Goal: Task Accomplishment & Management: Manage account settings

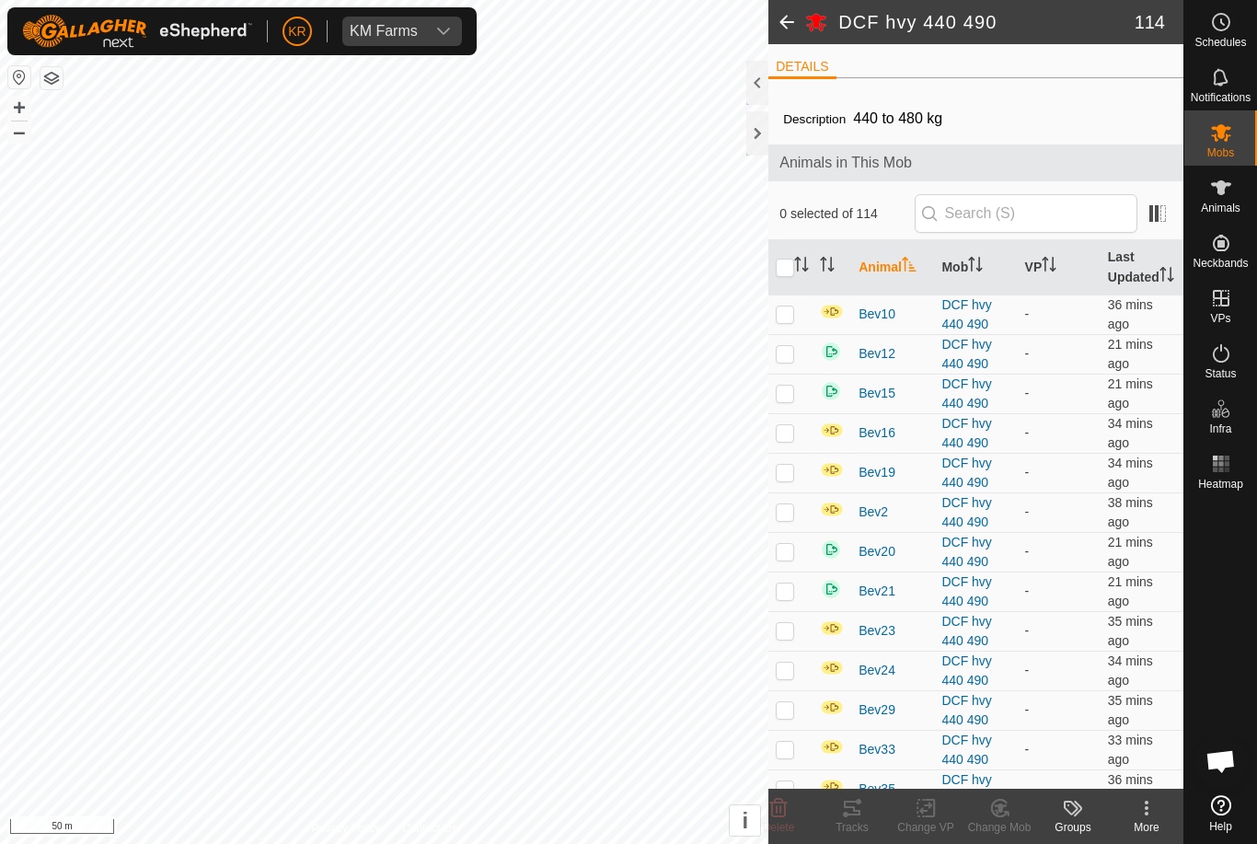
click at [777, 321] on p-checkbox at bounding box center [785, 313] width 18 height 15
click at [789, 321] on p-checkbox at bounding box center [785, 313] width 18 height 15
checkbox input "false"
click at [790, 361] on p-checkbox at bounding box center [785, 353] width 18 height 15
click at [797, 374] on td at bounding box center [790, 354] width 44 height 40
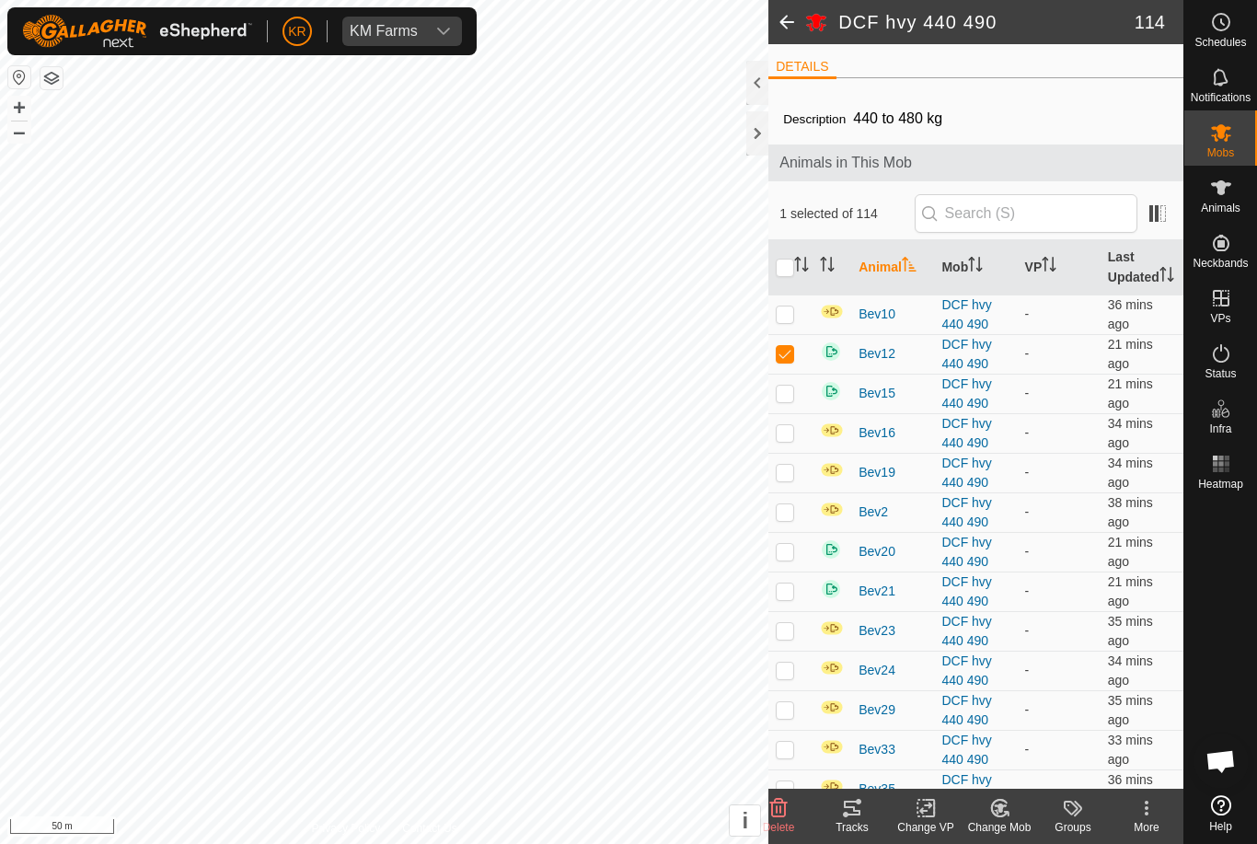
checkbox input "false"
click at [794, 400] on p-checkbox at bounding box center [785, 393] width 18 height 15
checkbox input "true"
click at [792, 453] on td at bounding box center [790, 433] width 44 height 40
click at [788, 440] on p-checkbox at bounding box center [785, 432] width 18 height 15
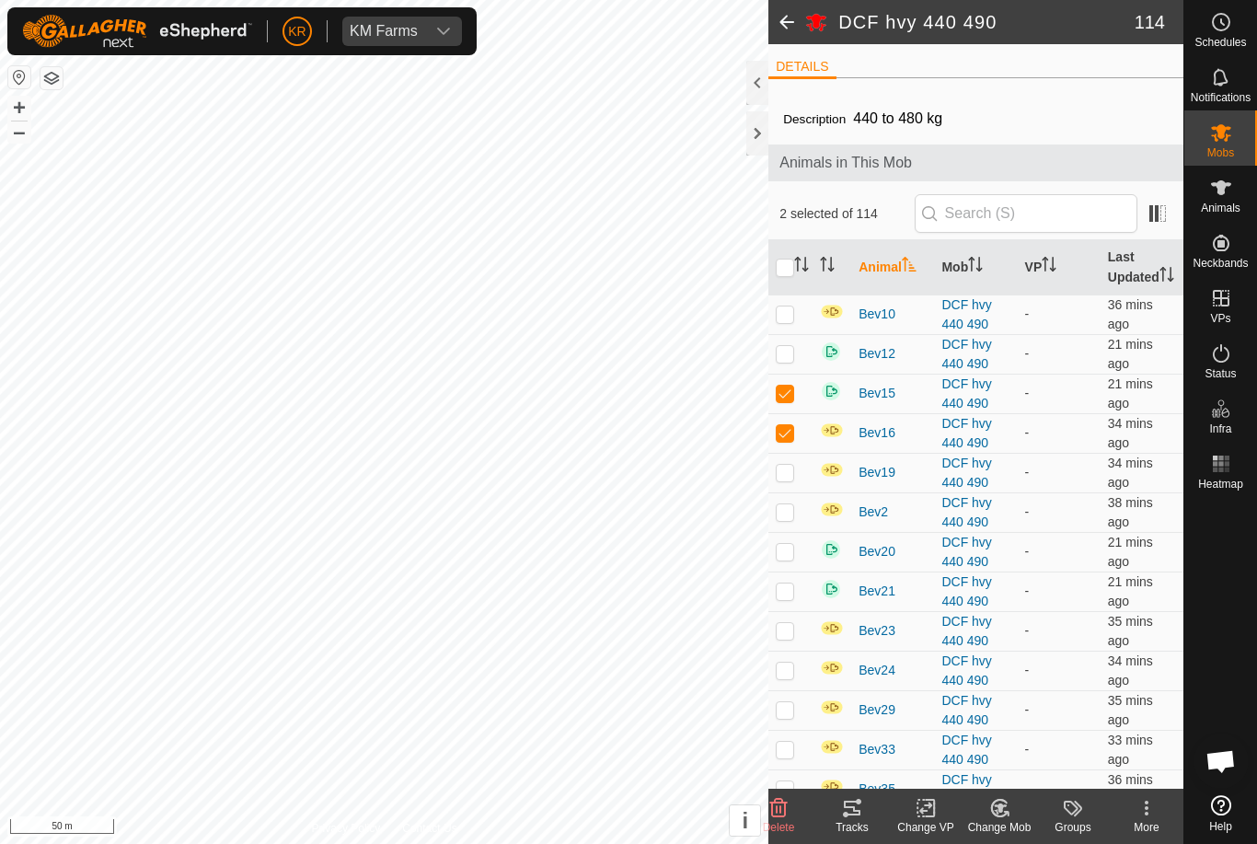
checkbox input "false"
click at [794, 492] on td at bounding box center [790, 473] width 44 height 40
click at [783, 492] on td at bounding box center [790, 473] width 44 height 40
click at [794, 479] on p-checkbox at bounding box center [785, 472] width 18 height 15
click at [792, 479] on p-checkbox at bounding box center [785, 472] width 18 height 15
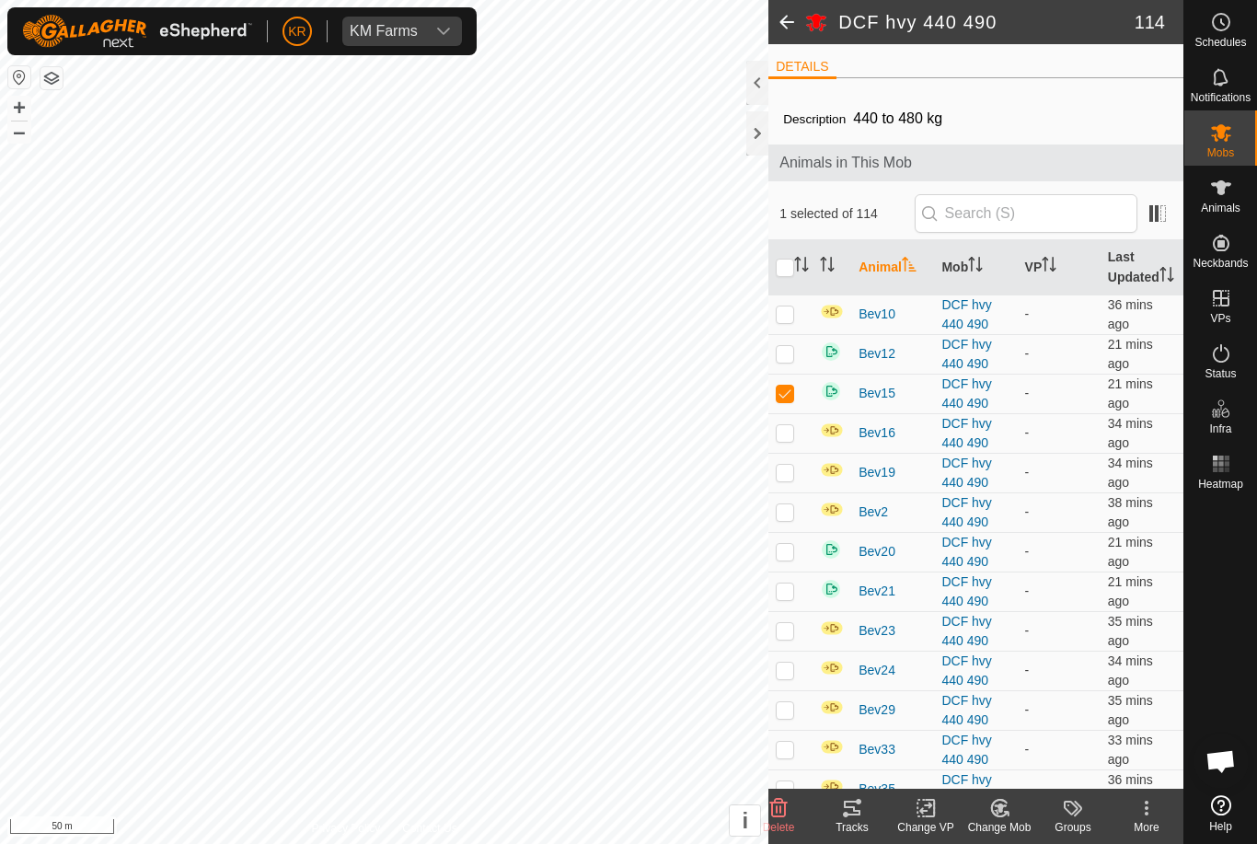
click at [791, 481] on td at bounding box center [790, 473] width 44 height 40
click at [786, 479] on p-checkbox at bounding box center [785, 472] width 18 height 15
checkbox input "false"
click at [789, 519] on p-checkbox at bounding box center [785, 511] width 18 height 15
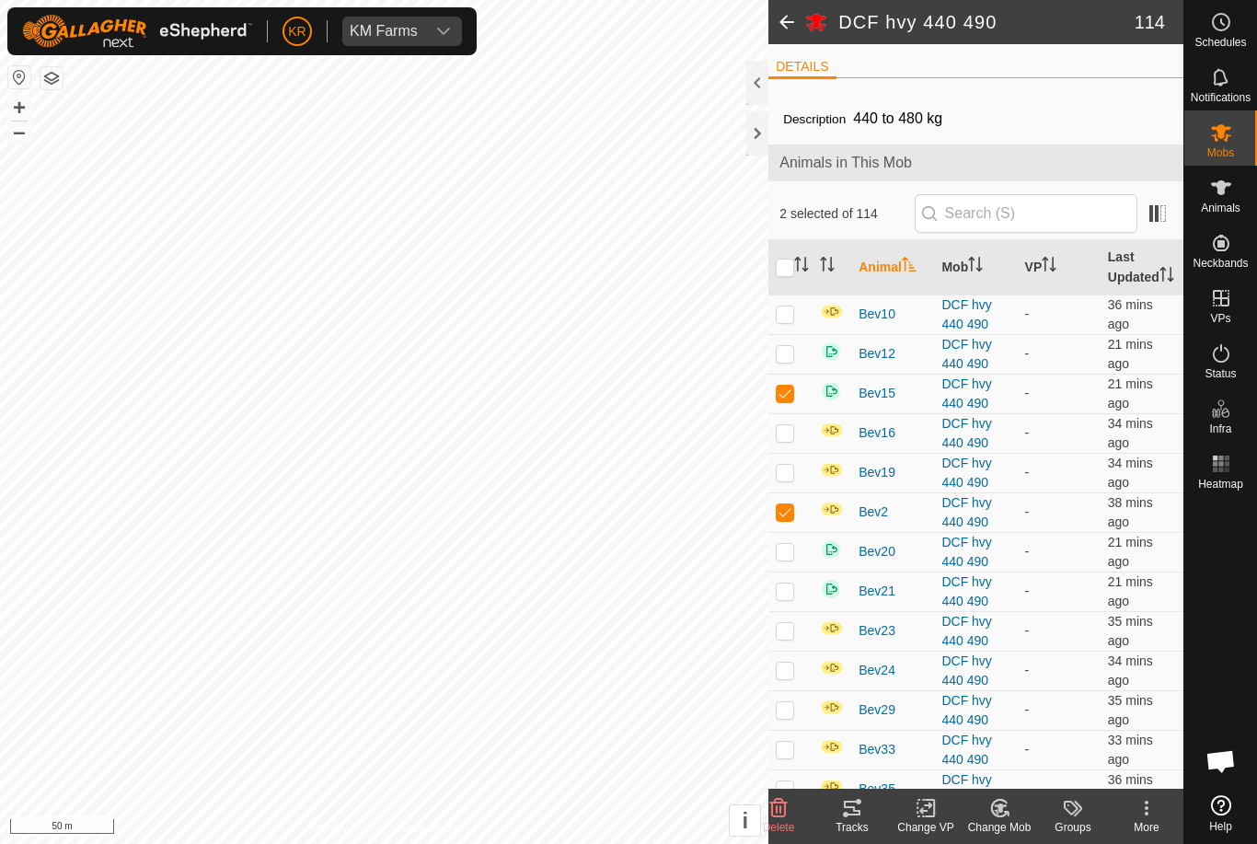
checkbox input "false"
click at [790, 559] on p-checkbox at bounding box center [785, 551] width 18 height 15
checkbox input "true"
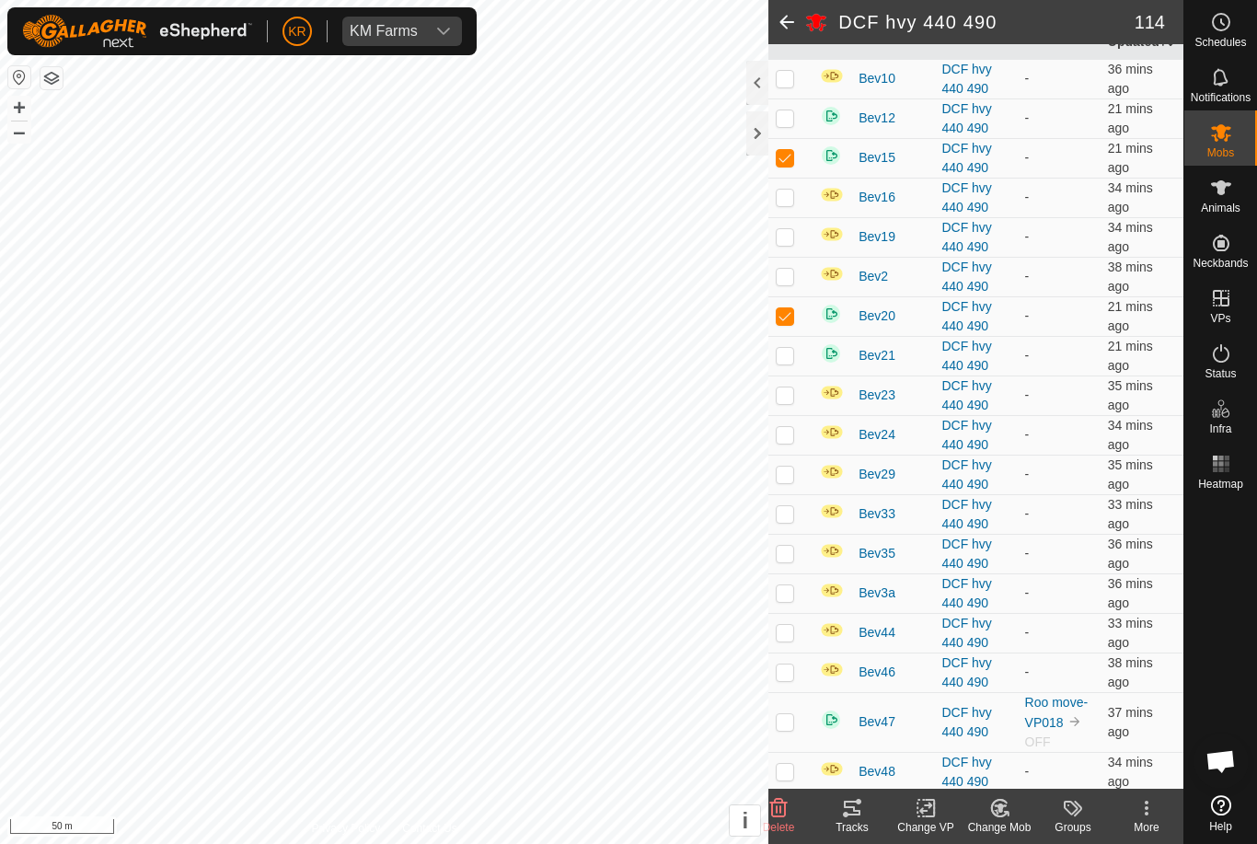
scroll to position [239, 0]
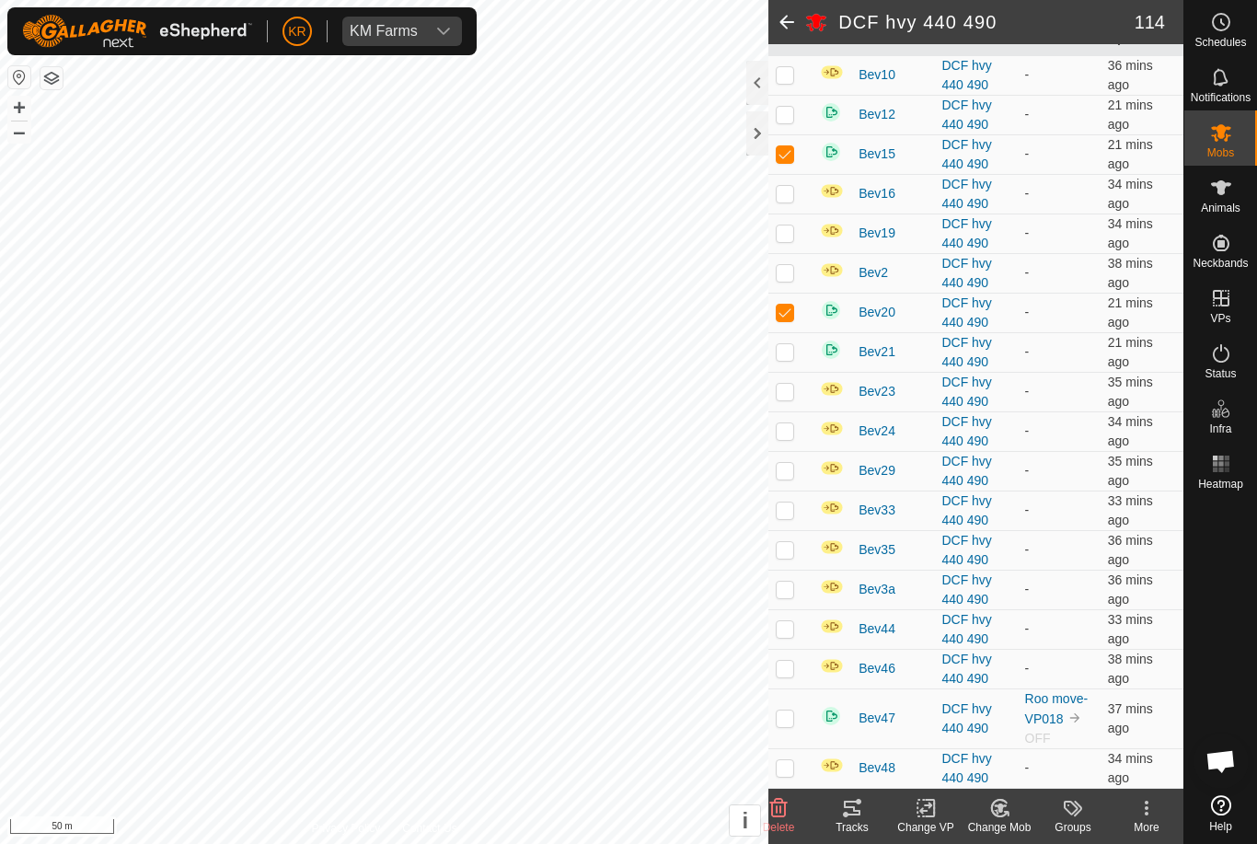
click at [793, 359] on p-checkbox at bounding box center [785, 351] width 18 height 15
checkbox input "true"
click at [787, 398] on p-checkbox at bounding box center [785, 391] width 18 height 15
click at [797, 405] on td at bounding box center [790, 392] width 44 height 40
checkbox input "false"
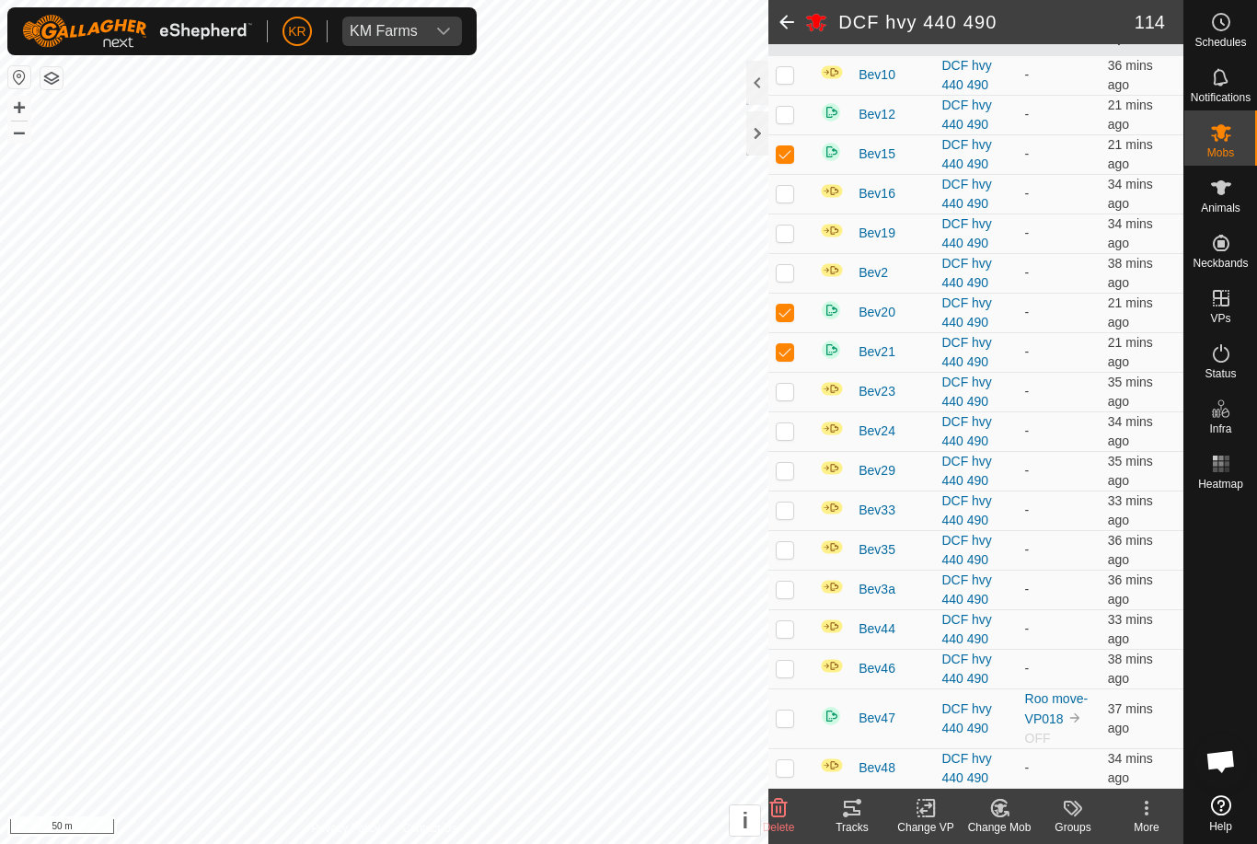
click at [789, 438] on p-checkbox at bounding box center [785, 430] width 18 height 15
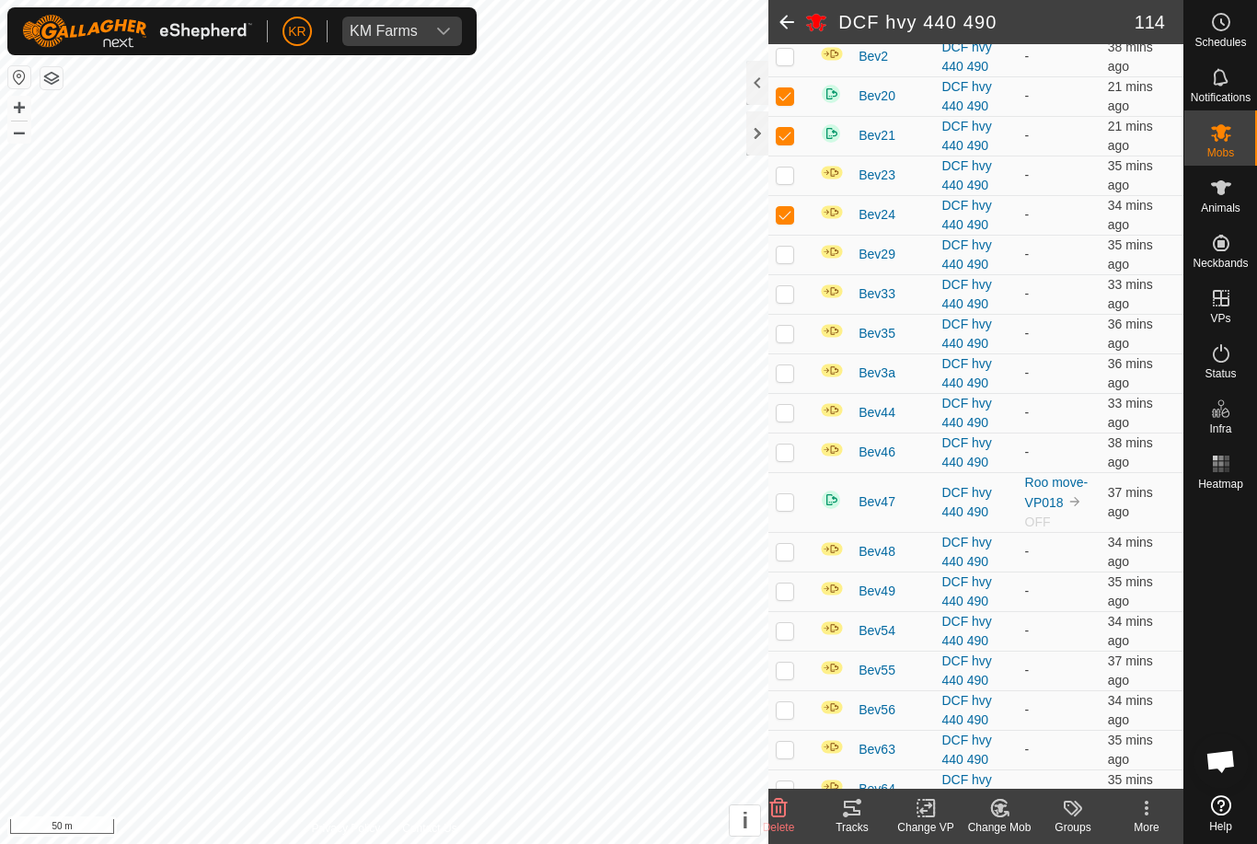
scroll to position [457, 0]
click at [794, 220] on p-checkbox at bounding box center [785, 212] width 18 height 15
checkbox input "false"
click at [785, 259] on p-checkbox at bounding box center [785, 252] width 18 height 15
click at [775, 272] on td at bounding box center [790, 253] width 44 height 40
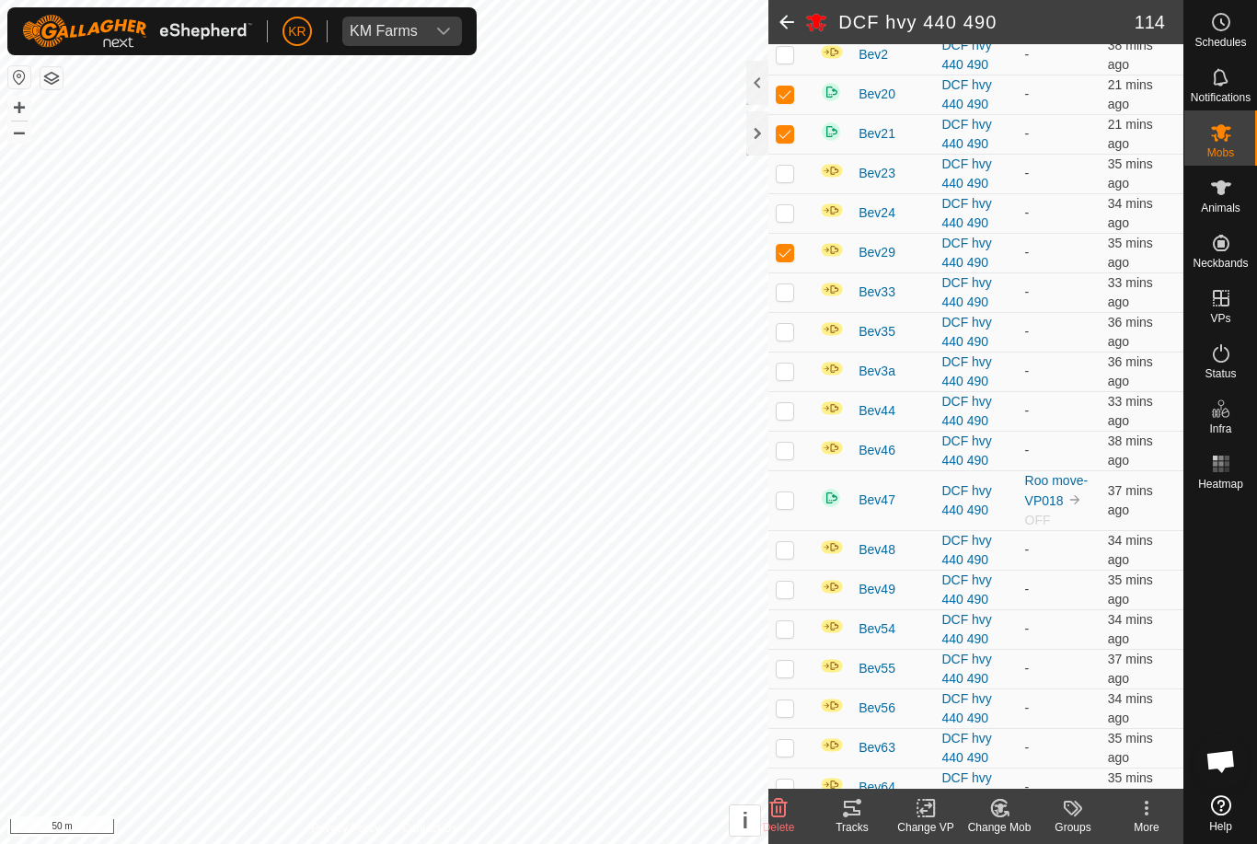
checkbox input "false"
click at [790, 299] on p-checkbox at bounding box center [785, 291] width 18 height 15
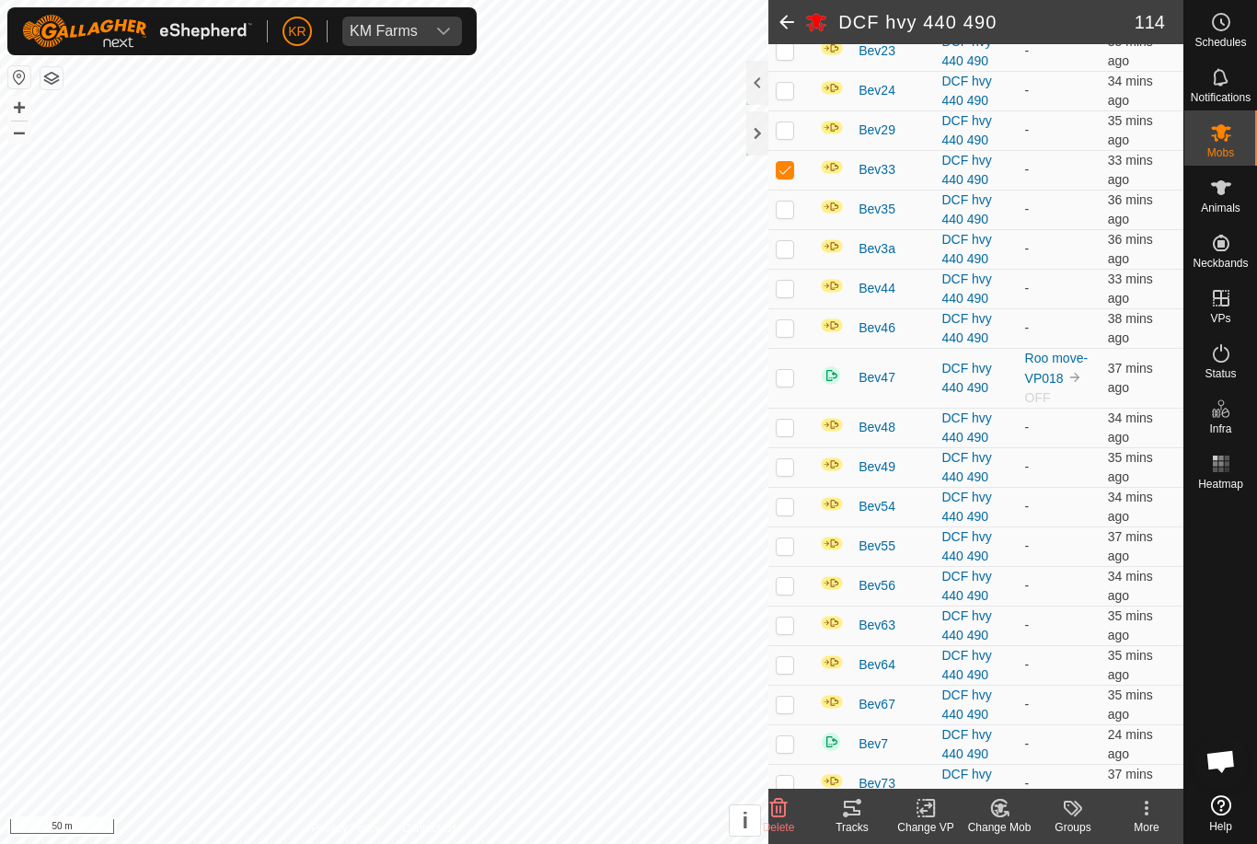
scroll to position [595, 0]
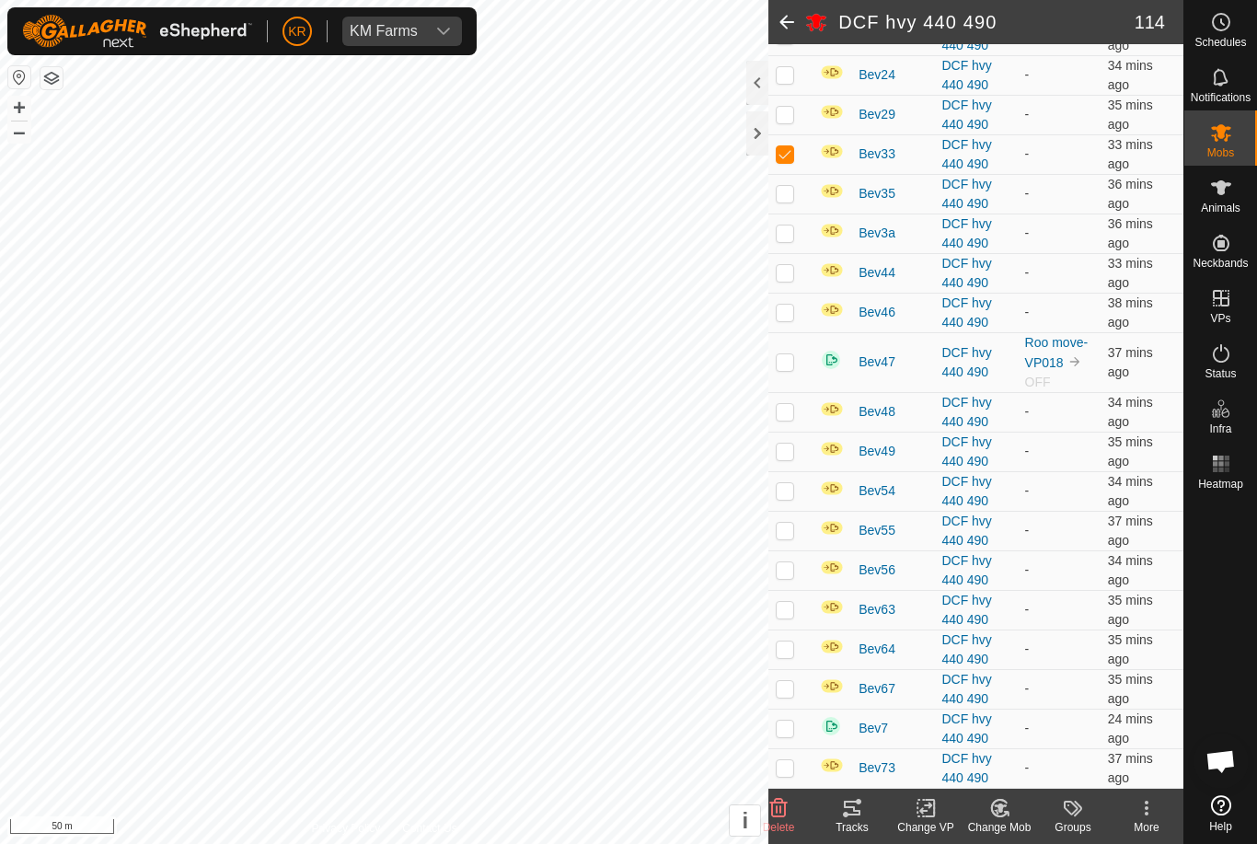
click at [797, 170] on td at bounding box center [790, 154] width 44 height 40
checkbox input "false"
click at [794, 201] on p-checkbox at bounding box center [785, 193] width 18 height 15
click at [789, 201] on p-checkbox at bounding box center [785, 193] width 18 height 15
checkbox input "false"
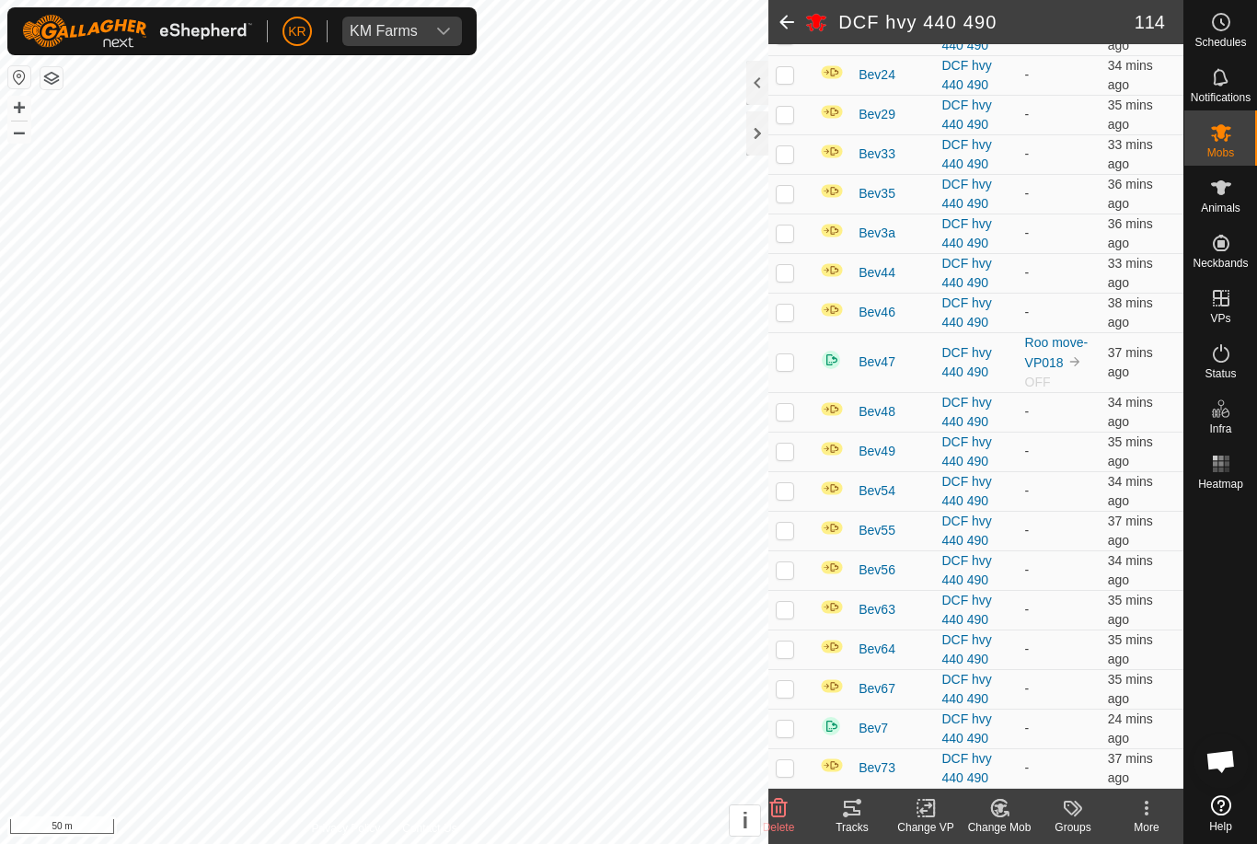
click at [796, 253] on td at bounding box center [790, 233] width 44 height 40
click at [792, 240] on p-checkbox at bounding box center [785, 232] width 18 height 15
checkbox input "false"
click at [771, 331] on td at bounding box center [790, 313] width 44 height 40
checkbox input "true"
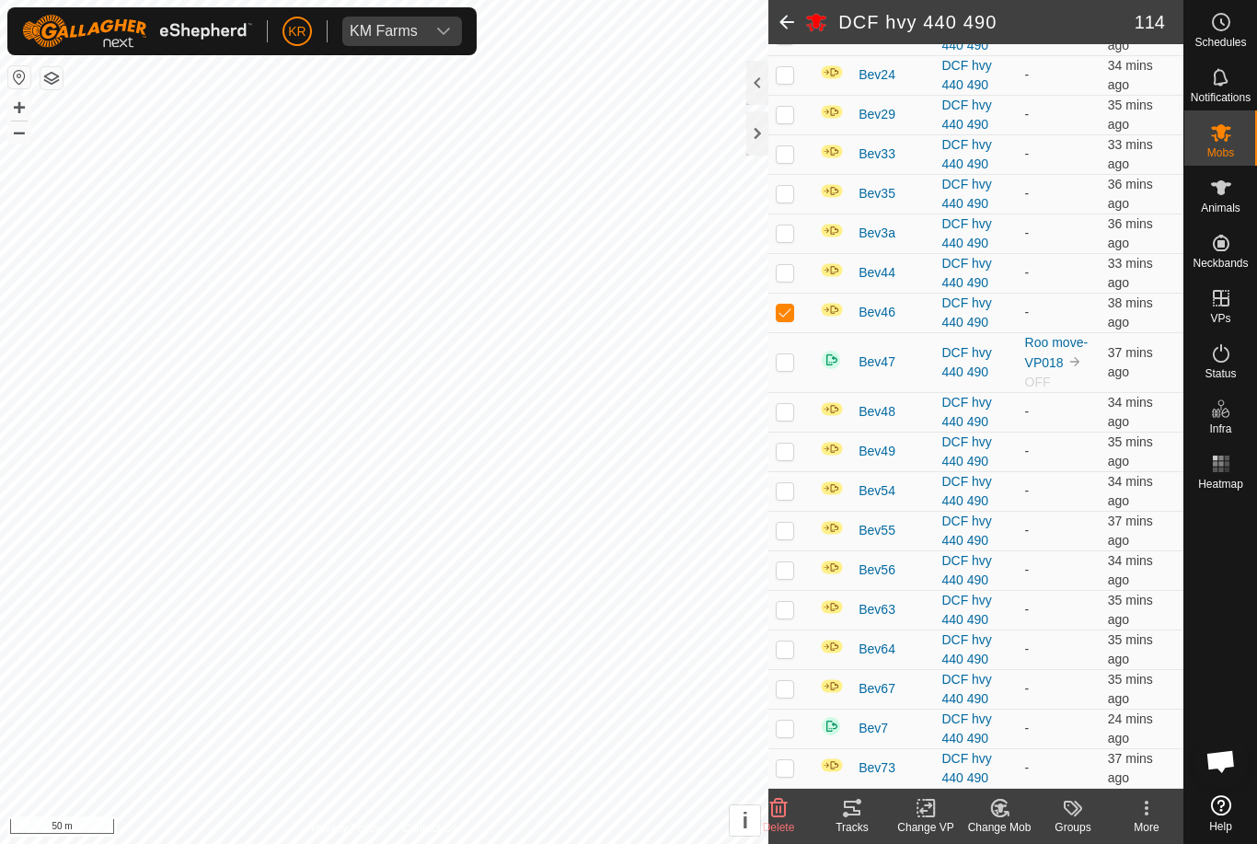
click at [775, 375] on td at bounding box center [790, 362] width 44 height 60
click at [792, 368] on td at bounding box center [790, 362] width 44 height 60
checkbox input "false"
click at [786, 419] on p-checkbox at bounding box center [785, 411] width 18 height 15
click at [781, 421] on td at bounding box center [790, 412] width 44 height 40
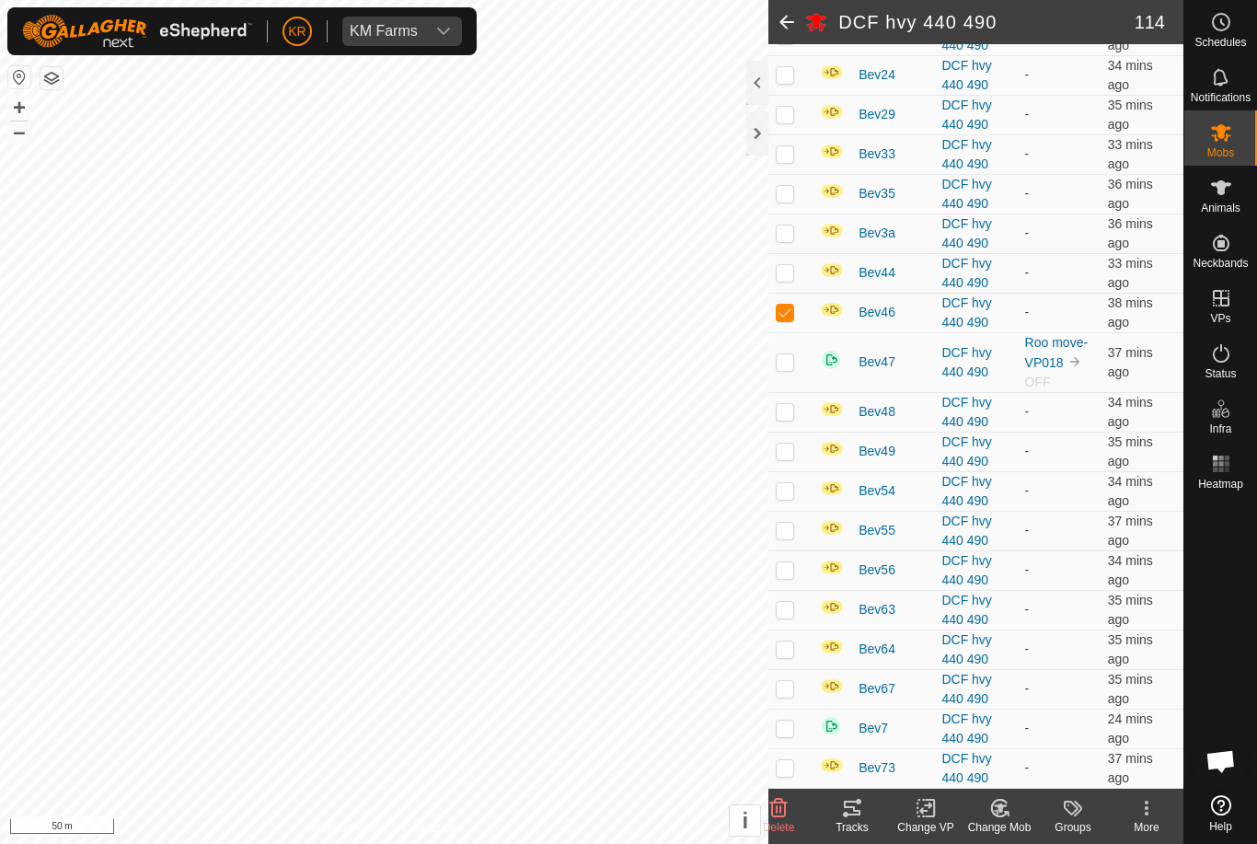
checkbox input "false"
click at [788, 458] on p-checkbox at bounding box center [785, 450] width 18 height 15
click at [792, 458] on td at bounding box center [790, 452] width 44 height 40
checkbox input "false"
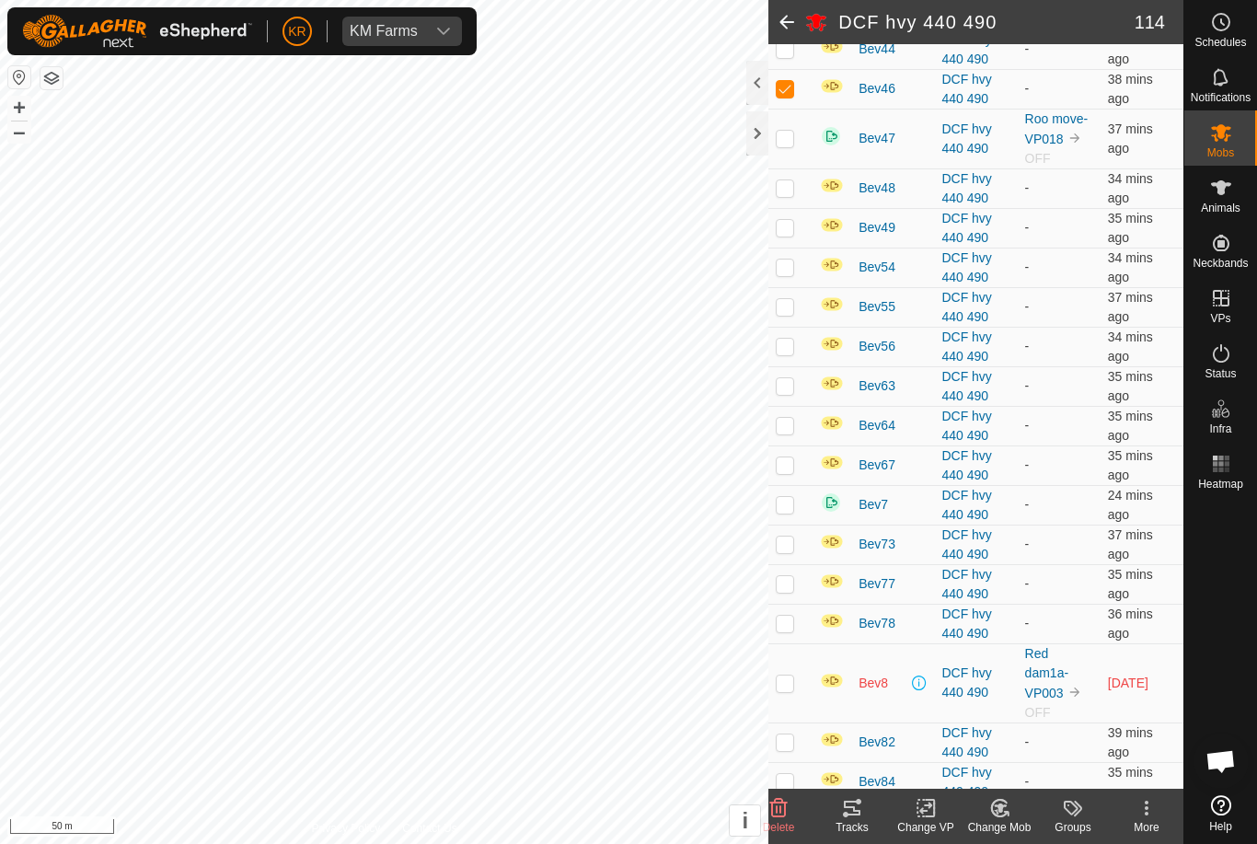
scroll to position [821, 0]
click at [790, 272] on p-checkbox at bounding box center [785, 265] width 18 height 15
click at [797, 282] on td at bounding box center [790, 266] width 44 height 40
checkbox input "false"
click at [785, 312] on p-checkbox at bounding box center [785, 304] width 18 height 15
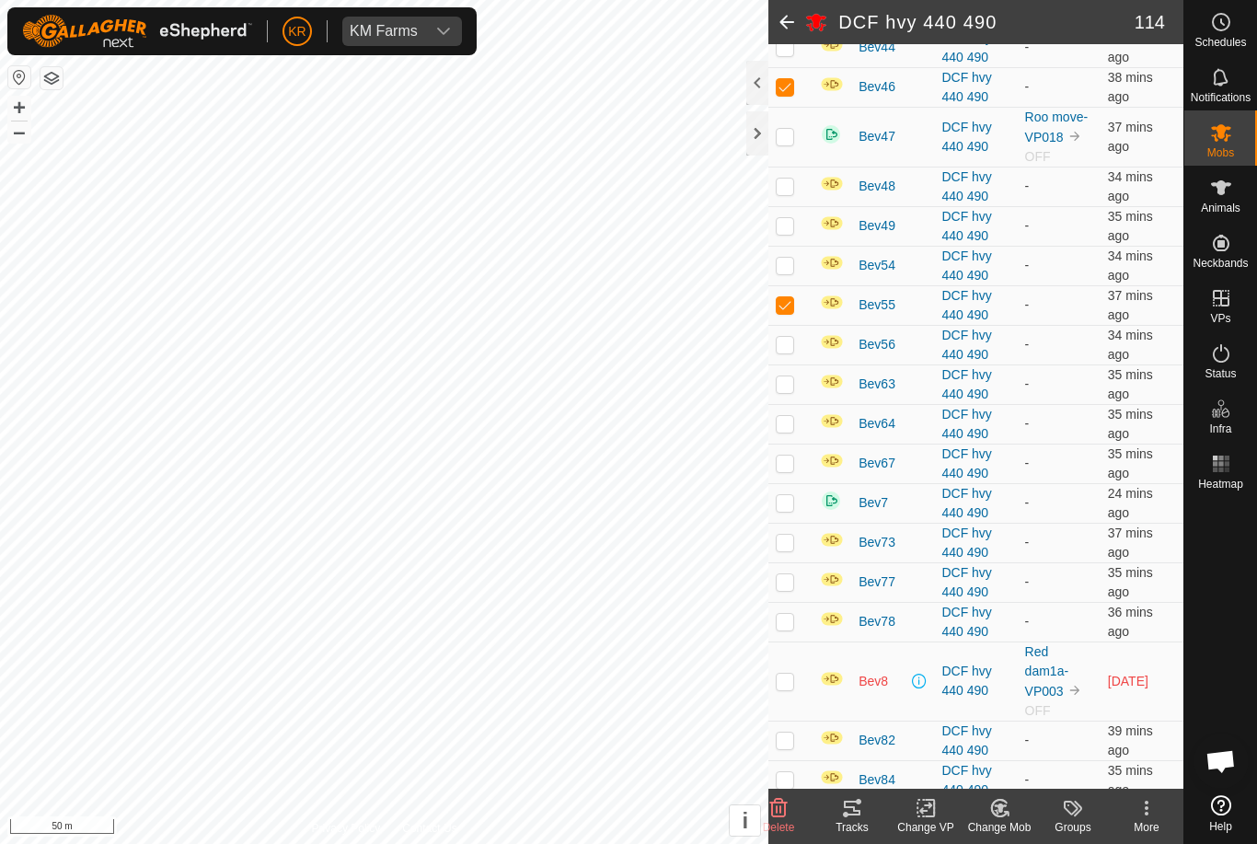
click at [786, 316] on td at bounding box center [790, 305] width 44 height 40
checkbox input "false"
click at [793, 351] on p-checkbox at bounding box center [785, 344] width 18 height 15
click at [797, 360] on td at bounding box center [790, 345] width 44 height 40
checkbox input "false"
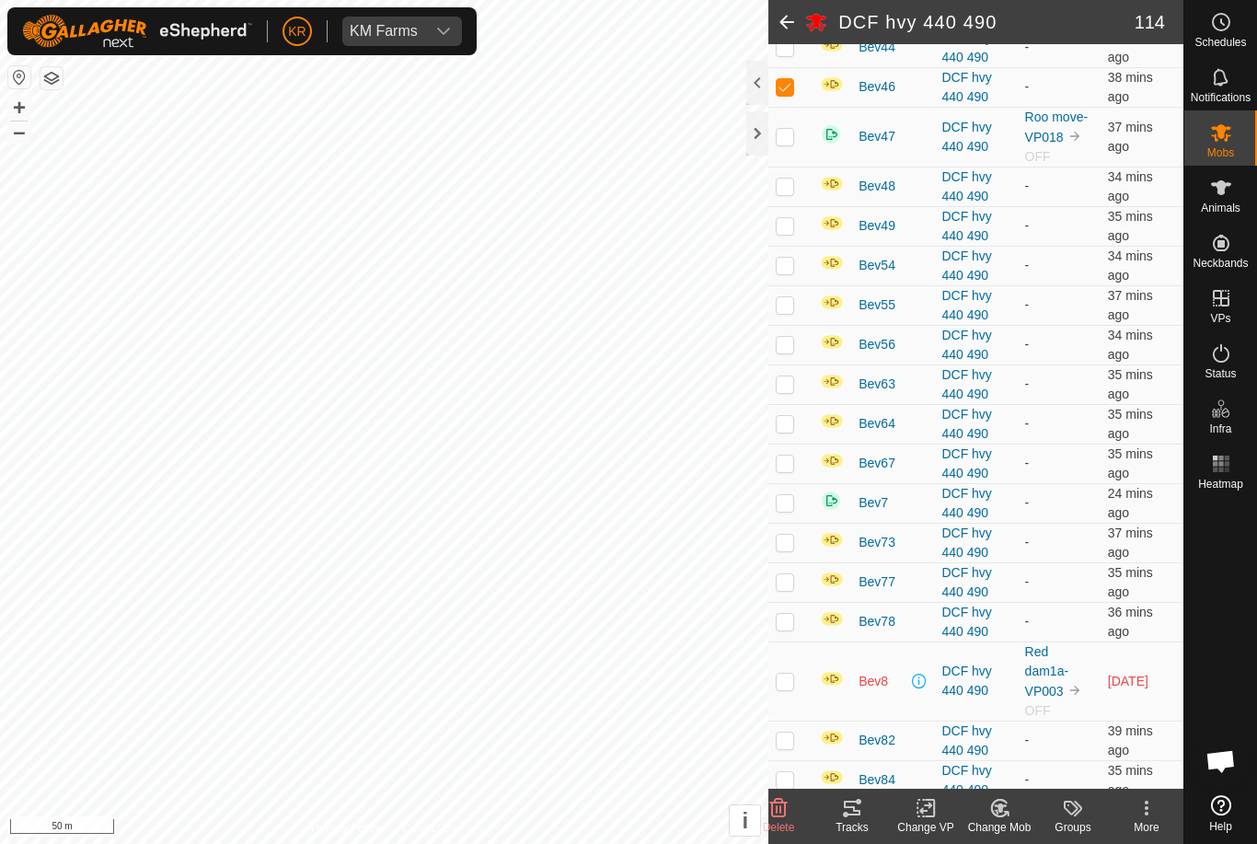
click at [792, 394] on td at bounding box center [790, 384] width 44 height 40
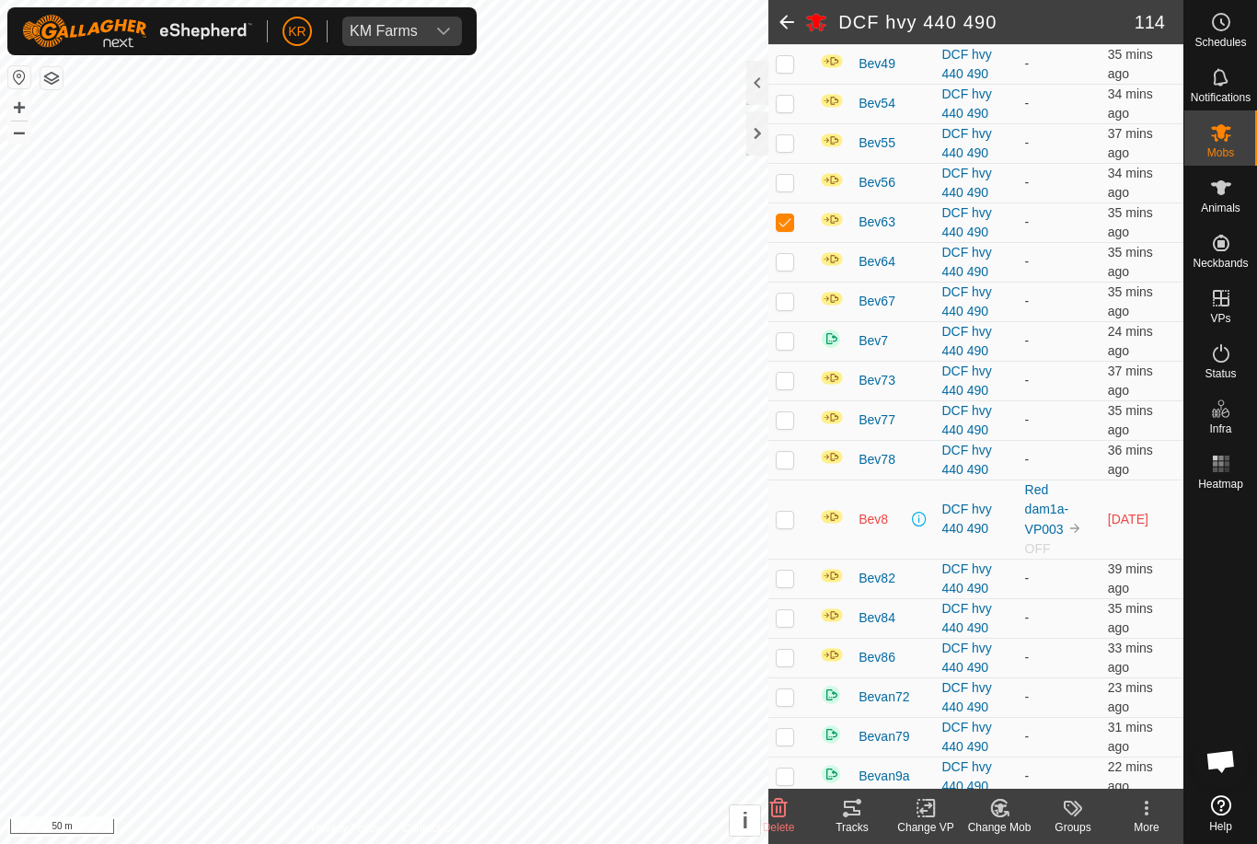
scroll to position [984, 0]
click at [785, 228] on p-checkbox at bounding box center [785, 220] width 18 height 15
checkbox input "false"
click at [789, 268] on p-checkbox at bounding box center [785, 260] width 18 height 15
click at [796, 271] on td at bounding box center [790, 261] width 44 height 40
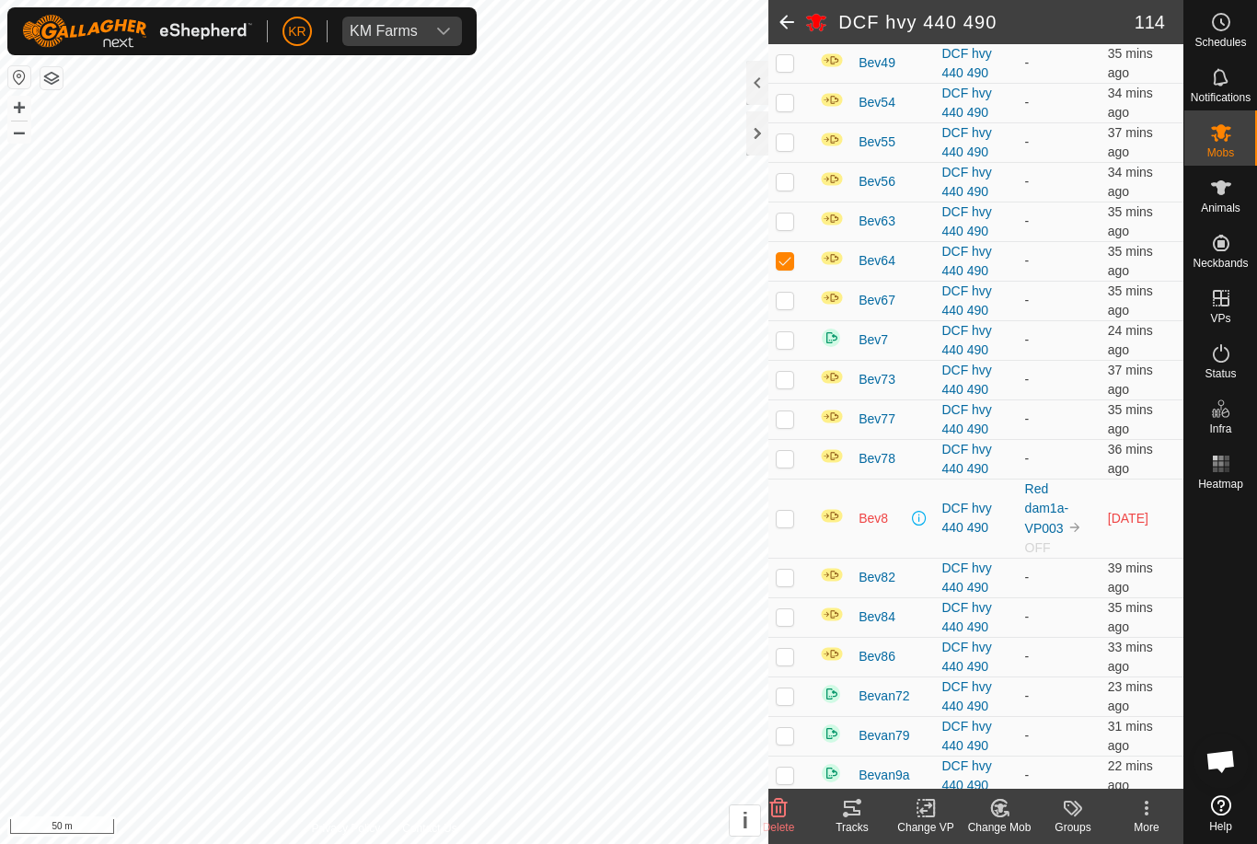
checkbox input "false"
click at [793, 307] on p-checkbox at bounding box center [785, 300] width 18 height 15
click at [786, 307] on p-checkbox at bounding box center [785, 300] width 18 height 15
checkbox input "false"
click at [797, 355] on td at bounding box center [790, 340] width 44 height 40
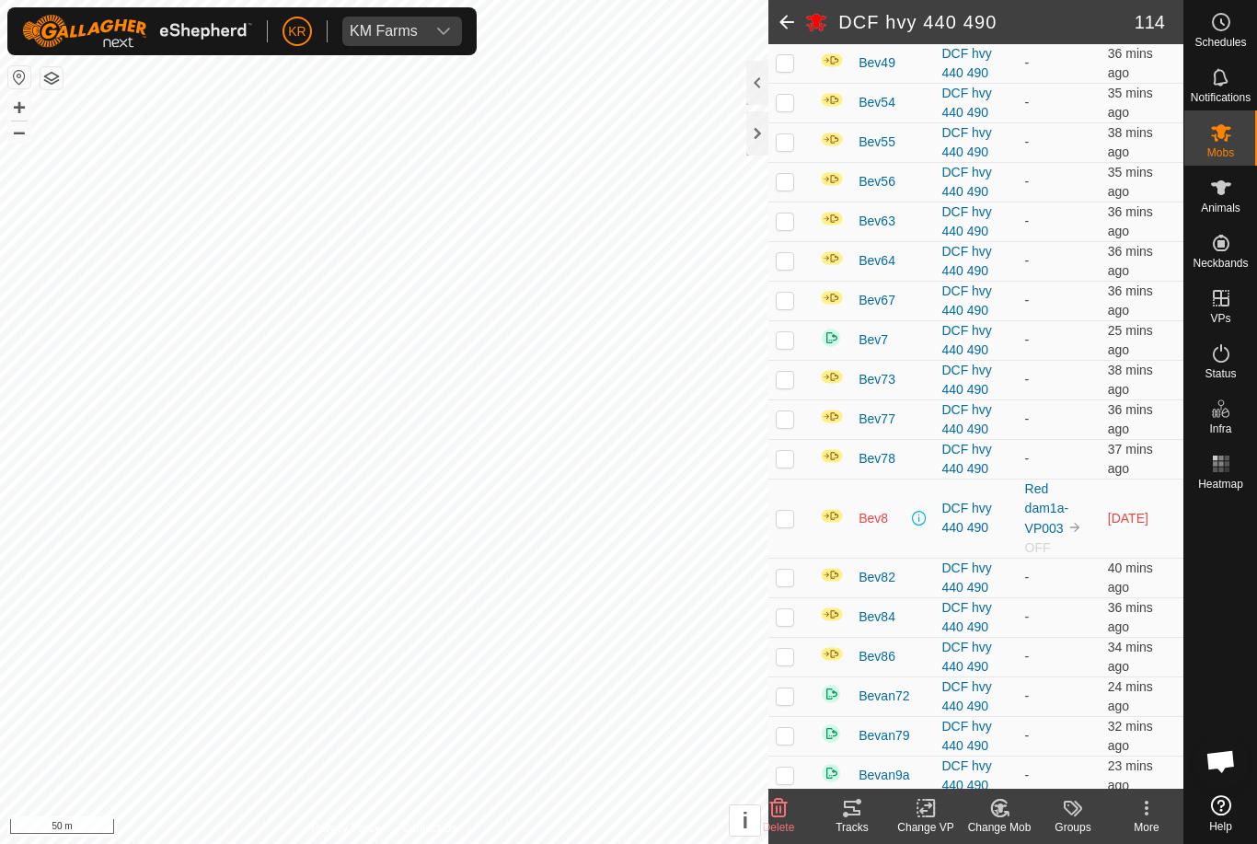
checkbox input "true"
click at [789, 386] on p-checkbox at bounding box center [785, 379] width 18 height 15
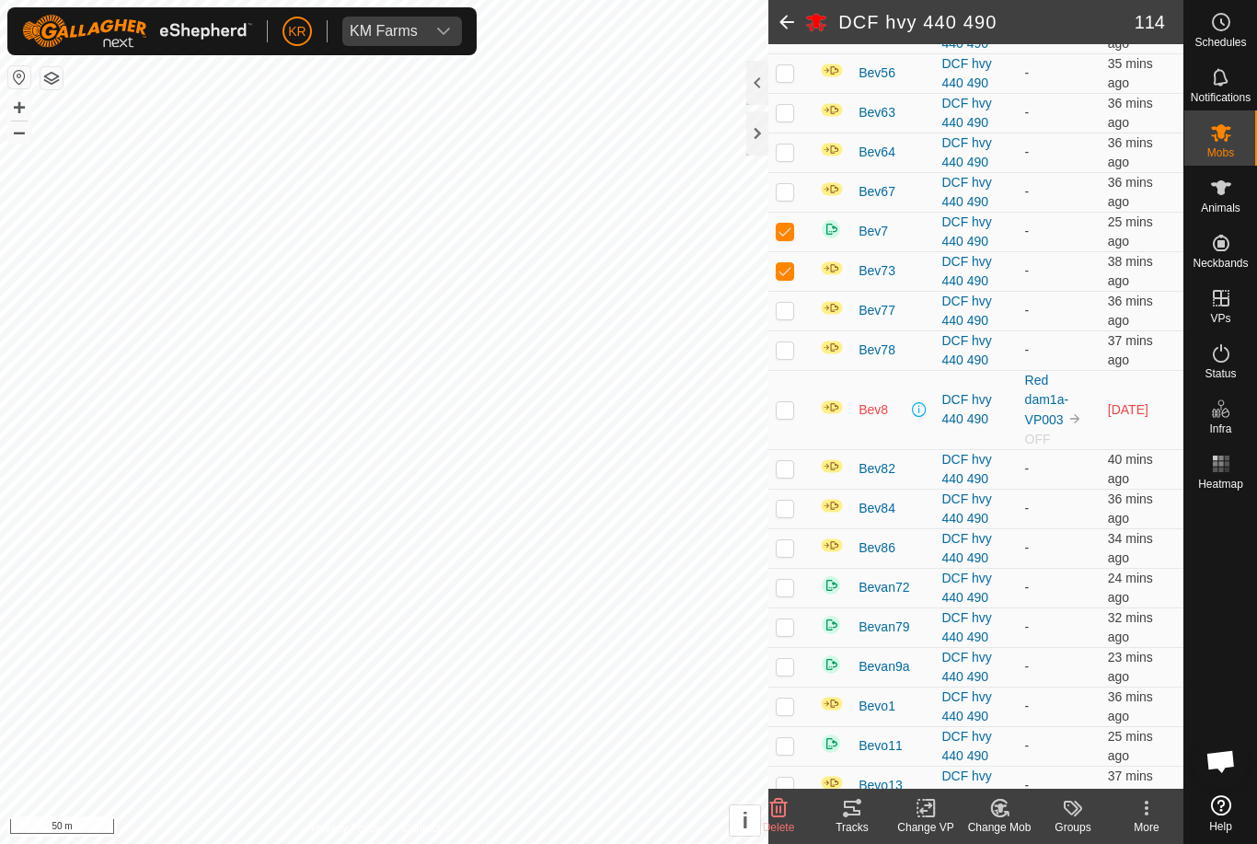
scroll to position [1131, 0]
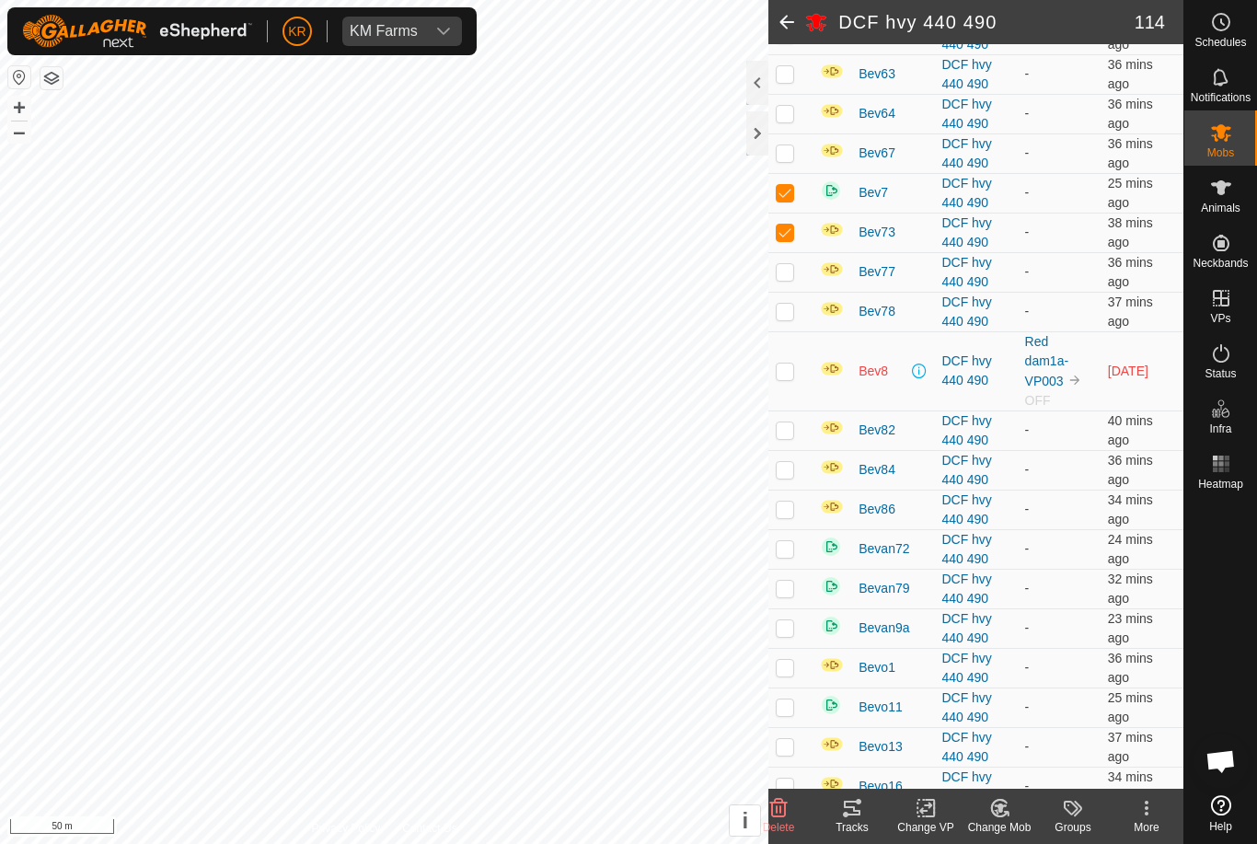
click at [798, 249] on td at bounding box center [790, 233] width 44 height 40
checkbox input "false"
click at [792, 279] on p-checkbox at bounding box center [785, 271] width 18 height 15
click at [800, 292] on td at bounding box center [790, 272] width 44 height 40
checkbox input "false"
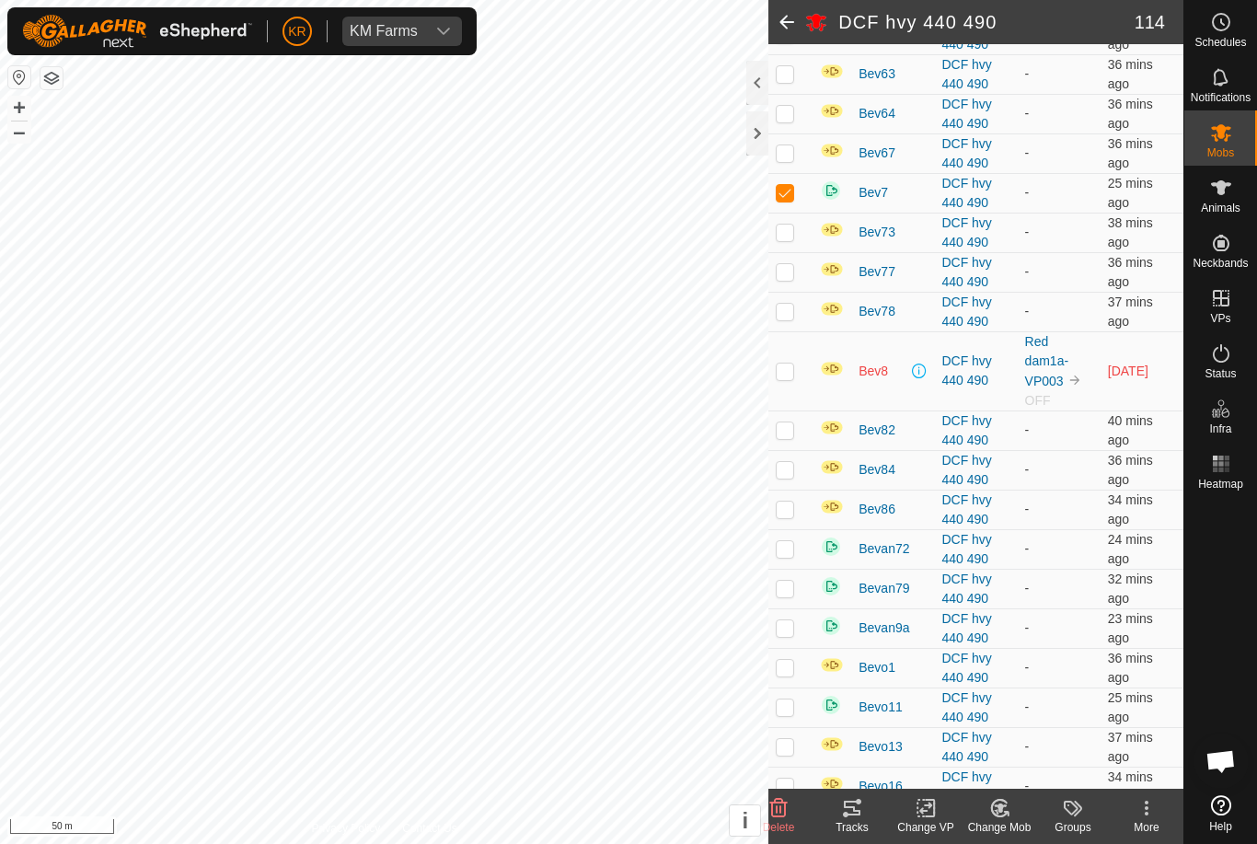
click at [788, 318] on p-checkbox at bounding box center [785, 311] width 18 height 15
click at [796, 325] on td at bounding box center [790, 312] width 44 height 40
checkbox input "false"
click at [796, 380] on td at bounding box center [790, 370] width 44 height 79
click at [792, 376] on td at bounding box center [790, 370] width 44 height 79
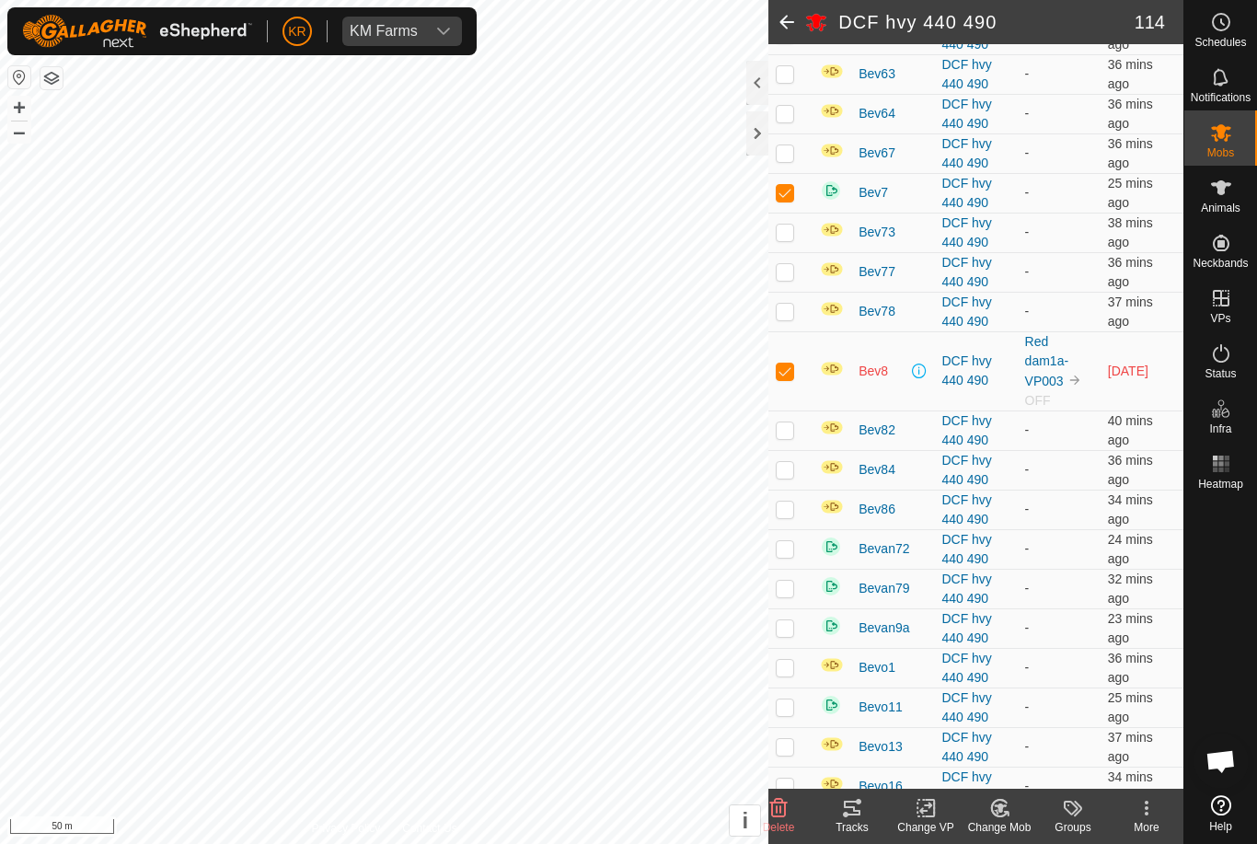
checkbox input "false"
click at [789, 437] on p-checkbox at bounding box center [785, 429] width 18 height 15
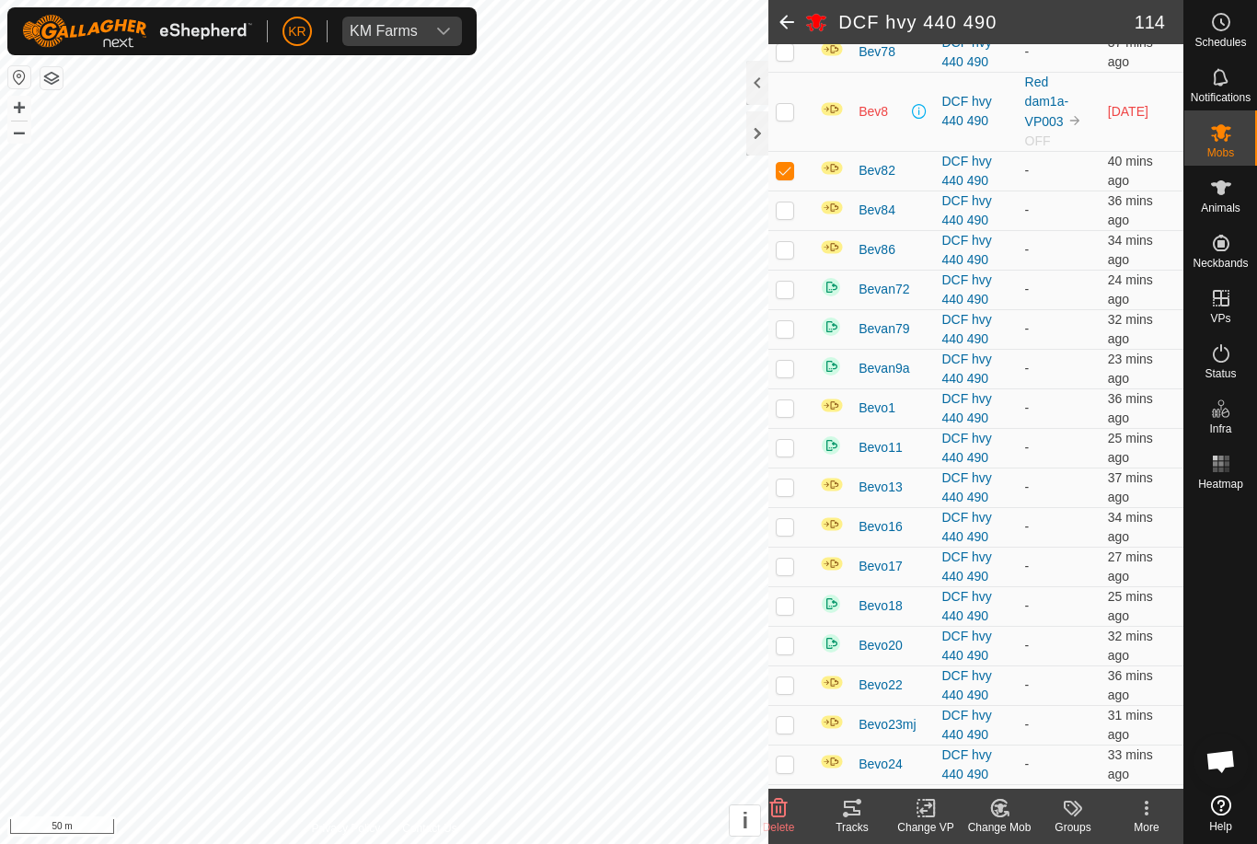
scroll to position [1392, 0]
click at [787, 176] on p-checkbox at bounding box center [785, 168] width 18 height 15
checkbox input "false"
click at [791, 215] on p-checkbox at bounding box center [785, 208] width 18 height 15
click at [789, 215] on p-checkbox at bounding box center [785, 208] width 18 height 15
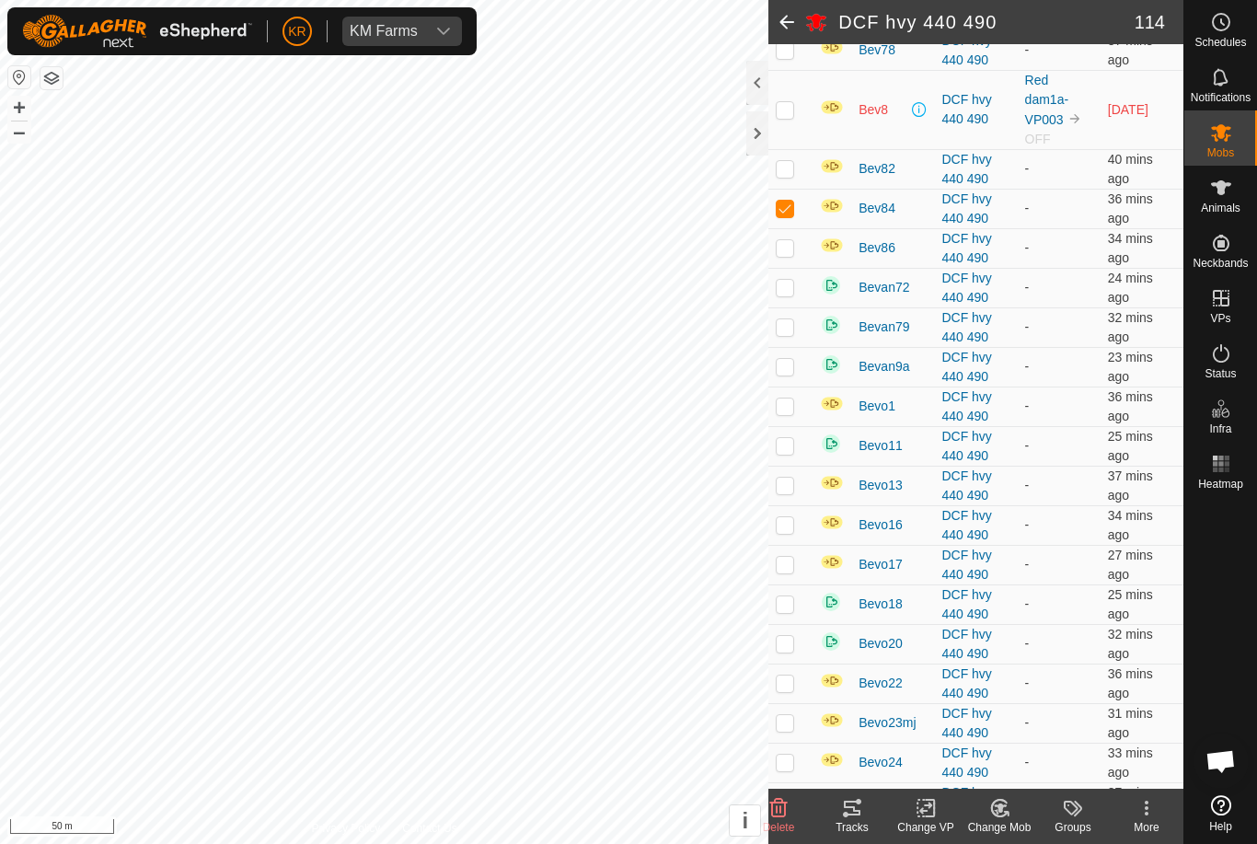
checkbox input "false"
click at [791, 255] on p-checkbox at bounding box center [785, 247] width 18 height 15
click at [796, 259] on td at bounding box center [790, 248] width 44 height 40
checkbox input "false"
click at [791, 294] on p-checkbox at bounding box center [785, 287] width 18 height 15
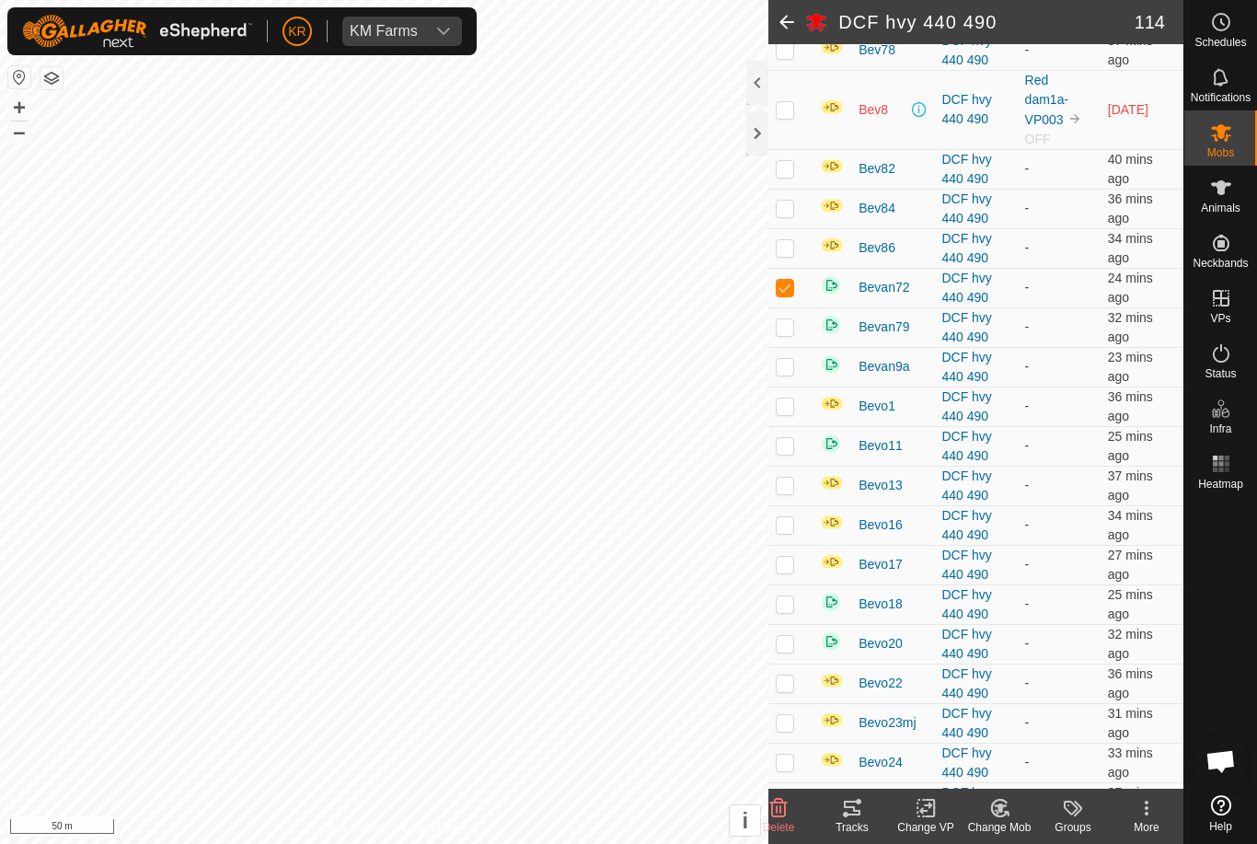
click at [790, 294] on td at bounding box center [790, 288] width 44 height 40
checkbox input "false"
click at [799, 337] on td at bounding box center [790, 327] width 44 height 40
click at [789, 334] on p-checkbox at bounding box center [785, 326] width 18 height 15
checkbox input "false"
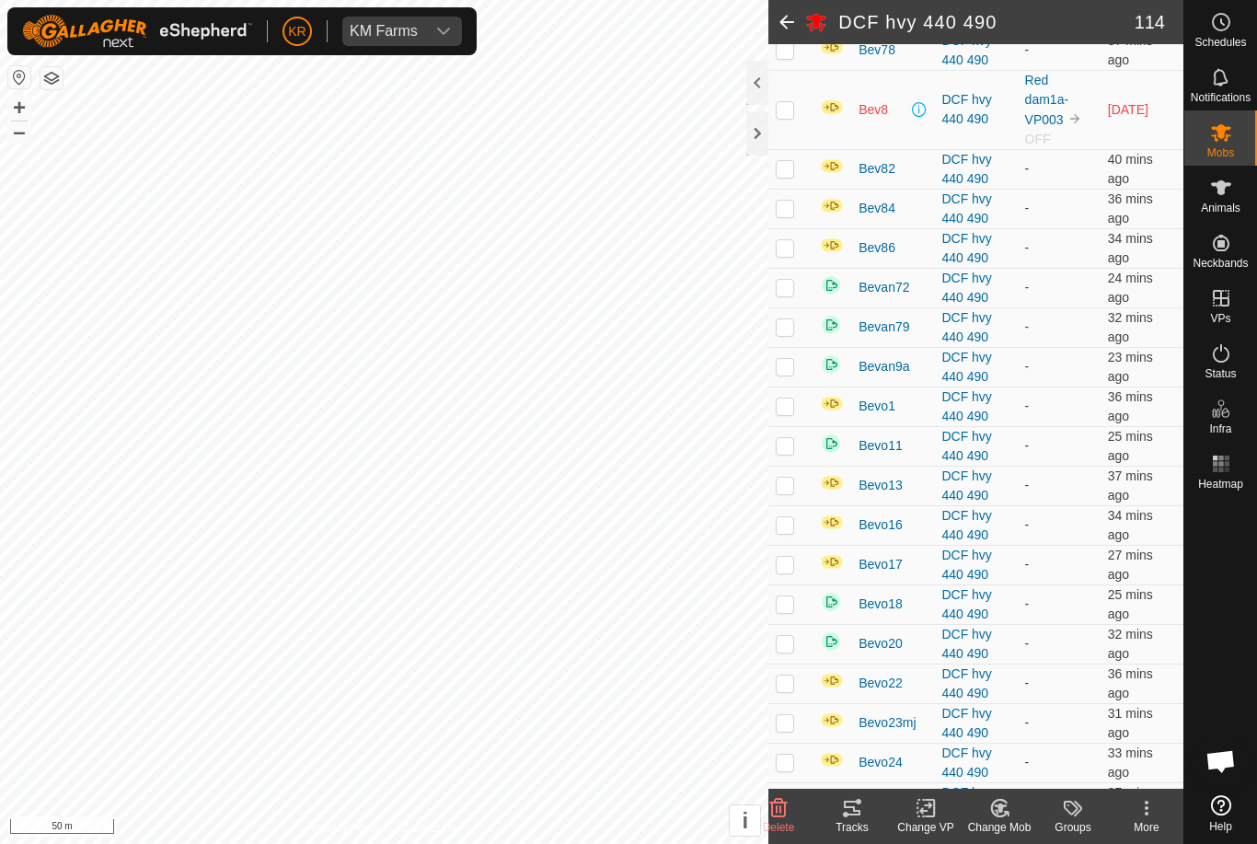
click at [795, 374] on td at bounding box center [790, 367] width 44 height 40
click at [792, 375] on td at bounding box center [790, 367] width 44 height 40
checkbox input "false"
click at [795, 409] on td at bounding box center [790, 406] width 44 height 40
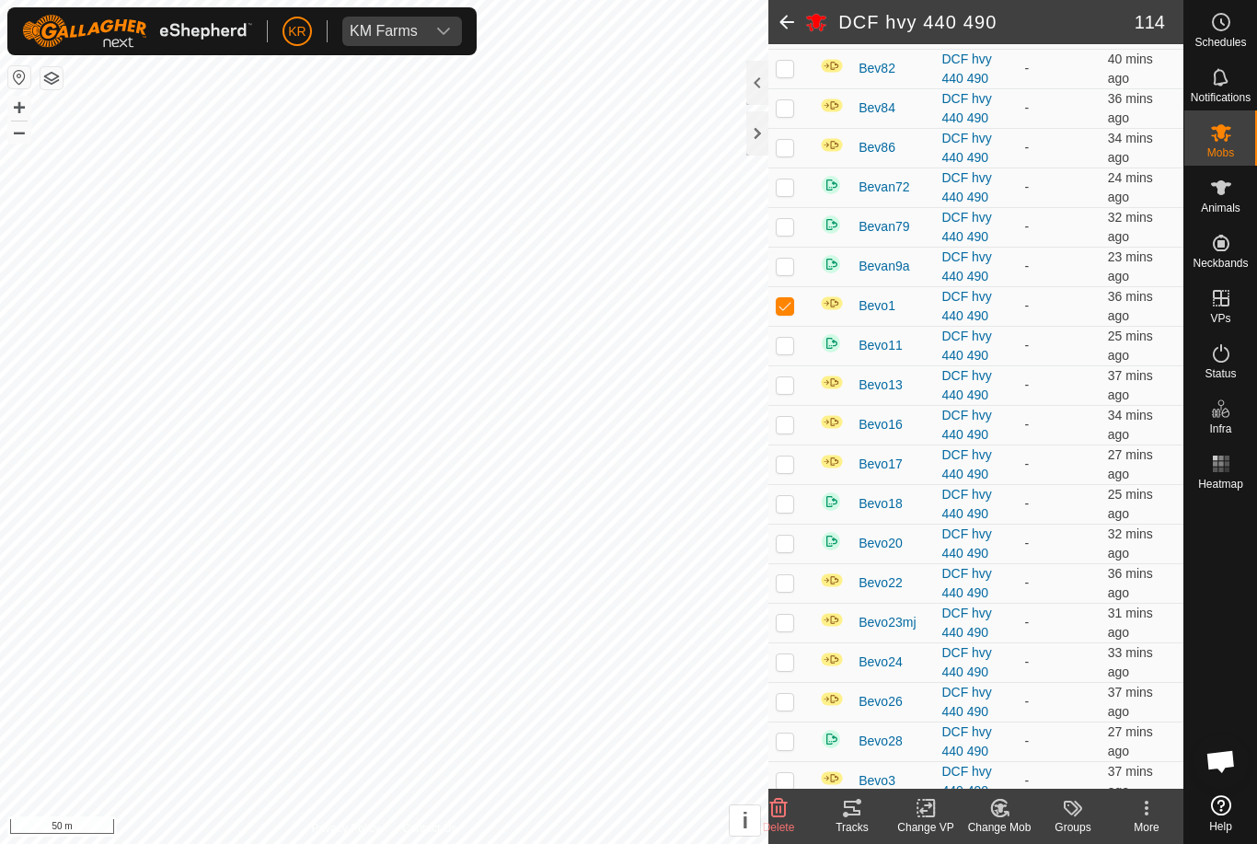
scroll to position [1494, 0]
click at [794, 311] on p-checkbox at bounding box center [785, 303] width 18 height 15
checkbox input "false"
click at [795, 363] on td at bounding box center [790, 344] width 44 height 40
click at [787, 351] on p-checkbox at bounding box center [785, 343] width 18 height 15
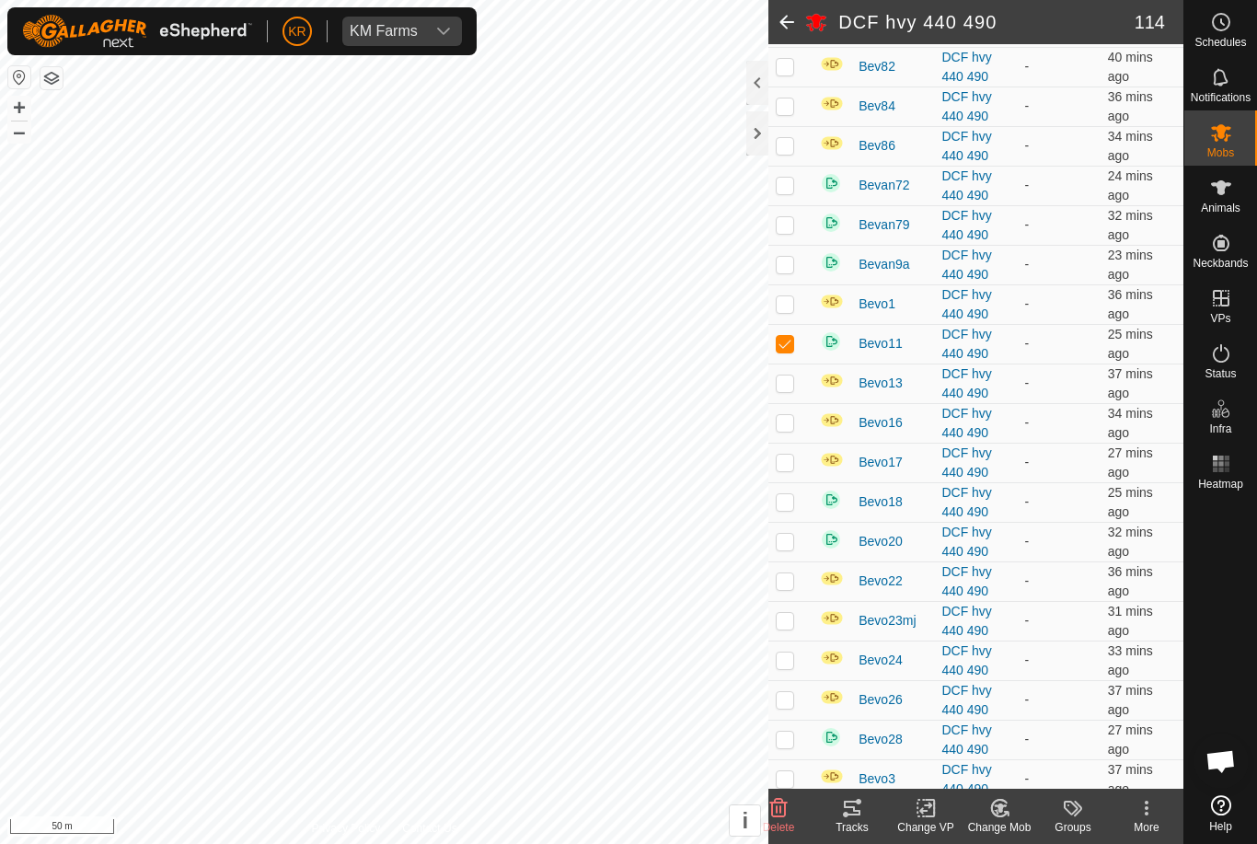
checkbox input "false"
click at [794, 390] on p-checkbox at bounding box center [785, 382] width 18 height 15
click at [790, 390] on p-checkbox at bounding box center [785, 382] width 18 height 15
checkbox input "false"
click at [798, 443] on td at bounding box center [790, 423] width 44 height 40
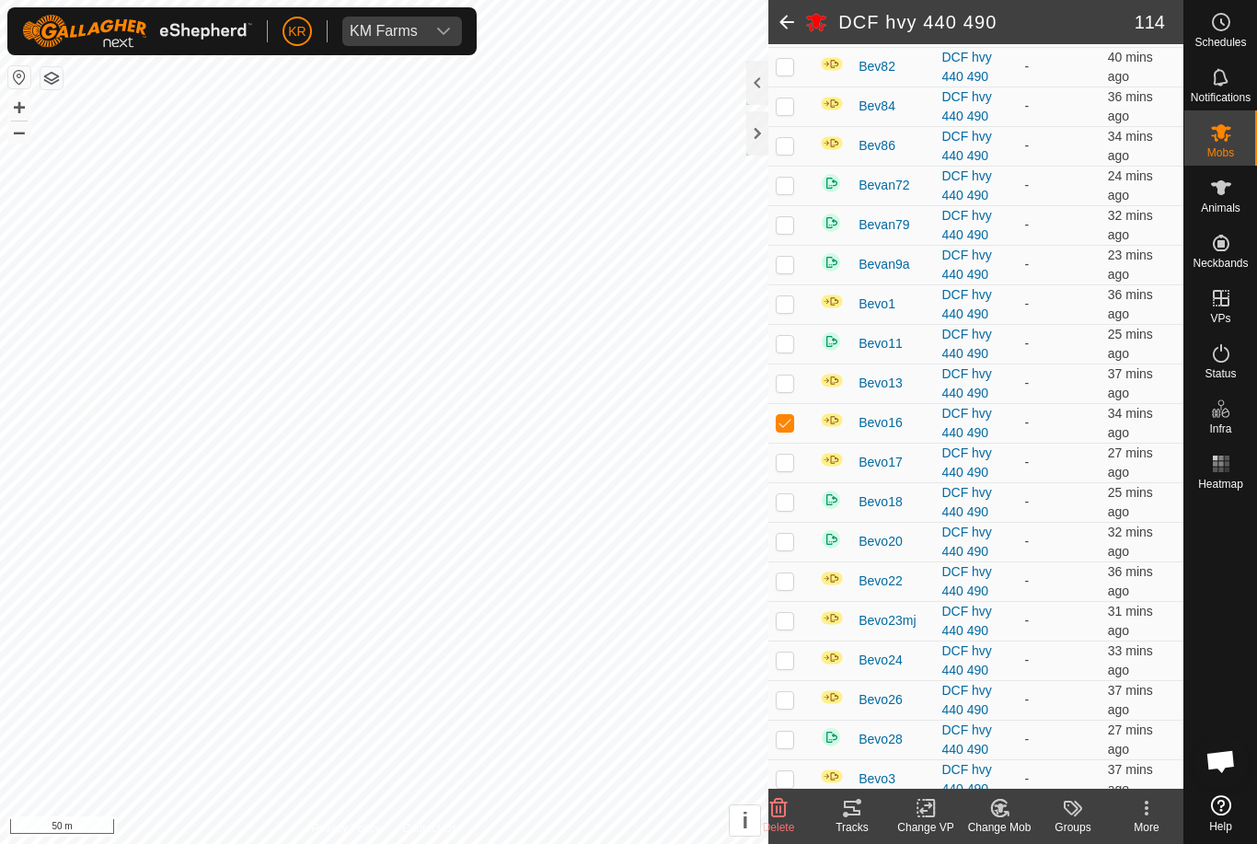
click at [794, 430] on p-checkbox at bounding box center [785, 422] width 18 height 15
checkbox input "false"
click at [793, 469] on p-checkbox at bounding box center [785, 462] width 18 height 15
click at [795, 481] on td at bounding box center [790, 463] width 44 height 40
checkbox input "false"
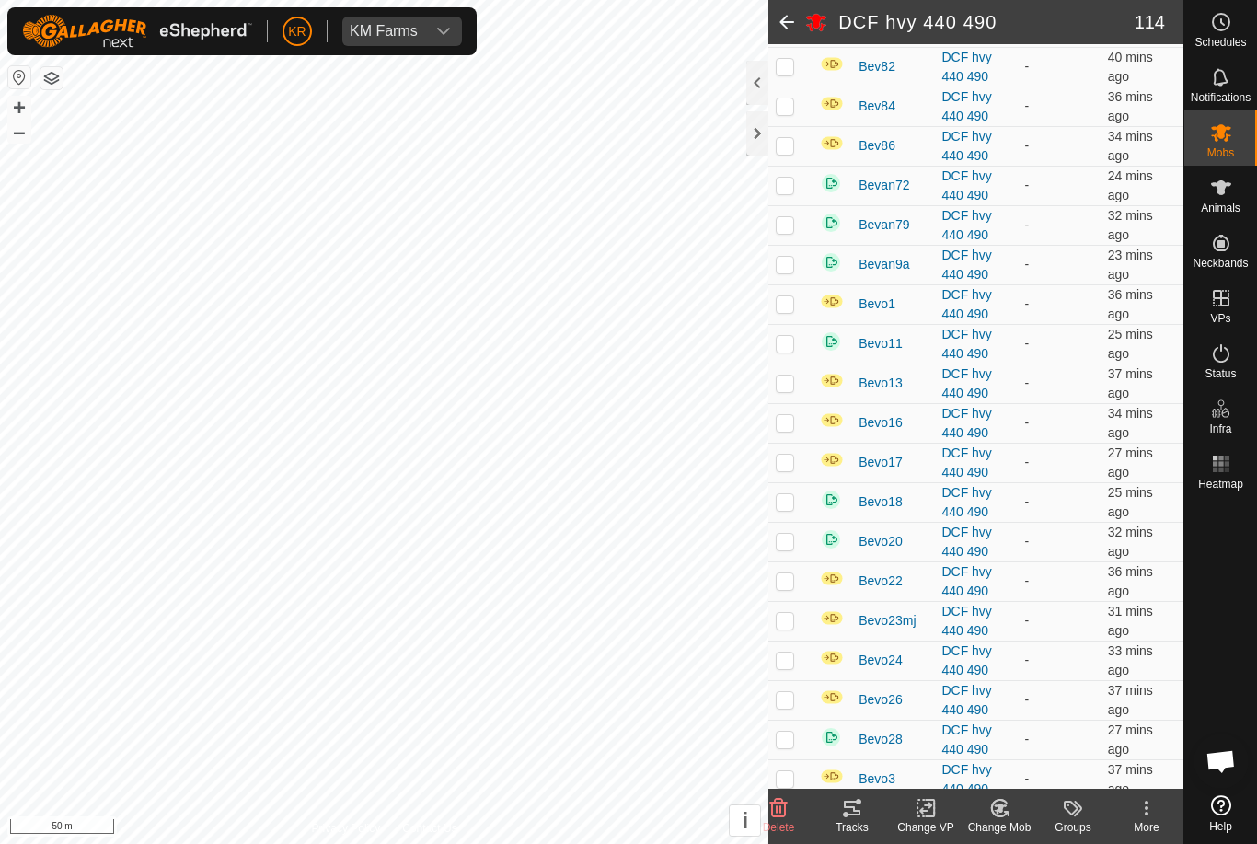
click at [801, 521] on td at bounding box center [790, 502] width 44 height 40
click at [801, 522] on td at bounding box center [790, 502] width 44 height 40
checkbox input "false"
click at [795, 561] on td at bounding box center [790, 542] width 44 height 40
click at [798, 561] on td at bounding box center [790, 542] width 44 height 40
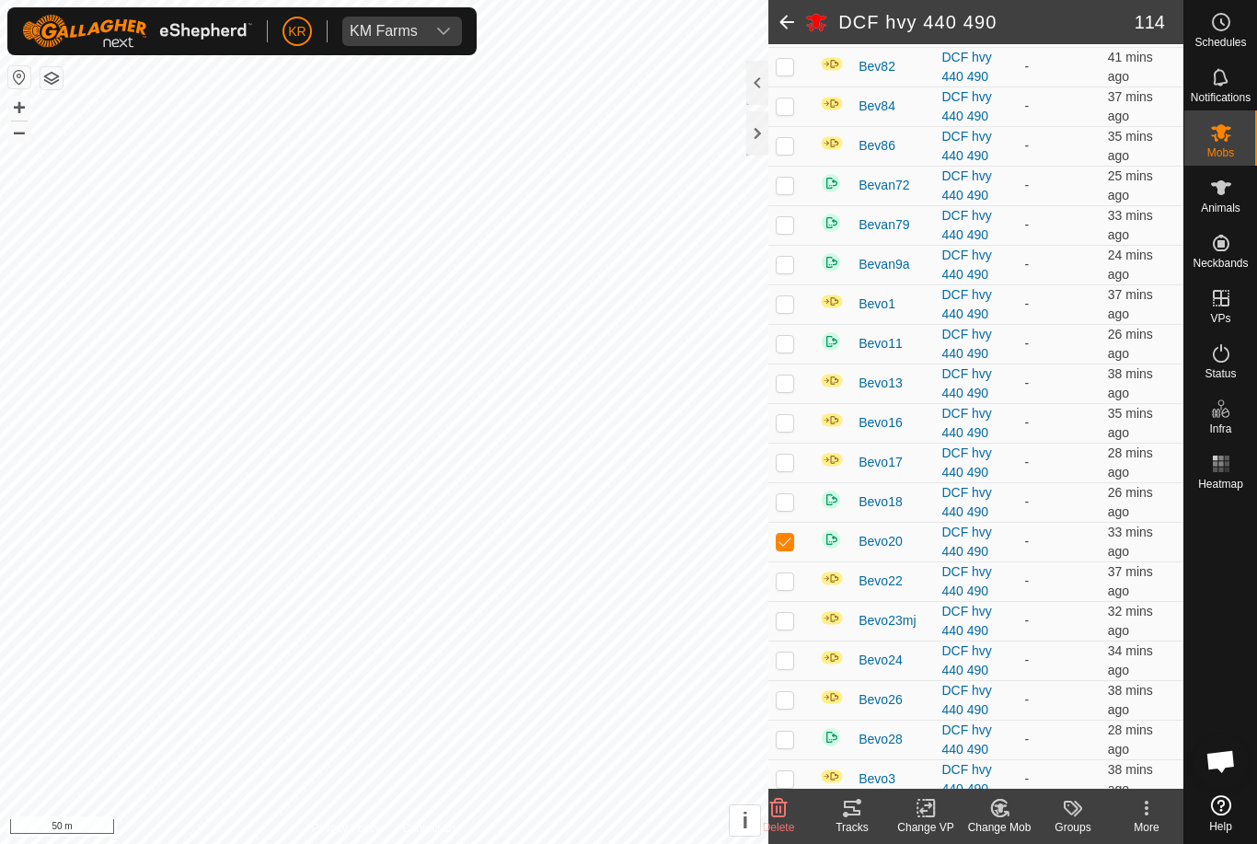
checkbox input "false"
click at [801, 594] on td at bounding box center [790, 581] width 44 height 40
click at [804, 599] on td at bounding box center [790, 581] width 44 height 40
checkbox input "false"
click at [789, 628] on p-checkbox at bounding box center [785, 620] width 18 height 15
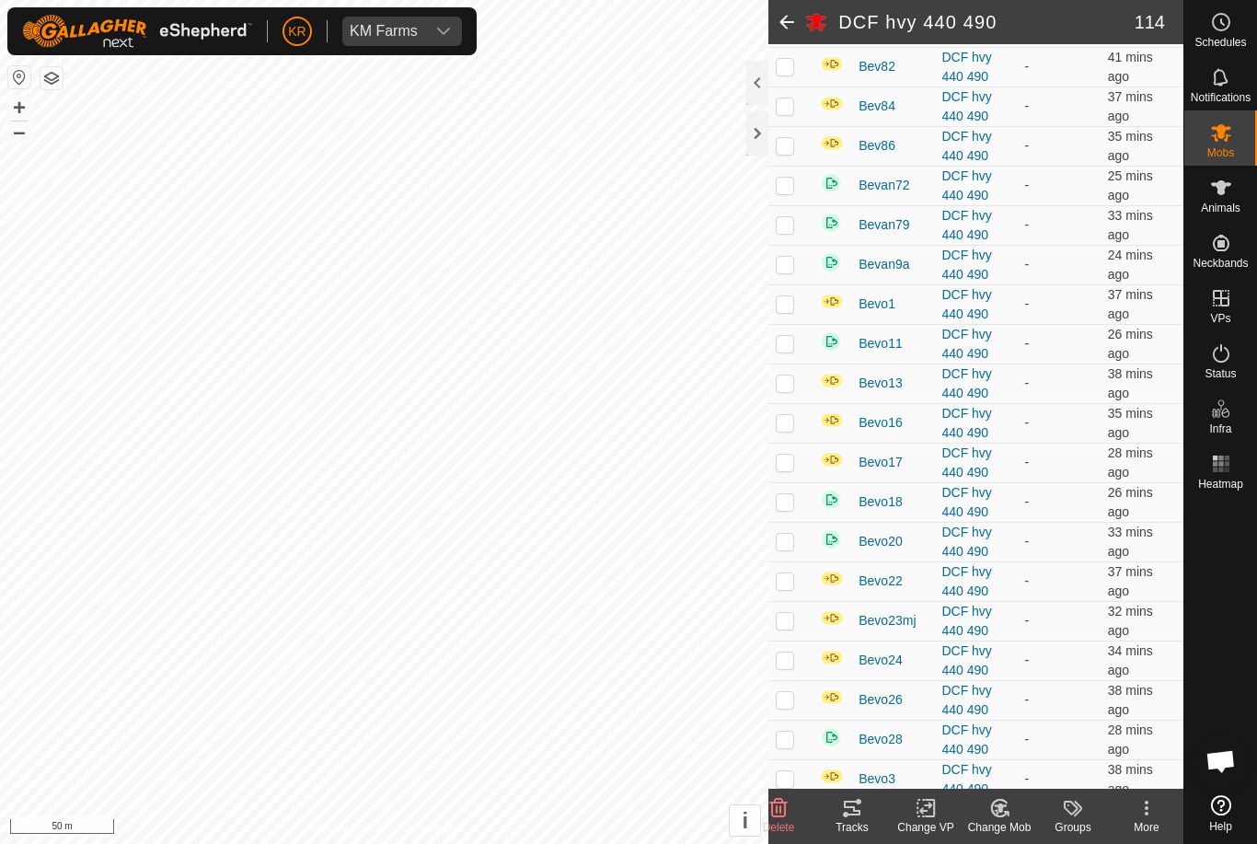
checkbox input "true"
click at [788, 667] on p-checkbox at bounding box center [785, 659] width 18 height 15
checkbox input "true"
click at [782, 626] on td at bounding box center [790, 621] width 44 height 40
checkbox input "false"
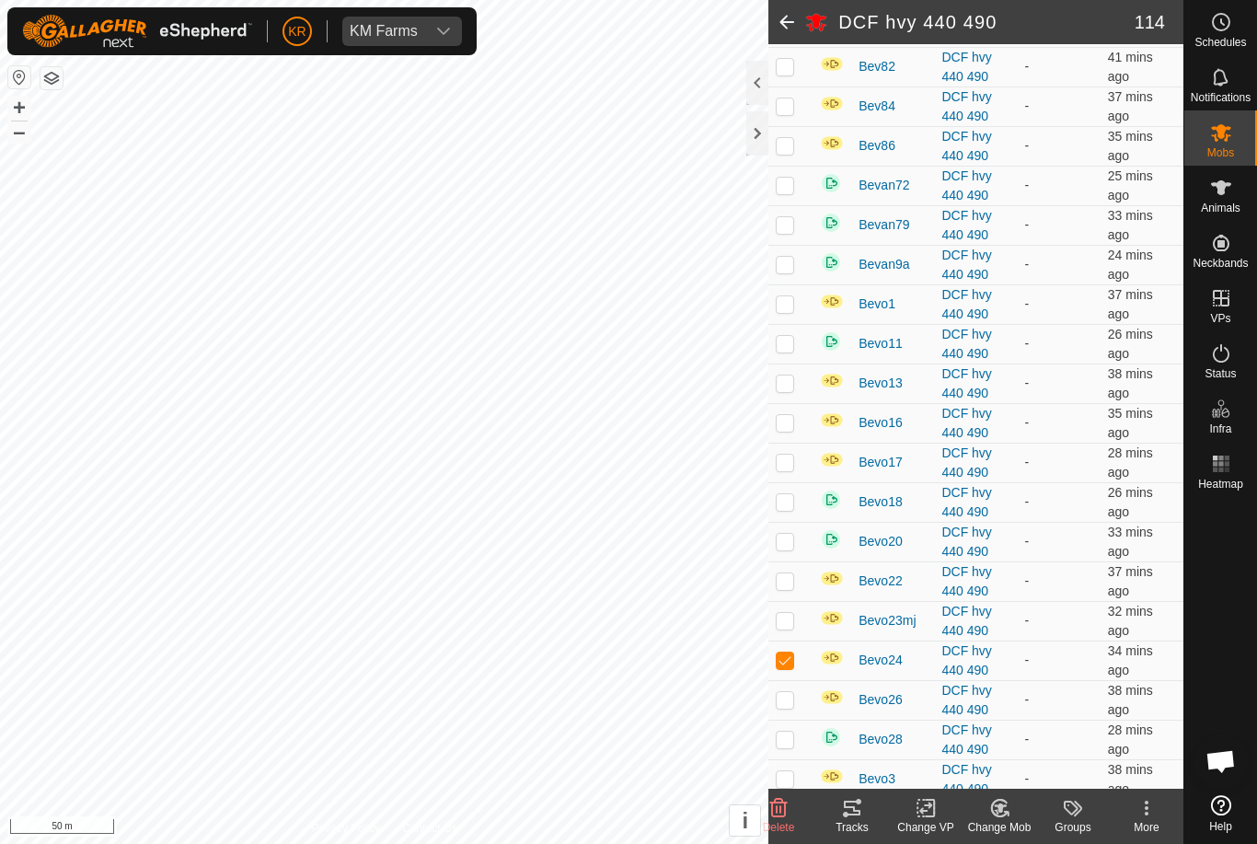
click at [785, 709] on td at bounding box center [790, 700] width 44 height 40
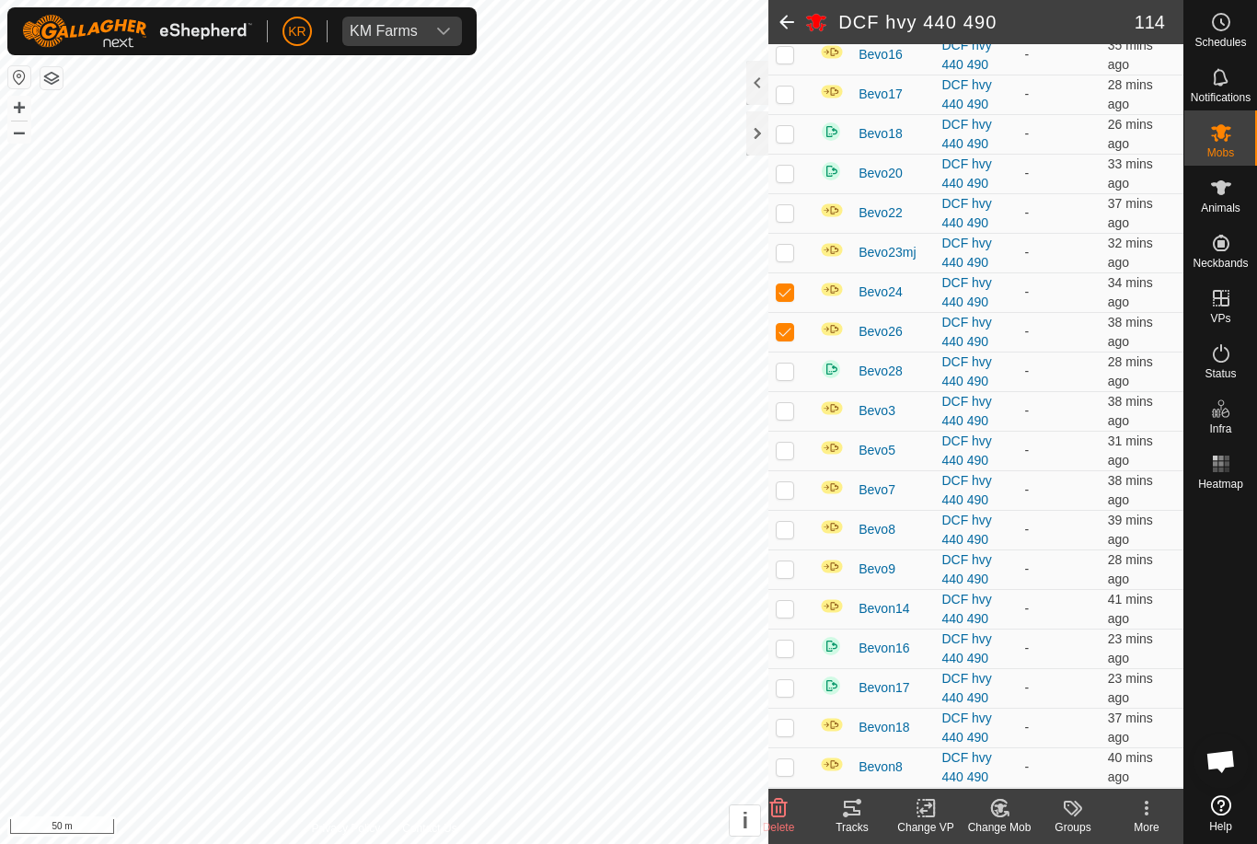
scroll to position [1877, 0]
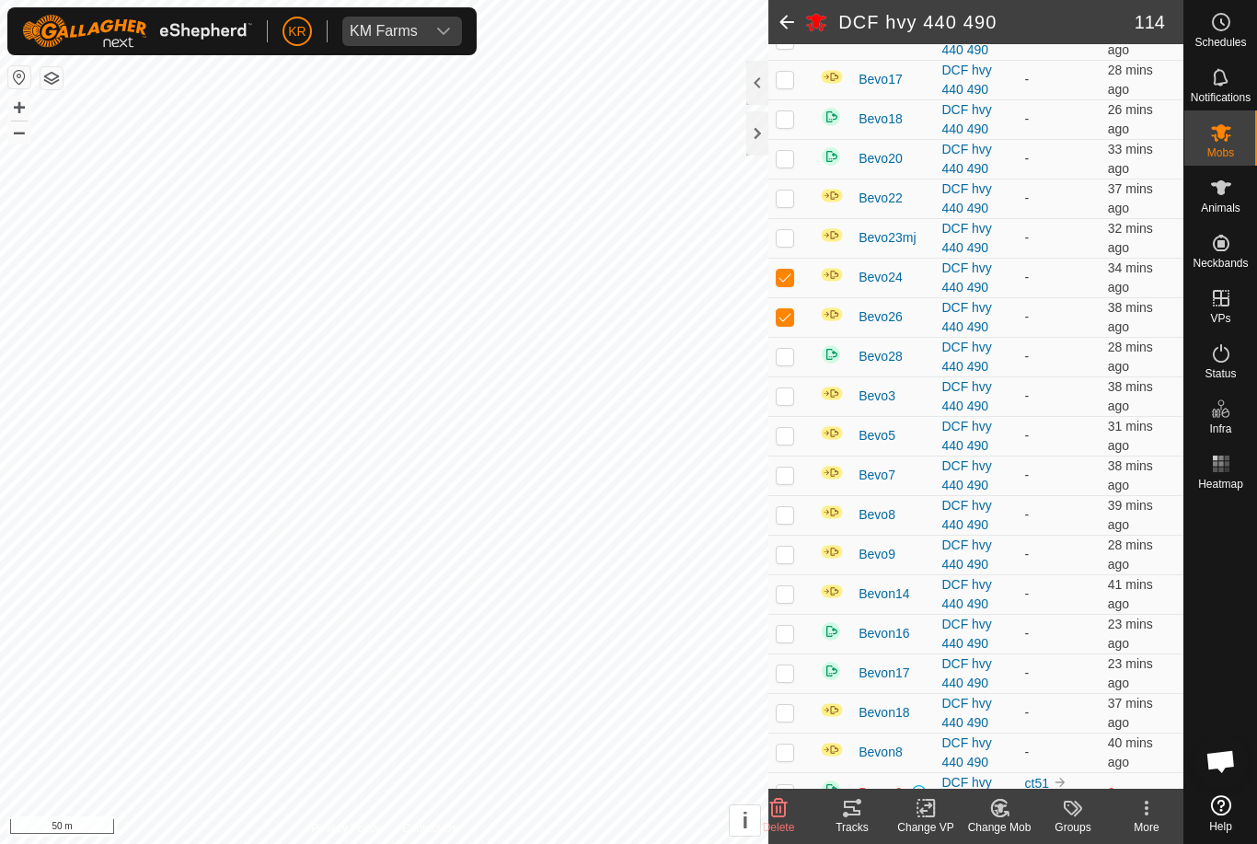
click at [791, 324] on p-checkbox at bounding box center [785, 316] width 18 height 15
checkbox input "false"
click at [790, 363] on p-checkbox at bounding box center [785, 356] width 18 height 15
click at [793, 363] on p-checkbox at bounding box center [785, 356] width 18 height 15
checkbox input "false"
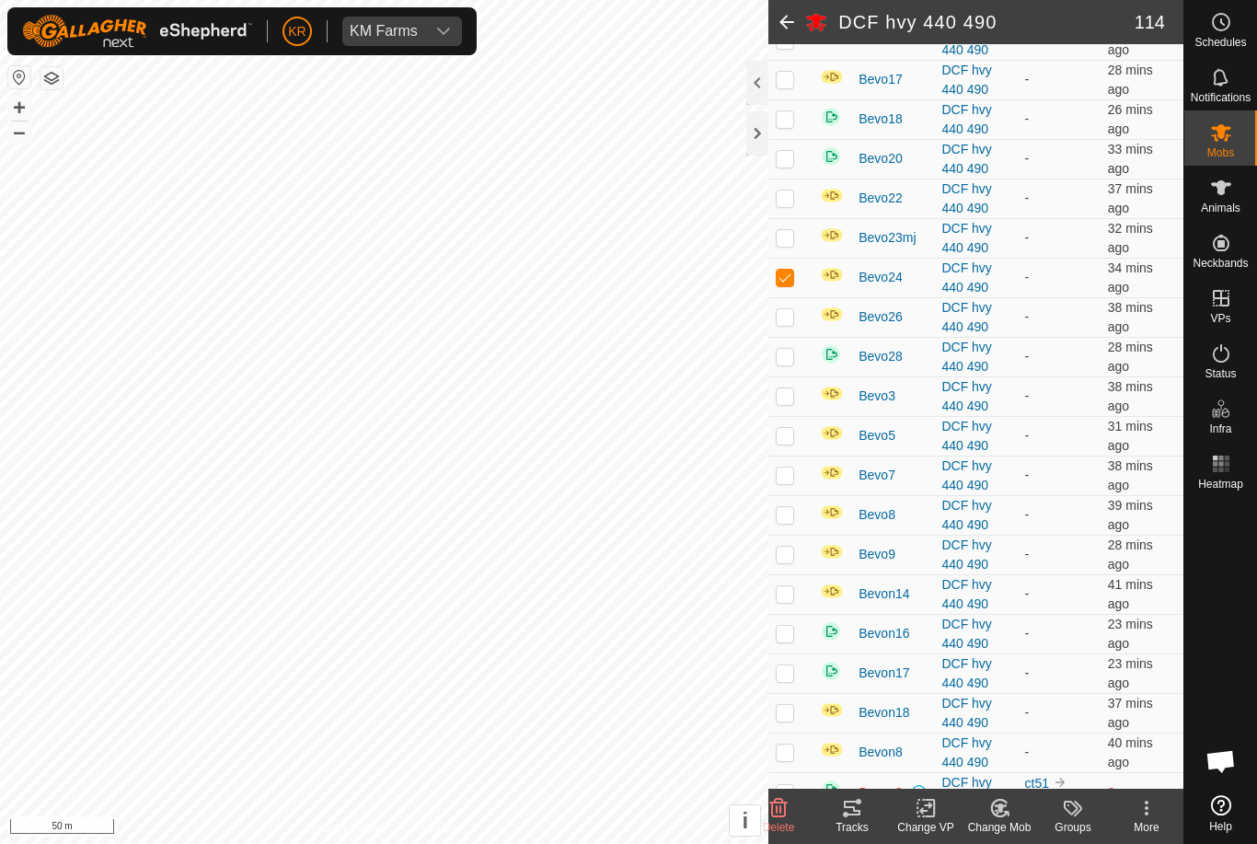
click at [792, 403] on p-checkbox at bounding box center [785, 395] width 18 height 15
click at [799, 407] on td at bounding box center [790, 396] width 44 height 40
checkbox input "false"
click at [790, 443] on p-checkbox at bounding box center [785, 435] width 18 height 15
click at [792, 443] on p-checkbox at bounding box center [785, 435] width 18 height 15
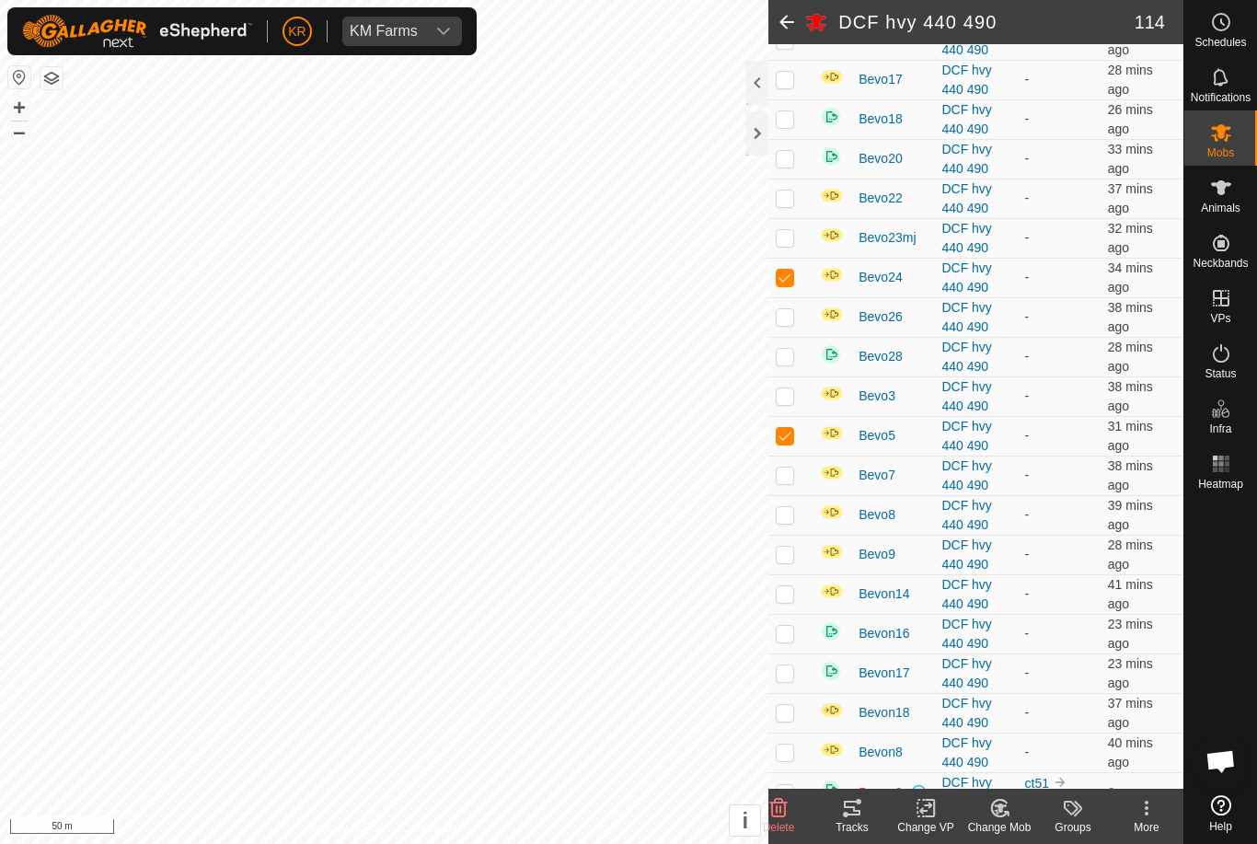
checkbox input "false"
click at [796, 495] on td at bounding box center [790, 475] width 44 height 40
click at [796, 487] on td at bounding box center [790, 475] width 44 height 40
checkbox input "false"
click at [796, 535] on td at bounding box center [790, 515] width 44 height 40
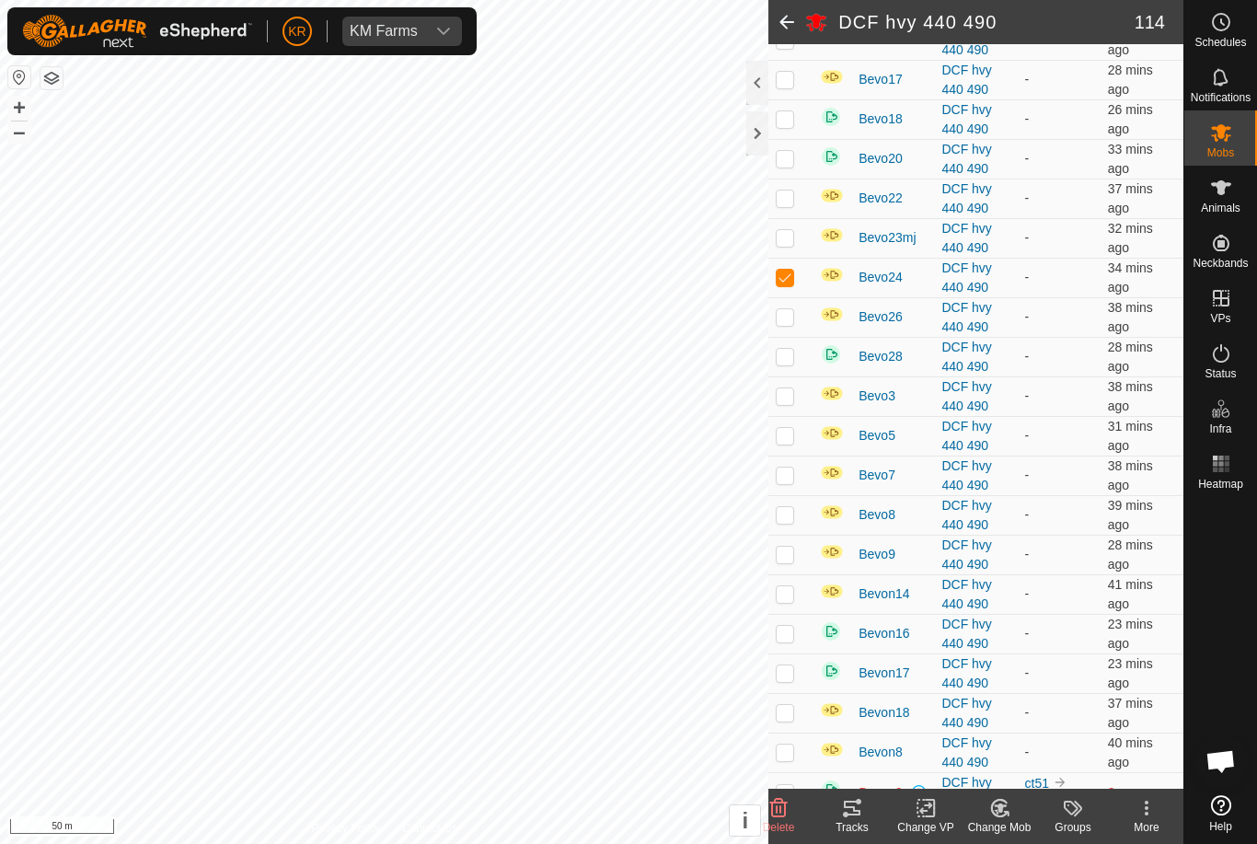
checkbox input "true"
click at [792, 561] on p-checkbox at bounding box center [785, 554] width 18 height 15
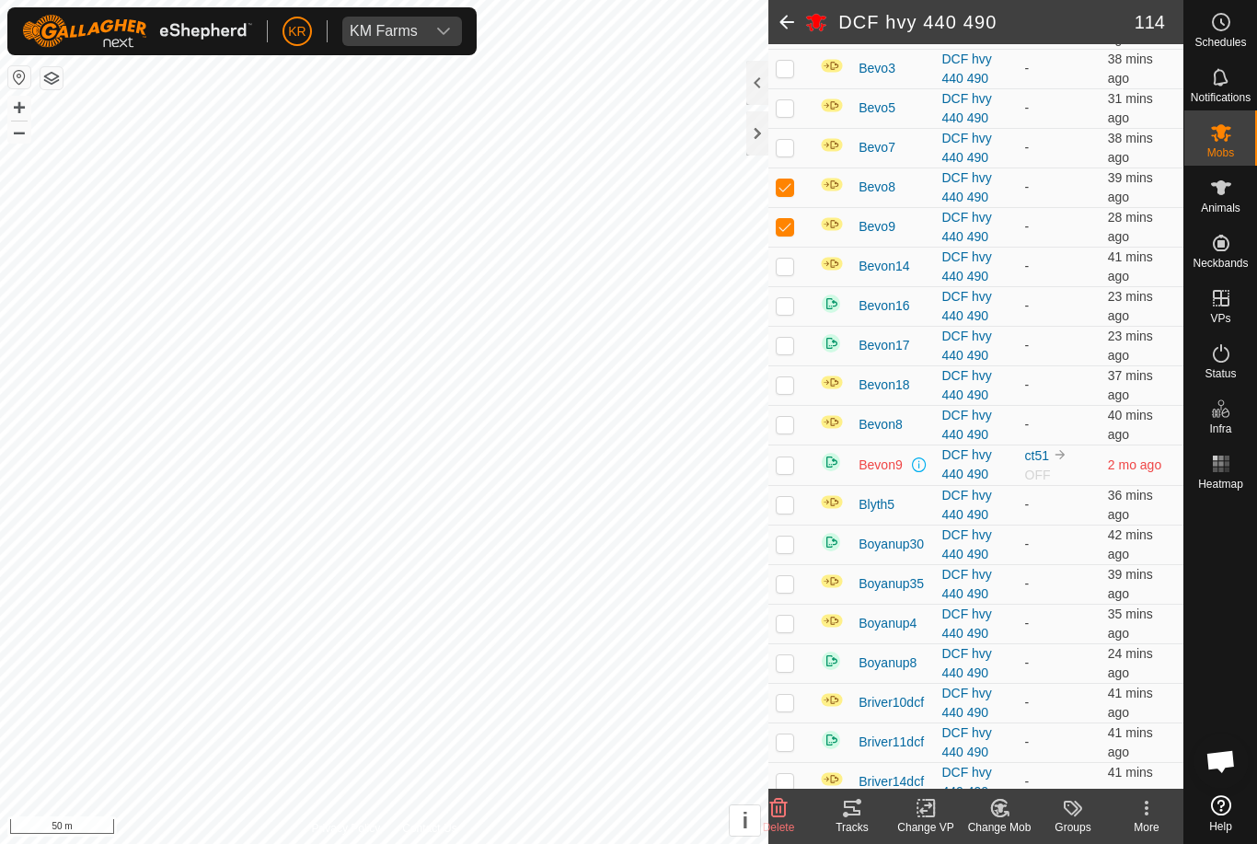
scroll to position [2205, 0]
click at [799, 247] on td at bounding box center [790, 227] width 44 height 40
checkbox input "false"
click at [800, 284] on td at bounding box center [790, 267] width 44 height 40
click at [797, 286] on td at bounding box center [790, 267] width 44 height 40
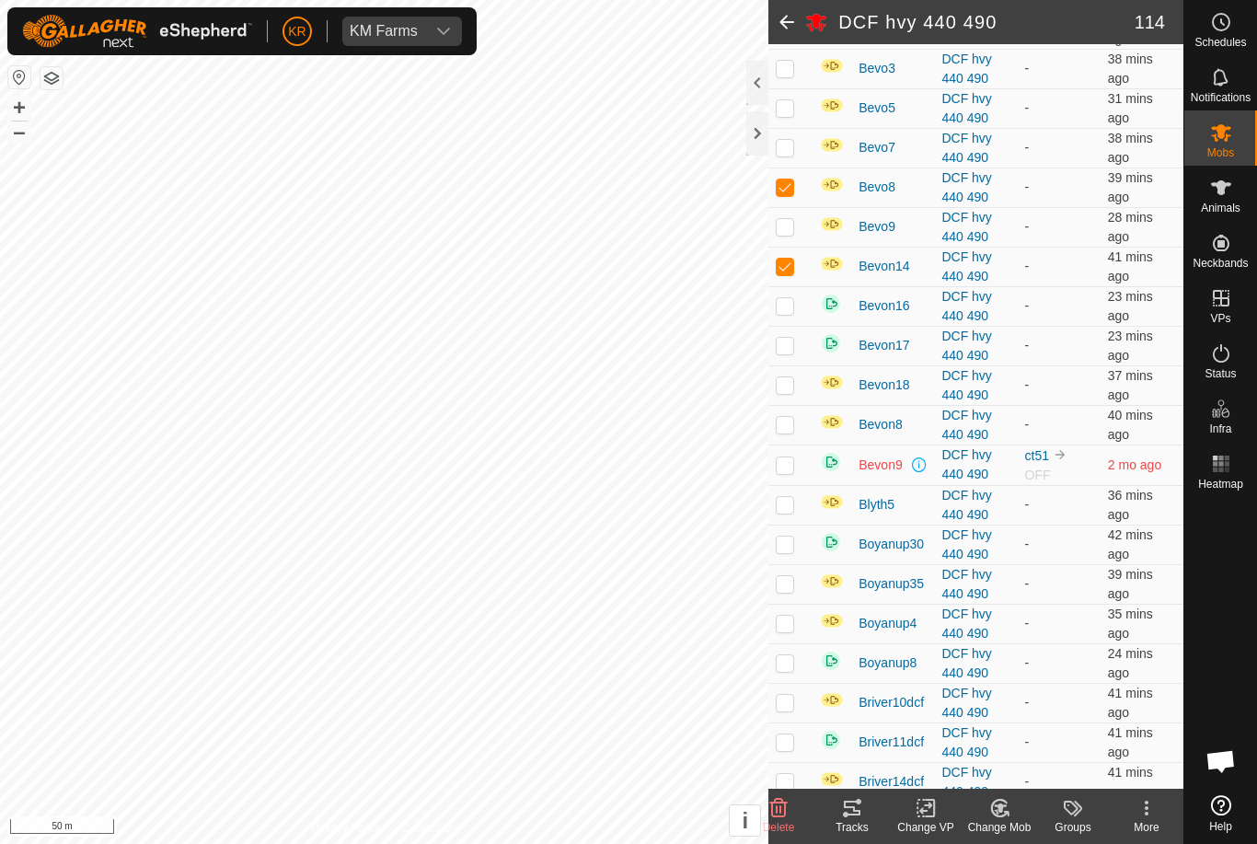
checkbox input "false"
click at [792, 313] on p-checkbox at bounding box center [785, 305] width 18 height 15
click at [797, 325] on td at bounding box center [790, 306] width 44 height 40
checkbox input "false"
click at [797, 363] on td at bounding box center [790, 346] width 44 height 40
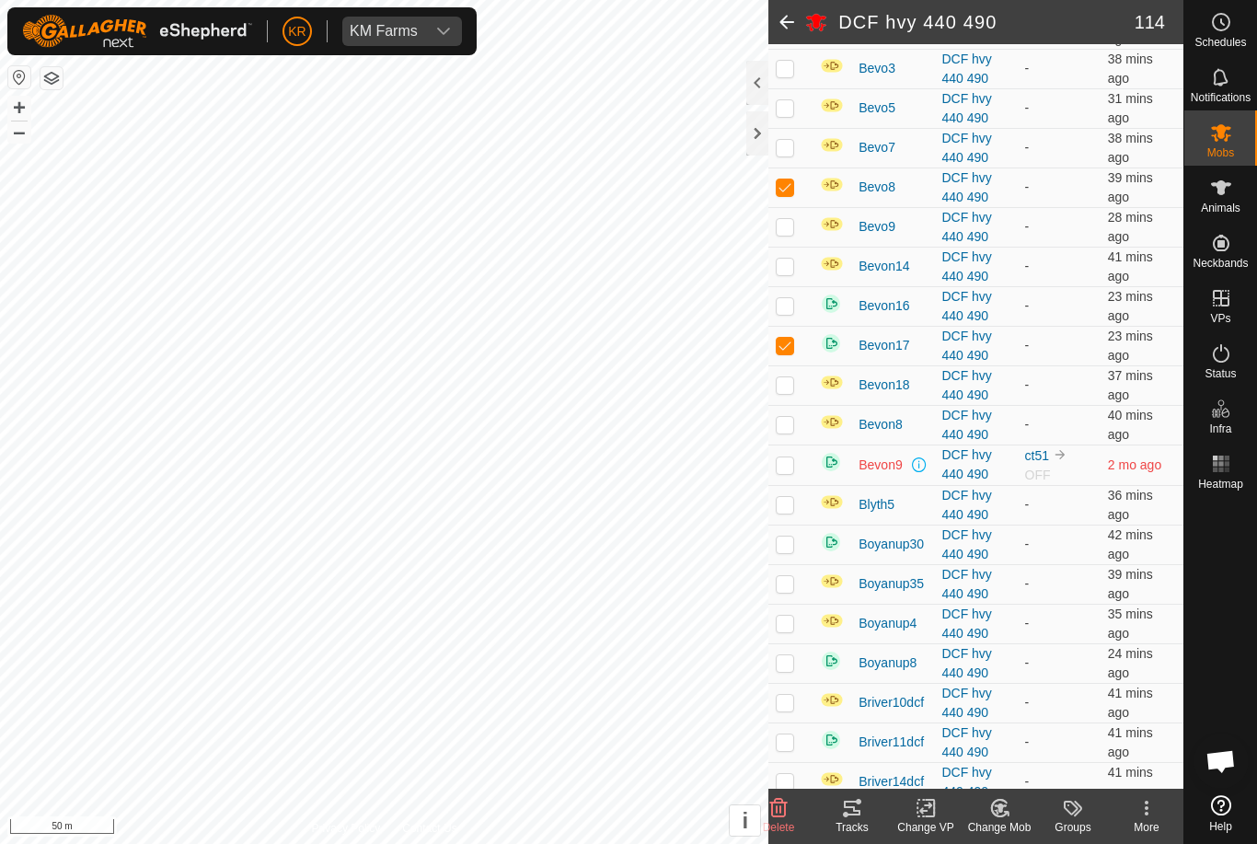
click at [798, 362] on td at bounding box center [790, 346] width 44 height 40
checkbox input "false"
click at [799, 402] on td at bounding box center [790, 385] width 44 height 40
checkbox input "true"
click at [793, 432] on p-checkbox at bounding box center [785, 424] width 18 height 15
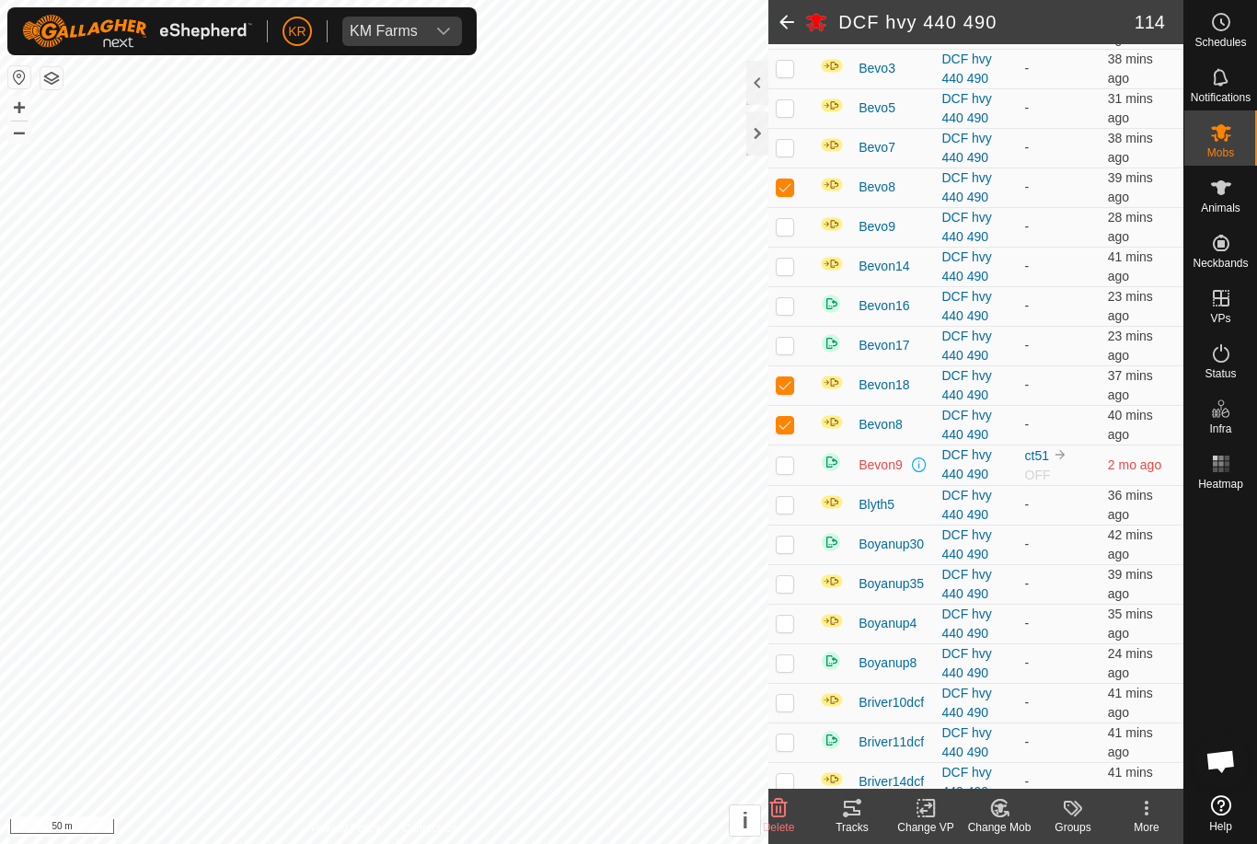
click at [783, 432] on p-checkbox at bounding box center [785, 424] width 18 height 15
checkbox input "false"
click at [793, 485] on td at bounding box center [790, 464] width 44 height 40
click at [789, 472] on p-checkbox at bounding box center [785, 464] width 18 height 15
checkbox input "false"
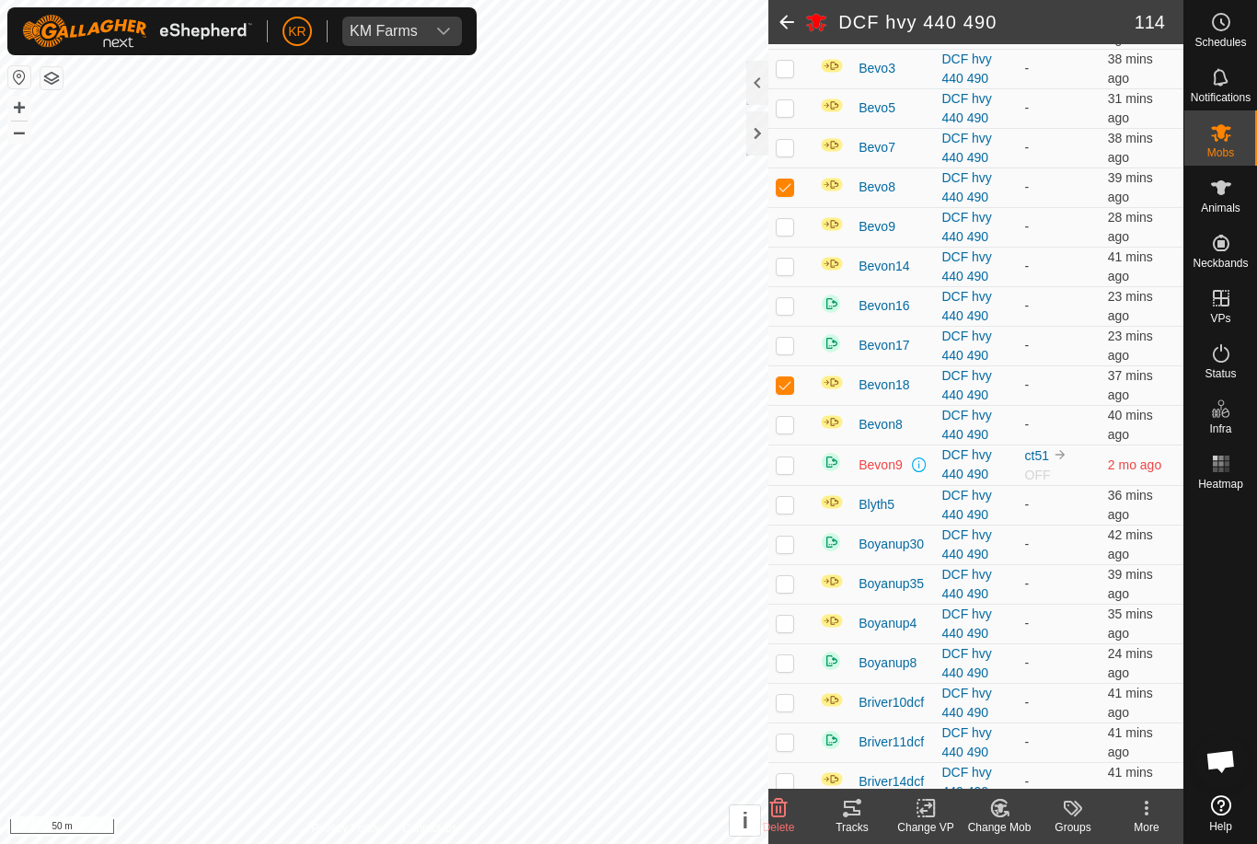
click at [789, 512] on p-checkbox at bounding box center [785, 504] width 18 height 15
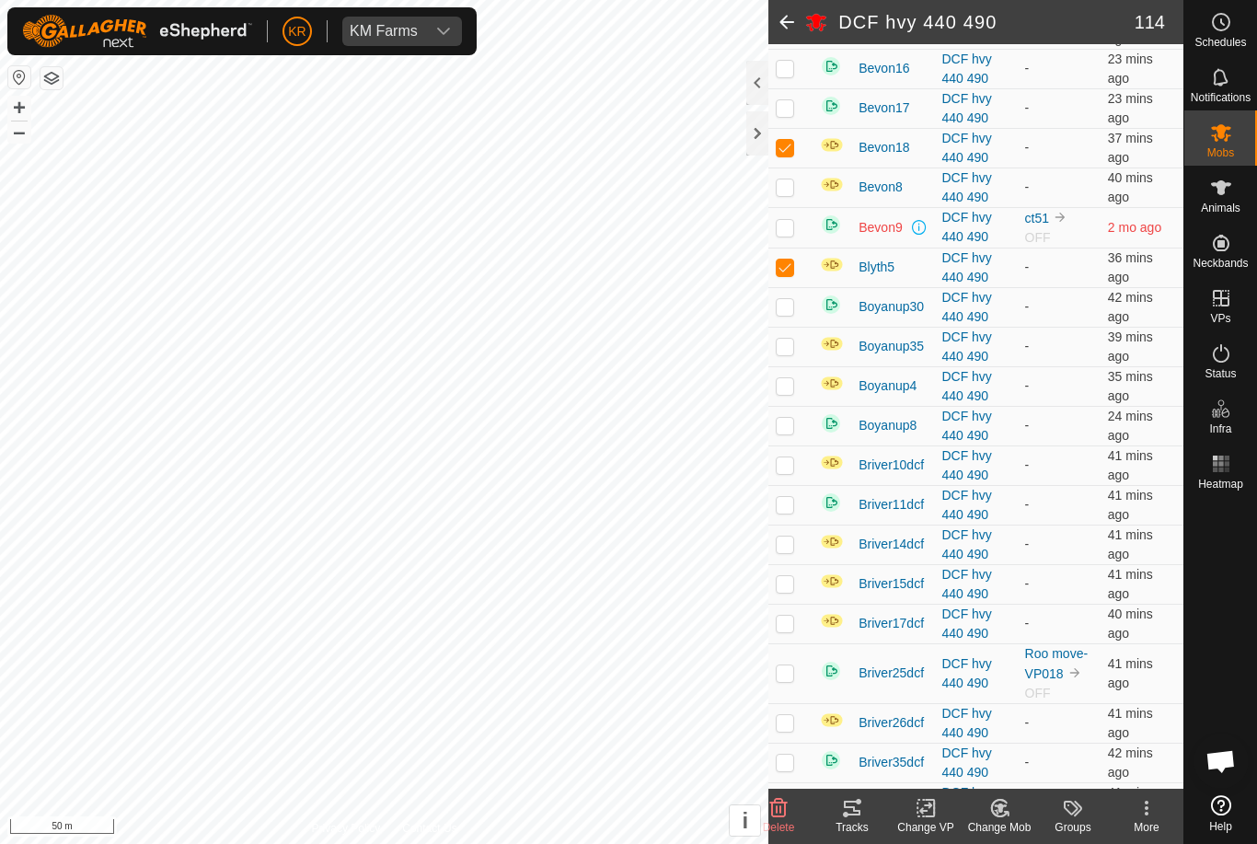
scroll to position [2443, 0]
click at [800, 282] on td at bounding box center [790, 267] width 44 height 40
checkbox input "false"
click at [805, 326] on td at bounding box center [790, 306] width 44 height 40
click at [793, 313] on p-checkbox at bounding box center [785, 305] width 18 height 15
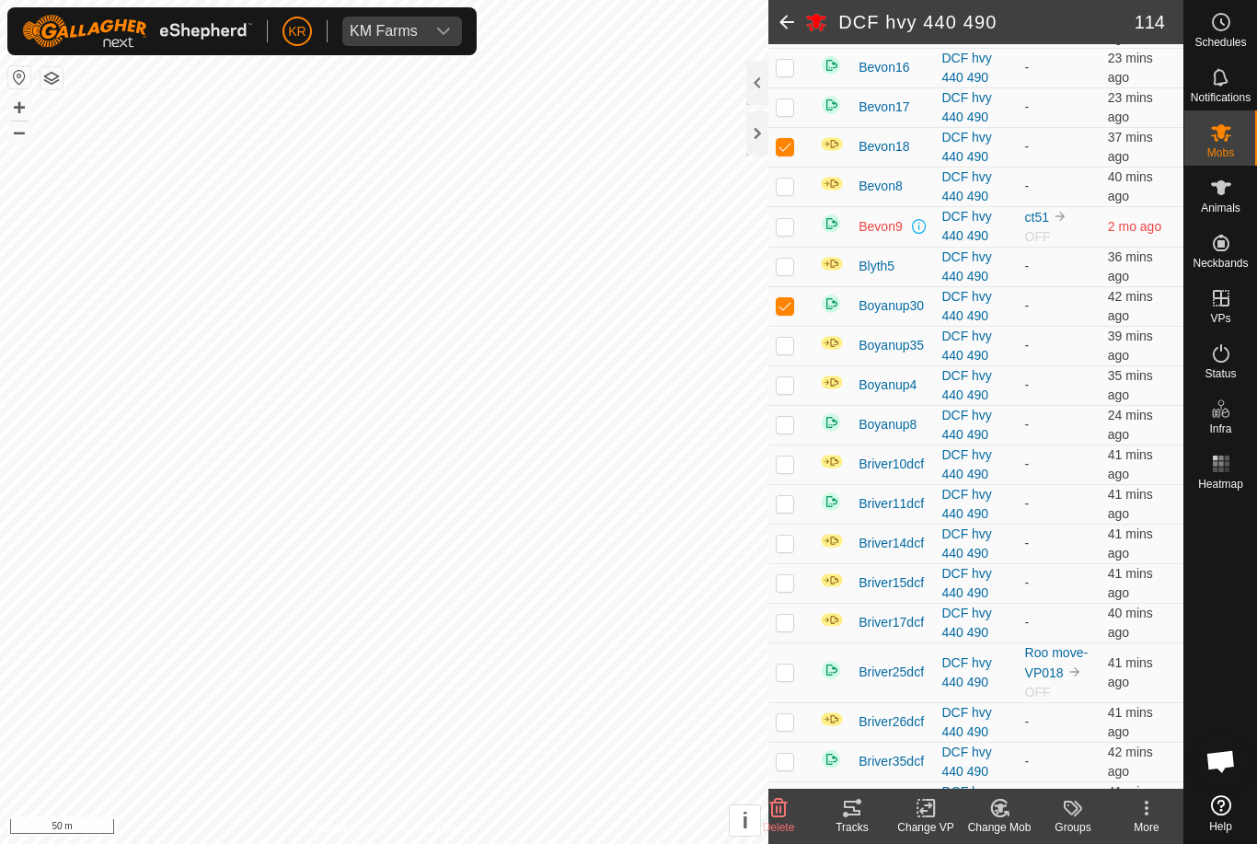
checkbox input "false"
click at [799, 365] on td at bounding box center [790, 346] width 44 height 40
checkbox input "true"
click at [782, 405] on td at bounding box center [790, 385] width 44 height 40
click at [790, 392] on p-checkbox at bounding box center [785, 384] width 18 height 15
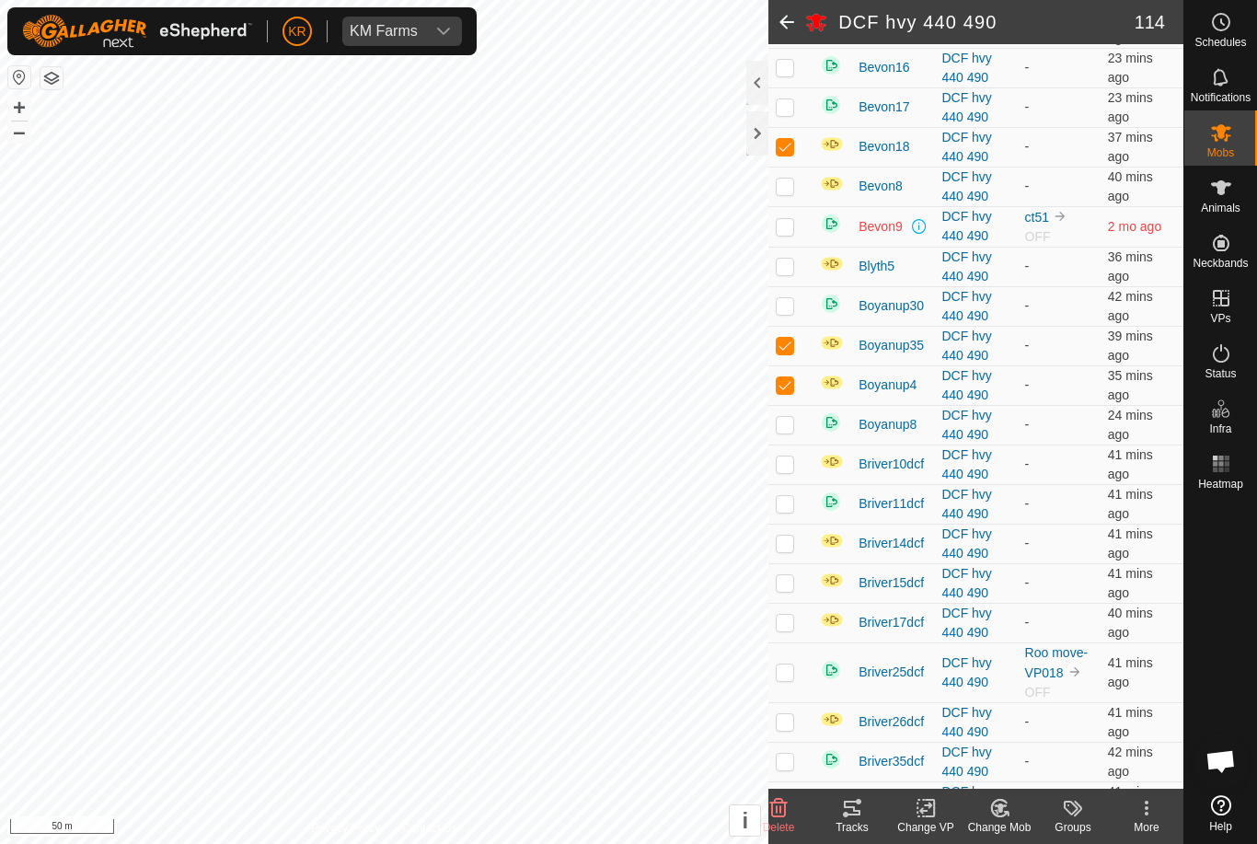
checkbox input "false"
click at [797, 438] on td at bounding box center [790, 425] width 44 height 40
click at [789, 432] on p-checkbox at bounding box center [785, 424] width 18 height 15
checkbox input "false"
click at [789, 471] on p-checkbox at bounding box center [785, 463] width 18 height 15
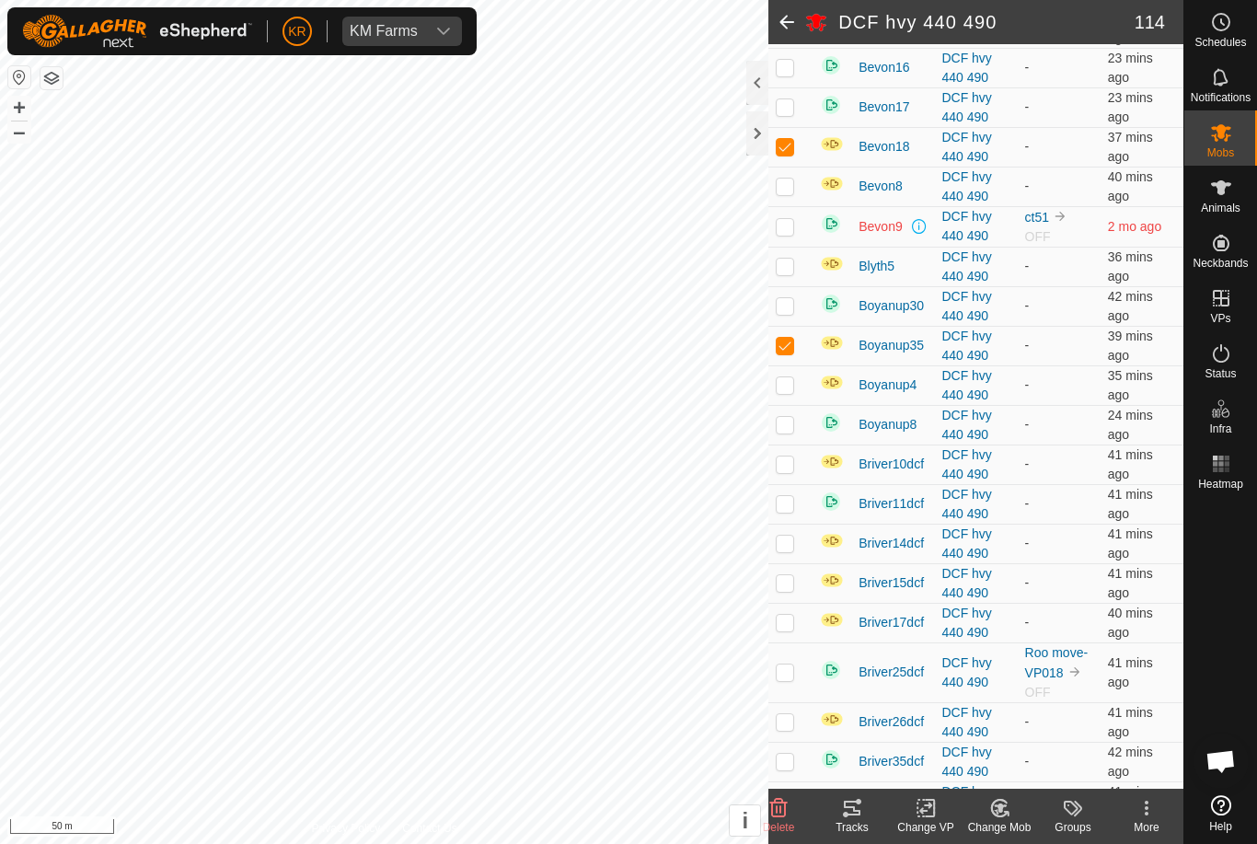
checkbox input "true"
click at [790, 511] on p-checkbox at bounding box center [785, 503] width 18 height 15
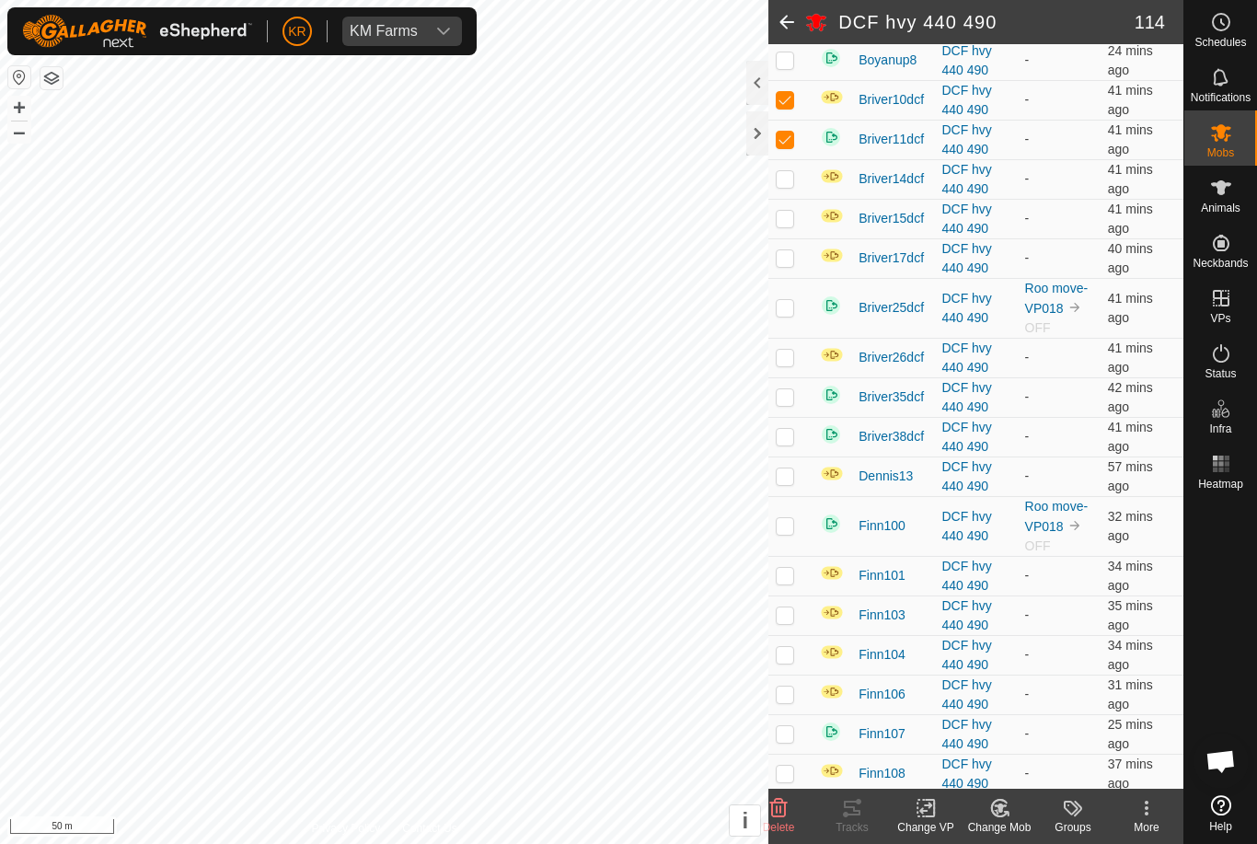
scroll to position [2810, 0]
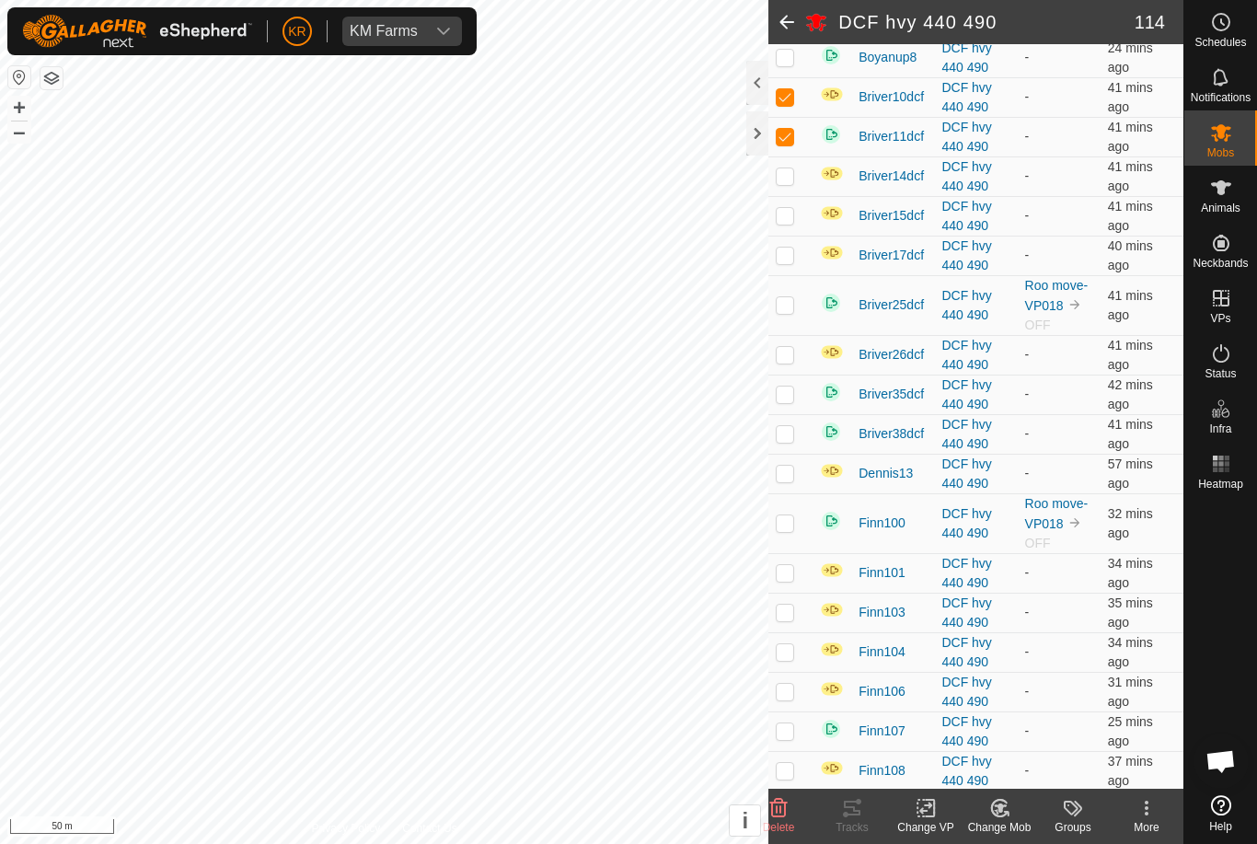
click at [795, 155] on td at bounding box center [790, 137] width 44 height 40
checkbox input "false"
click at [803, 196] on td at bounding box center [790, 176] width 44 height 40
click at [805, 196] on td at bounding box center [790, 176] width 44 height 40
checkbox input "false"
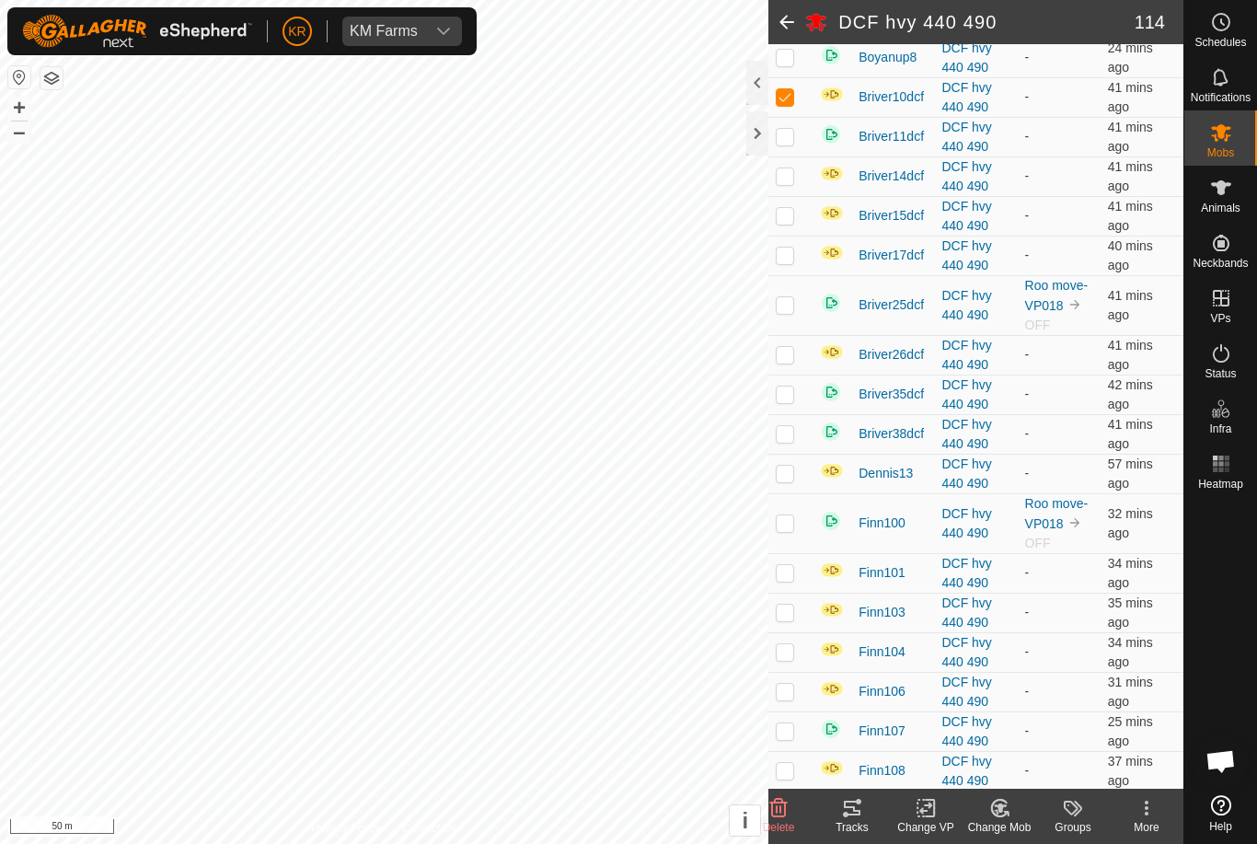
click at [788, 262] on p-checkbox at bounding box center [785, 255] width 18 height 15
checkbox input "true"
click at [788, 312] on p-checkbox at bounding box center [785, 304] width 18 height 15
checkbox input "true"
click at [789, 374] on td at bounding box center [790, 355] width 44 height 40
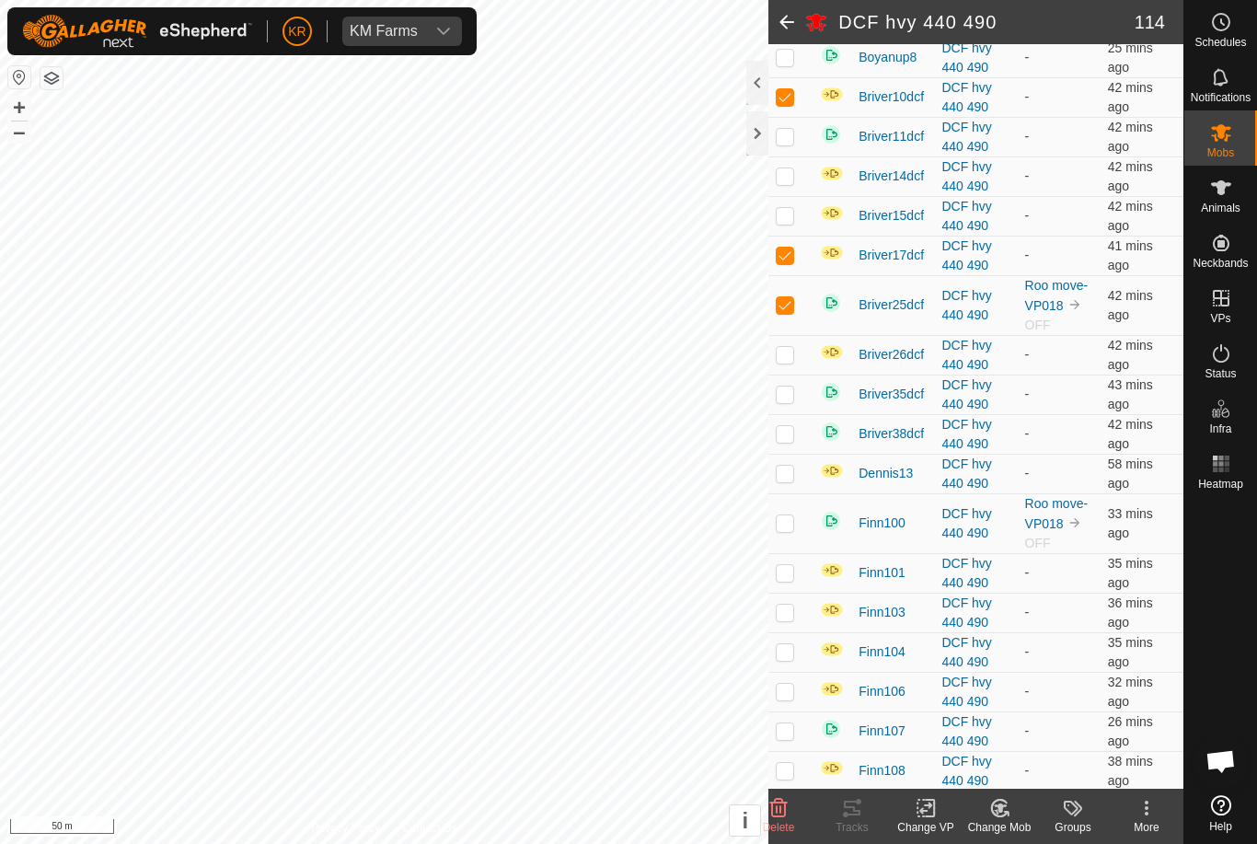
checkbox input "true"
click at [787, 401] on p-checkbox at bounding box center [785, 393] width 18 height 15
checkbox input "true"
click at [795, 454] on td at bounding box center [790, 434] width 44 height 40
click at [785, 441] on p-checkbox at bounding box center [785, 433] width 18 height 15
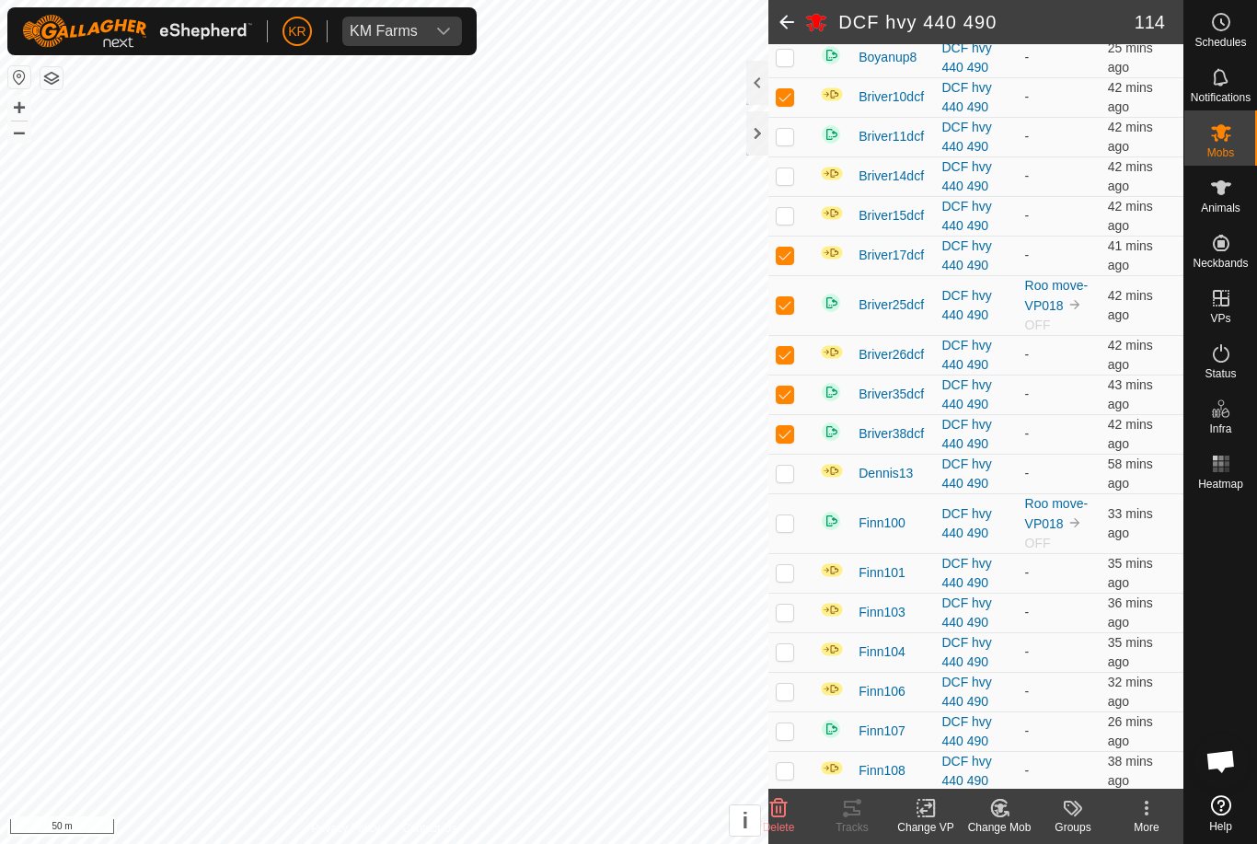
checkbox input "false"
click at [801, 493] on td at bounding box center [790, 474] width 44 height 40
click at [799, 484] on td at bounding box center [790, 474] width 44 height 40
checkbox input "false"
click at [794, 530] on p-checkbox at bounding box center [785, 522] width 18 height 15
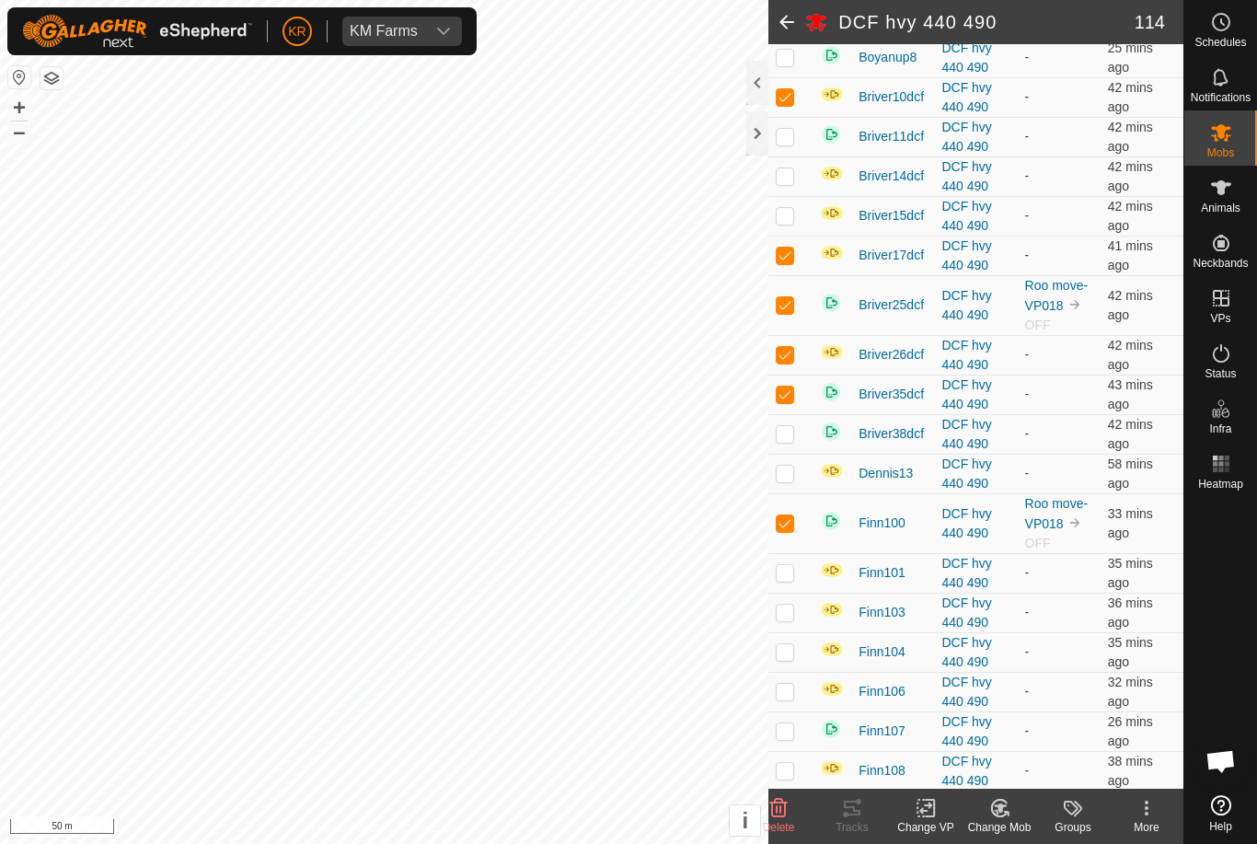
click at [789, 530] on p-checkbox at bounding box center [785, 522] width 18 height 15
checkbox input "false"
click at [790, 580] on p-checkbox at bounding box center [785, 572] width 18 height 15
click at [797, 593] on td at bounding box center [790, 573] width 44 height 40
checkbox input "false"
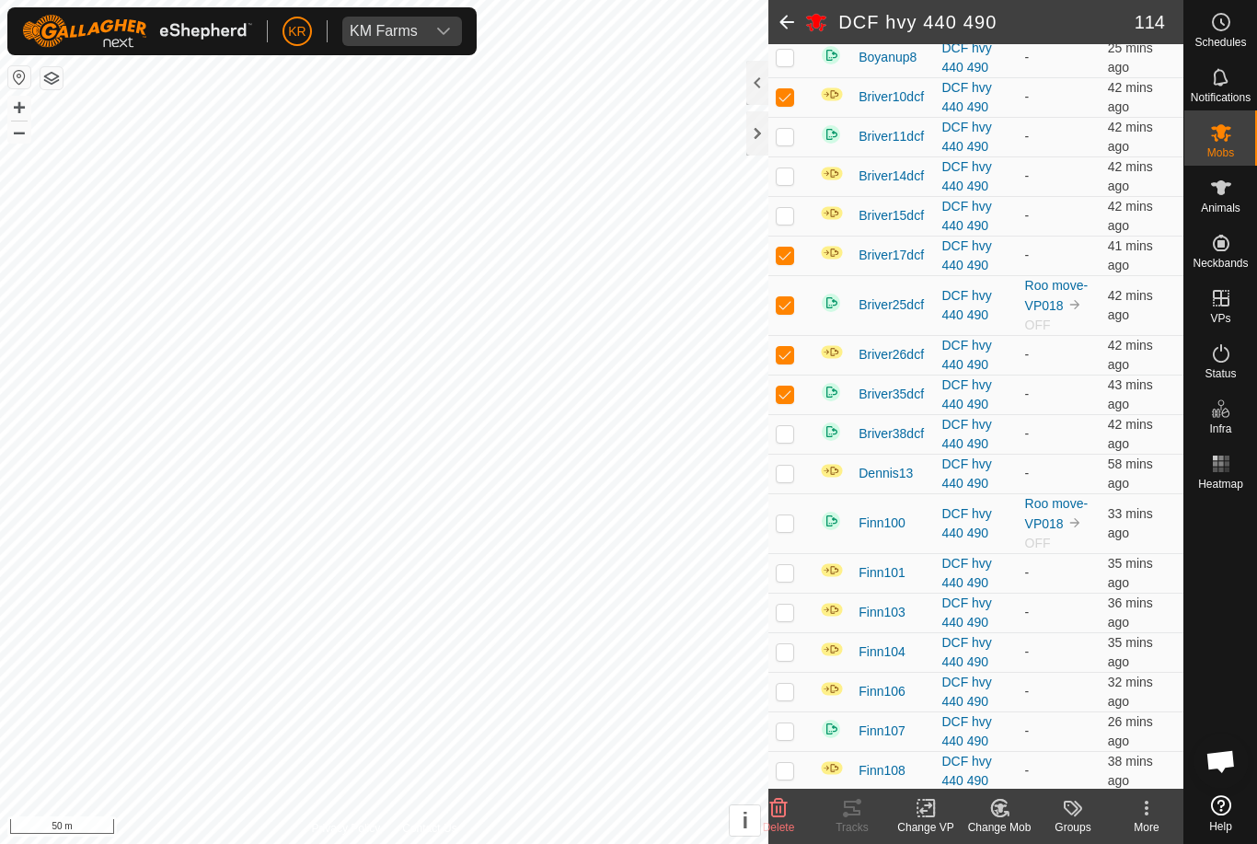
click at [780, 619] on p-checkbox at bounding box center [785, 612] width 18 height 15
checkbox input "true"
click at [792, 659] on p-checkbox at bounding box center [785, 651] width 18 height 15
checkbox input "true"
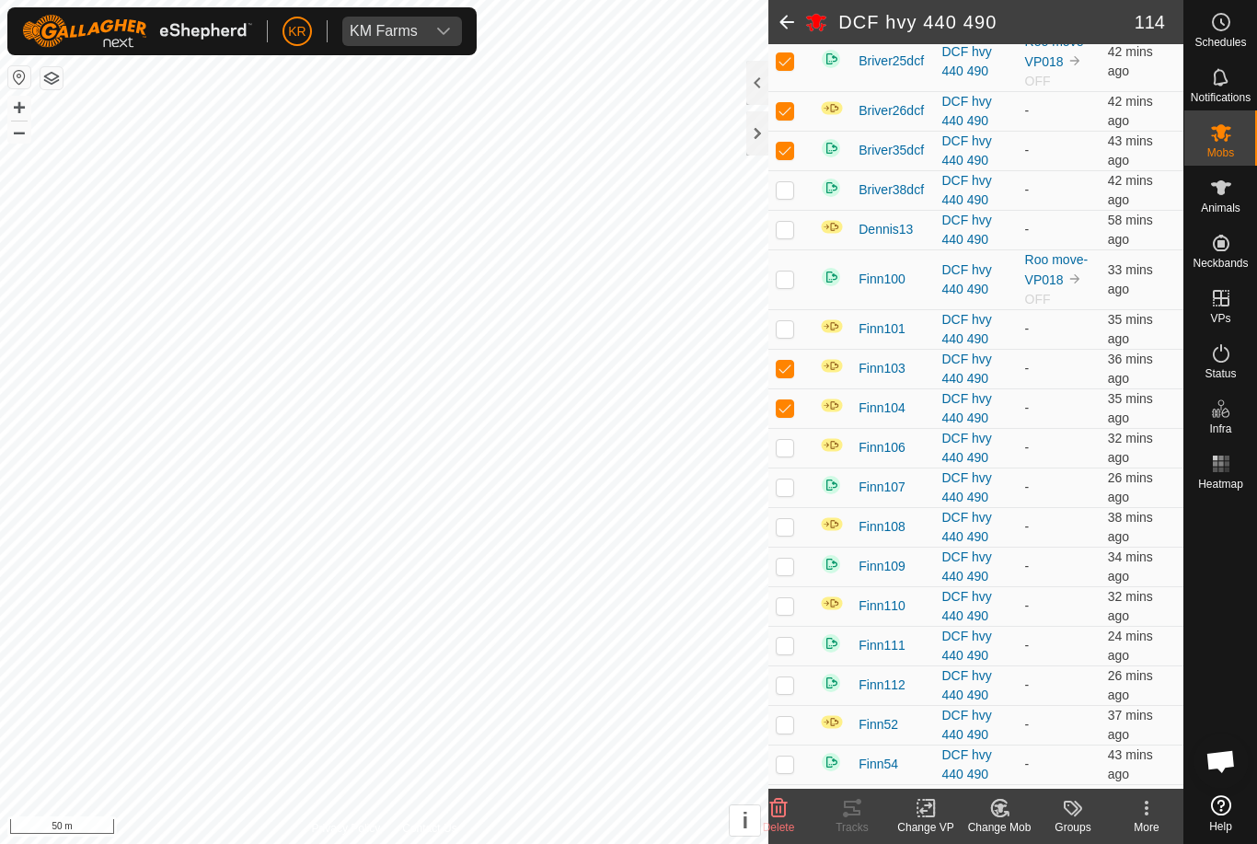
scroll to position [3063, 0]
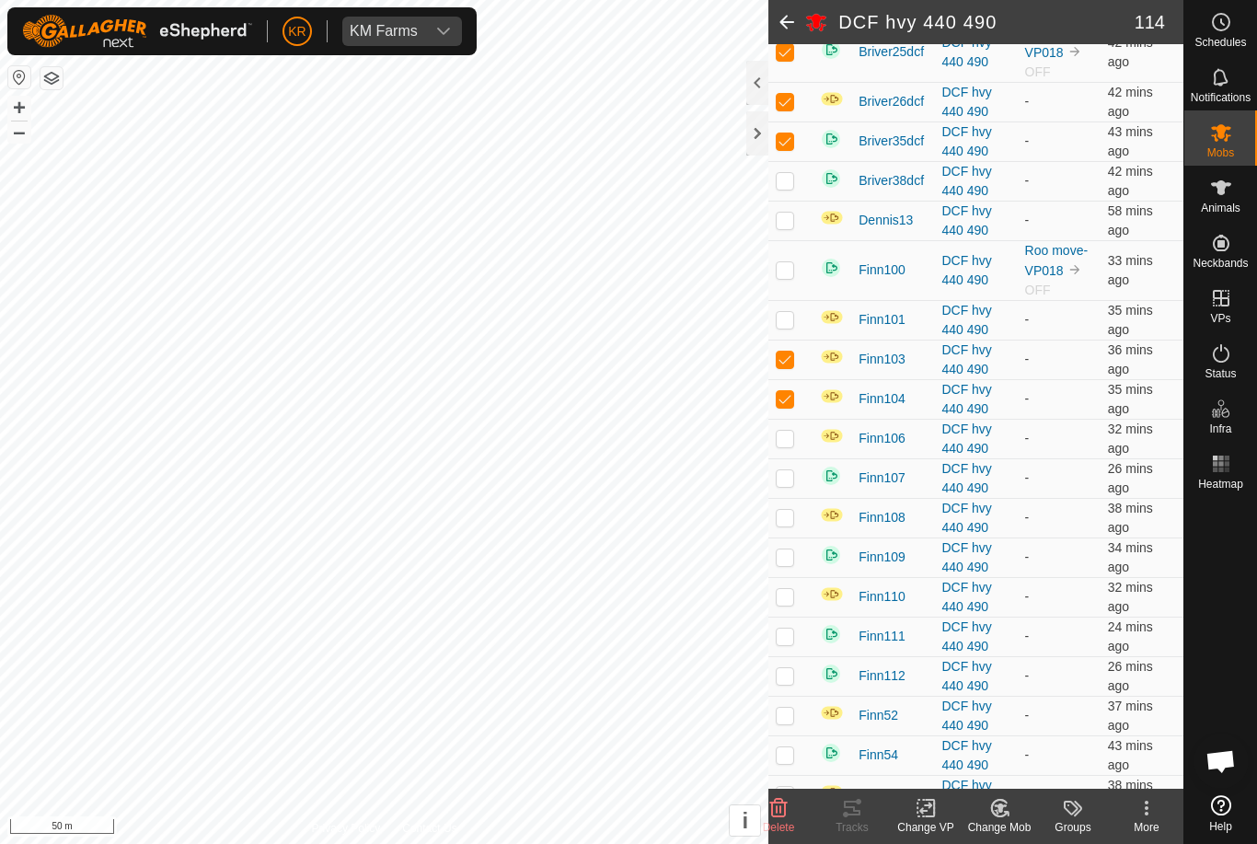
click at [792, 458] on td at bounding box center [790, 439] width 44 height 40
click at [801, 458] on td at bounding box center [790, 439] width 44 height 40
checkbox input "false"
click at [797, 498] on td at bounding box center [790, 478] width 44 height 40
click at [794, 485] on p-checkbox at bounding box center [785, 477] width 18 height 15
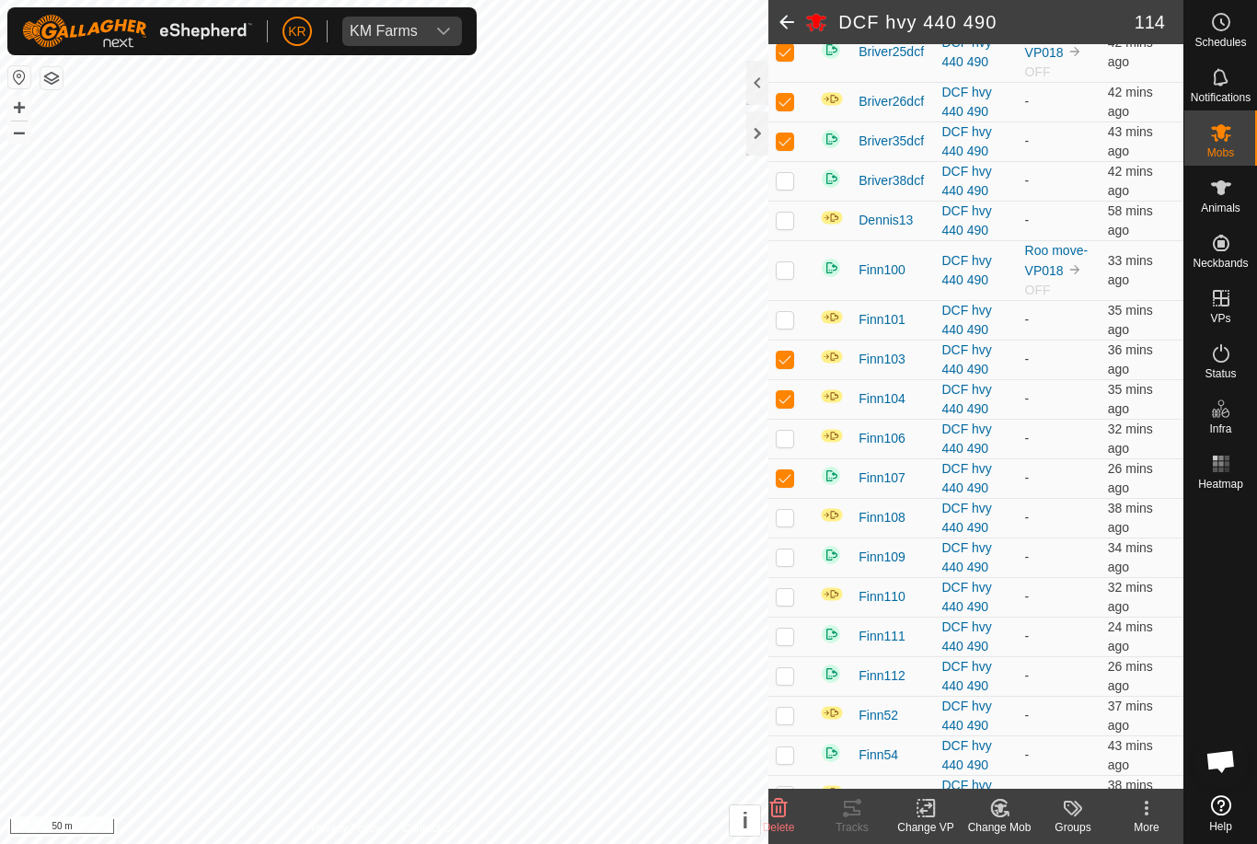
checkbox input "false"
click at [806, 537] on td at bounding box center [790, 518] width 44 height 40
click at [801, 532] on td at bounding box center [790, 518] width 44 height 40
checkbox input "false"
click at [801, 577] on td at bounding box center [790, 557] width 44 height 40
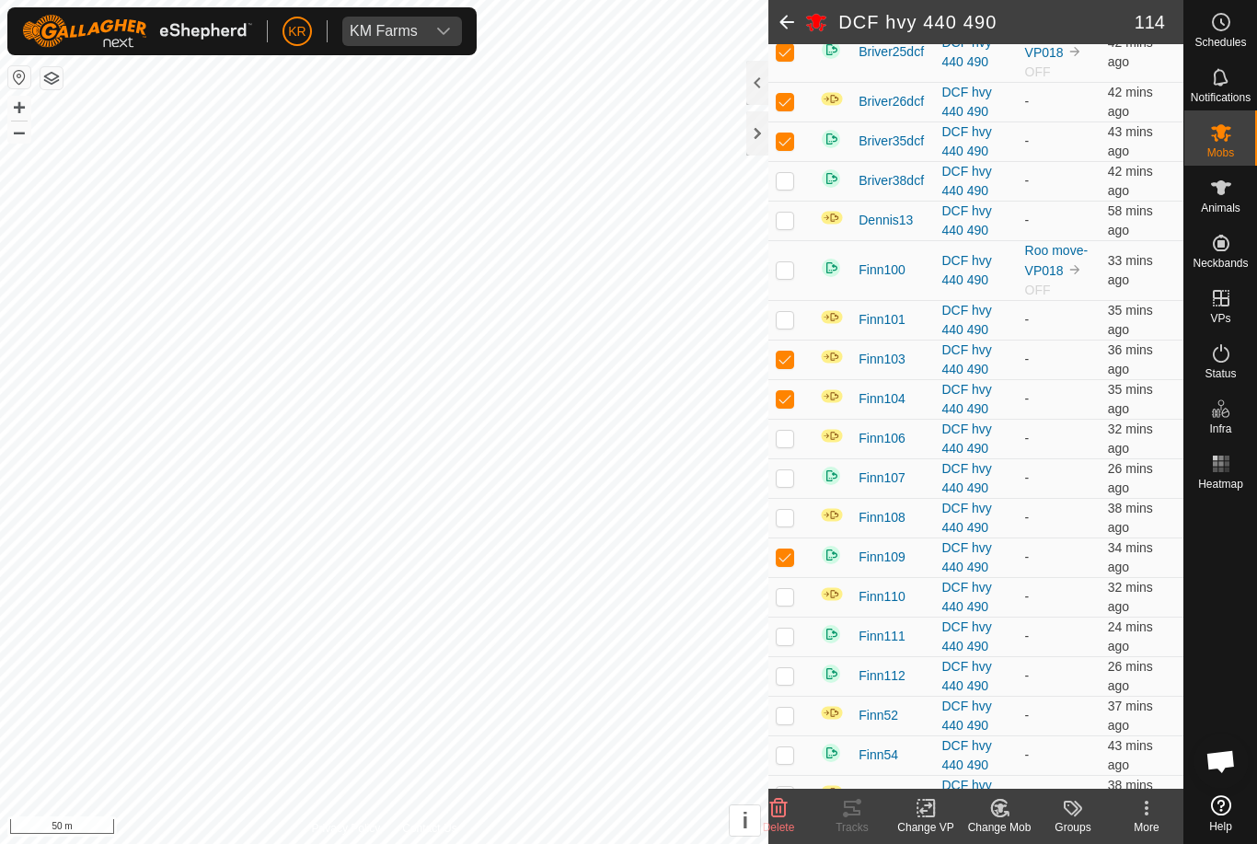
click at [788, 564] on p-checkbox at bounding box center [785, 556] width 18 height 15
checkbox input "false"
click at [786, 604] on p-checkbox at bounding box center [785, 596] width 18 height 15
checkbox input "true"
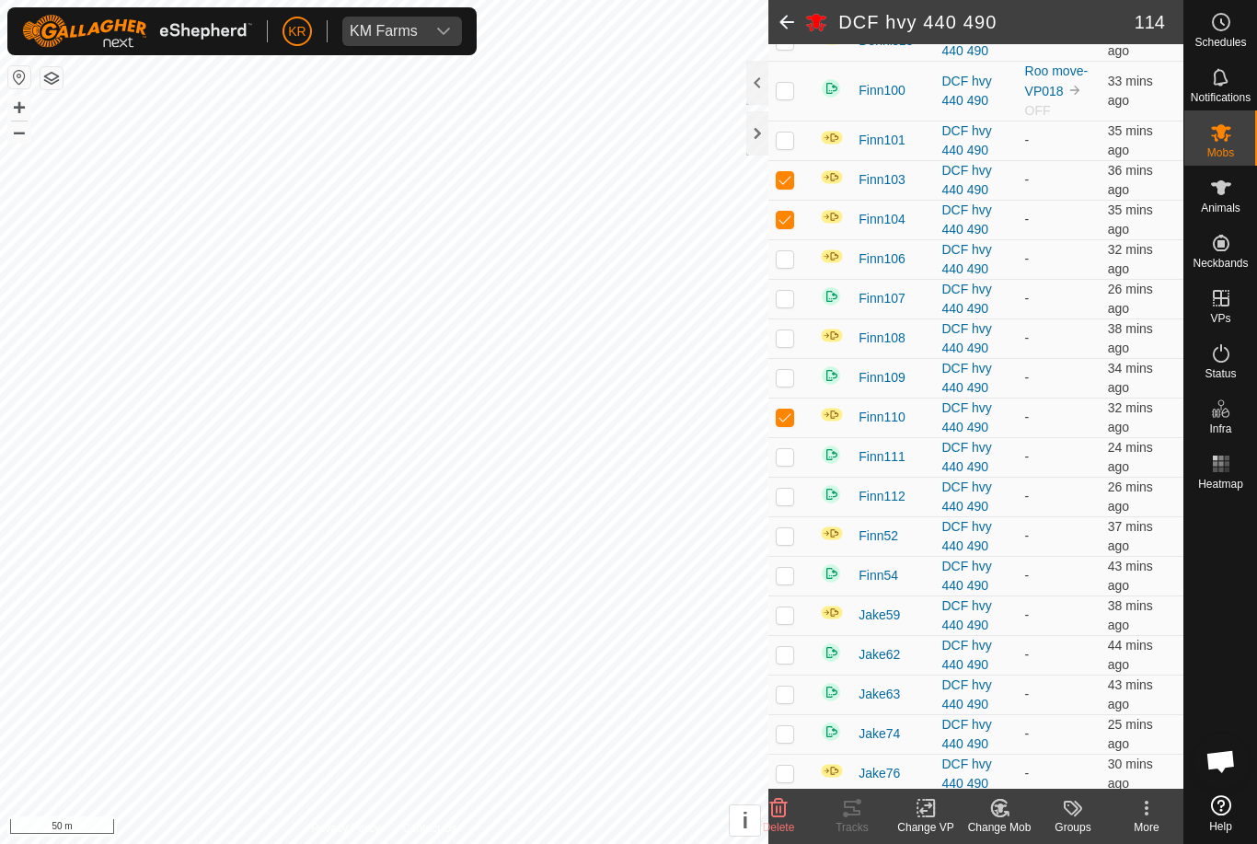
scroll to position [3269, 0]
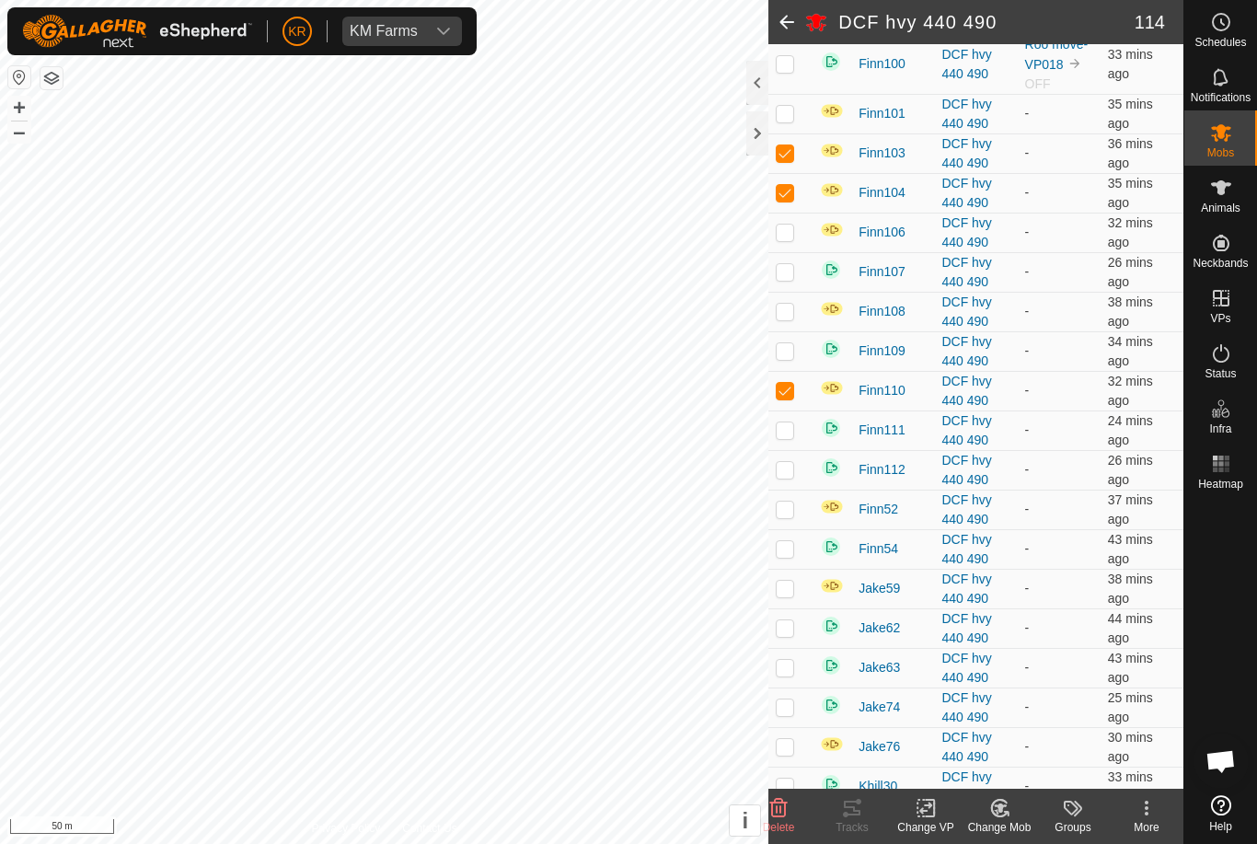
click at [796, 450] on td at bounding box center [790, 430] width 44 height 40
checkbox input "true"
click at [791, 490] on td at bounding box center [790, 470] width 44 height 40
click at [788, 477] on p-checkbox at bounding box center [785, 469] width 18 height 15
checkbox input "false"
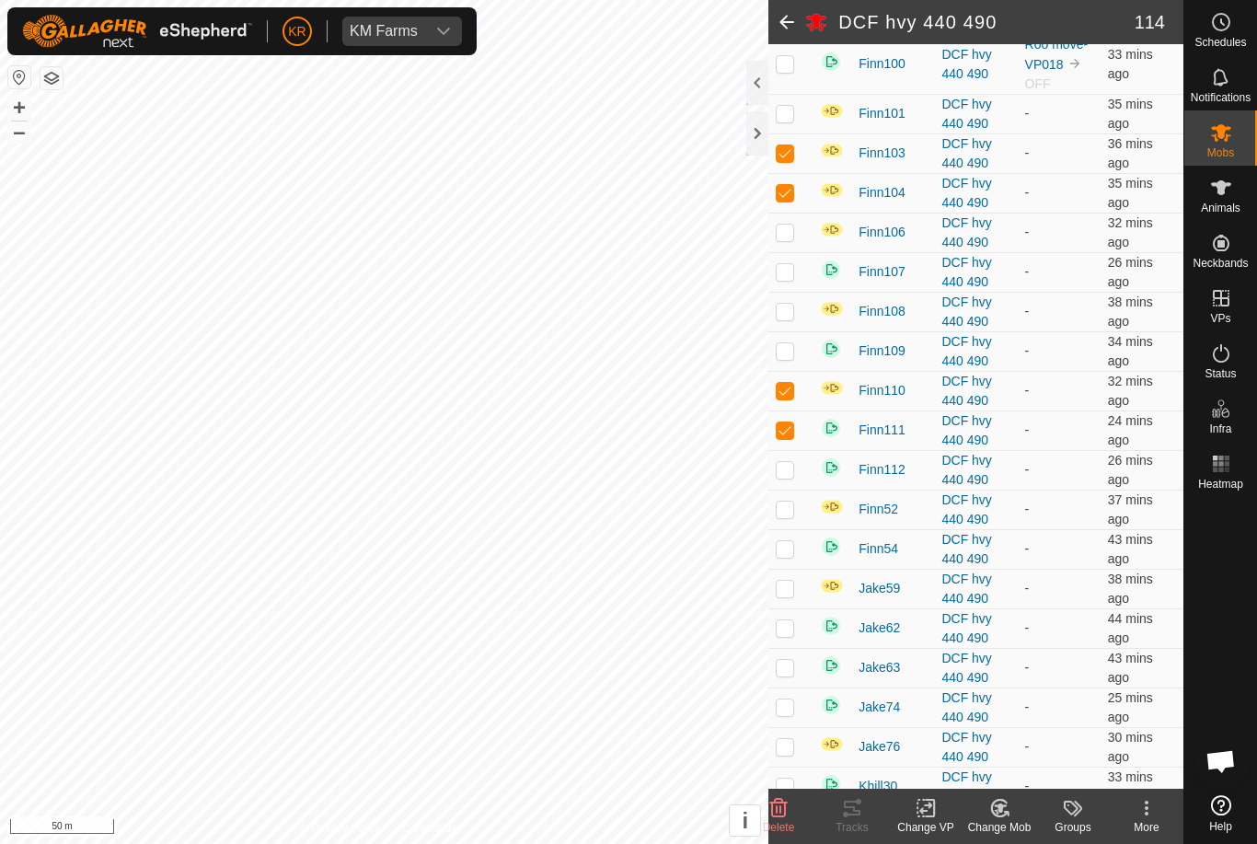
click at [795, 529] on td at bounding box center [790, 510] width 44 height 40
checkbox input "true"
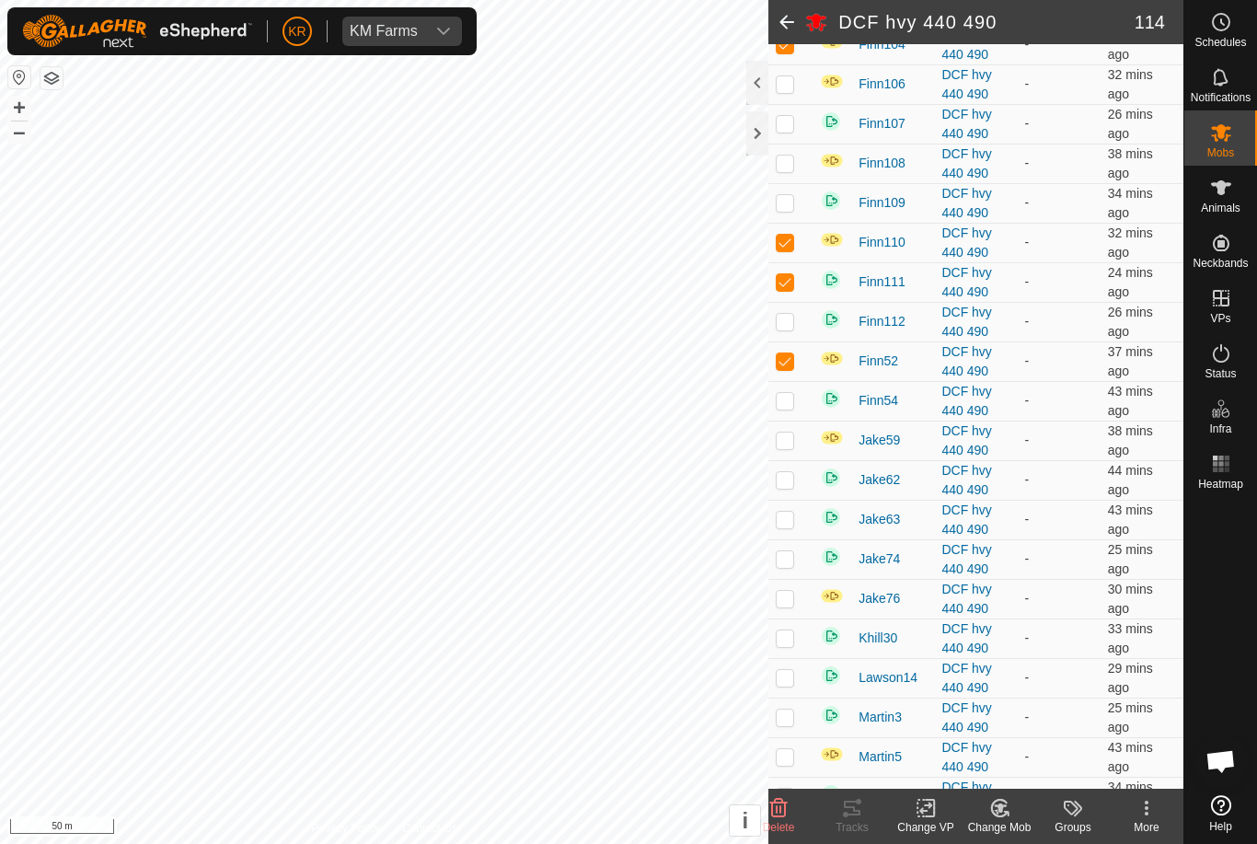
scroll to position [3469, 0]
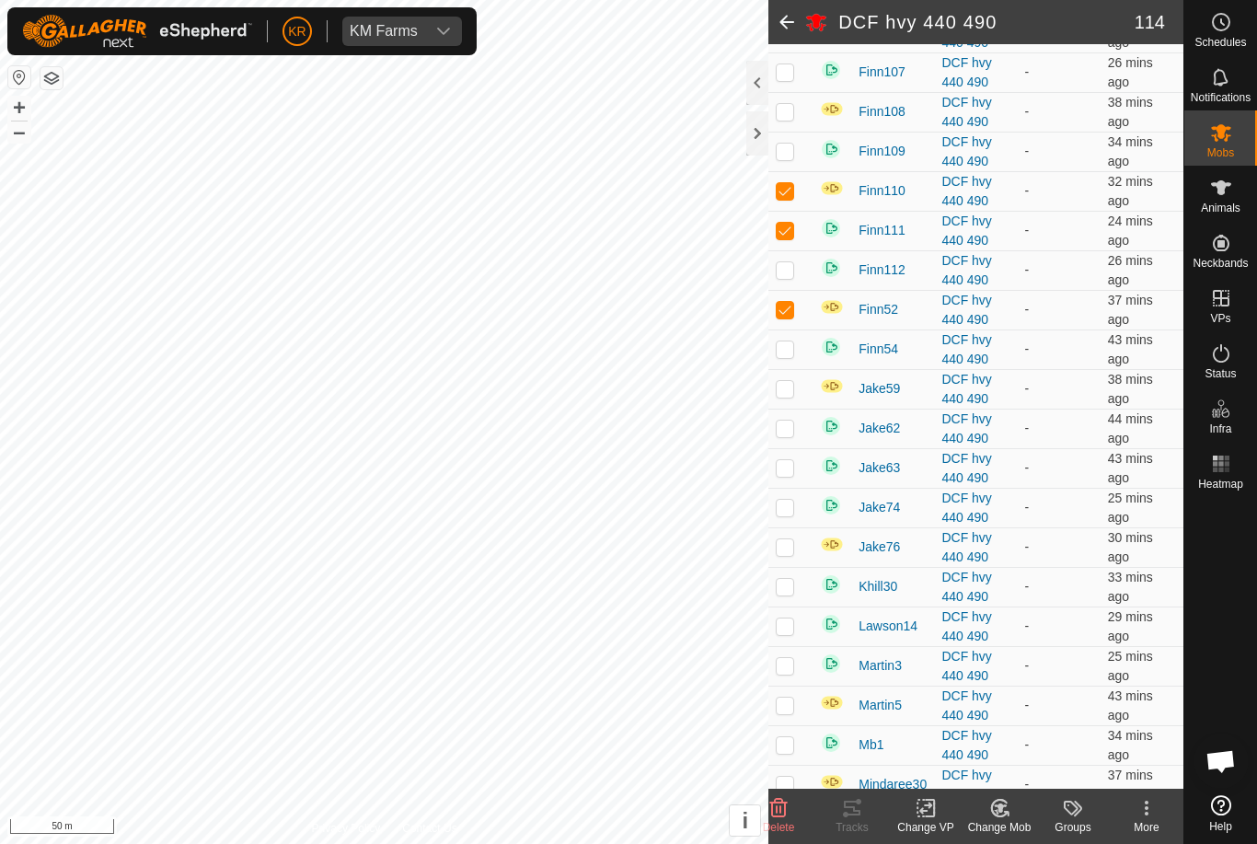
click at [795, 369] on td at bounding box center [790, 349] width 44 height 40
checkbox input "true"
click at [794, 409] on td at bounding box center [790, 389] width 44 height 40
checkbox input "true"
click at [790, 435] on p-checkbox at bounding box center [785, 427] width 18 height 15
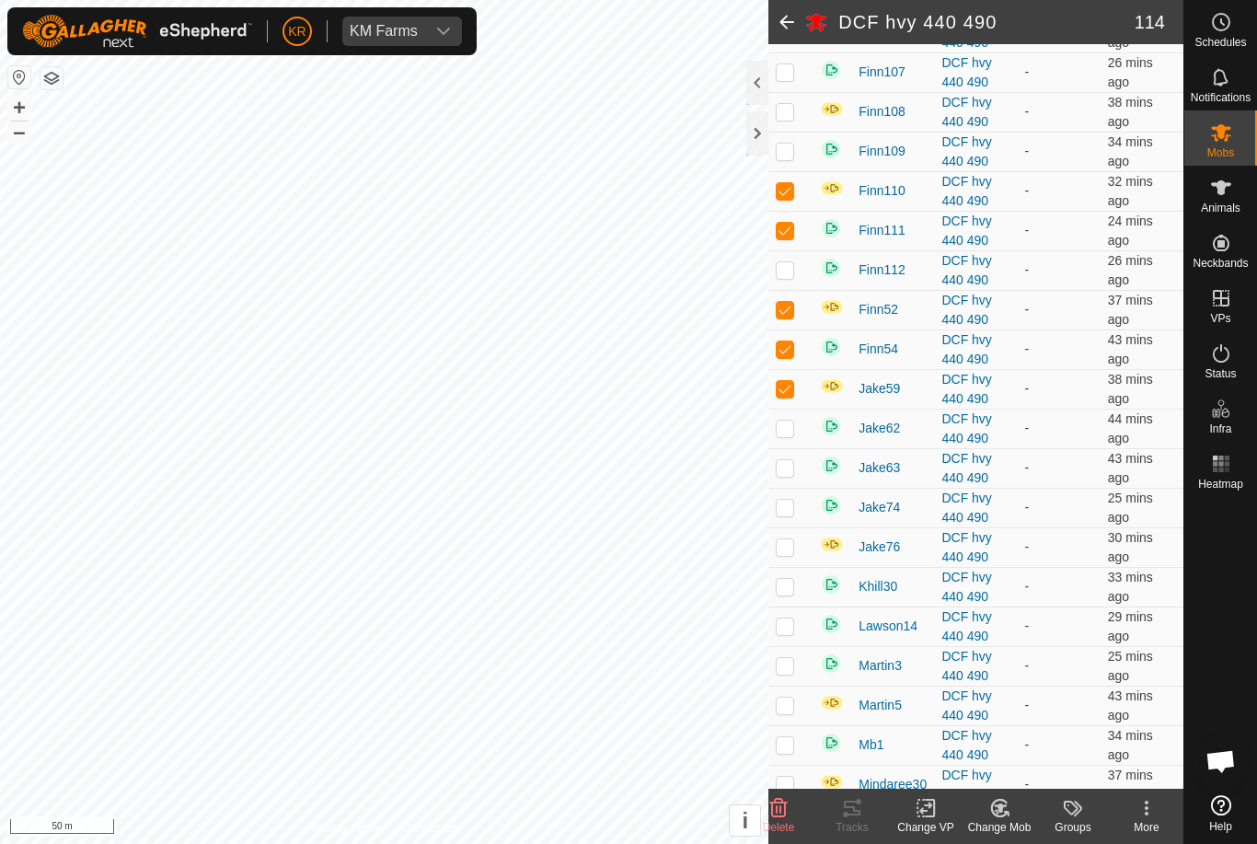
checkbox input "true"
click at [795, 488] on td at bounding box center [790, 468] width 44 height 40
click at [798, 486] on td at bounding box center [790, 468] width 44 height 40
checkbox input "false"
click at [790, 527] on td at bounding box center [790, 508] width 44 height 40
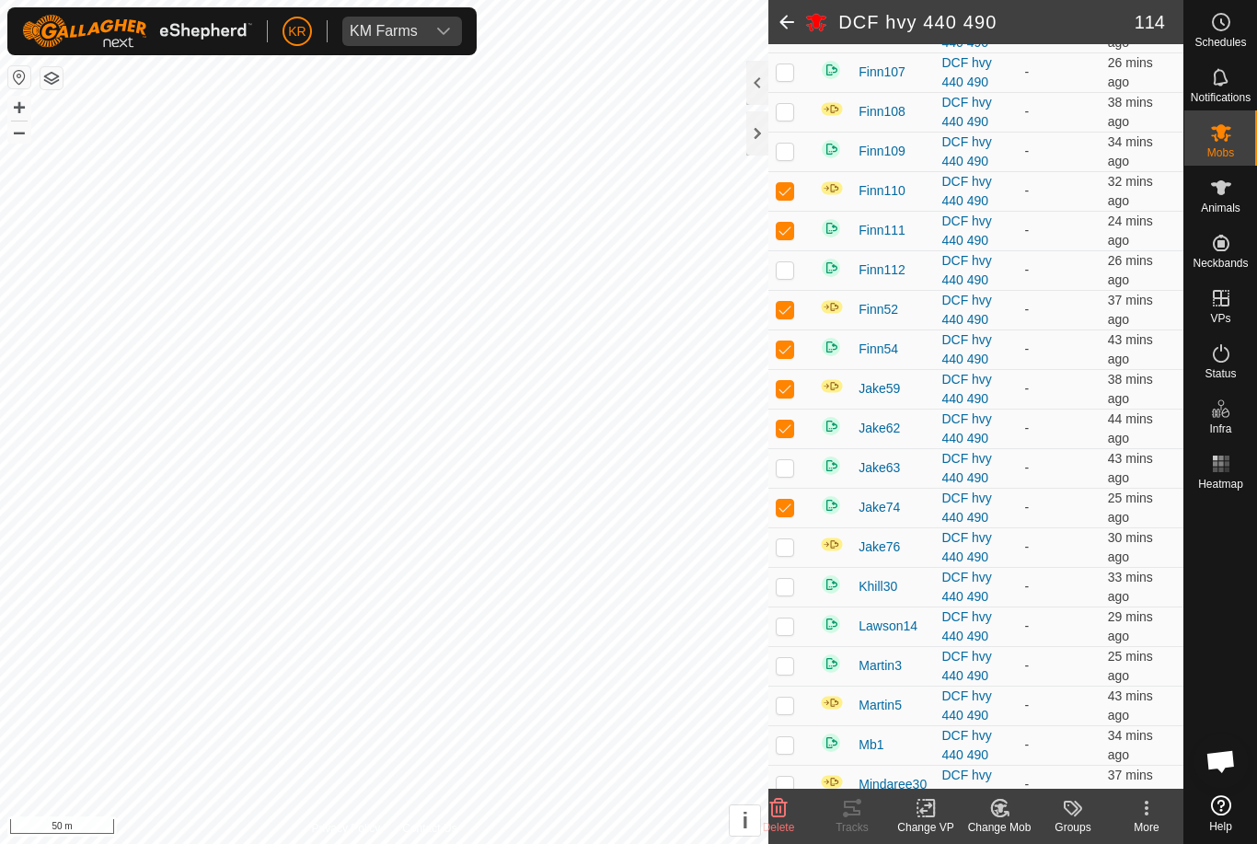
click at [792, 514] on p-checkbox at bounding box center [785, 507] width 18 height 15
checkbox input "false"
click at [786, 567] on td at bounding box center [790, 547] width 44 height 40
click at [793, 554] on p-checkbox at bounding box center [785, 546] width 18 height 15
checkbox input "false"
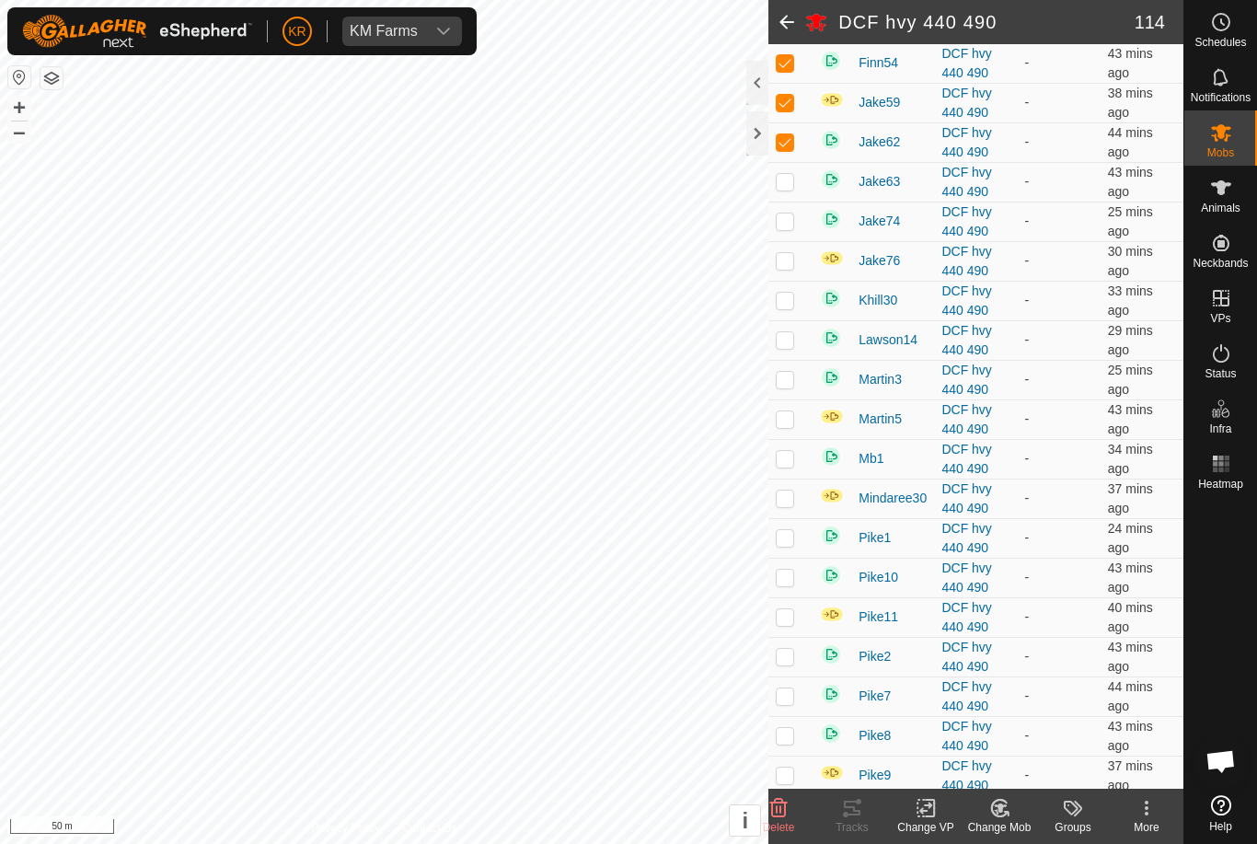
scroll to position [3783, 0]
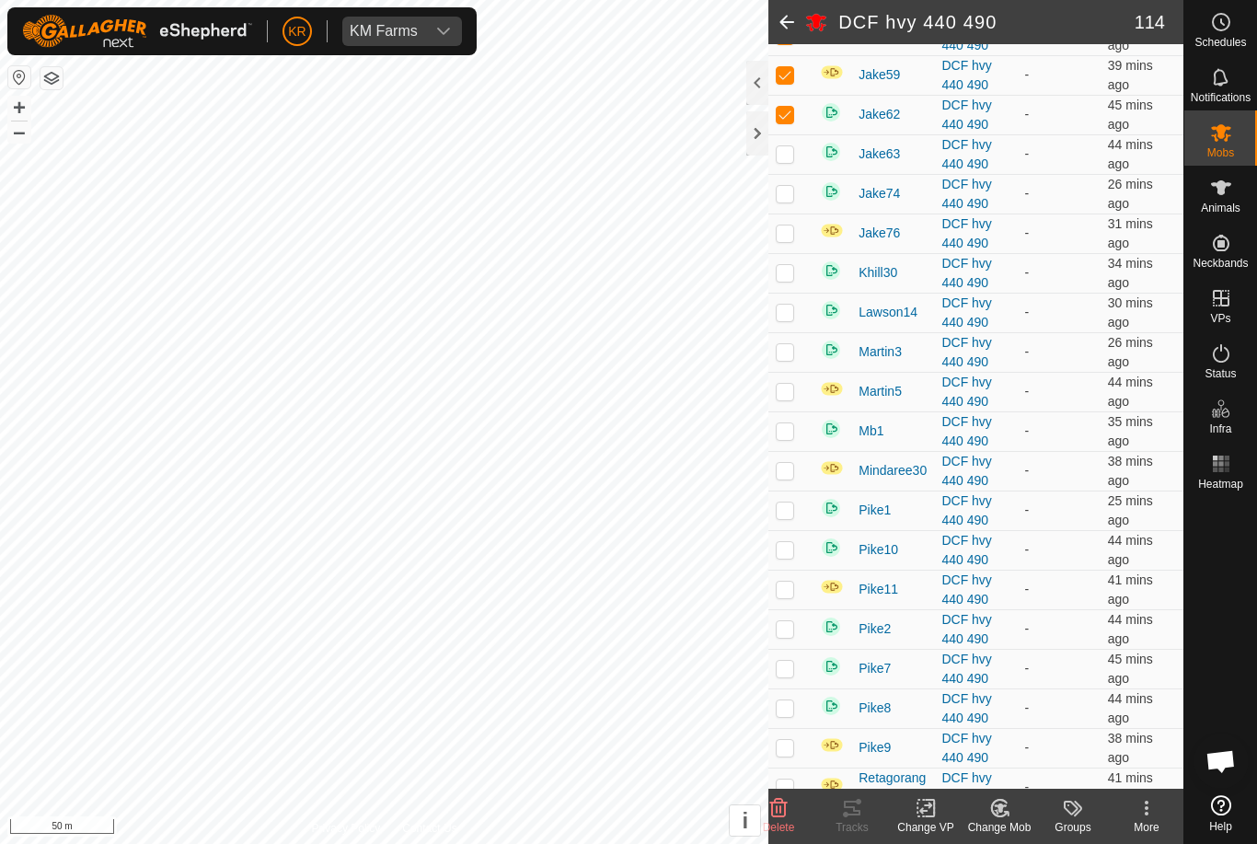
click at [797, 293] on td at bounding box center [790, 273] width 44 height 40
checkbox input "true"
click at [785, 319] on p-checkbox at bounding box center [785, 312] width 18 height 15
checkbox input "true"
click at [783, 359] on p-checkbox at bounding box center [785, 351] width 18 height 15
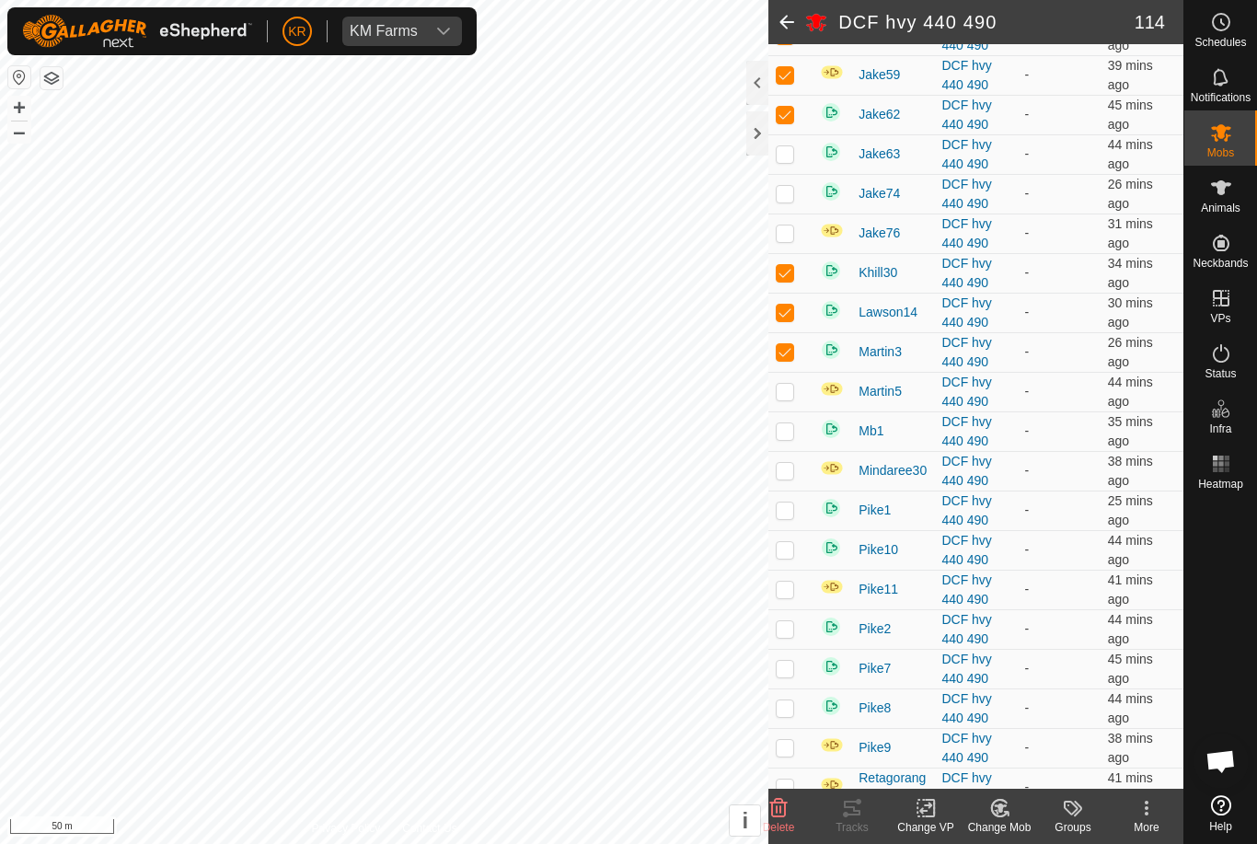
click at [789, 359] on p-checkbox at bounding box center [785, 351] width 18 height 15
checkbox input "false"
click at [783, 398] on p-checkbox at bounding box center [785, 391] width 18 height 15
click at [801, 399] on td at bounding box center [790, 392] width 44 height 40
checkbox input "false"
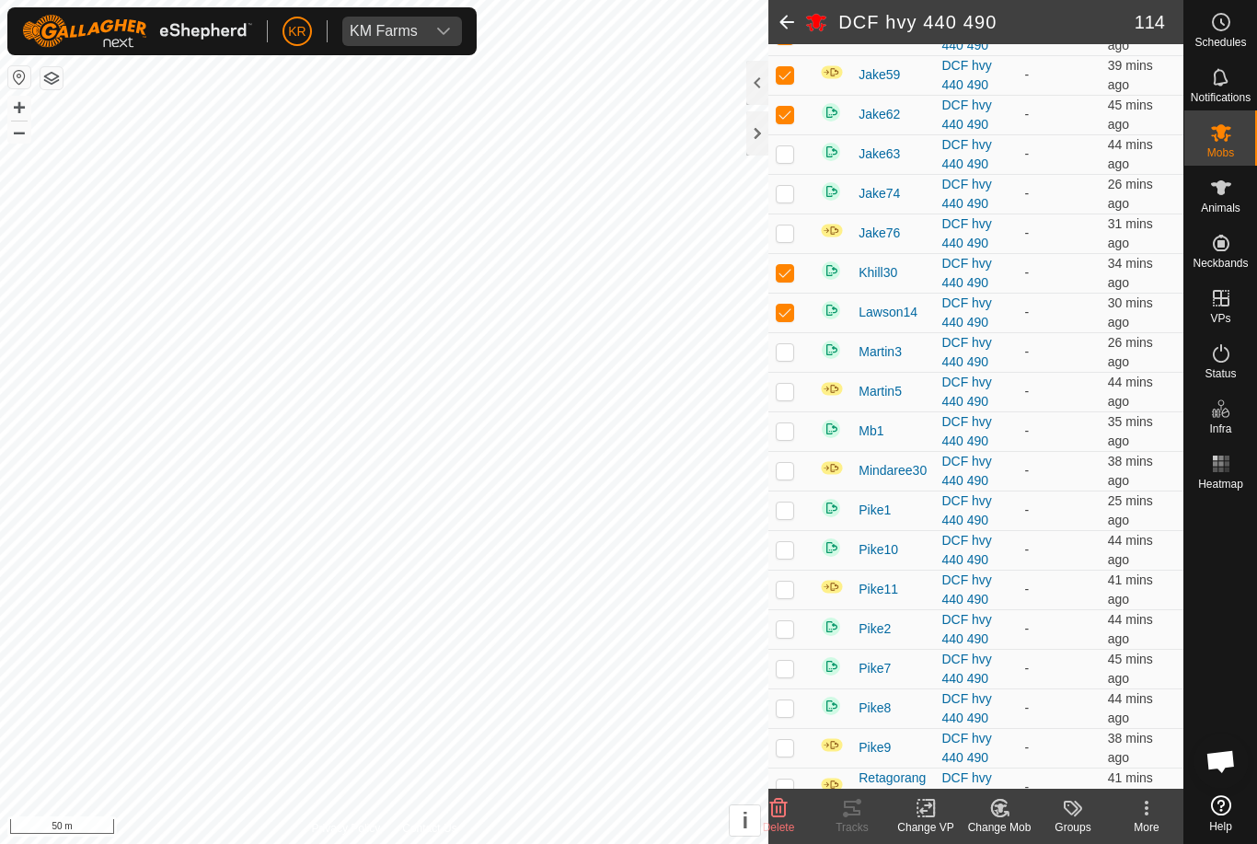
click at [796, 451] on td at bounding box center [790, 431] width 44 height 40
checkbox input "true"
click at [1008, 814] on icon at bounding box center [1006, 814] width 4 height 4
click at [1046, 731] on span "Choose Mob..." at bounding box center [1052, 729] width 96 height 22
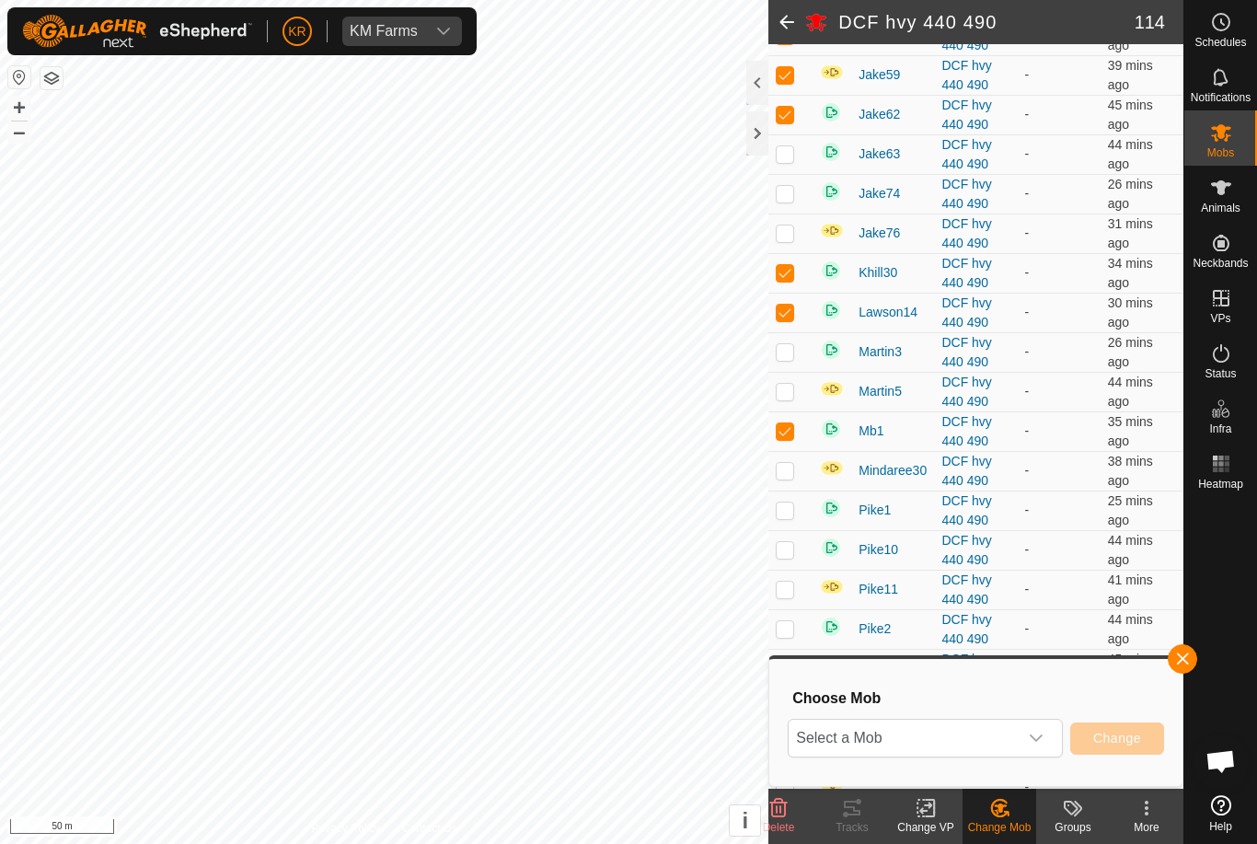
click at [1031, 733] on icon "dropdown trigger" at bounding box center [1036, 738] width 15 height 15
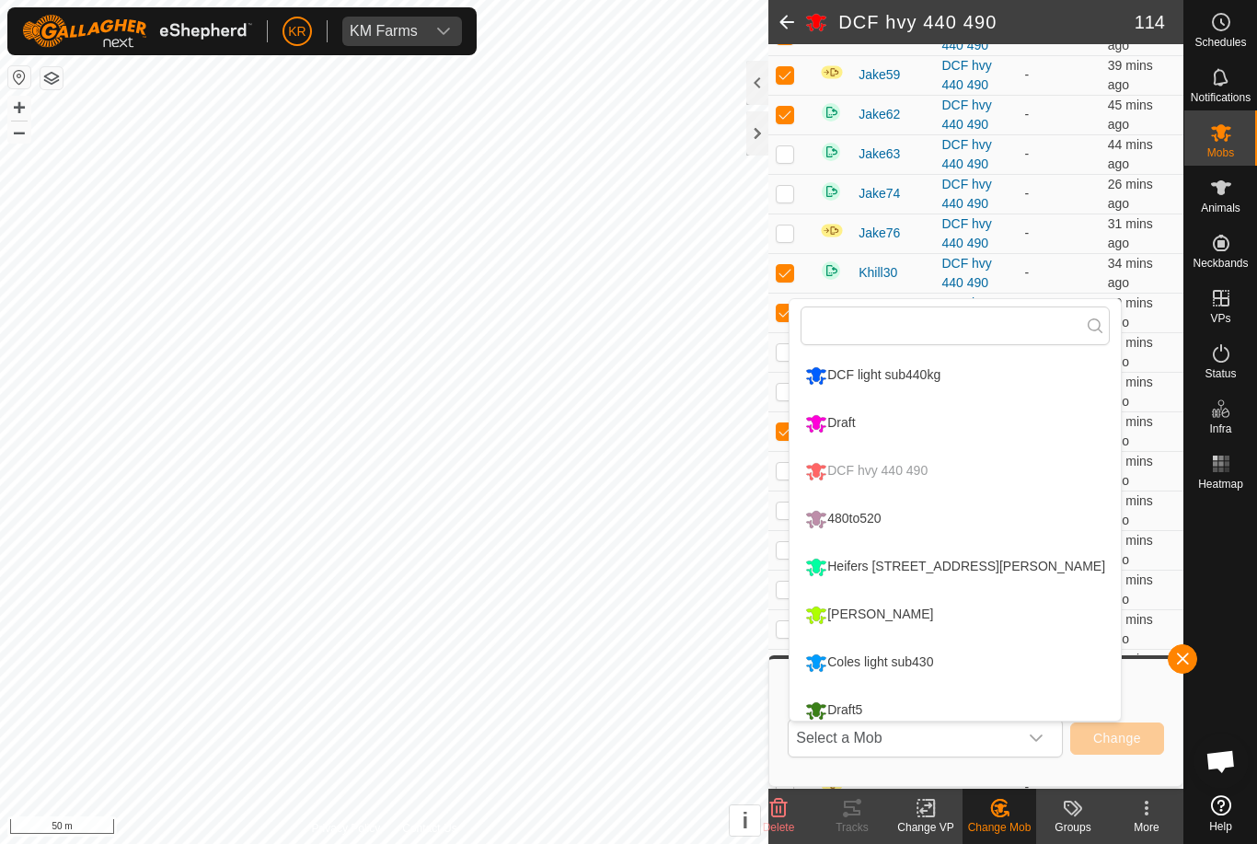
click at [976, 427] on li "Draft" at bounding box center [954, 423] width 331 height 46
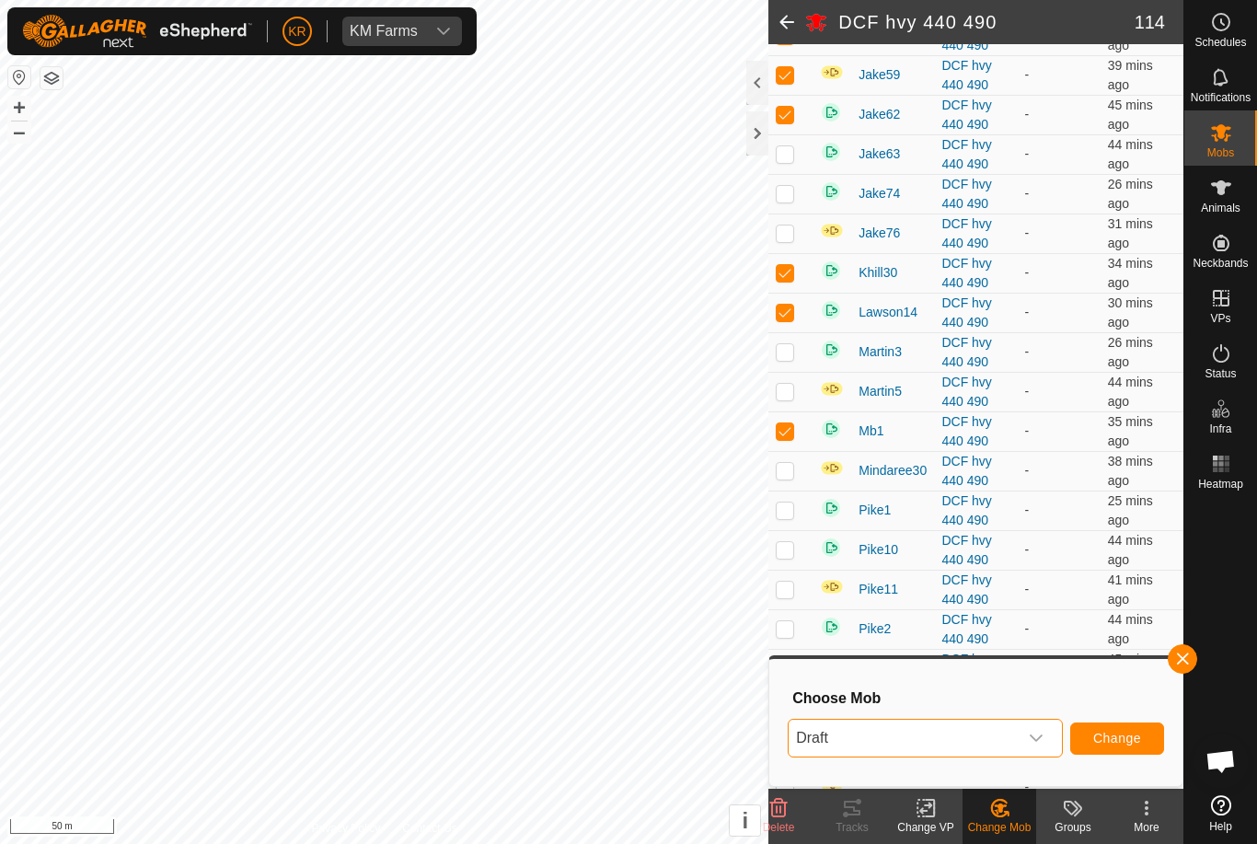
click at [1113, 738] on span "Change" at bounding box center [1117, 738] width 48 height 15
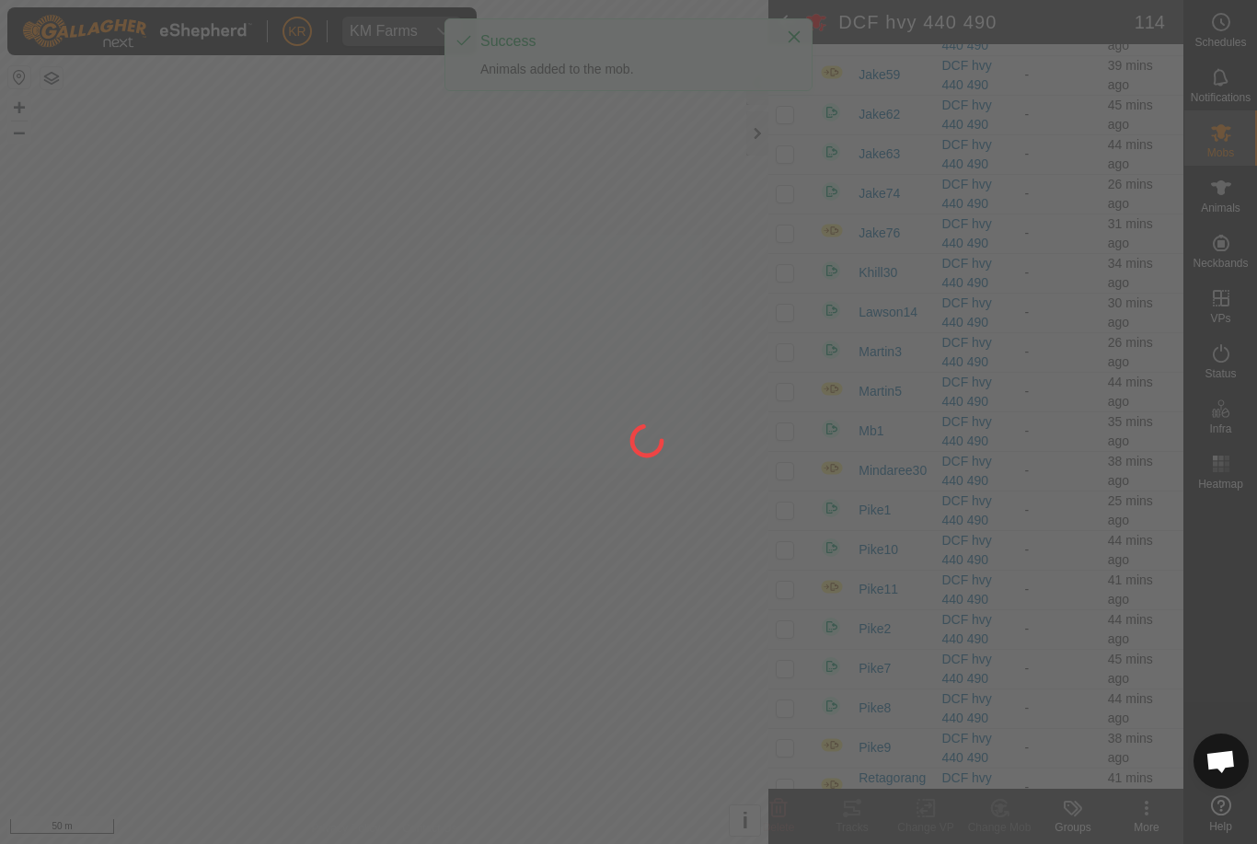
checkbox input "false"
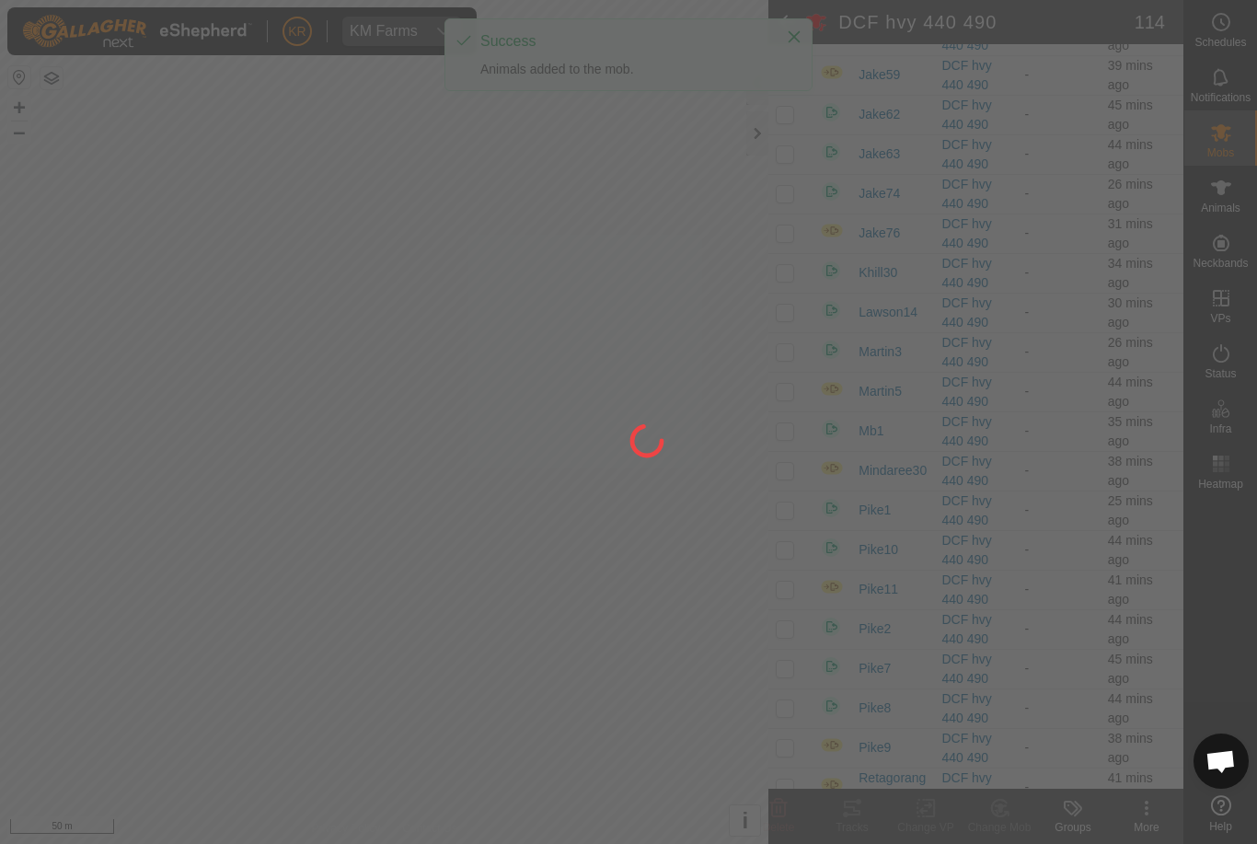
checkbox input "false"
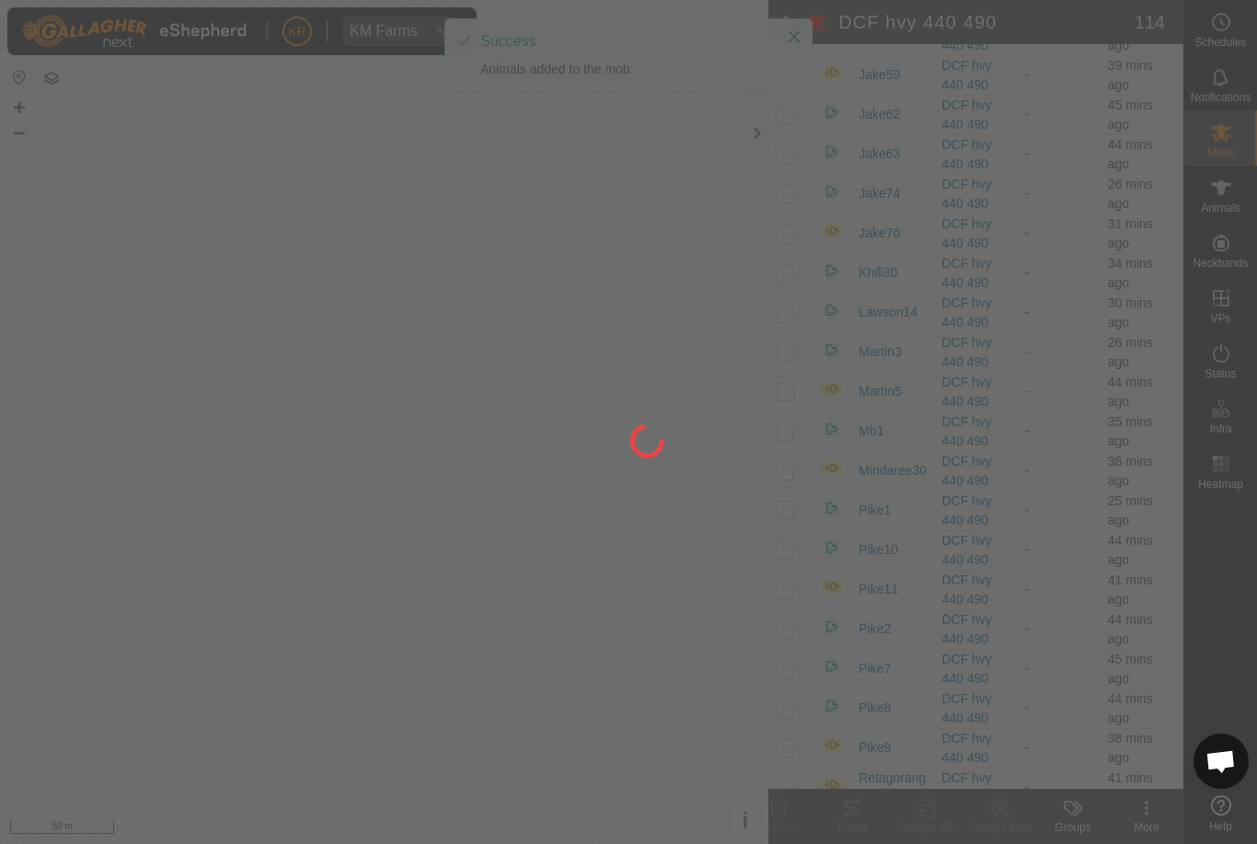
checkbox input "false"
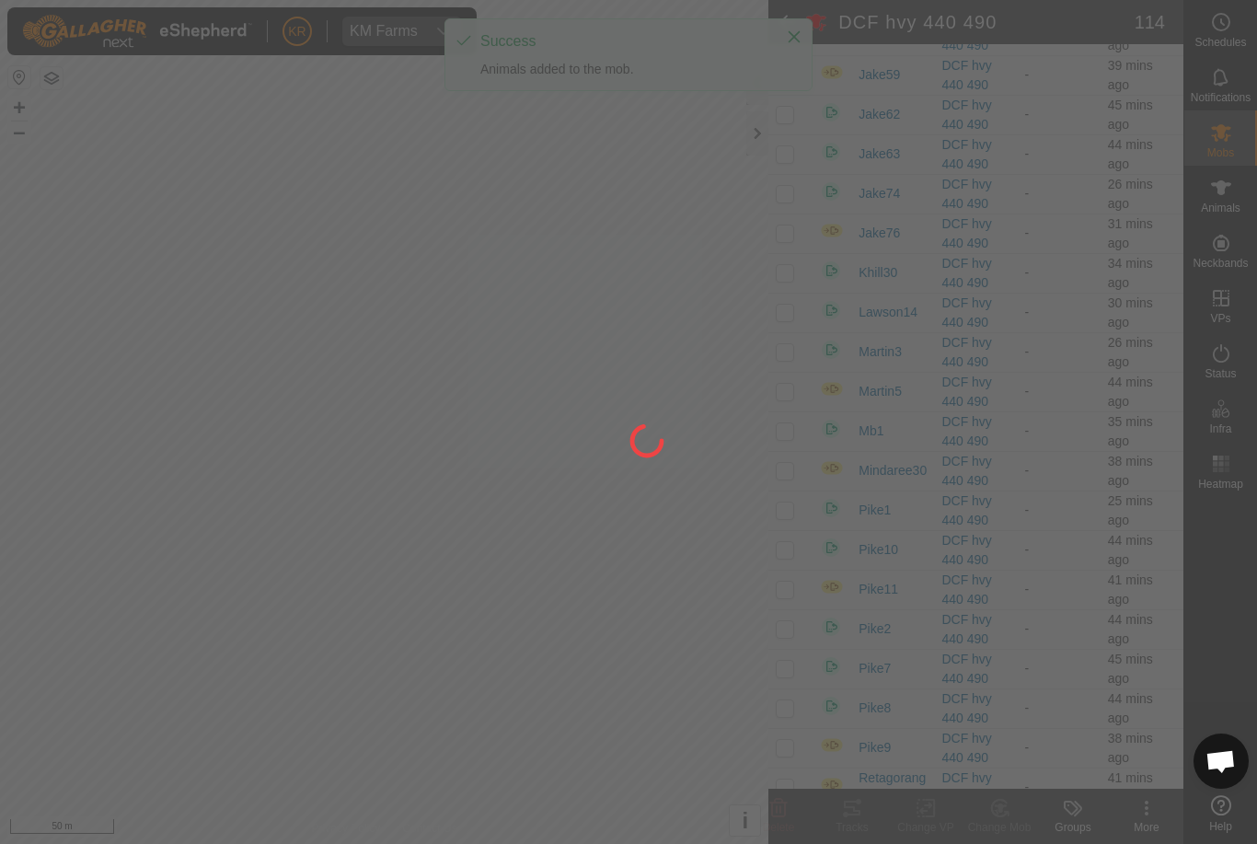
checkbox input "false"
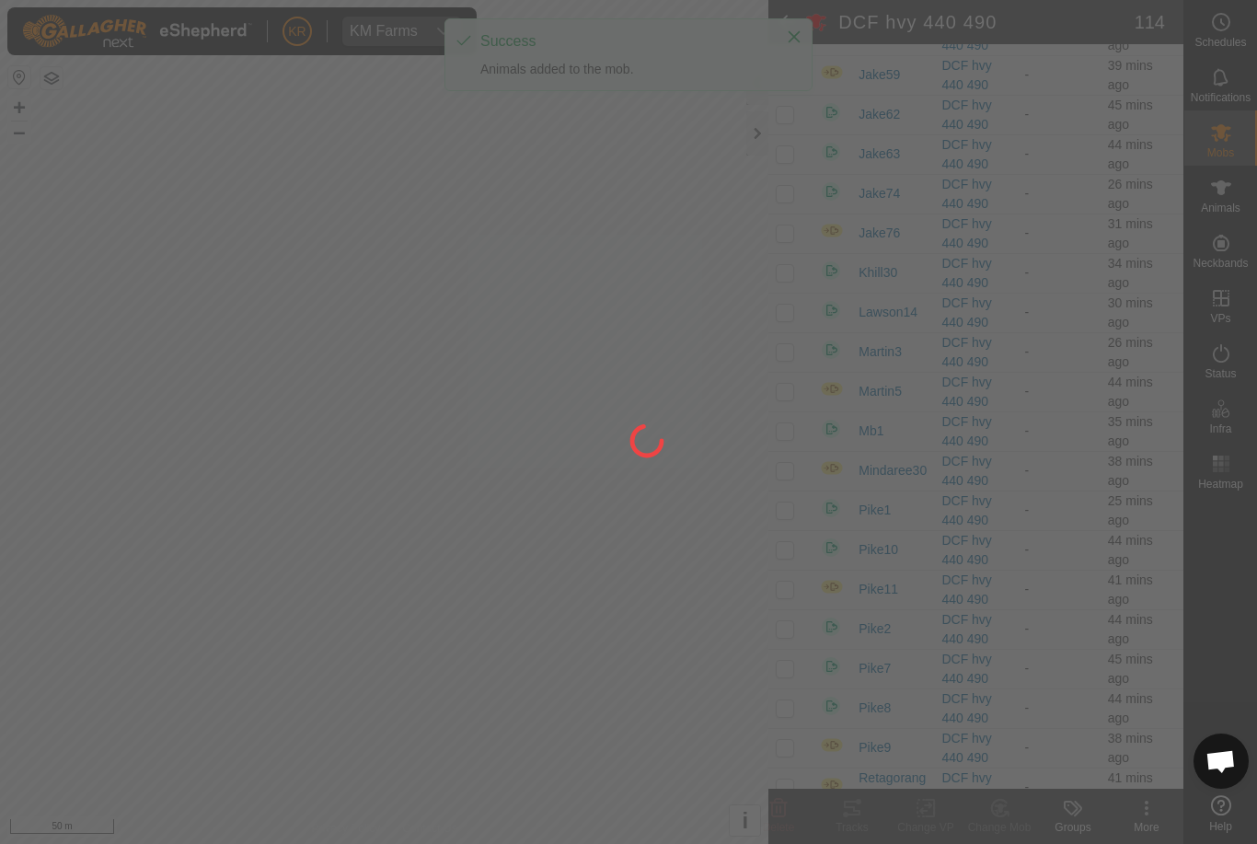
checkbox input "false"
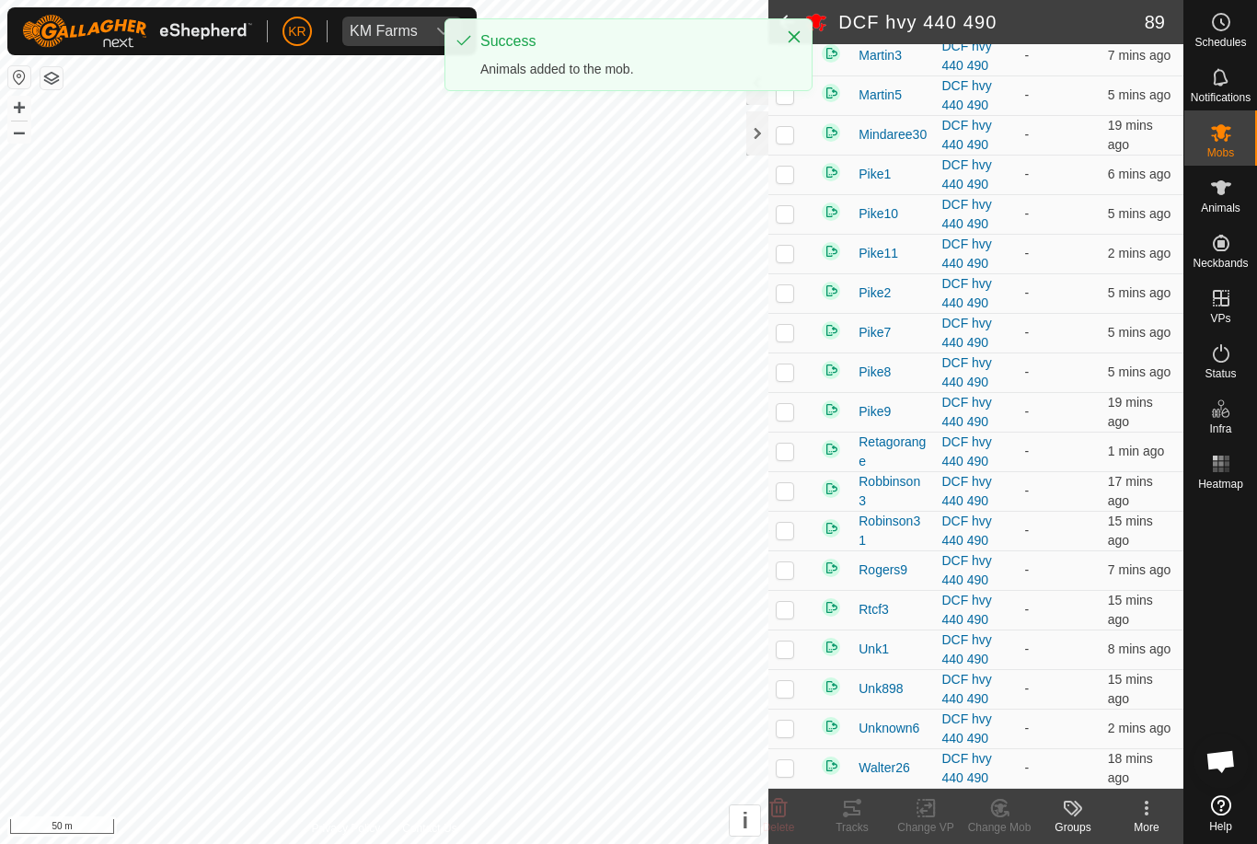
scroll to position [3089, 0]
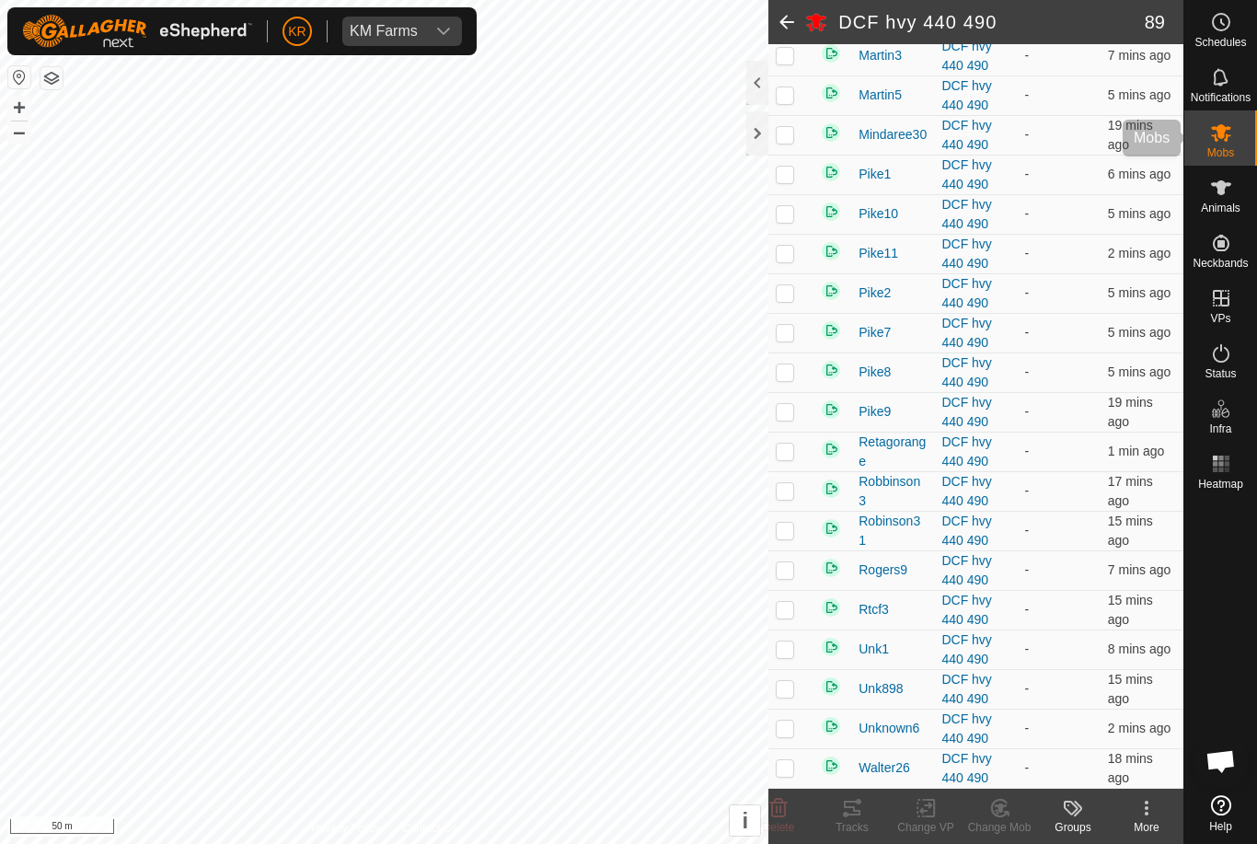
click at [1232, 125] on es-mob-svg-icon at bounding box center [1220, 132] width 33 height 29
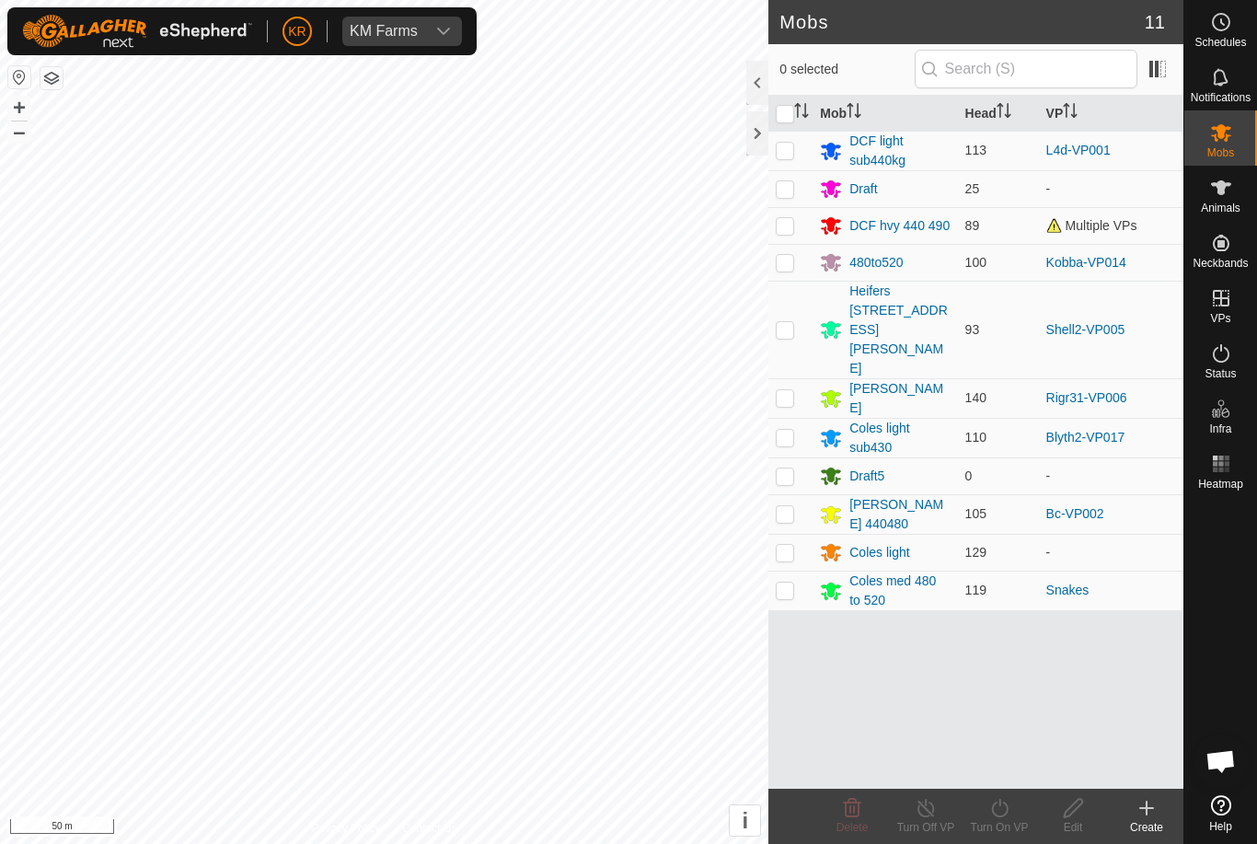
click at [929, 222] on div "DCF hvy 440 490" at bounding box center [899, 225] width 100 height 19
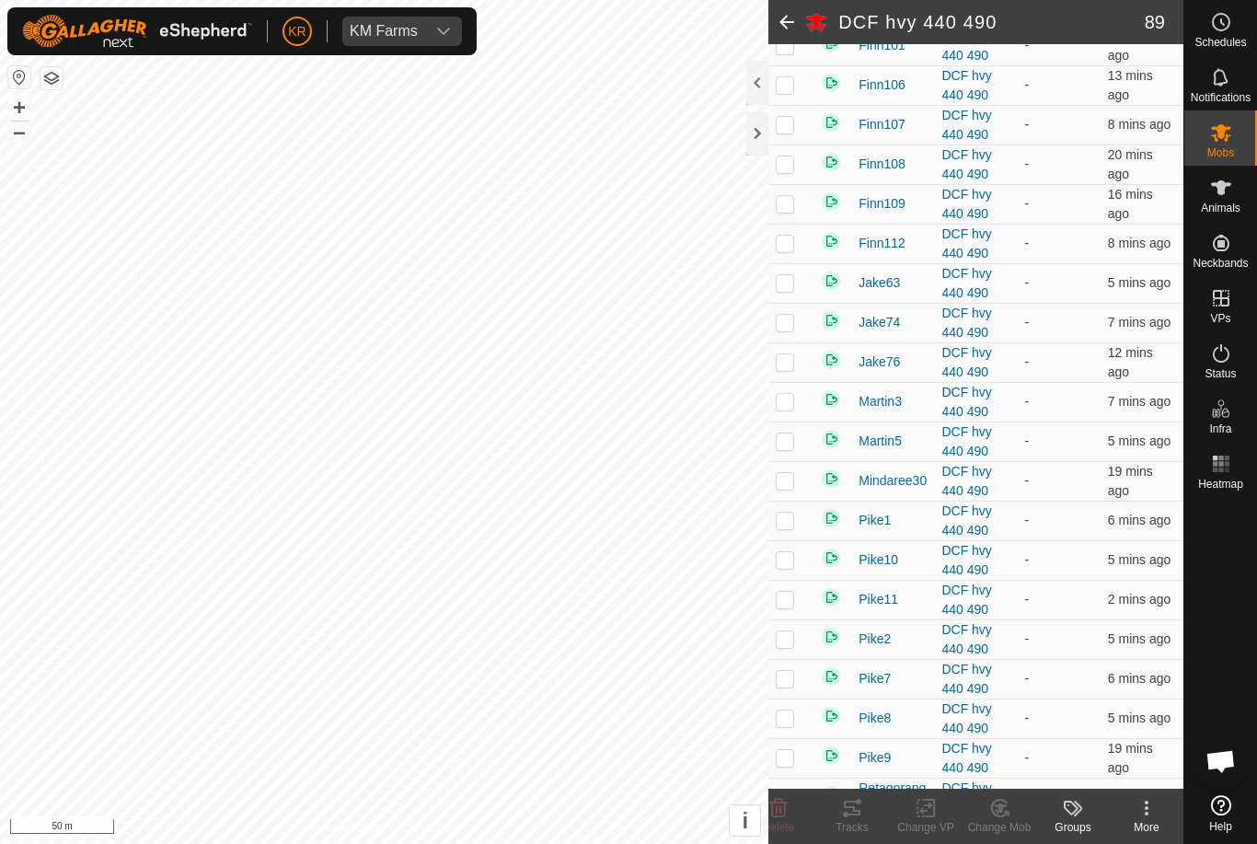
scroll to position [2758, 0]
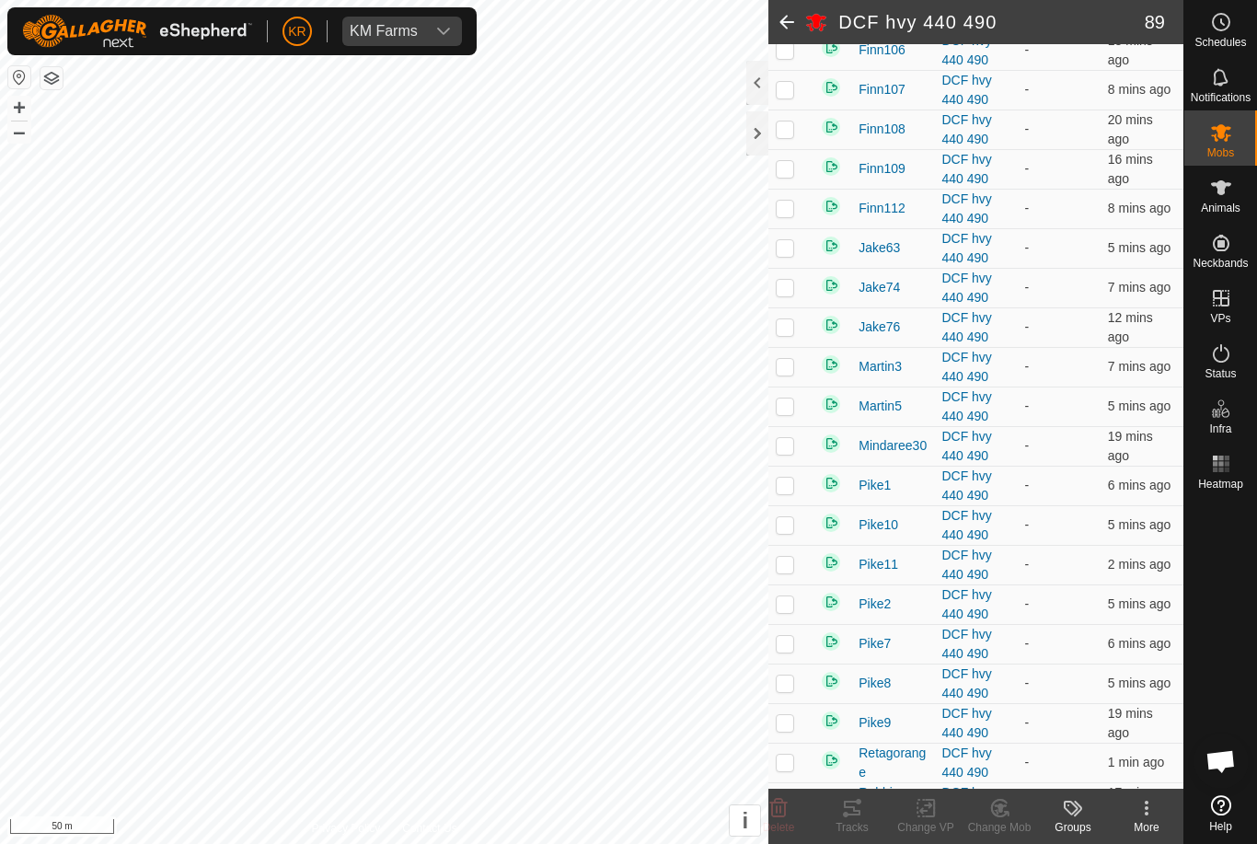
click at [780, 374] on p-checkbox at bounding box center [785, 366] width 18 height 15
click at [789, 374] on p-checkbox at bounding box center [785, 366] width 18 height 15
checkbox input "false"
click at [792, 413] on p-checkbox at bounding box center [785, 405] width 18 height 15
click at [789, 413] on p-checkbox at bounding box center [785, 405] width 18 height 15
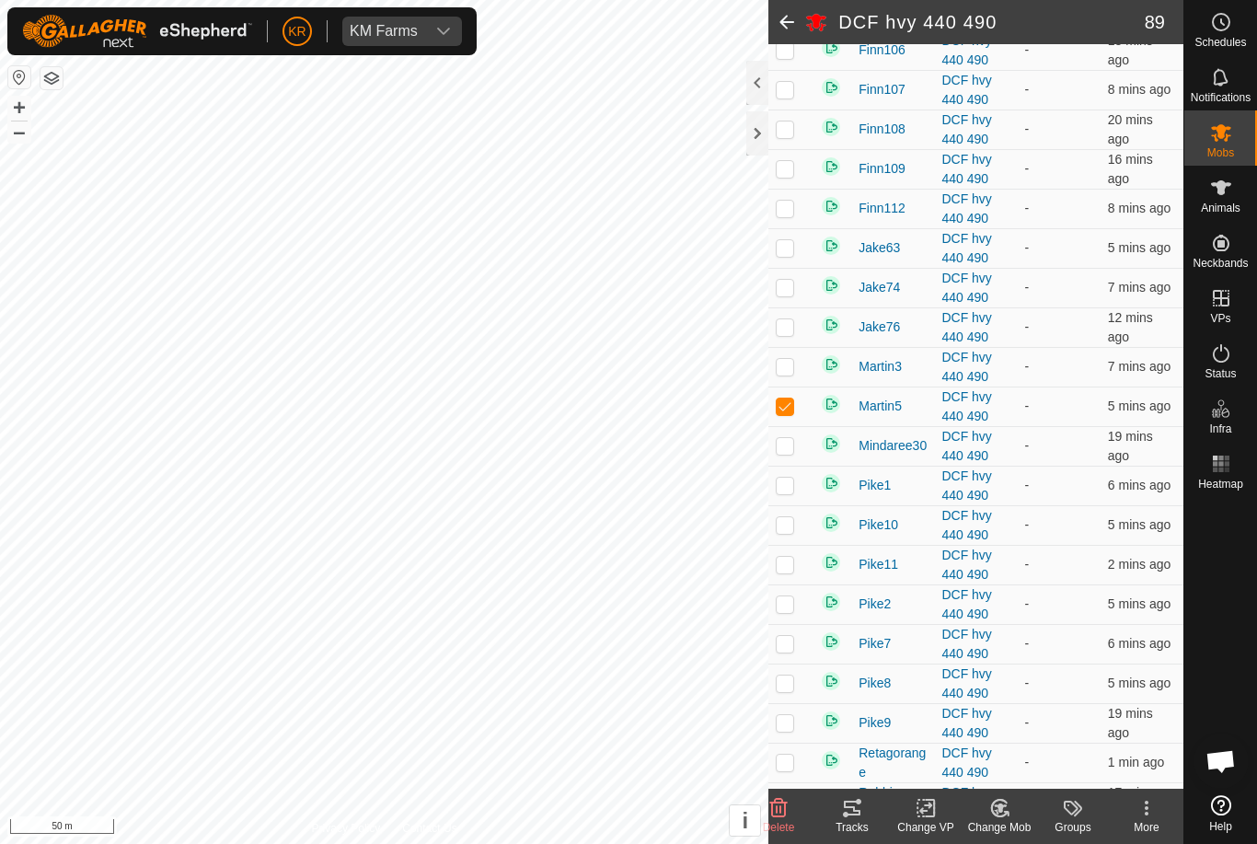
checkbox input "false"
click at [793, 453] on p-checkbox at bounding box center [785, 445] width 18 height 15
checkbox input "true"
click at [787, 492] on p-checkbox at bounding box center [785, 485] width 18 height 15
checkbox input "true"
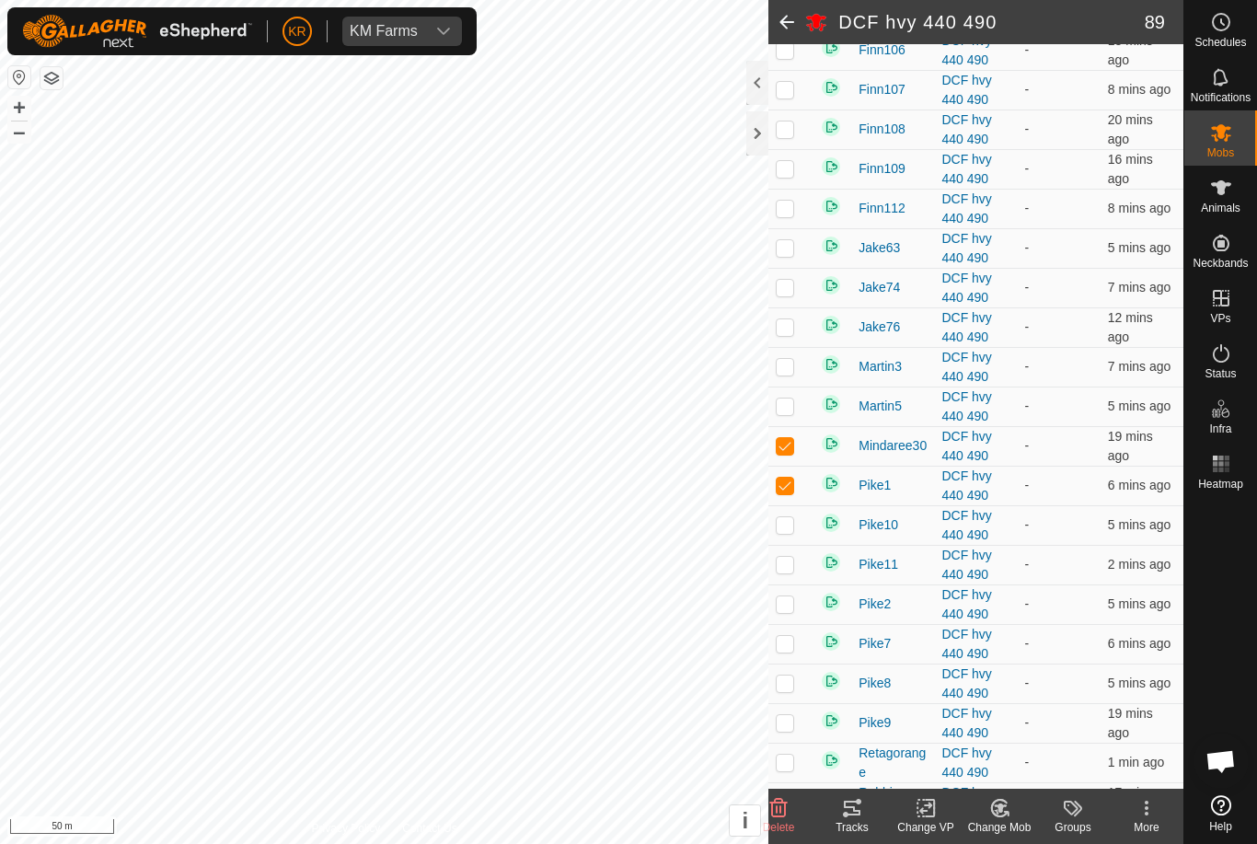
click at [781, 532] on p-checkbox at bounding box center [785, 524] width 18 height 15
click at [789, 532] on p-checkbox at bounding box center [785, 524] width 18 height 15
checkbox input "false"
click at [787, 571] on p-checkbox at bounding box center [785, 564] width 18 height 15
click at [788, 571] on p-checkbox at bounding box center [785, 564] width 18 height 15
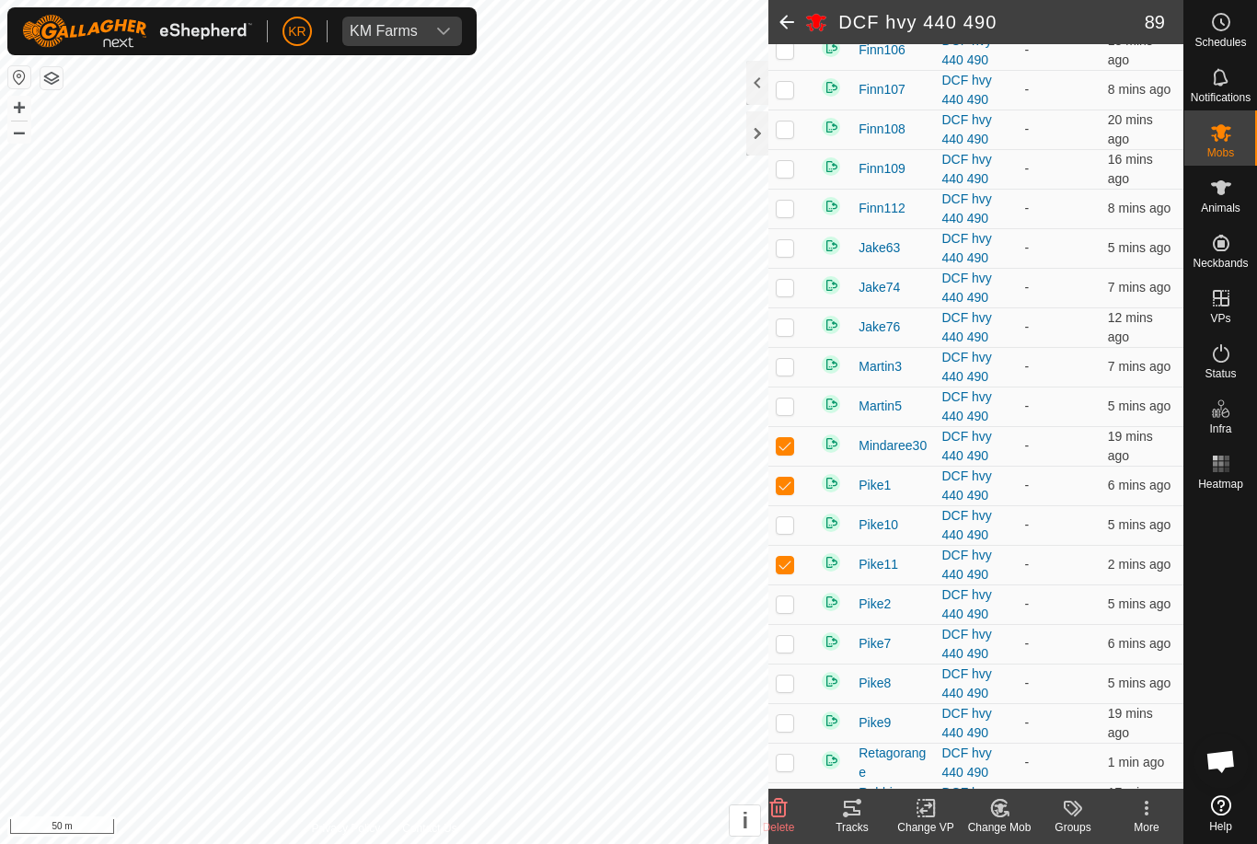
checkbox input "false"
click at [790, 611] on p-checkbox at bounding box center [785, 603] width 18 height 15
checkbox input "true"
click at [803, 584] on td at bounding box center [790, 565] width 44 height 40
click at [809, 582] on td at bounding box center [790, 565] width 44 height 40
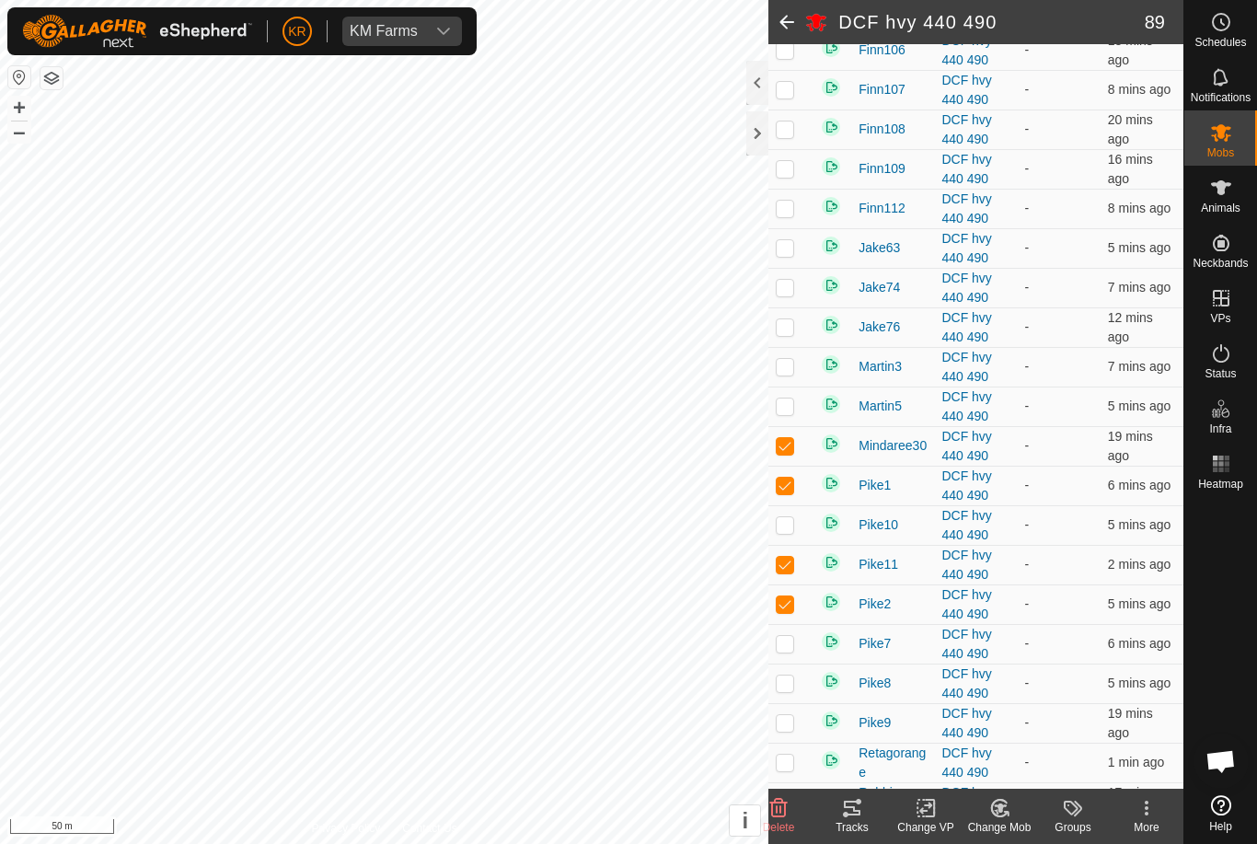
checkbox input "false"
click at [788, 611] on p-checkbox at bounding box center [785, 603] width 18 height 15
checkbox input "false"
click at [778, 651] on p-checkbox at bounding box center [785, 643] width 18 height 15
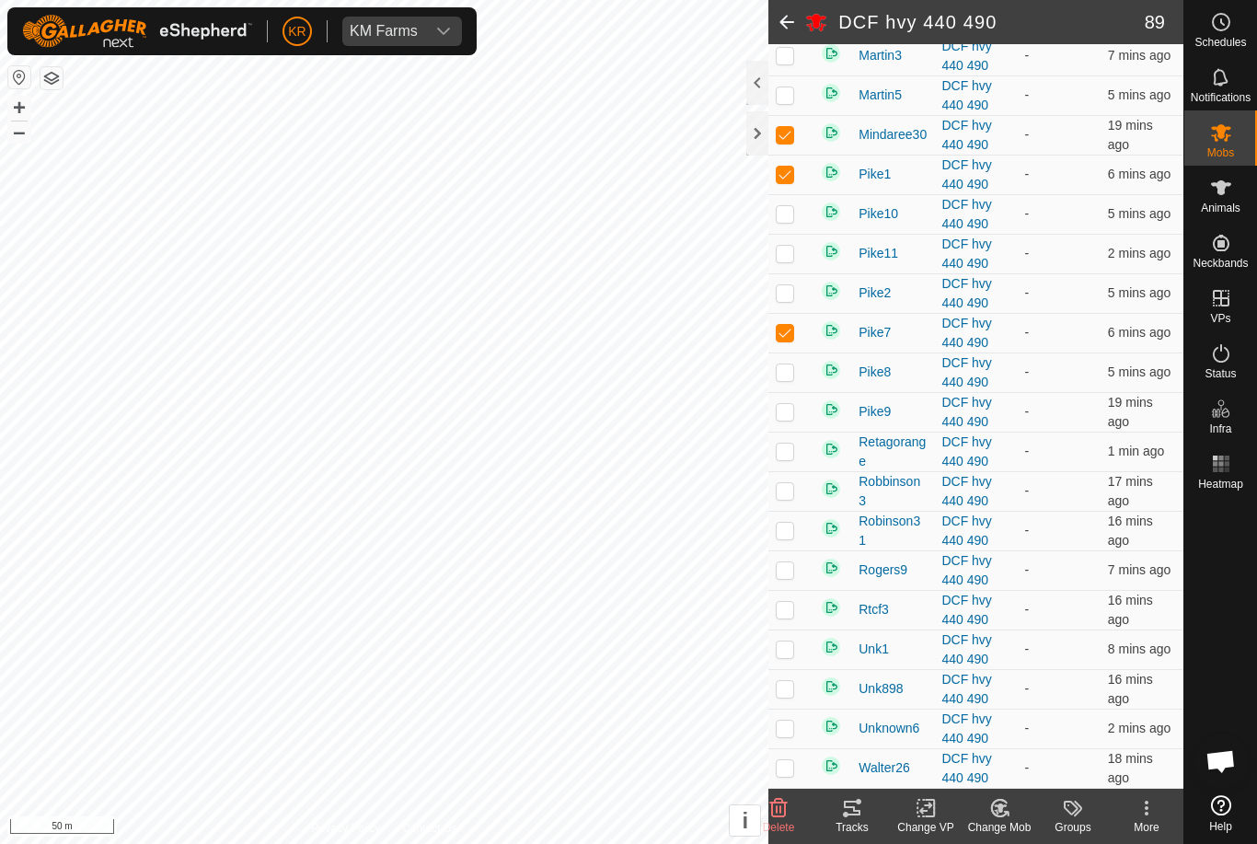
scroll to position [3089, 0]
click at [792, 333] on p-checkbox at bounding box center [785, 332] width 18 height 15
checkbox input "false"
click at [797, 383] on td at bounding box center [790, 372] width 44 height 40
checkbox input "true"
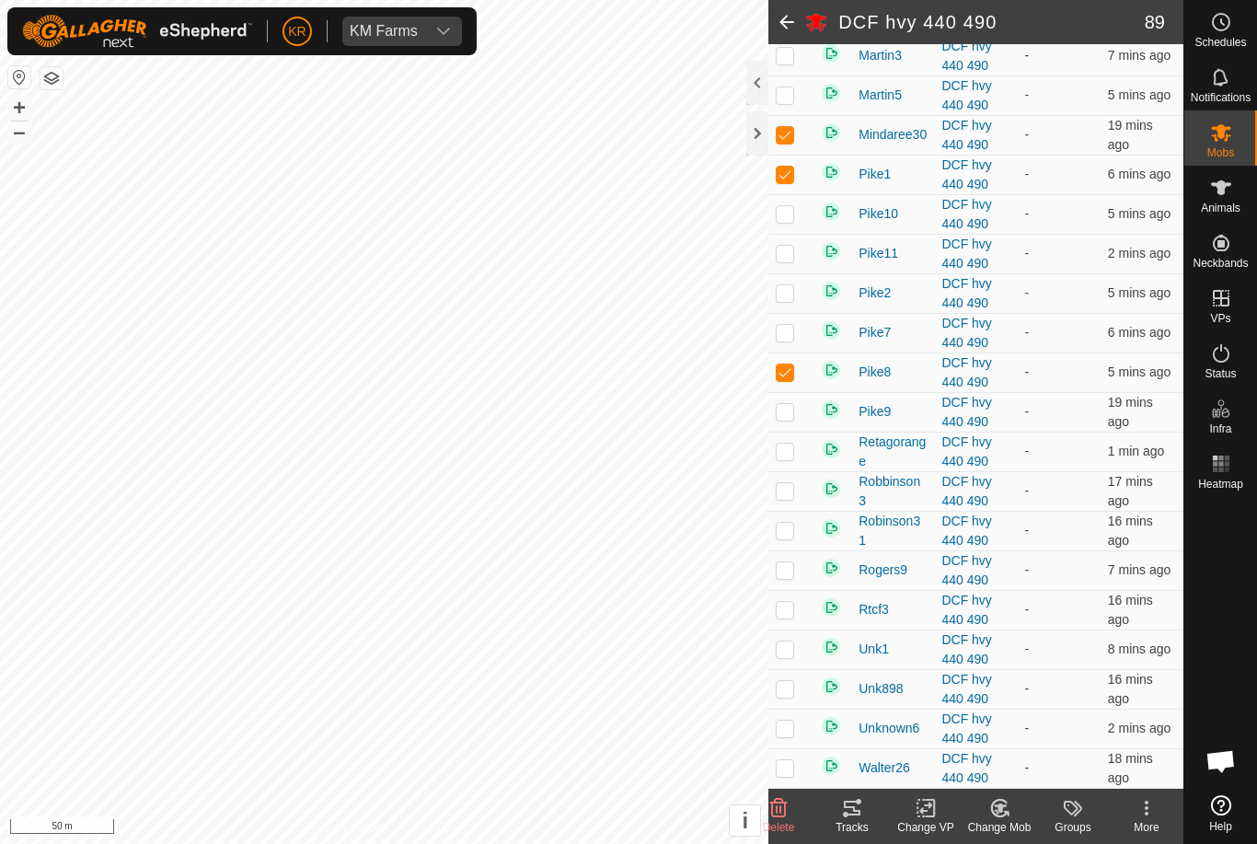
click at [785, 420] on td at bounding box center [790, 412] width 44 height 40
click at [790, 414] on p-checkbox at bounding box center [785, 411] width 18 height 15
checkbox input "false"
click at [799, 452] on td at bounding box center [790, 452] width 44 height 40
click at [790, 455] on p-checkbox at bounding box center [785, 450] width 18 height 15
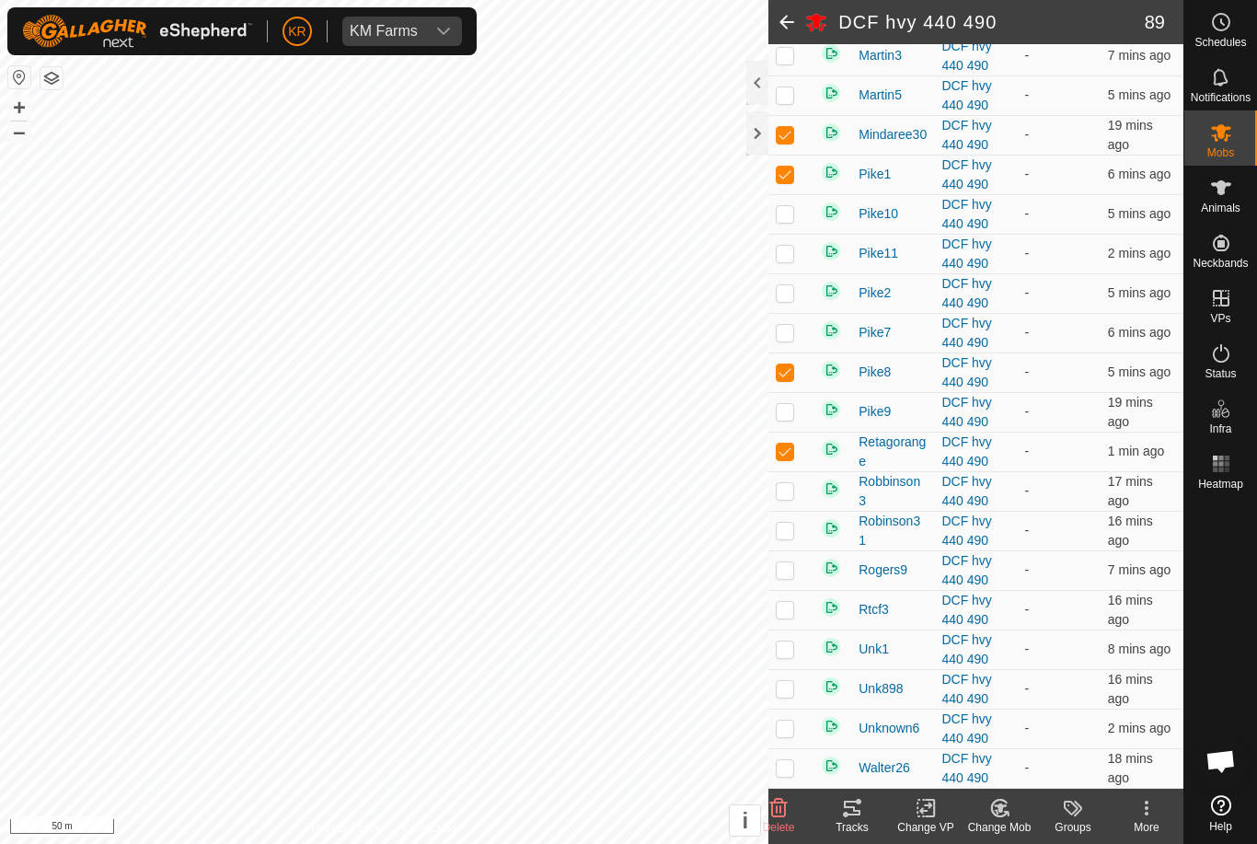
checkbox input "false"
click at [797, 497] on td at bounding box center [790, 491] width 44 height 40
click at [793, 486] on p-checkbox at bounding box center [785, 490] width 18 height 15
checkbox input "false"
click at [800, 528] on td at bounding box center [790, 531] width 44 height 40
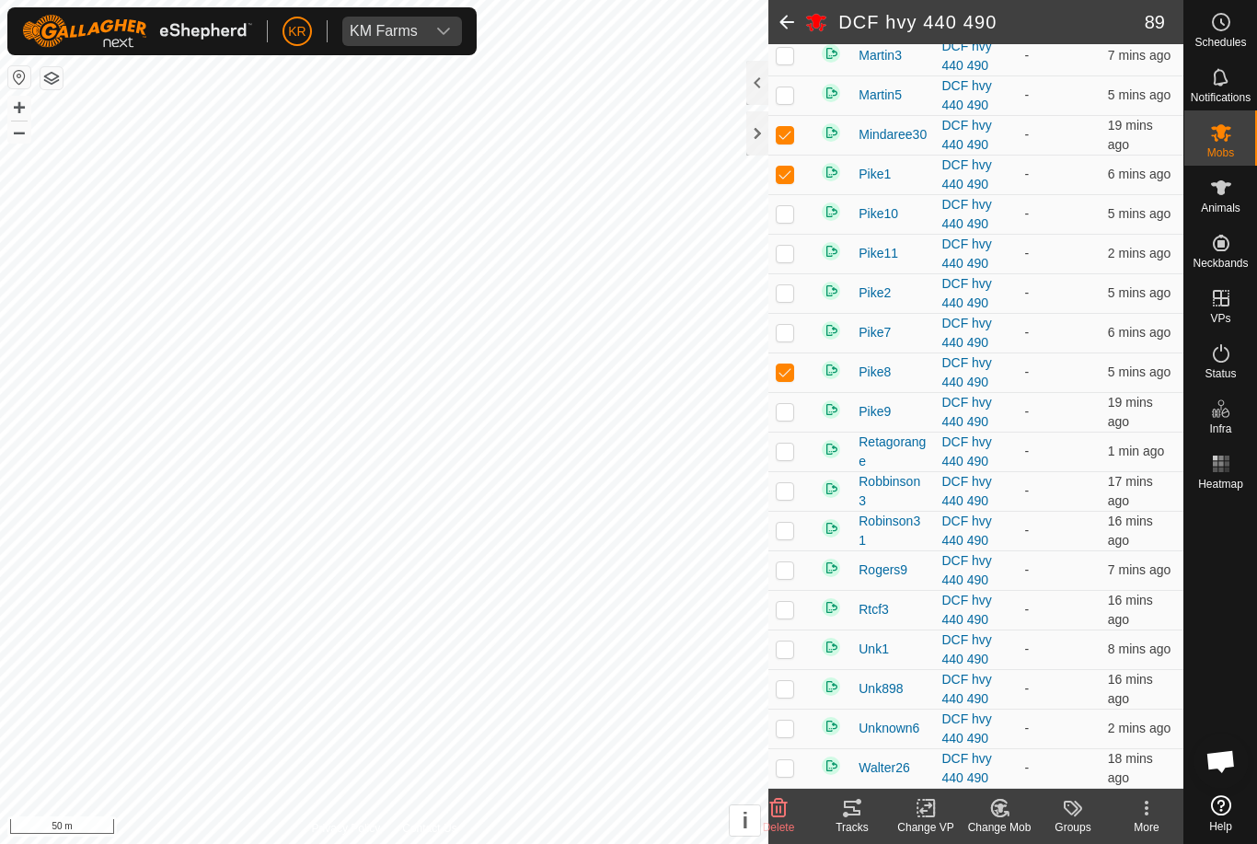
checkbox input "true"
click at [789, 490] on p-checkbox at bounding box center [785, 490] width 18 height 15
checkbox input "true"
click at [792, 570] on p-checkbox at bounding box center [785, 569] width 18 height 15
click at [781, 576] on p-checkbox at bounding box center [785, 569] width 18 height 15
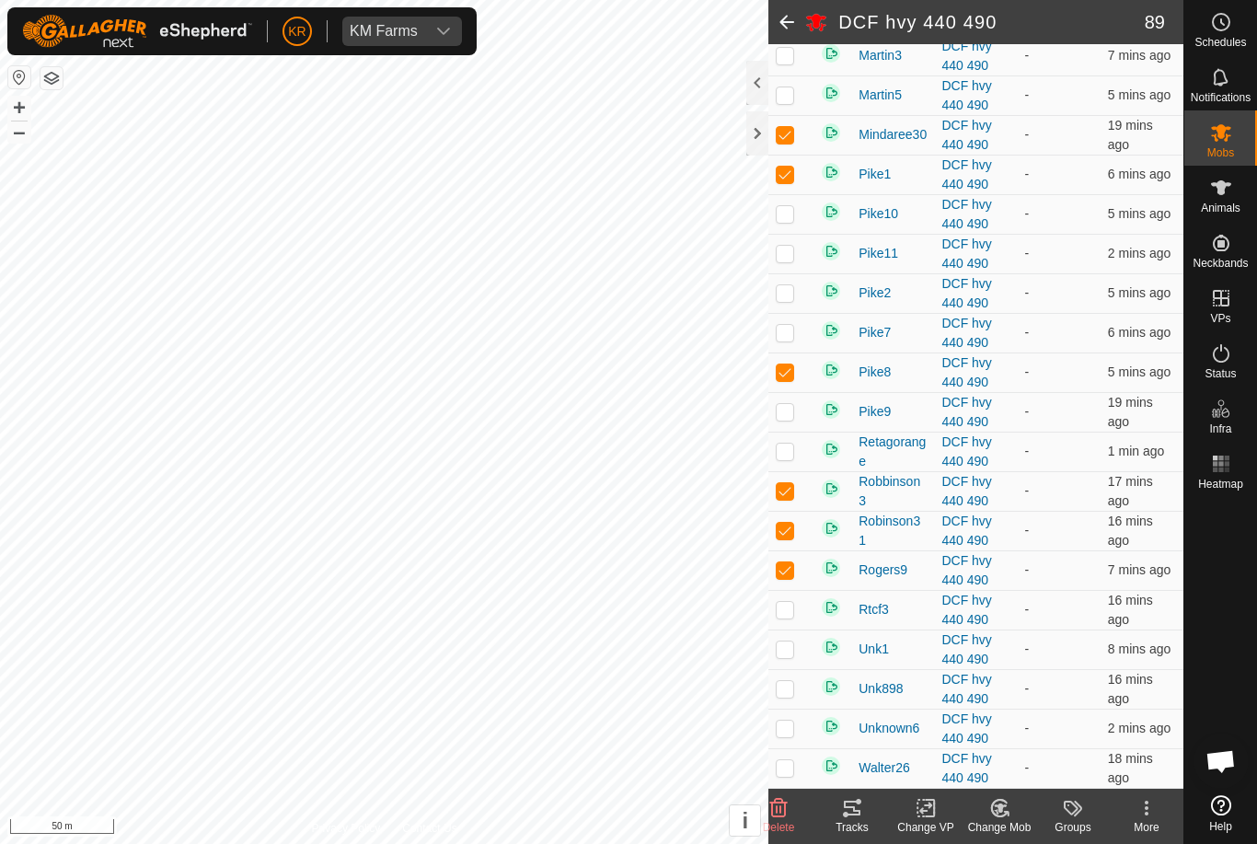
checkbox input "false"
click at [786, 616] on p-checkbox at bounding box center [785, 609] width 18 height 15
checkbox input "true"
click at [795, 656] on td at bounding box center [790, 649] width 44 height 40
click at [794, 648] on p-checkbox at bounding box center [785, 648] width 18 height 15
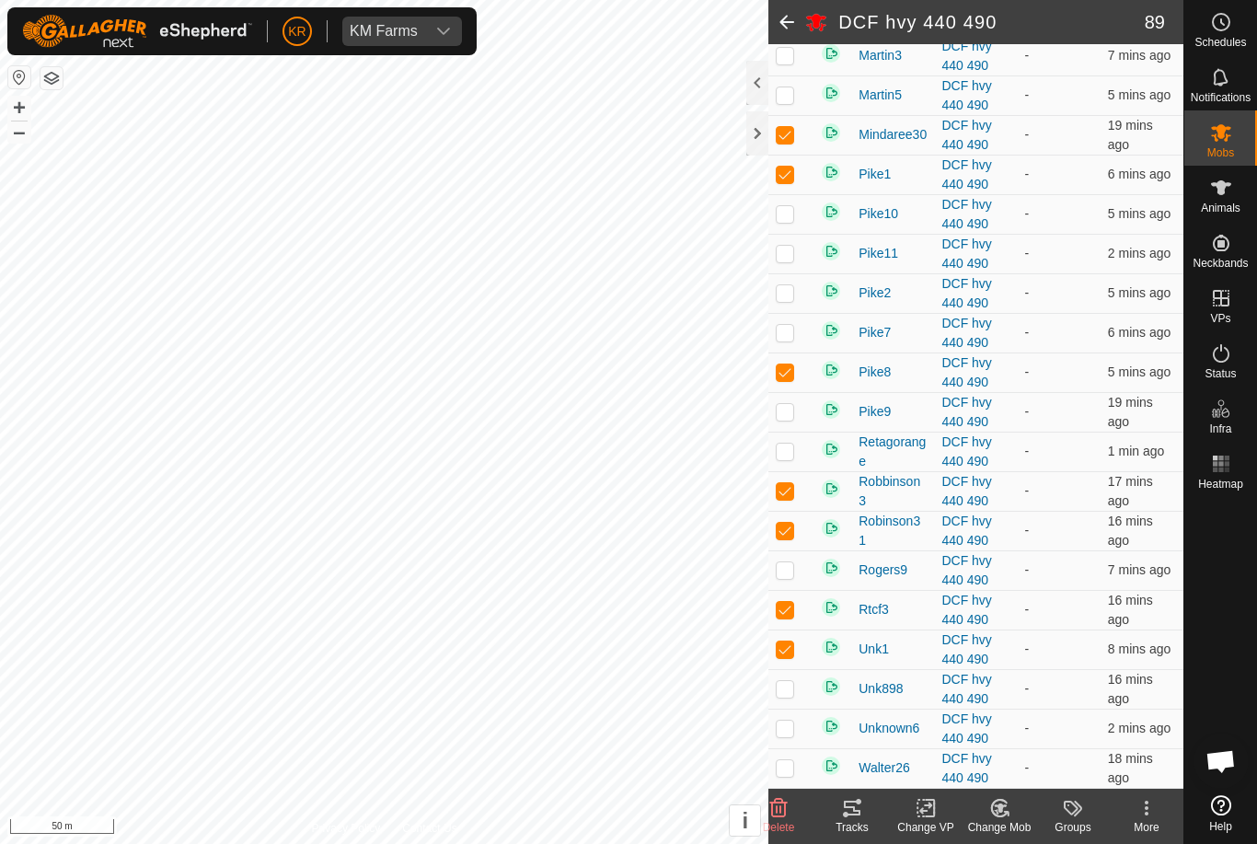
checkbox input "false"
click at [790, 695] on p-checkbox at bounding box center [785, 688] width 18 height 15
click at [790, 685] on p-checkbox at bounding box center [785, 688] width 18 height 15
checkbox input "false"
click at [788, 726] on p-checkbox at bounding box center [785, 727] width 18 height 15
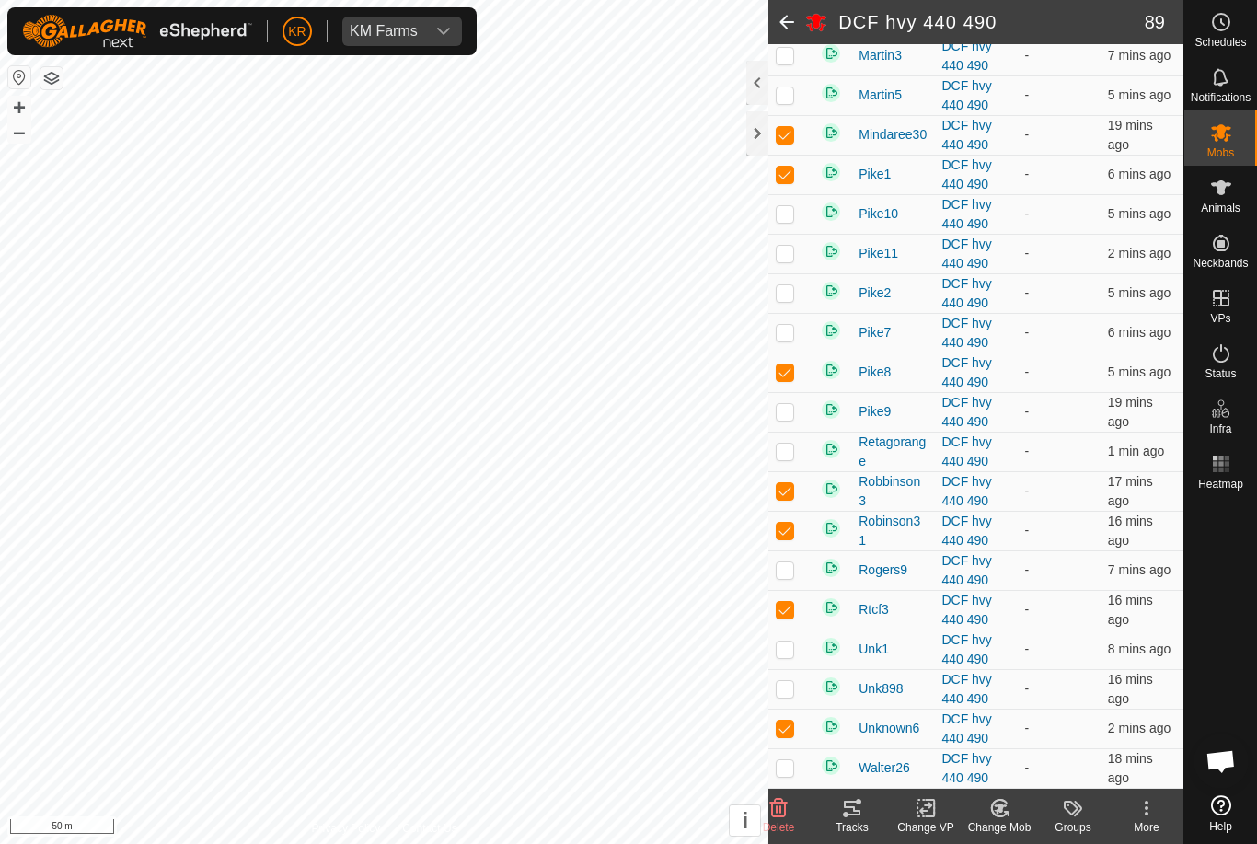
click at [789, 723] on p-checkbox at bounding box center [785, 727] width 18 height 15
checkbox input "false"
click at [785, 766] on p-checkbox at bounding box center [785, 767] width 18 height 15
checkbox input "true"
click at [999, 802] on icon at bounding box center [999, 808] width 23 height 22
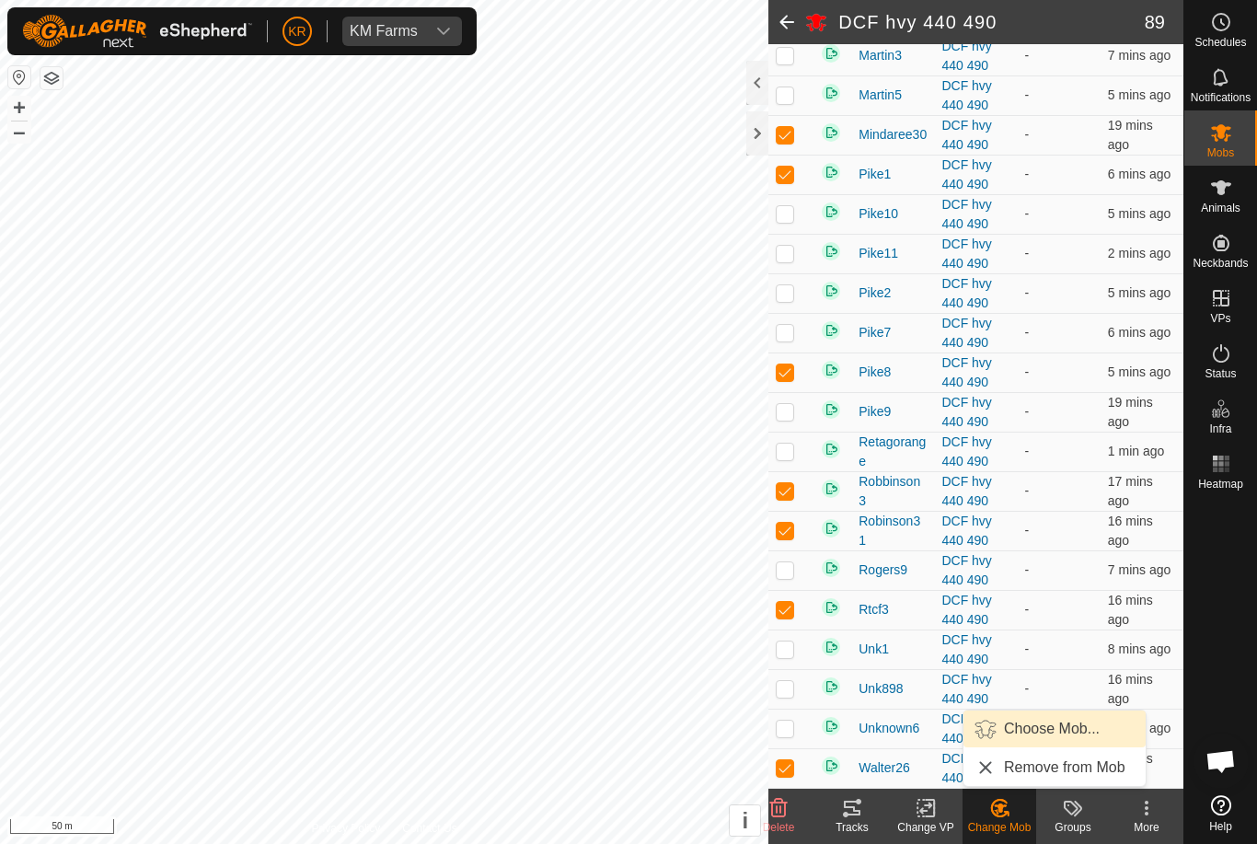
click at [1049, 717] on link "Choose Mob..." at bounding box center [1054, 728] width 182 height 37
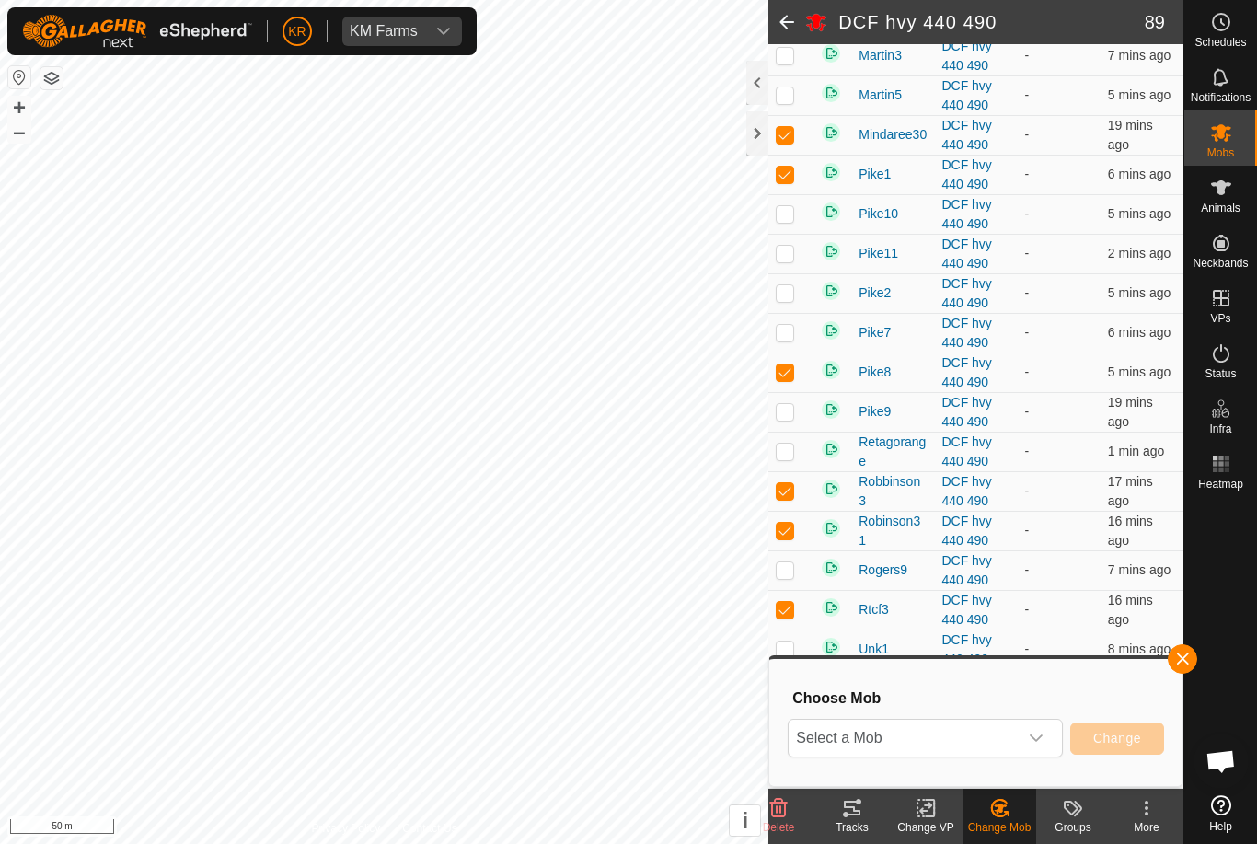
click at [1016, 726] on span "Select a Mob" at bounding box center [903, 738] width 229 height 37
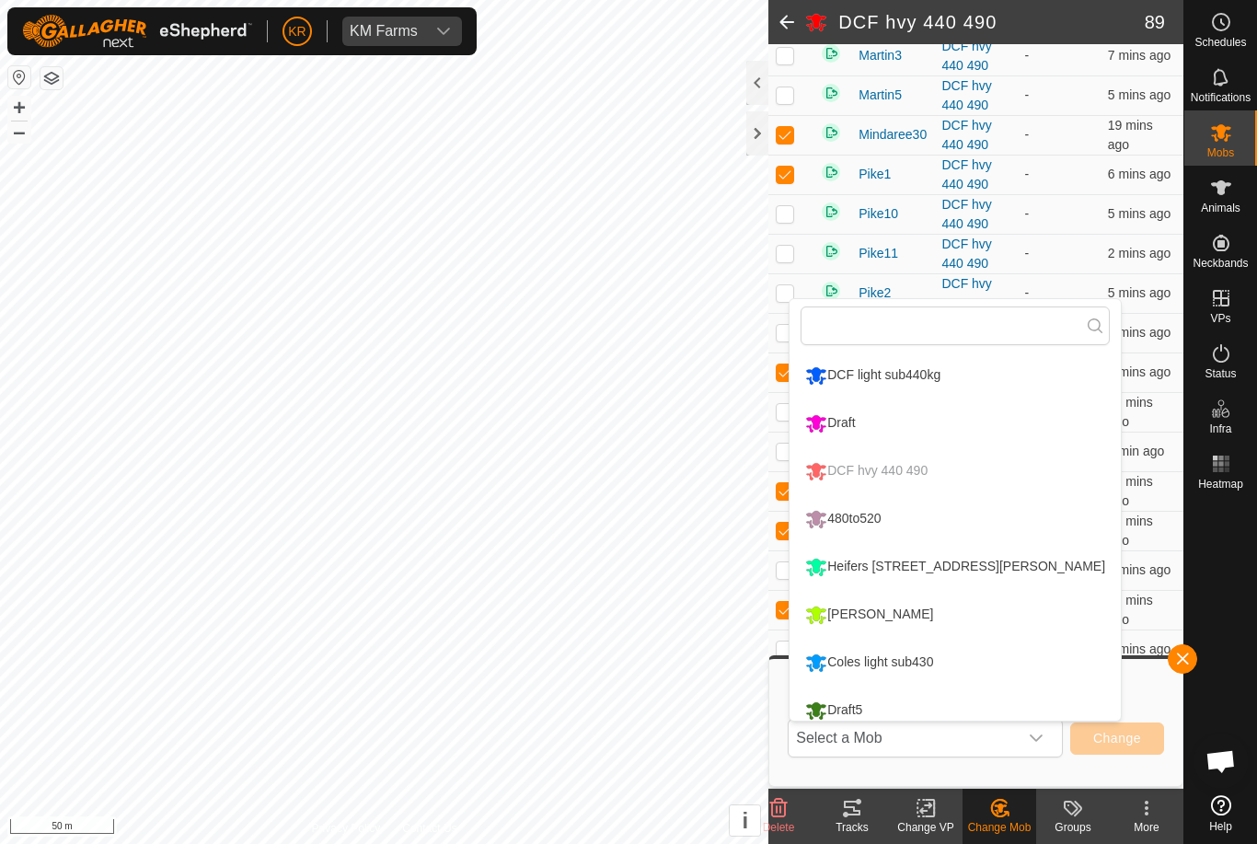
click at [988, 438] on li "Draft" at bounding box center [954, 423] width 331 height 46
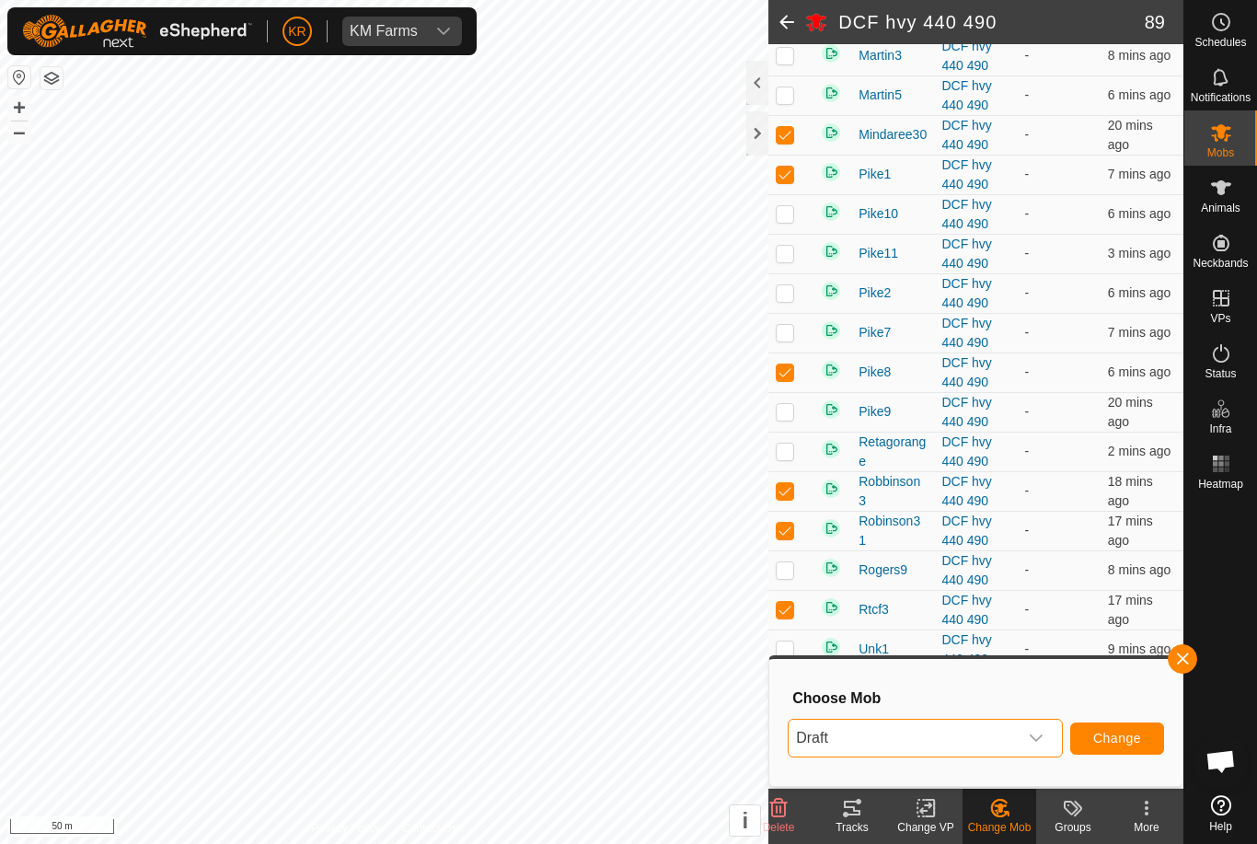
click at [1129, 736] on span "Change" at bounding box center [1117, 738] width 48 height 15
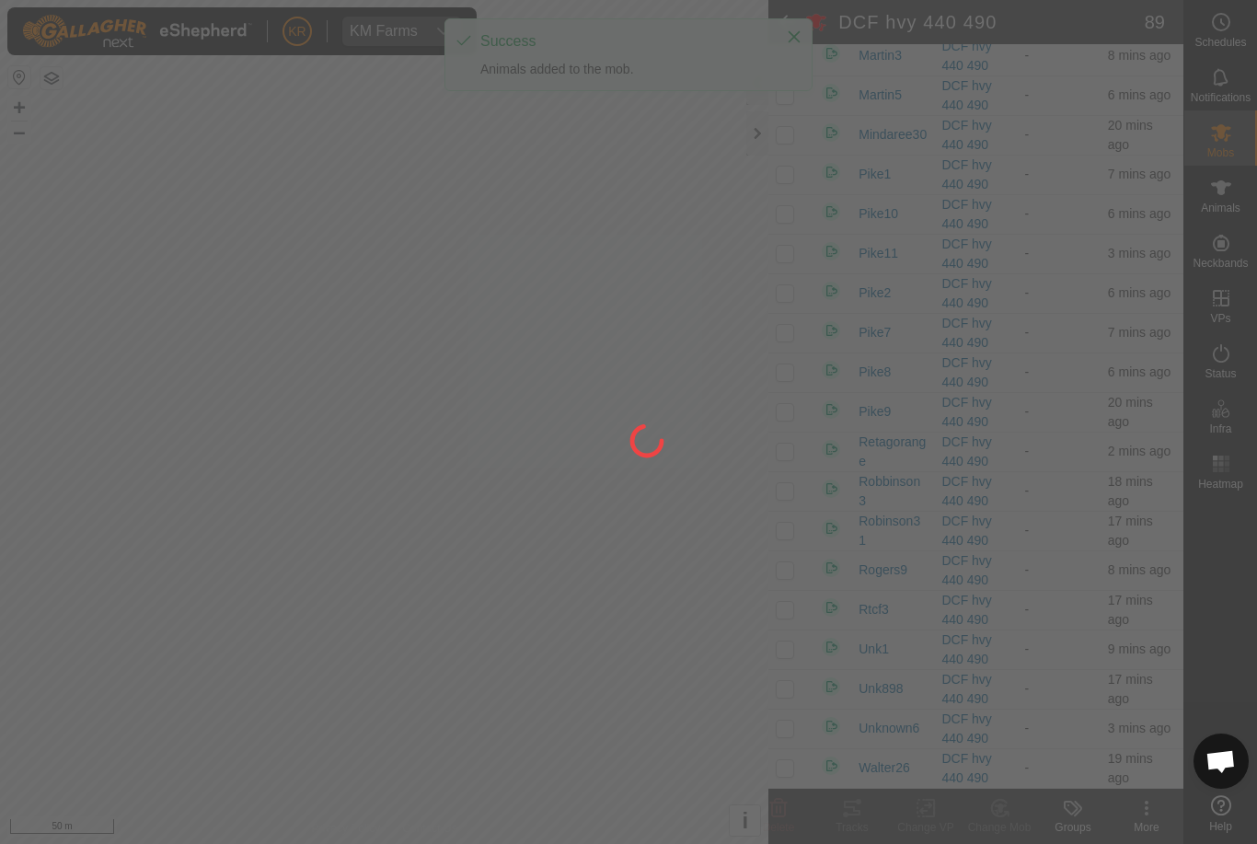
checkbox input "false"
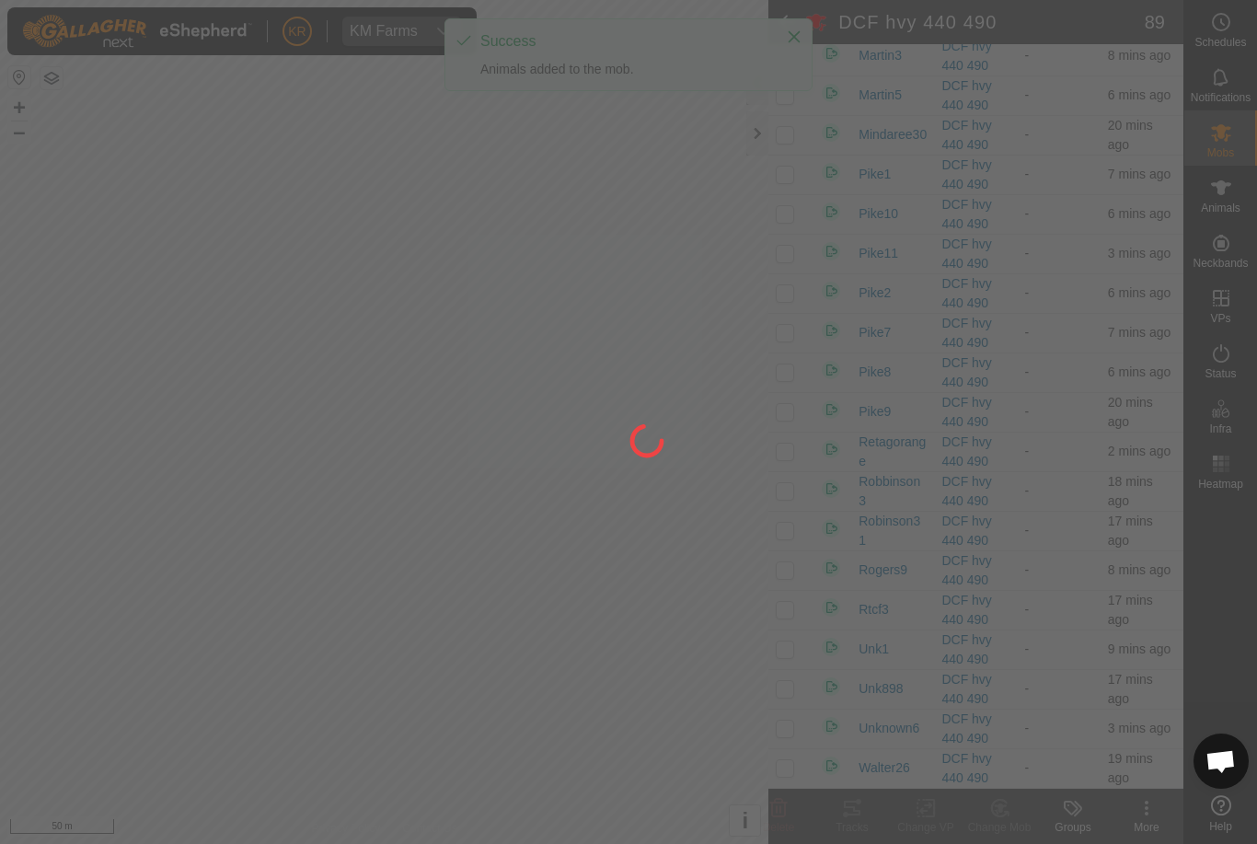
checkbox input "false"
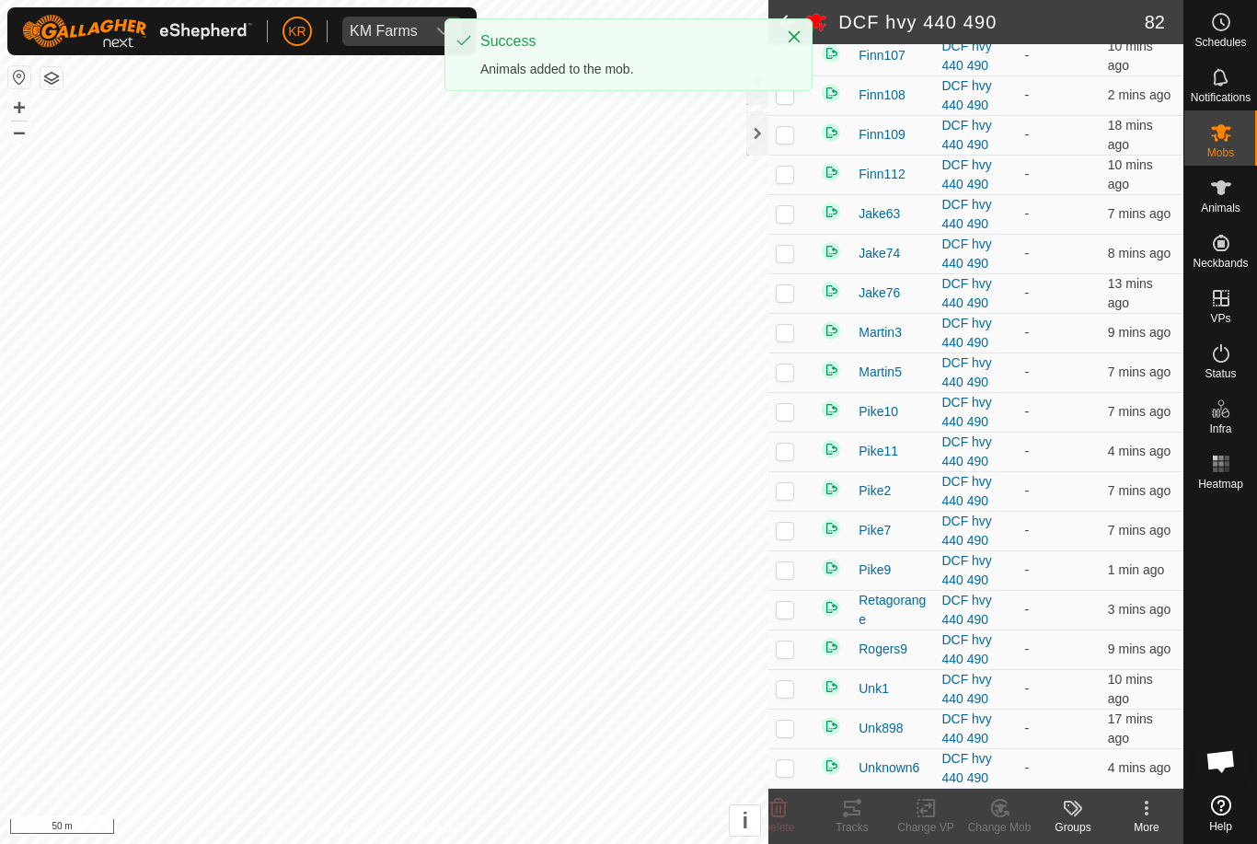
scroll to position [2812, 0]
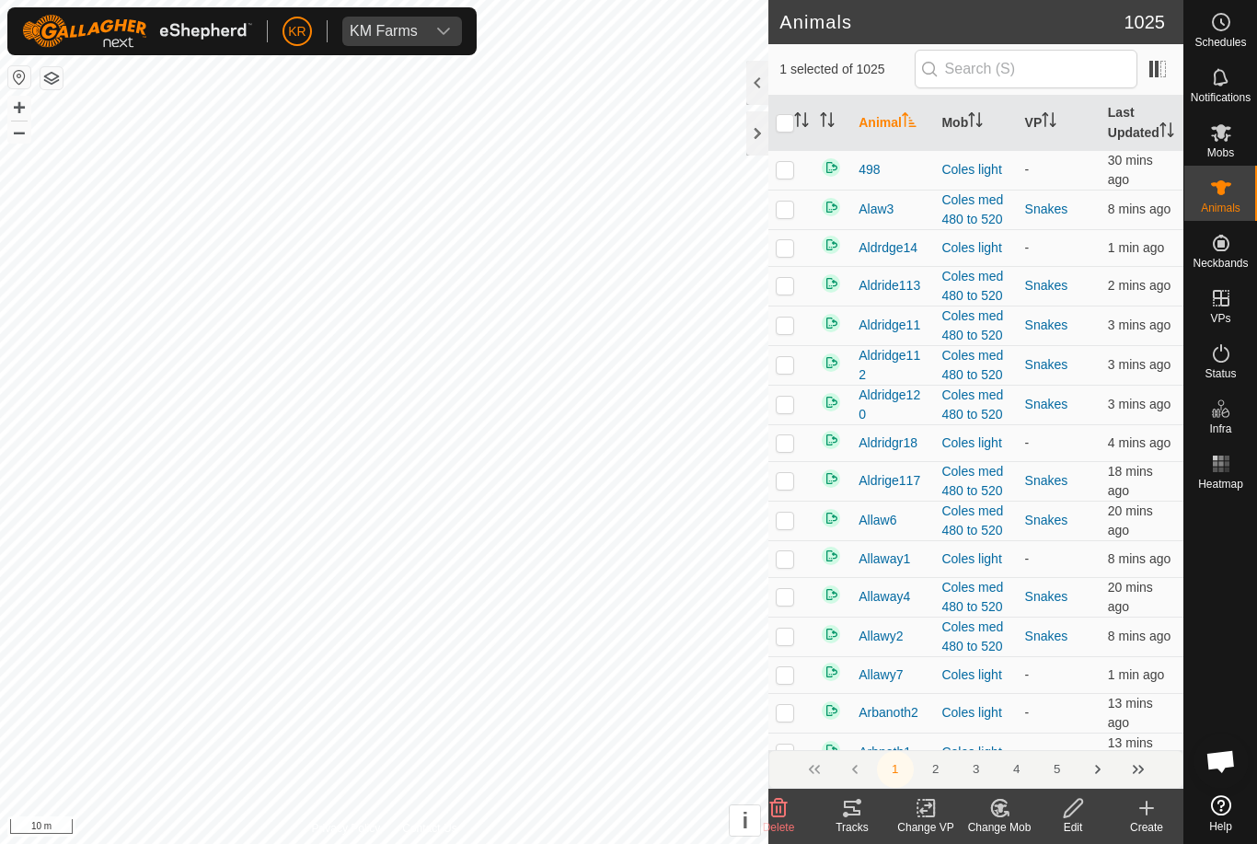
click at [1004, 805] on icon at bounding box center [1000, 807] width 13 height 9
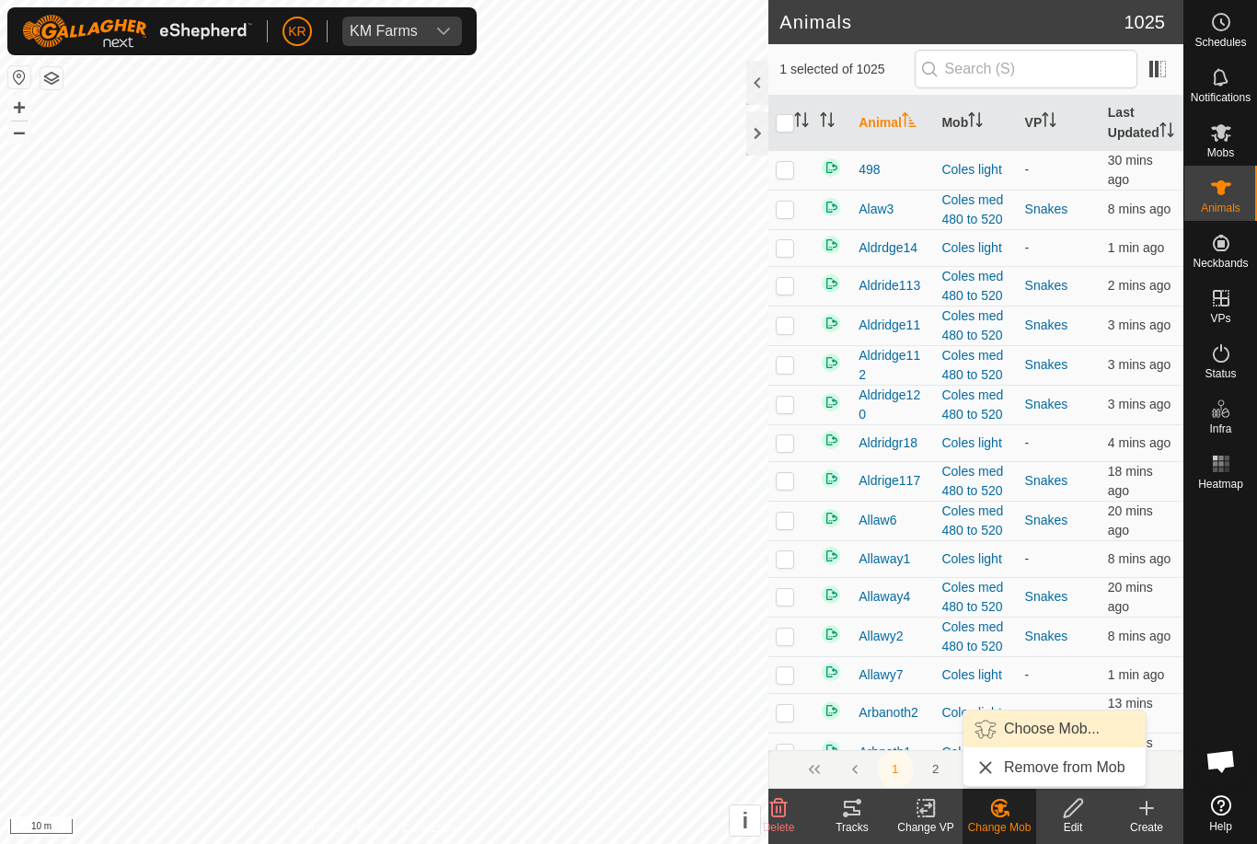
click at [1056, 722] on span "Choose Mob..." at bounding box center [1052, 729] width 96 height 22
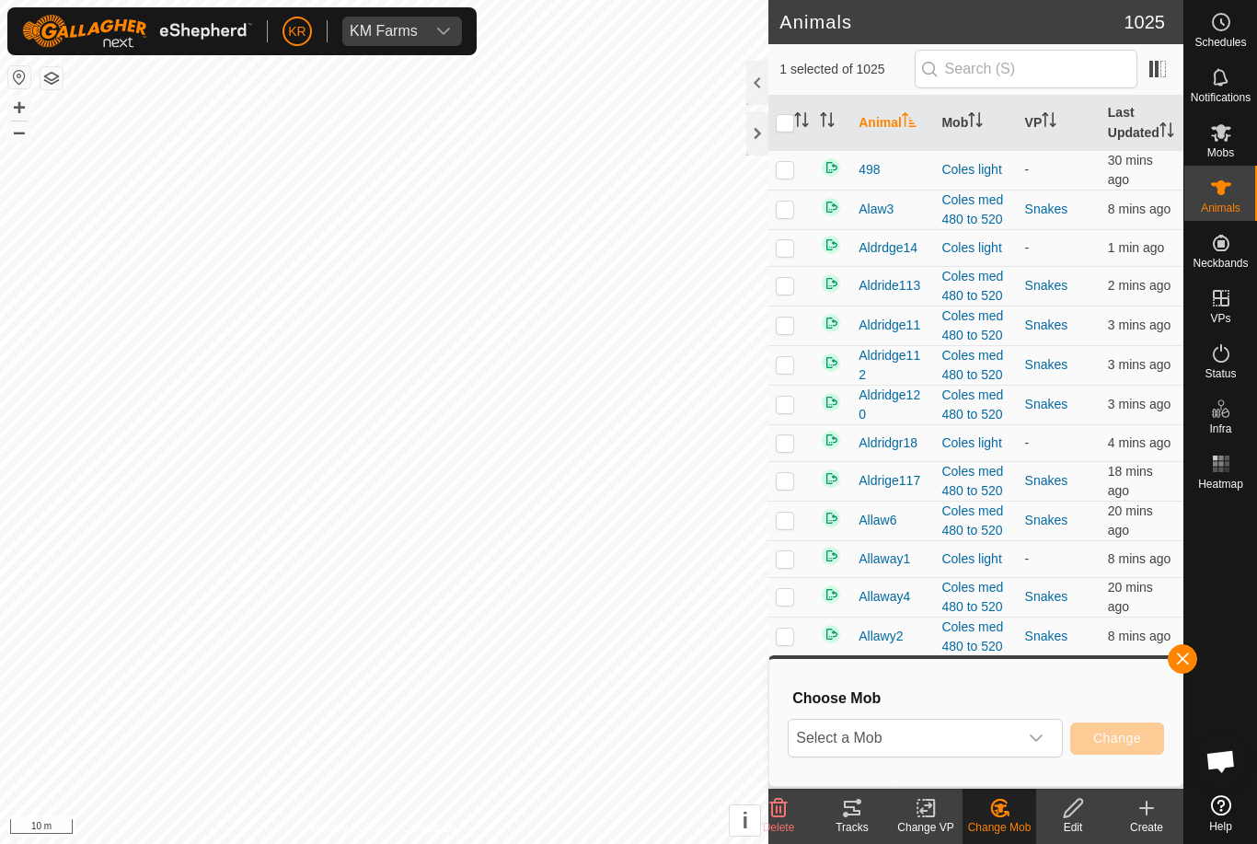
click at [991, 725] on span "Select a Mob" at bounding box center [903, 738] width 229 height 37
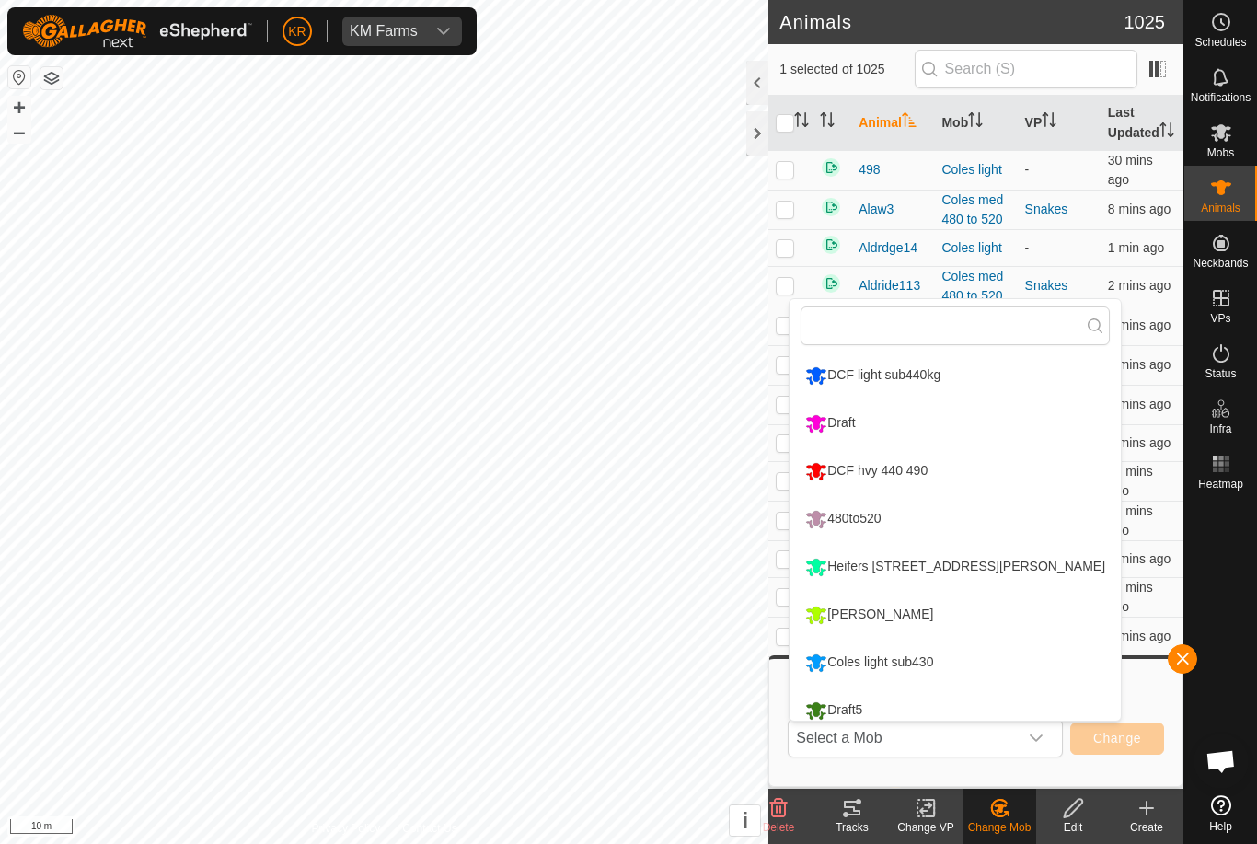
click at [849, 417] on div "Draft" at bounding box center [830, 423] width 59 height 31
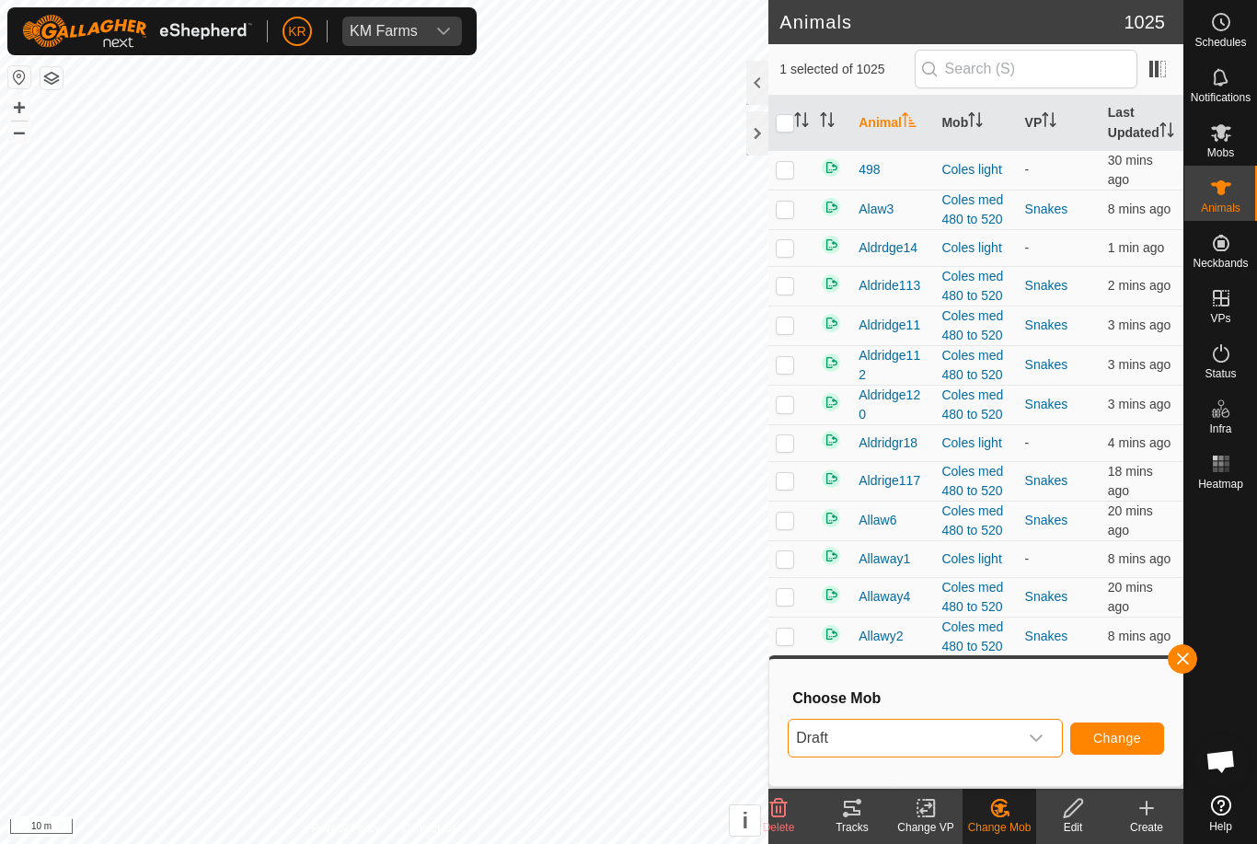
click at [1110, 722] on button "Change" at bounding box center [1117, 738] width 94 height 32
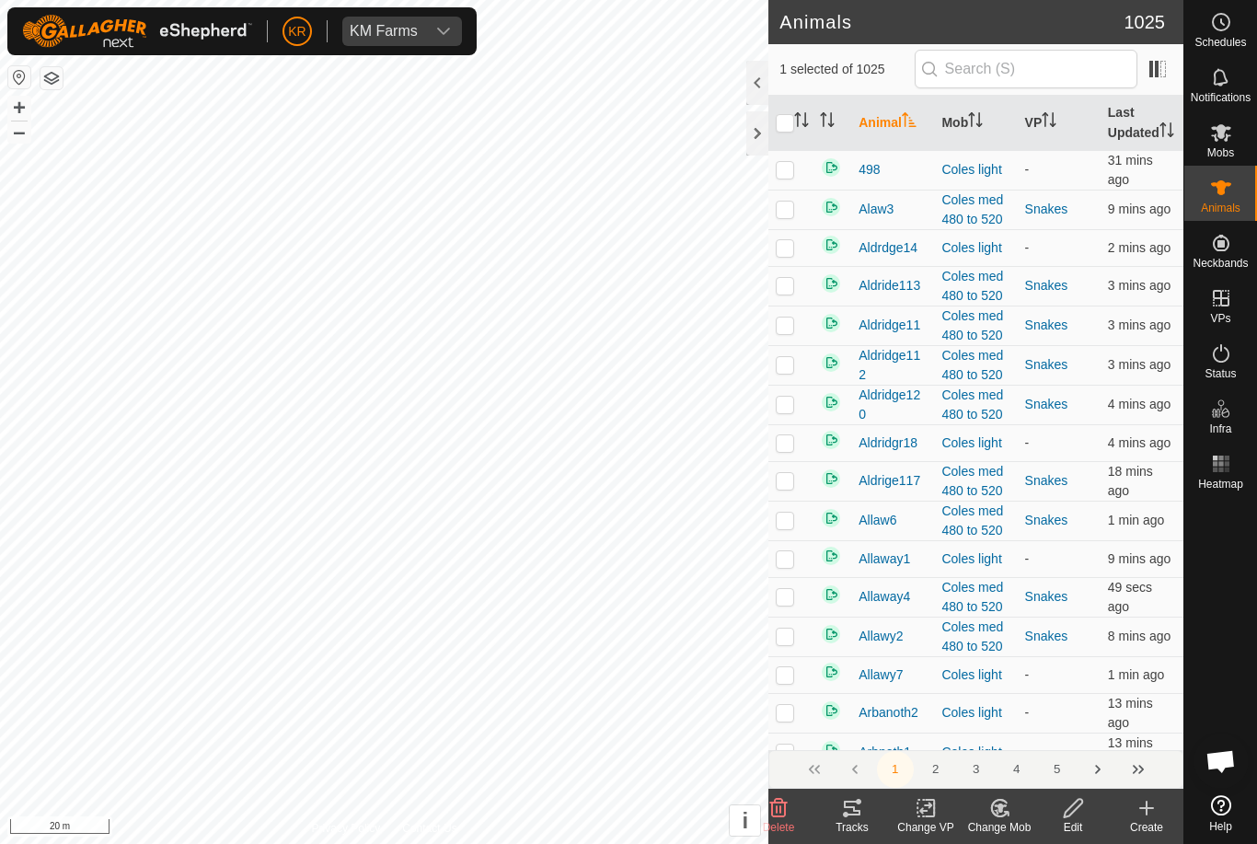
click at [1008, 805] on icon at bounding box center [999, 808] width 23 height 22
click at [1056, 726] on span "Choose Mob..." at bounding box center [1052, 729] width 96 height 22
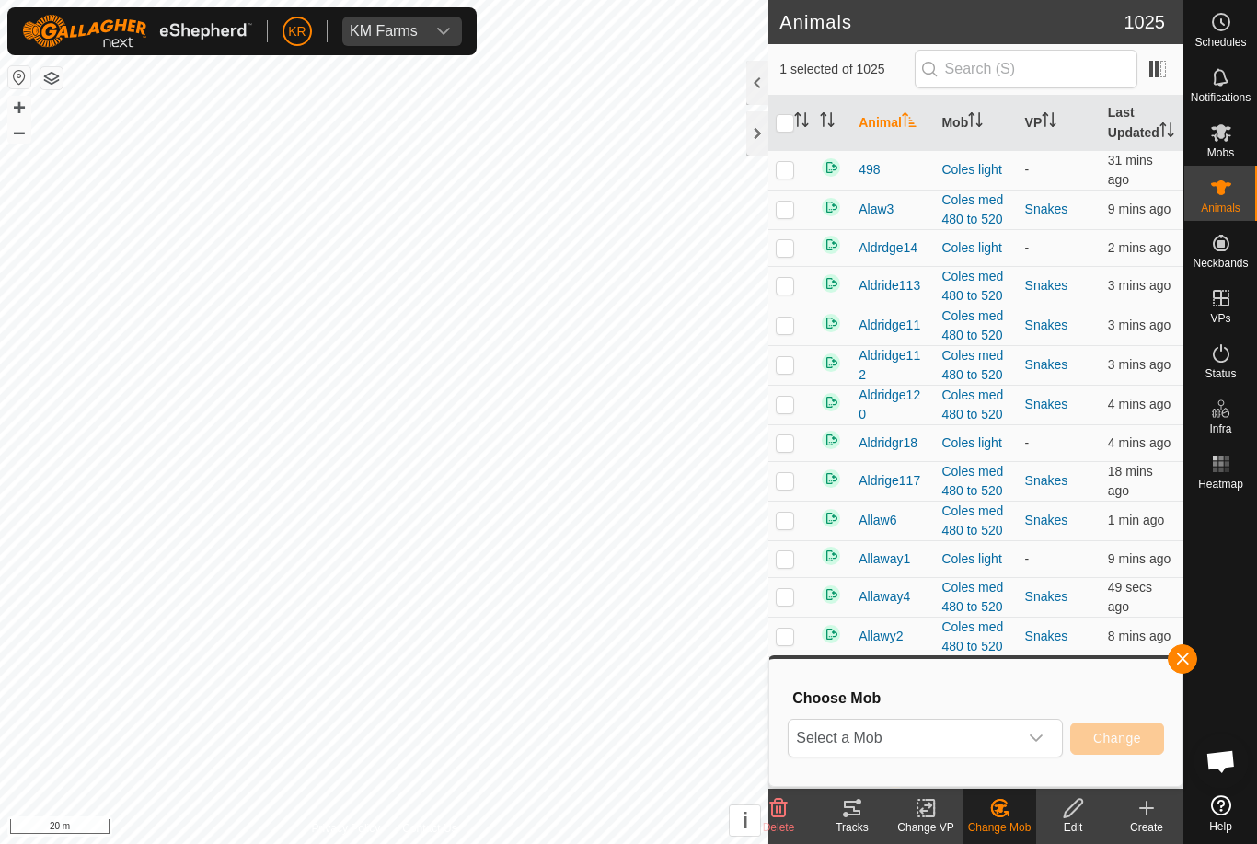
click at [973, 722] on span "Select a Mob" at bounding box center [903, 738] width 229 height 37
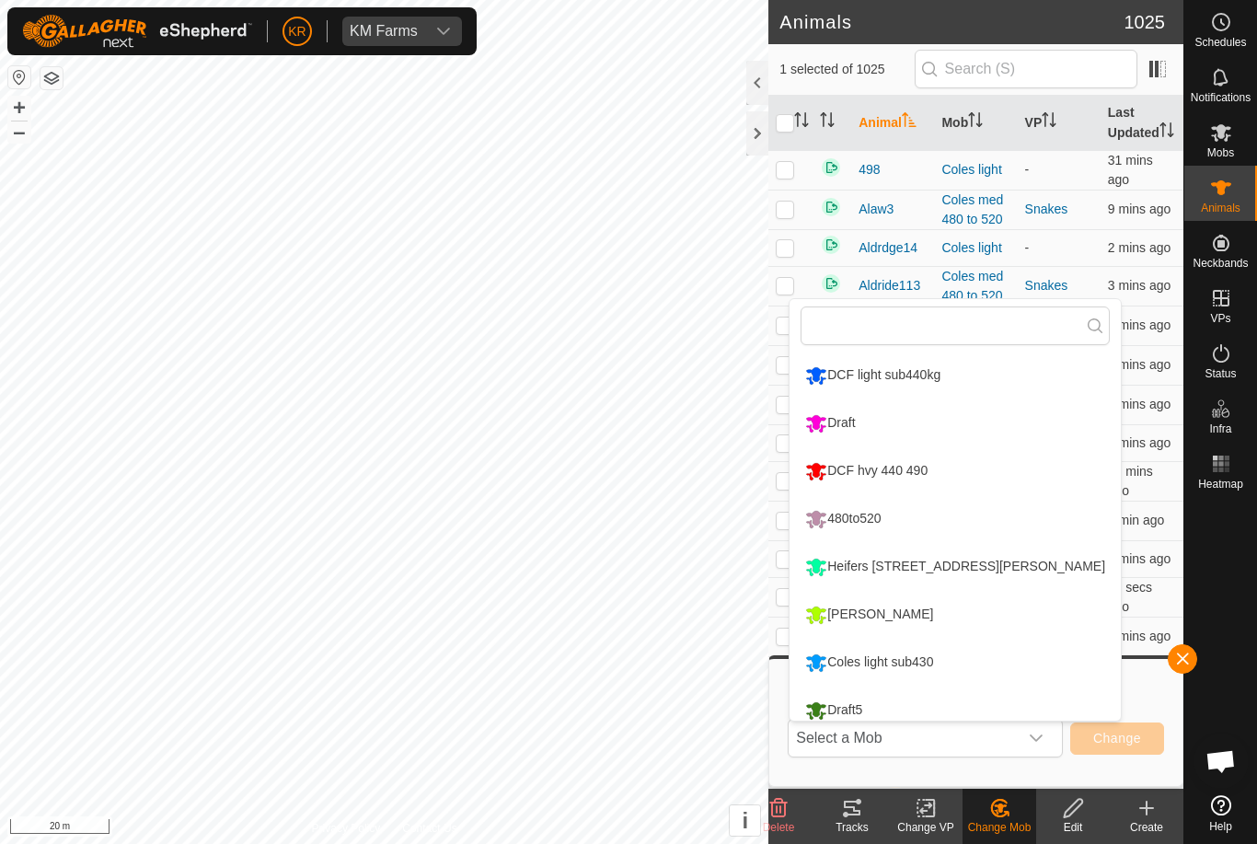
click at [859, 419] on div "Draft" at bounding box center [830, 423] width 59 height 31
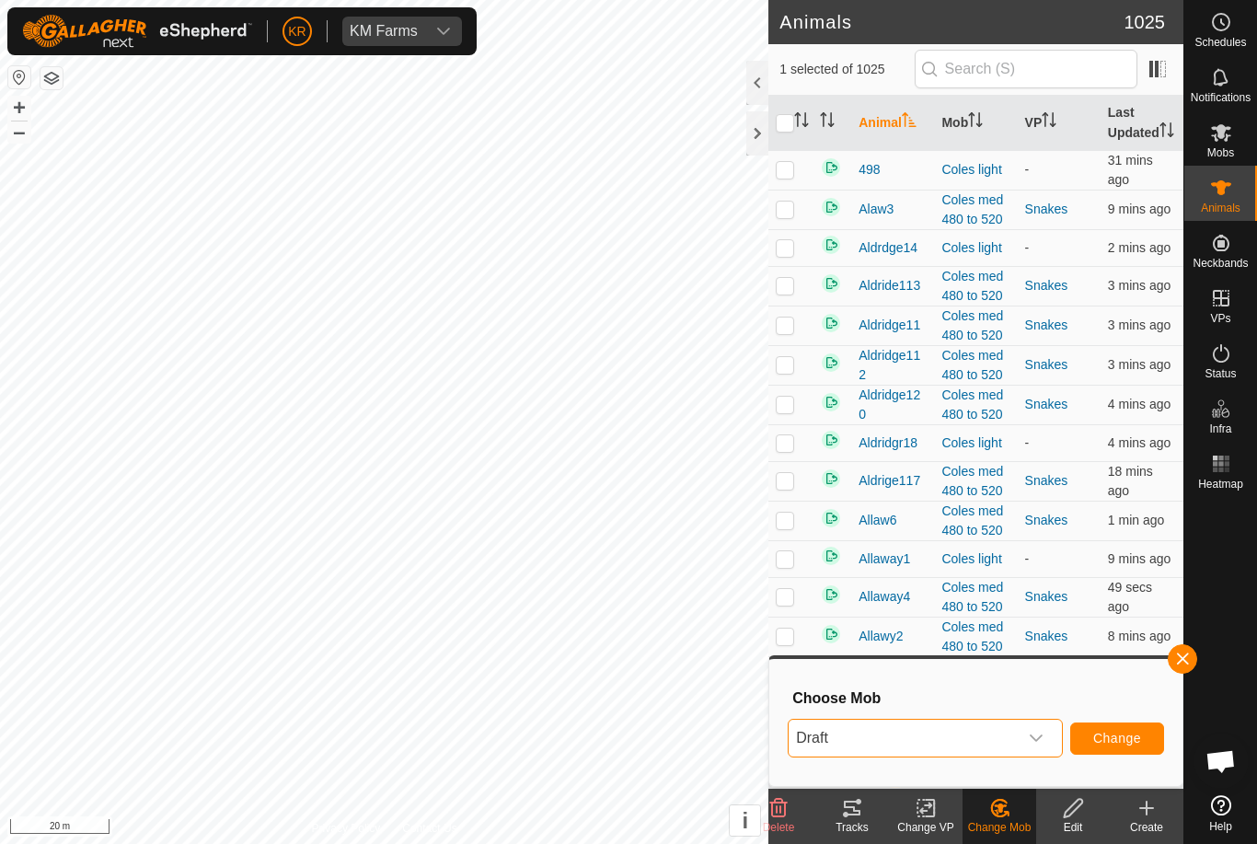
click at [1124, 725] on button "Change" at bounding box center [1117, 738] width 94 height 32
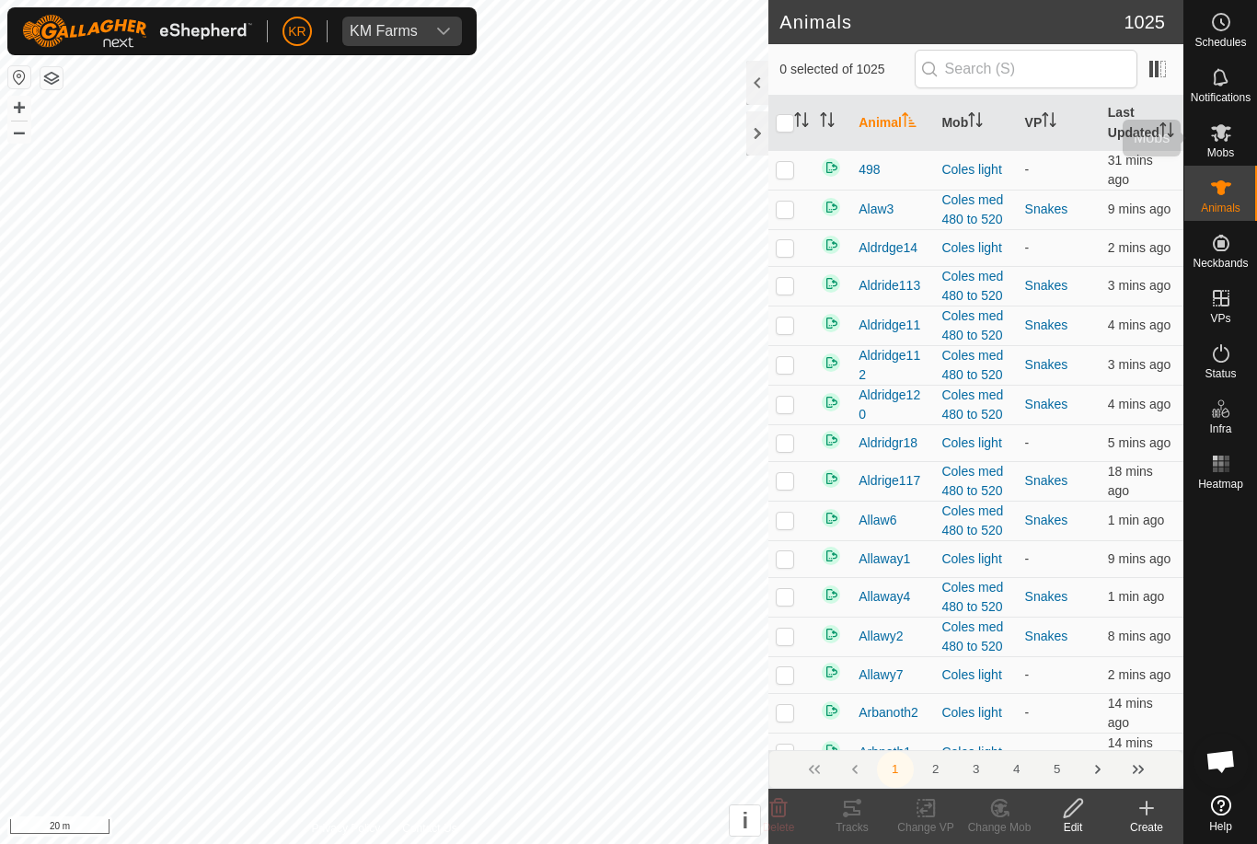
click at [1236, 144] on es-mob-svg-icon at bounding box center [1220, 132] width 33 height 29
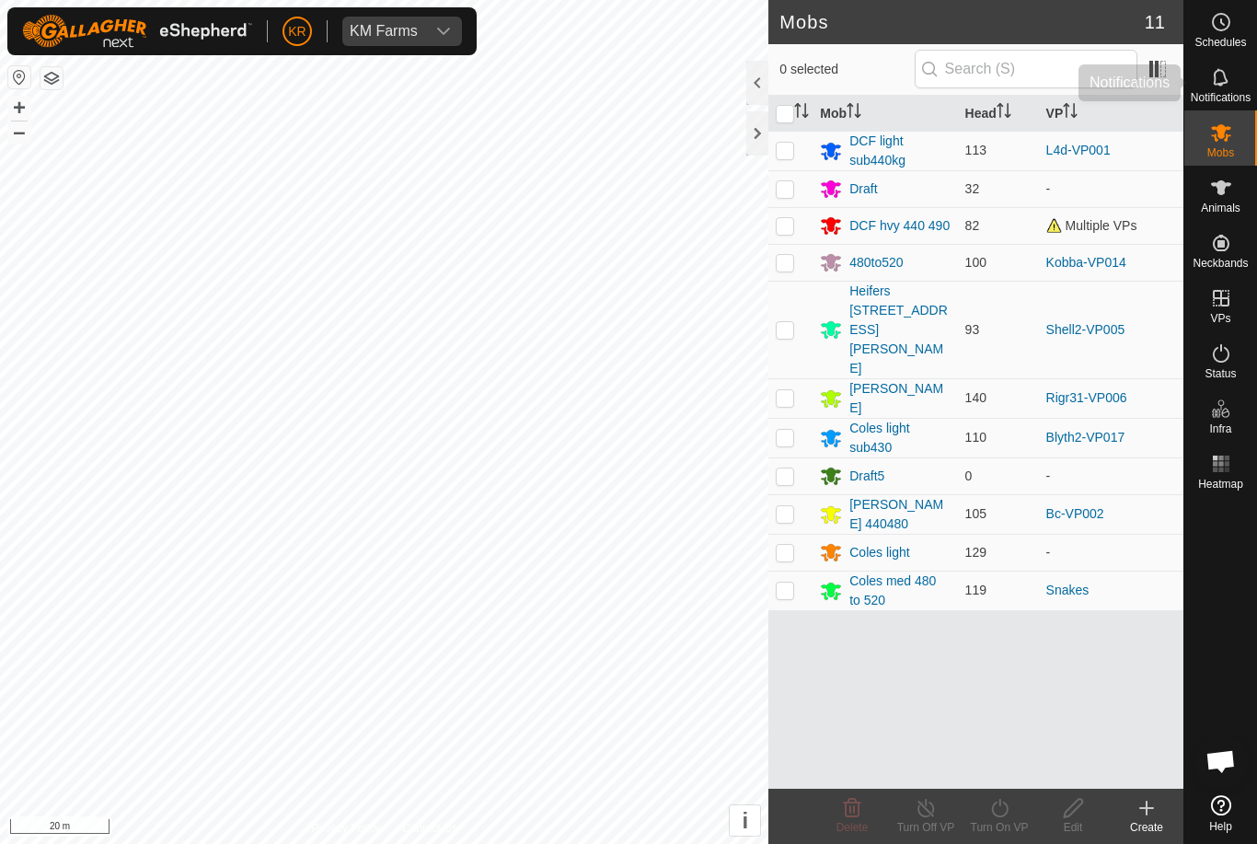
click at [1235, 98] on span "Notifications" at bounding box center [1221, 97] width 60 height 11
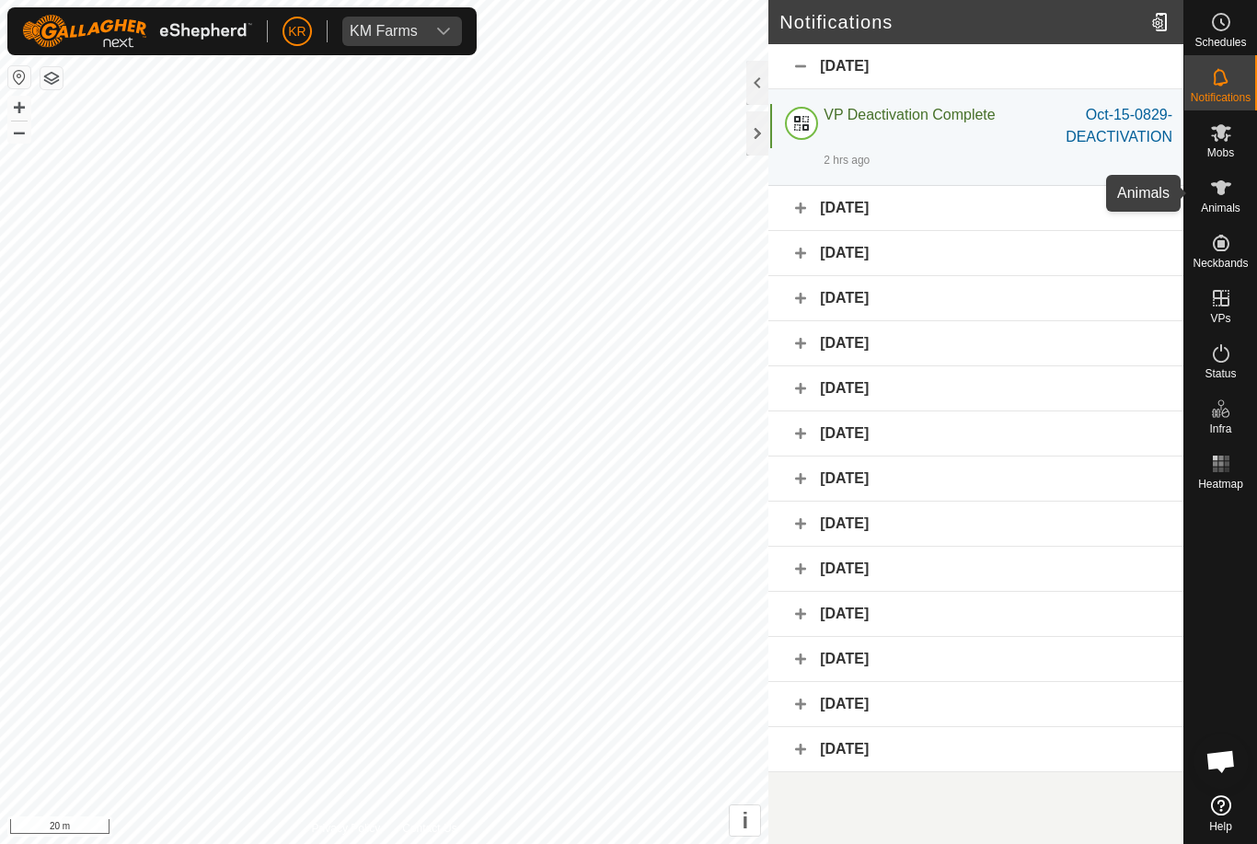
click at [1232, 207] on span "Animals" at bounding box center [1221, 207] width 40 height 11
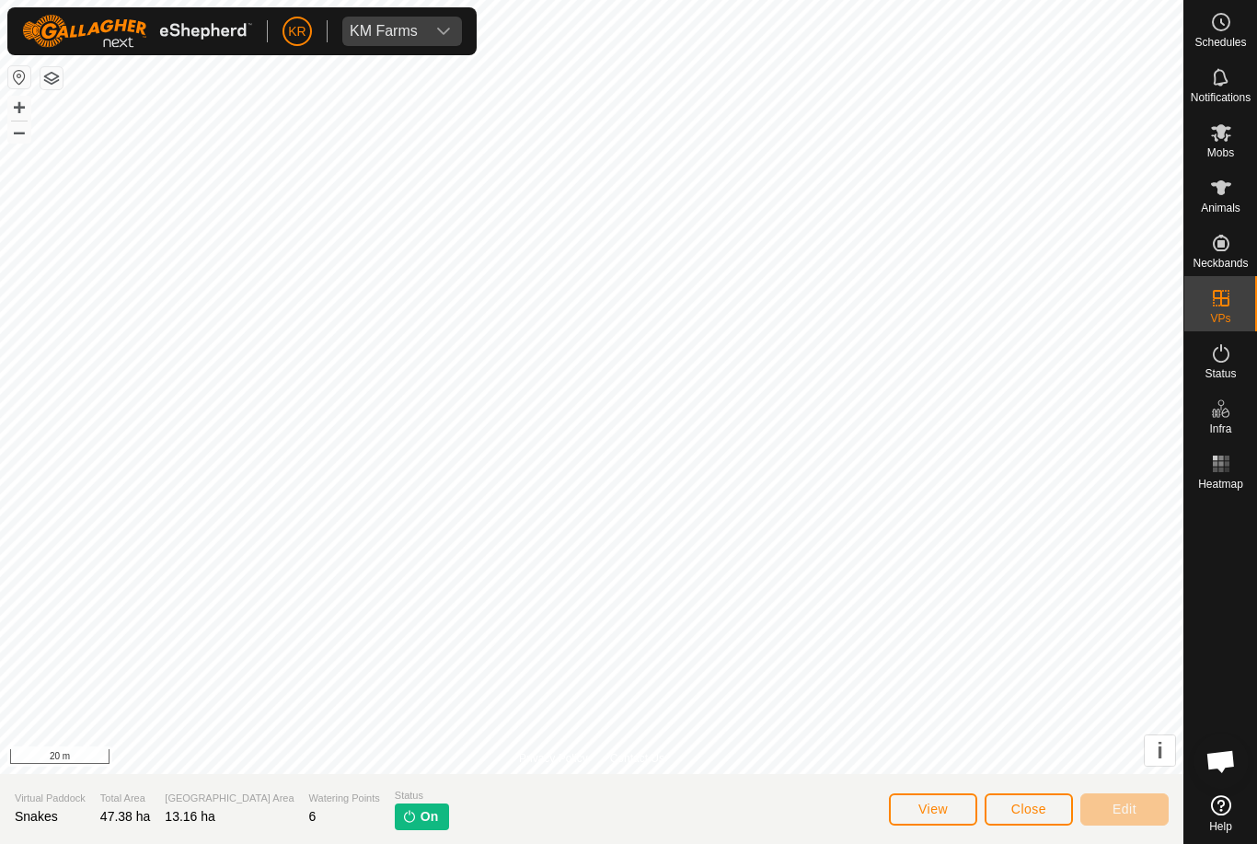
click at [1033, 813] on span "Close" at bounding box center [1028, 808] width 35 height 15
click at [1041, 793] on button "Close" at bounding box center [1029, 809] width 88 height 32
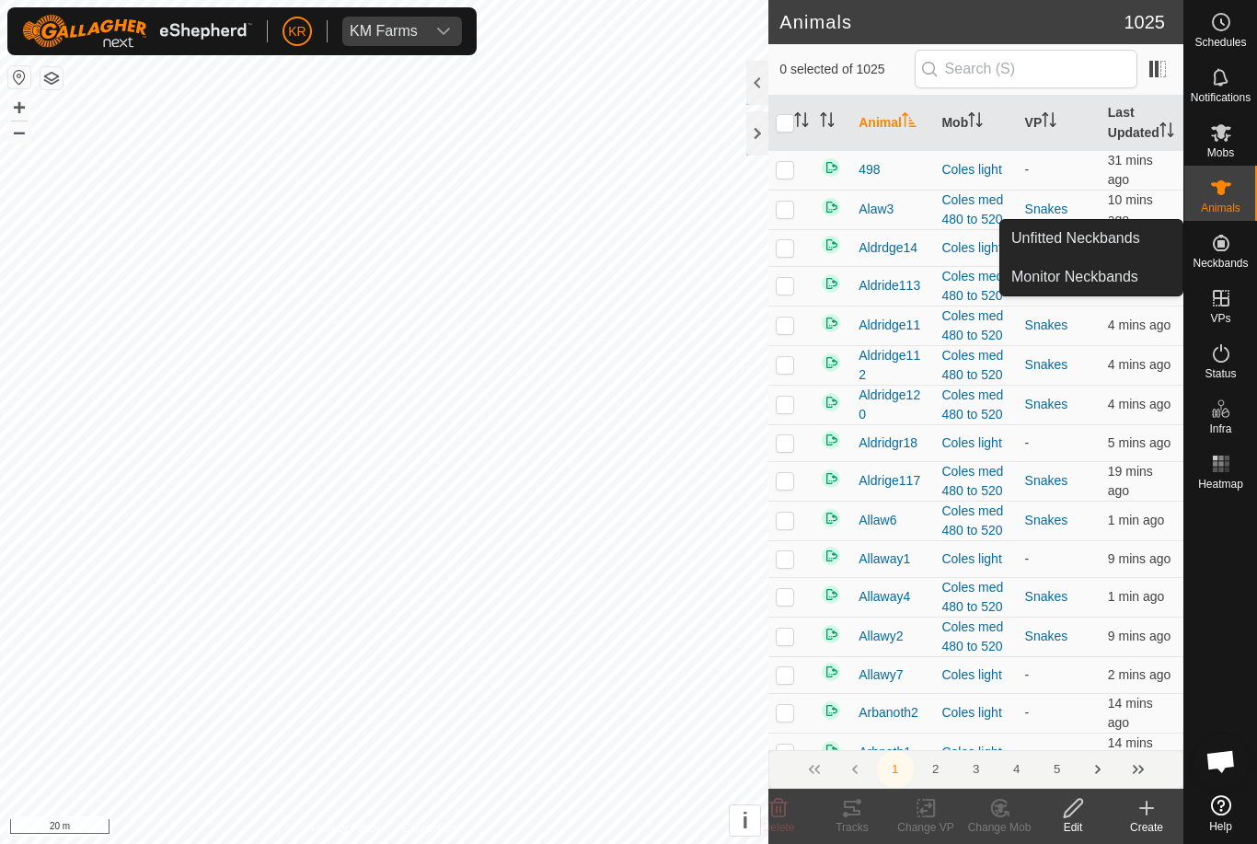
click at [1133, 248] on span "Unfitted Neckbands" at bounding box center [1075, 238] width 129 height 22
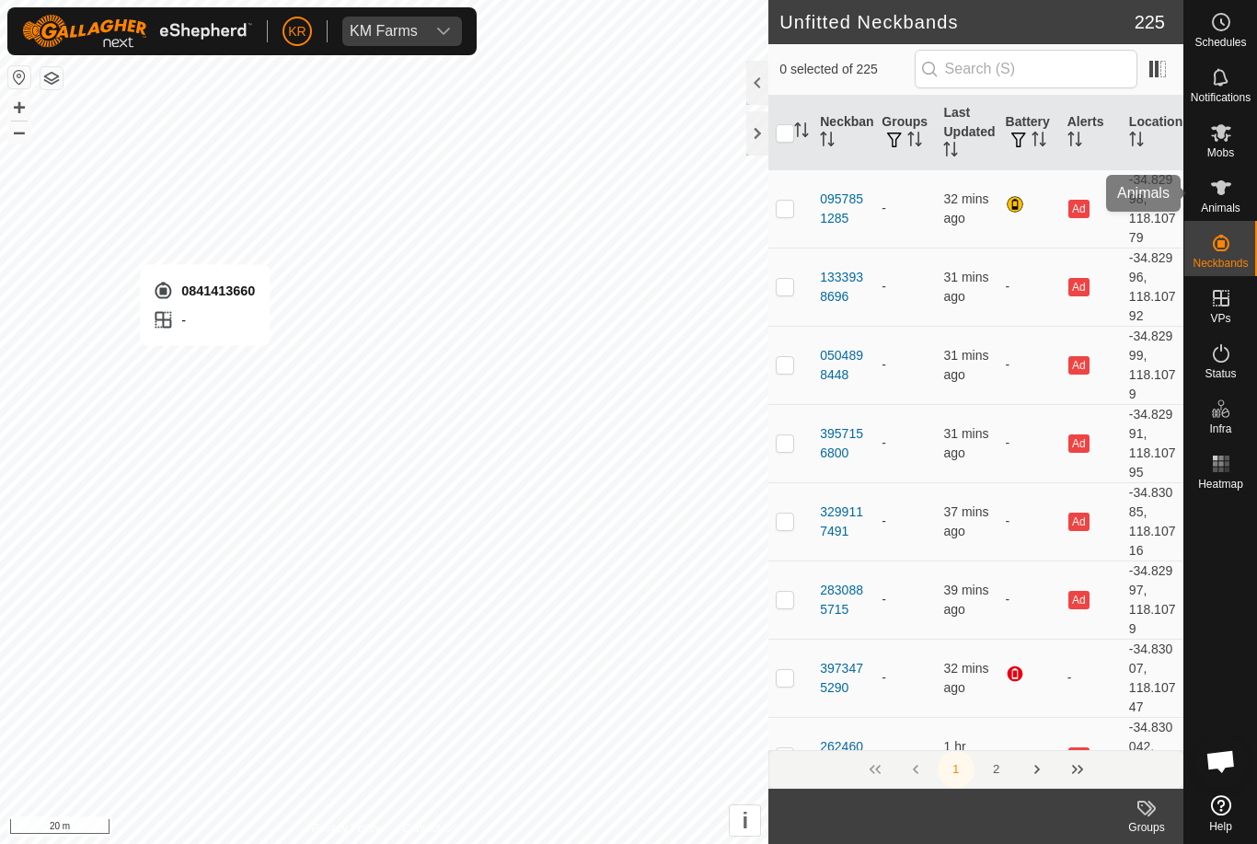
click at [1230, 202] on span "Animals" at bounding box center [1221, 207] width 40 height 11
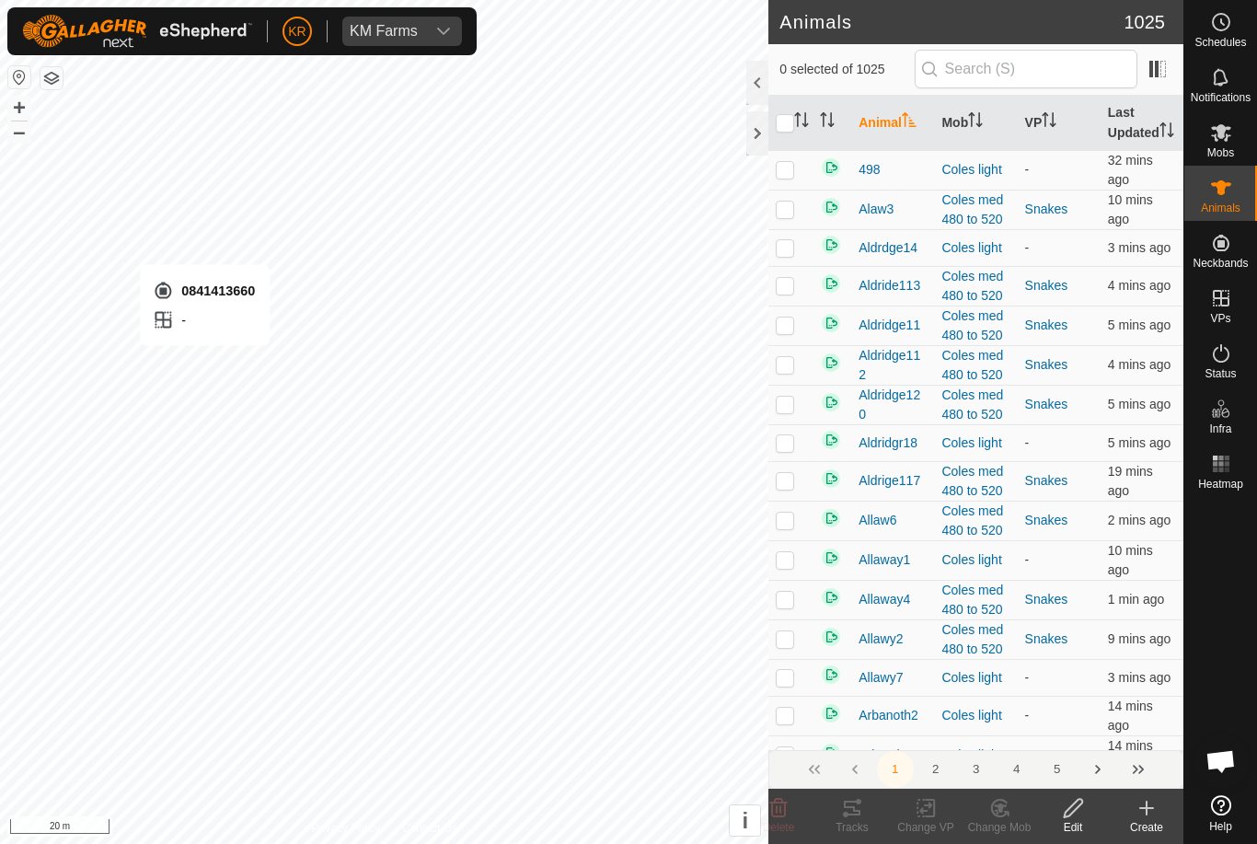
click at [1149, 811] on icon at bounding box center [1146, 808] width 22 height 22
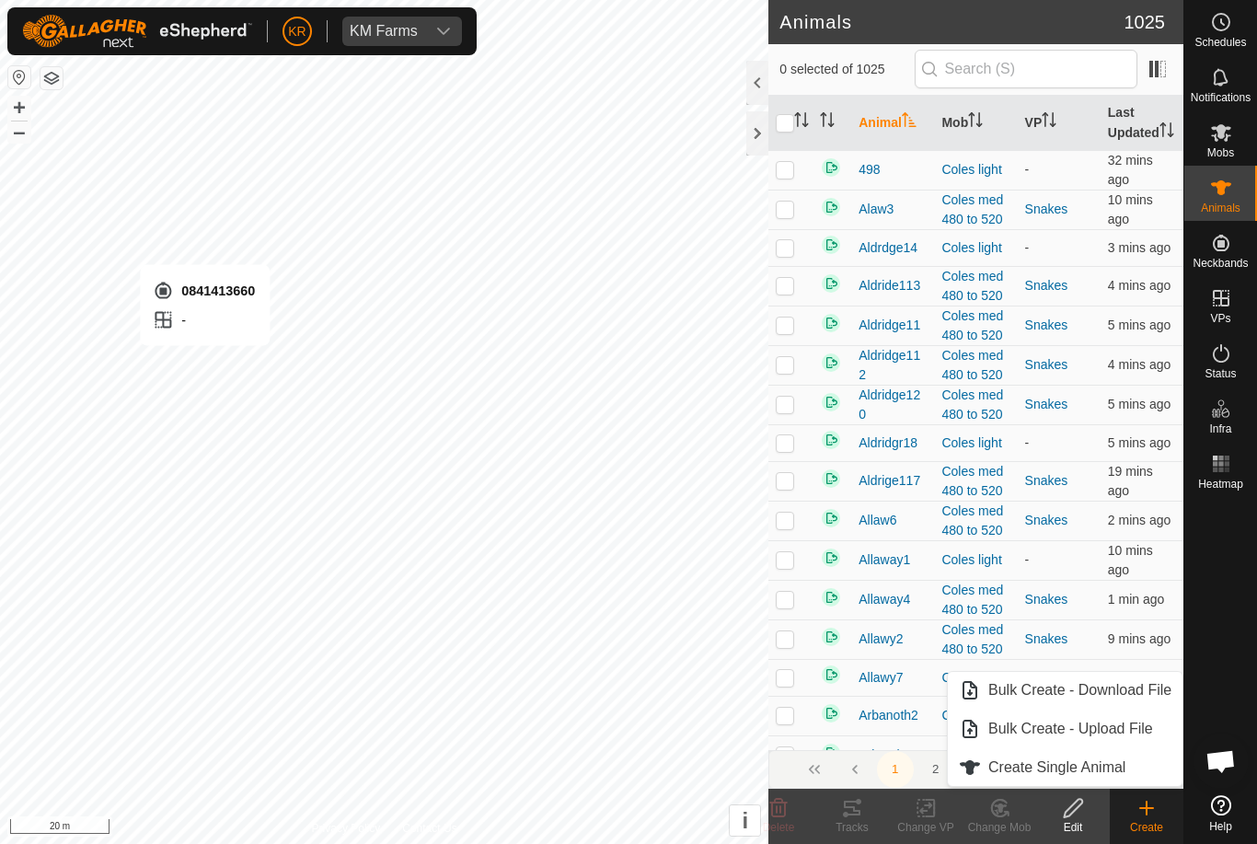
click at [1112, 765] on span "Create Single Animal" at bounding box center [1056, 767] width 137 height 22
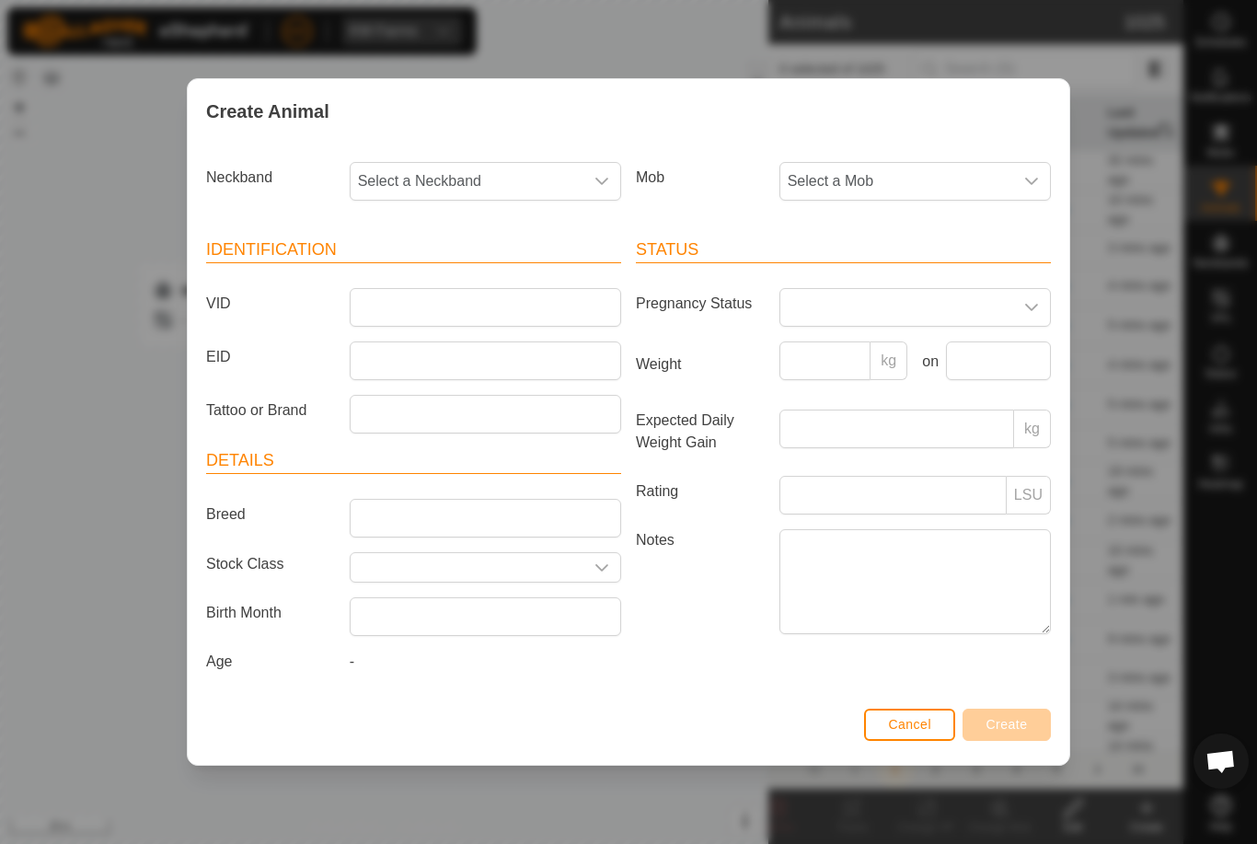
click at [460, 180] on span "Select a Neckband" at bounding box center [467, 181] width 233 height 37
type input "084141"
click at [493, 270] on li "0841413660" at bounding box center [486, 276] width 270 height 37
click at [960, 172] on span "Select a Mob" at bounding box center [896, 181] width 233 height 37
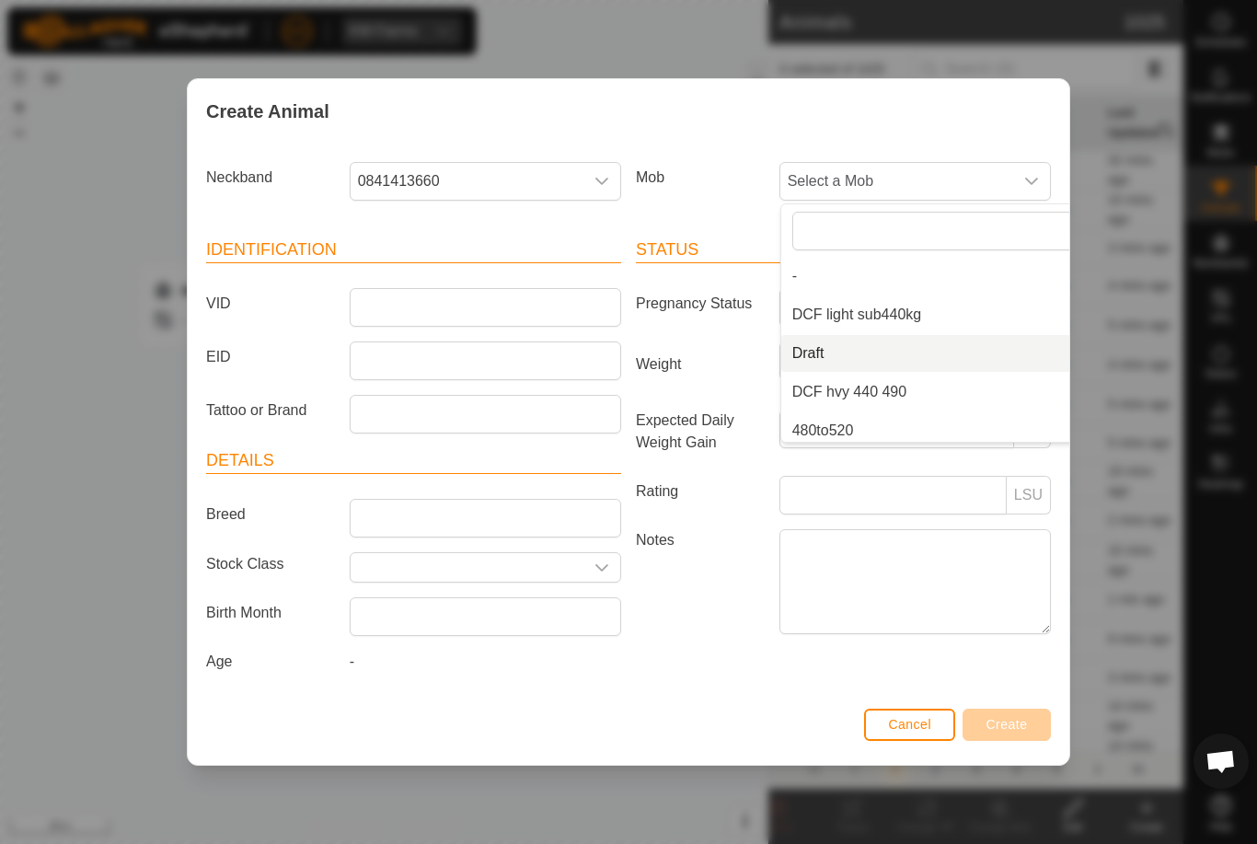
click at [856, 341] on li "Draft" at bounding box center [951, 353] width 340 height 37
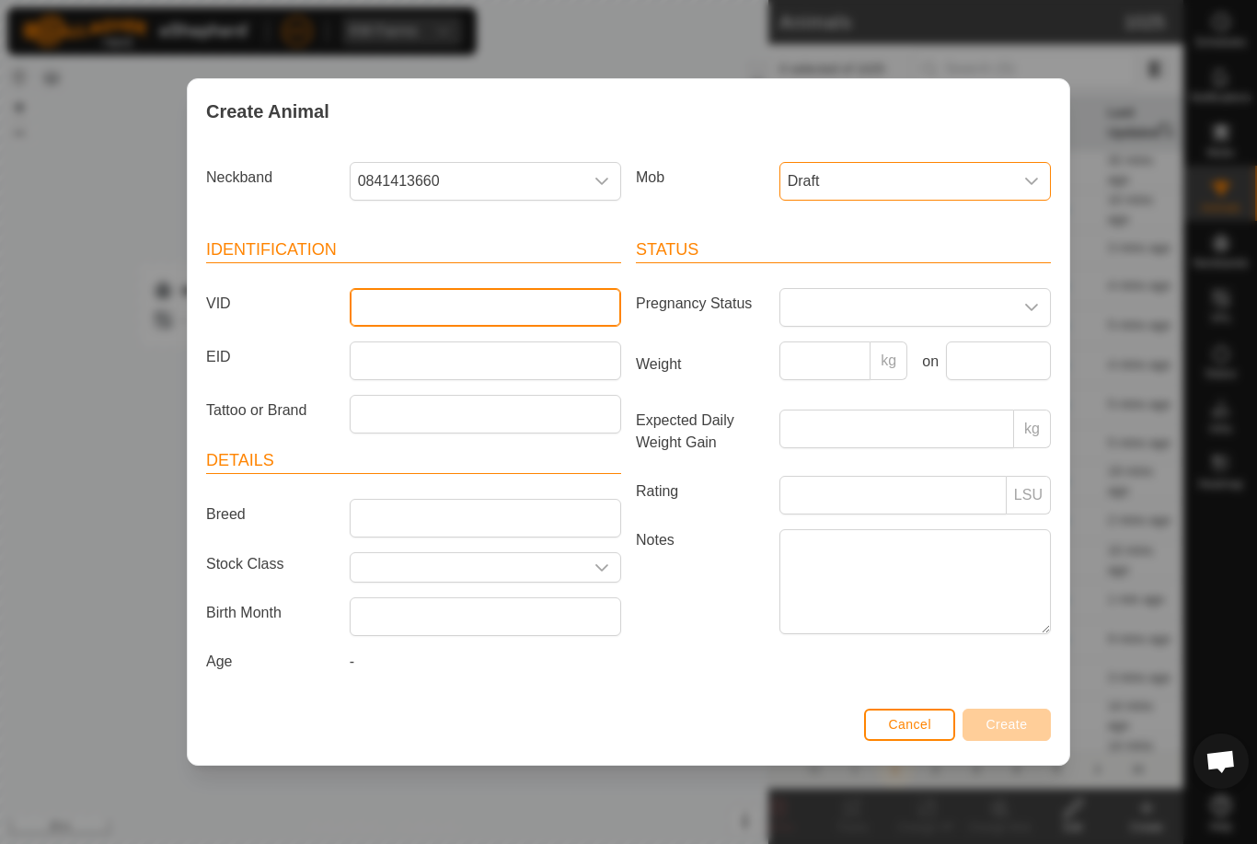
click at [479, 296] on input "VID" at bounding box center [485, 307] width 271 height 39
type input "Unk77"
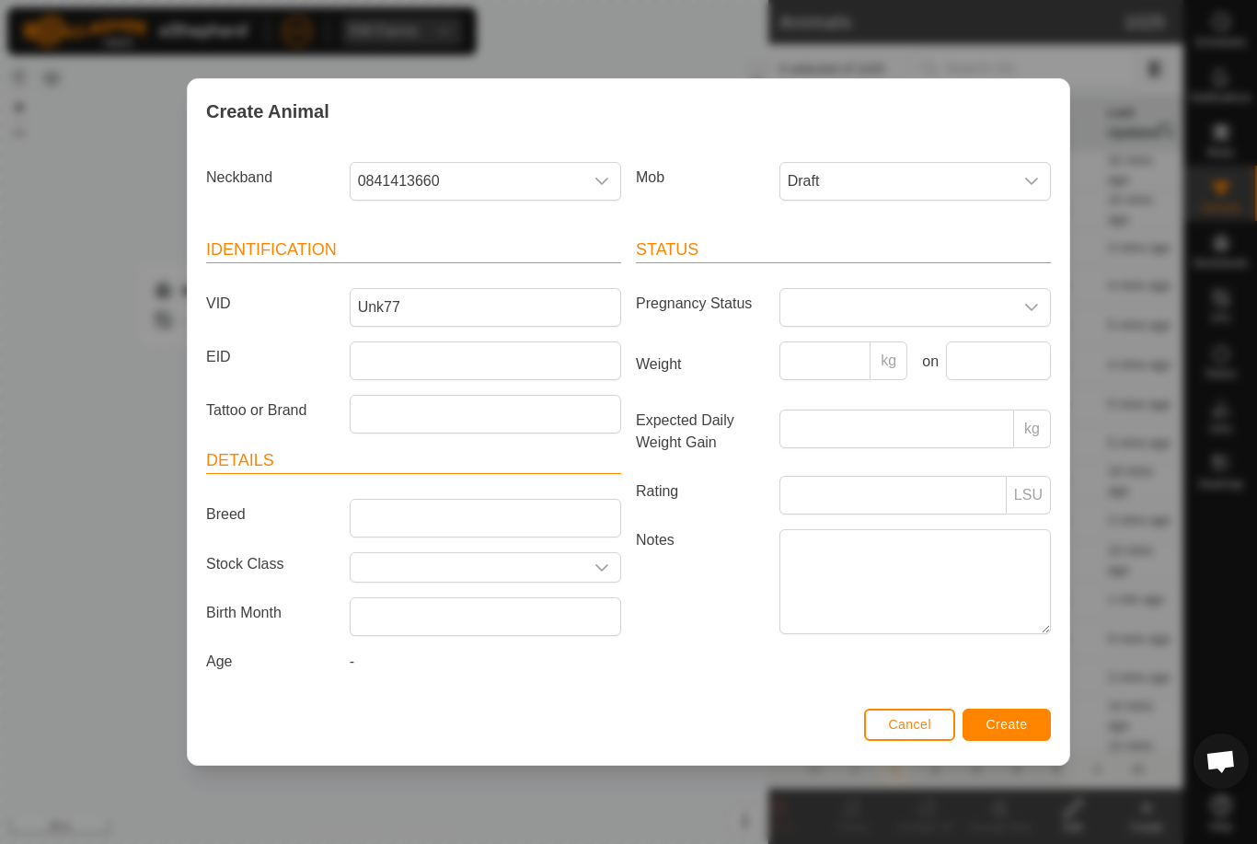
click at [1009, 712] on button "Create" at bounding box center [1006, 724] width 88 height 32
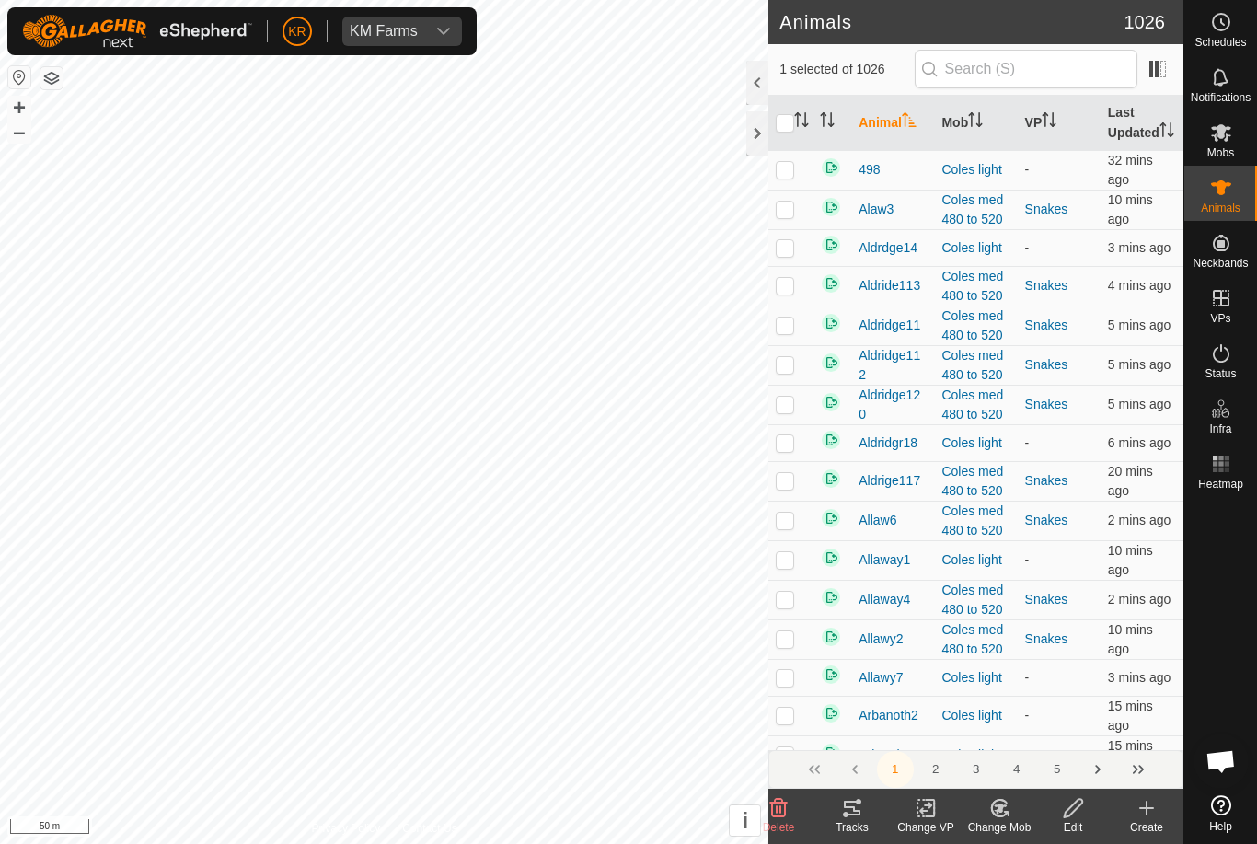
click at [1011, 821] on div "Change Mob" at bounding box center [999, 827] width 74 height 17
click at [1047, 736] on span "Choose Mob..." at bounding box center [1052, 729] width 96 height 22
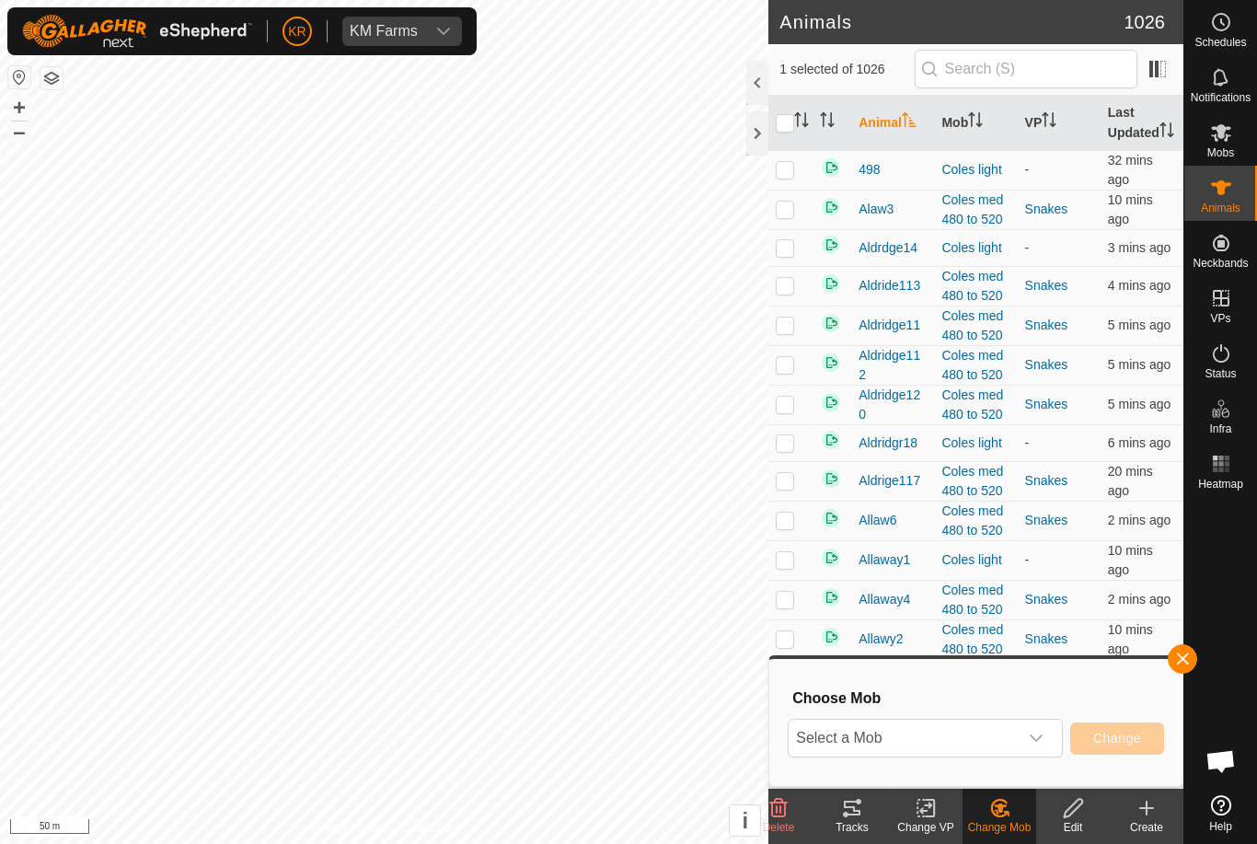
click at [1015, 731] on span "Select a Mob" at bounding box center [903, 738] width 229 height 37
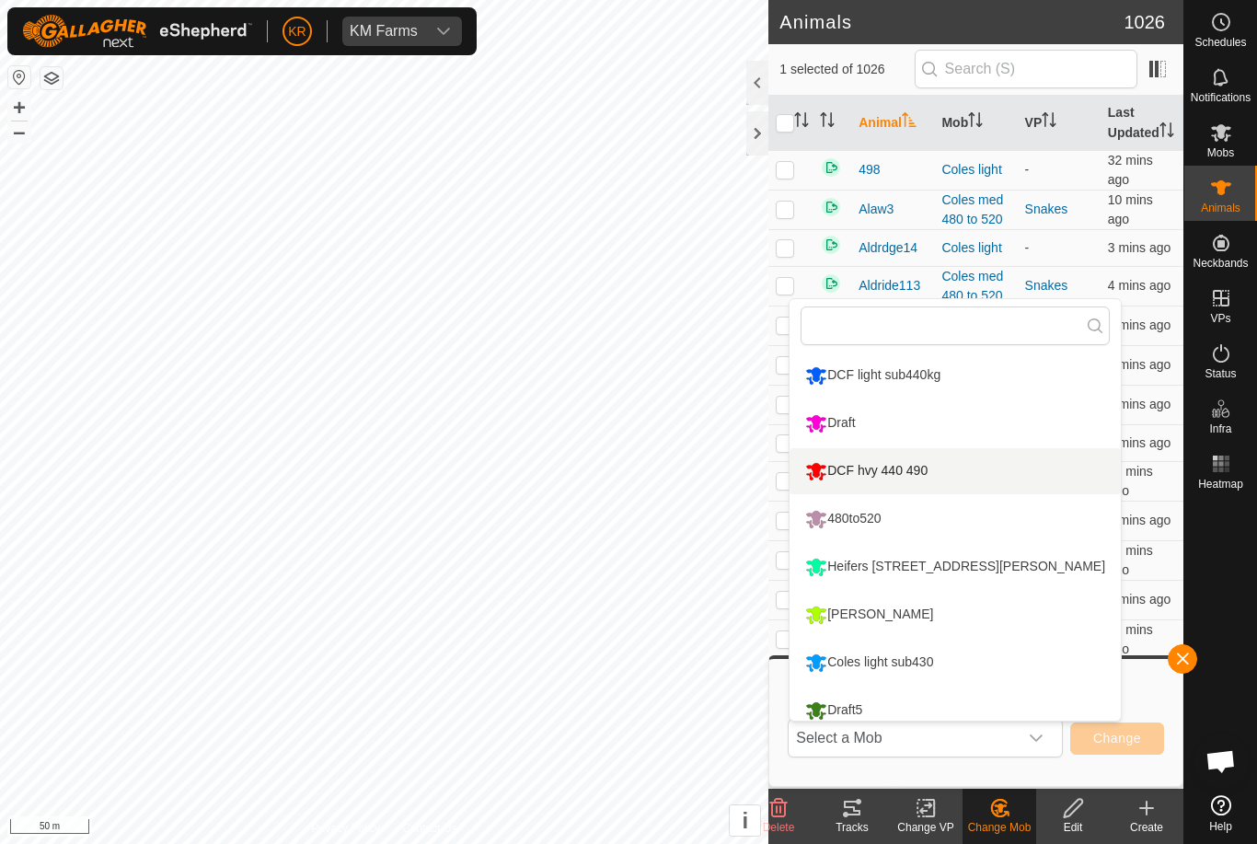
click at [968, 481] on li "DCF hvy 440 490" at bounding box center [954, 471] width 331 height 46
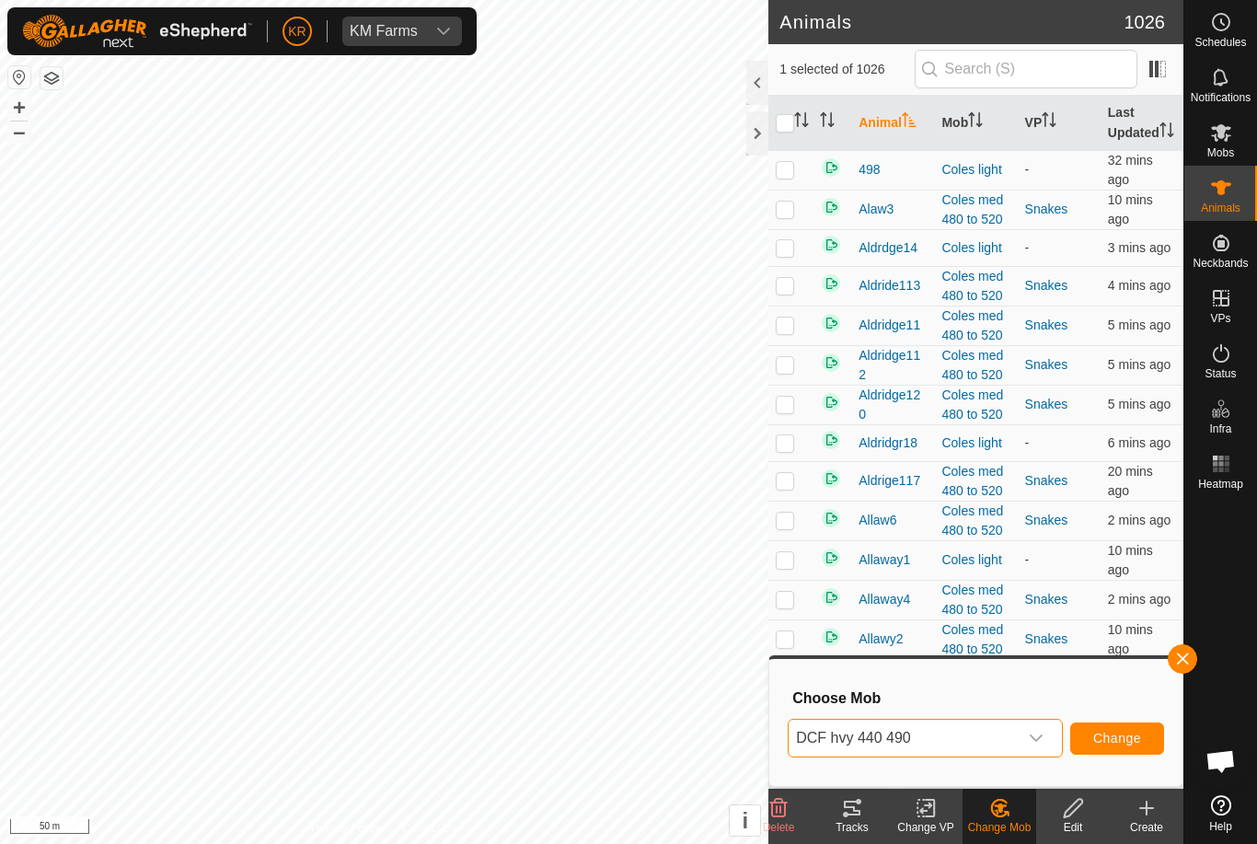
click at [1127, 736] on span "Change" at bounding box center [1117, 738] width 48 height 15
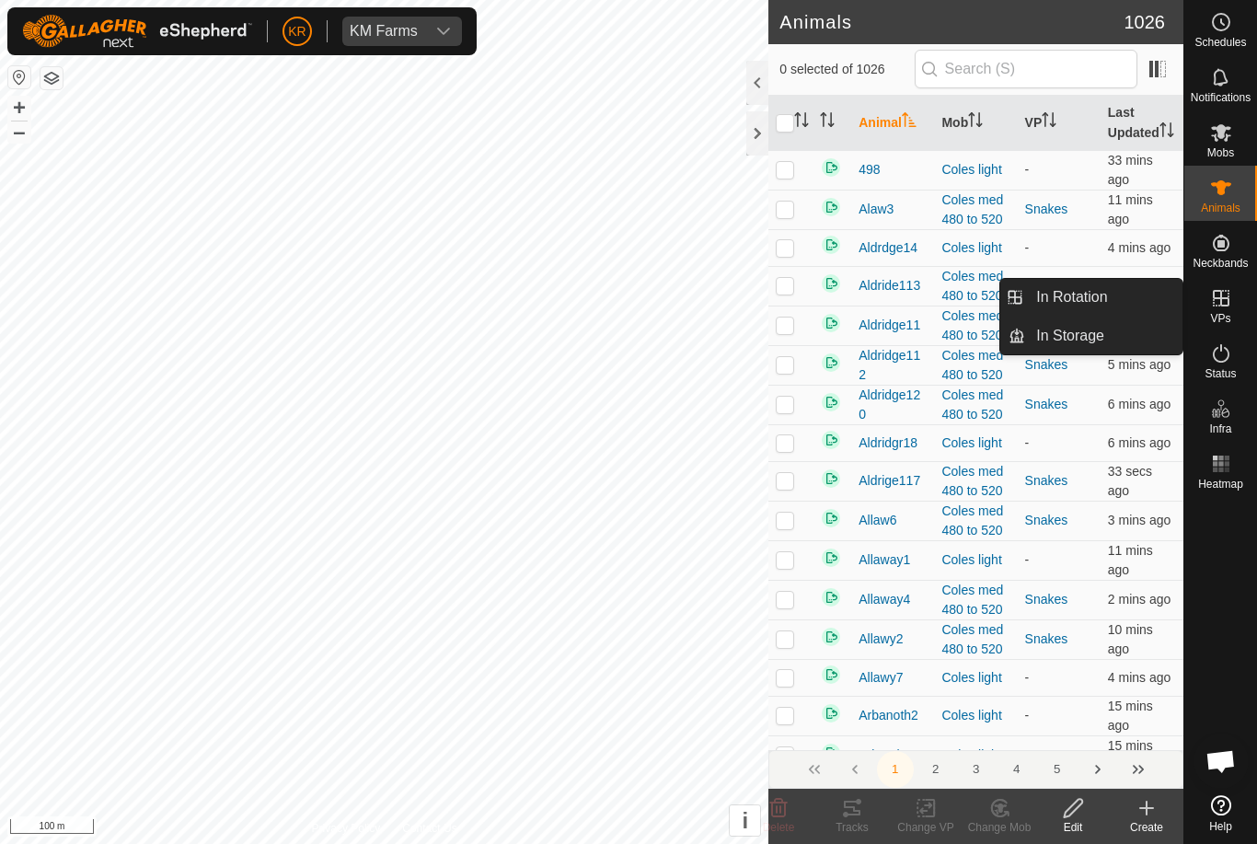
click at [1133, 296] on link "In Rotation" at bounding box center [1103, 297] width 157 height 37
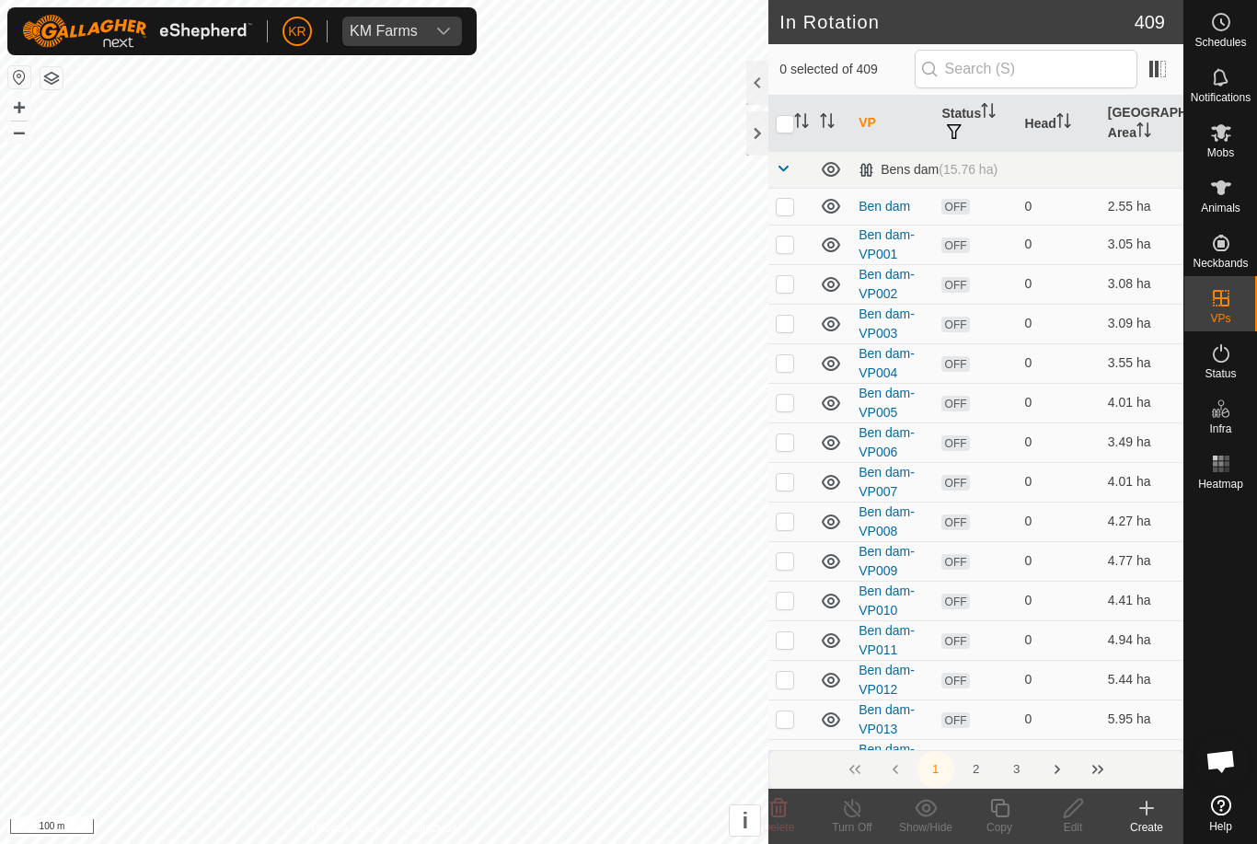
click at [1152, 812] on icon at bounding box center [1146, 808] width 22 height 22
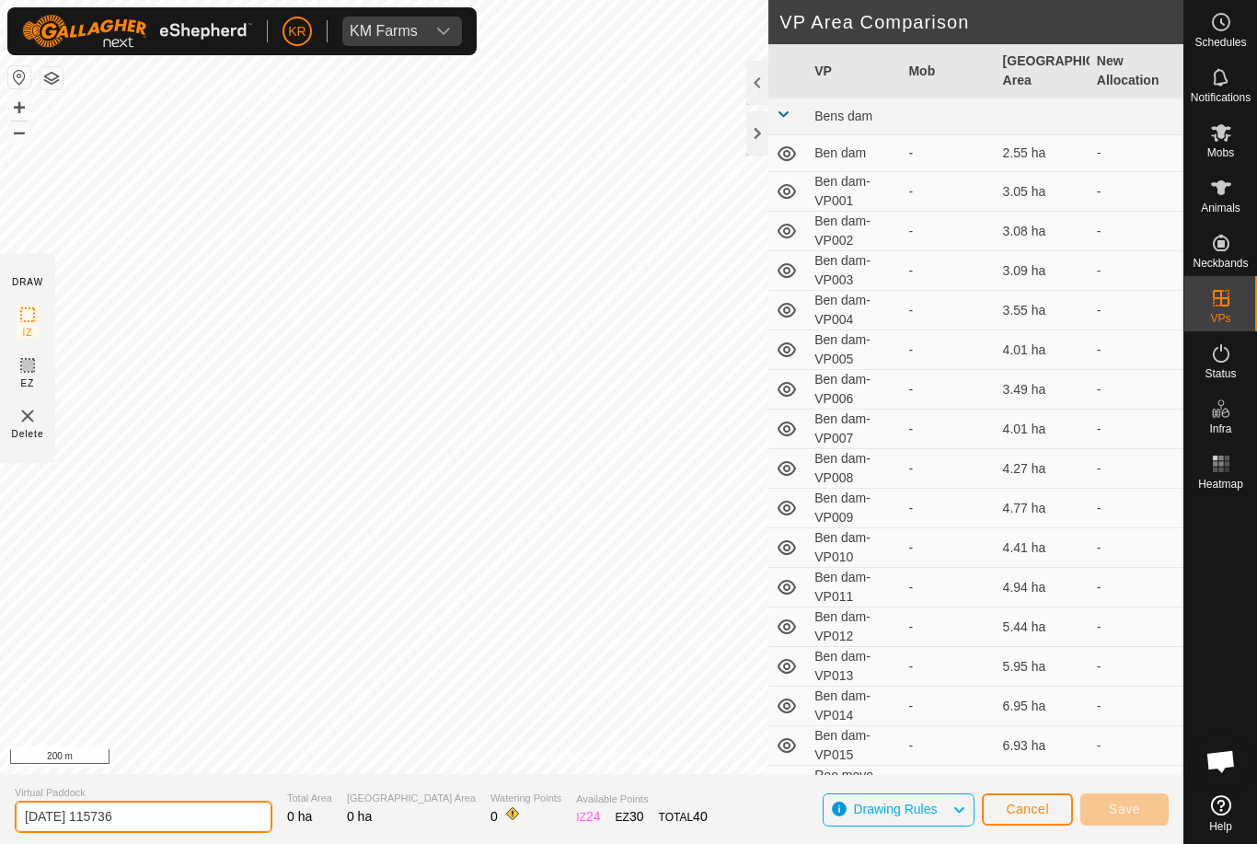
click at [142, 816] on input "[DATE] 115736" at bounding box center [144, 817] width 258 height 32
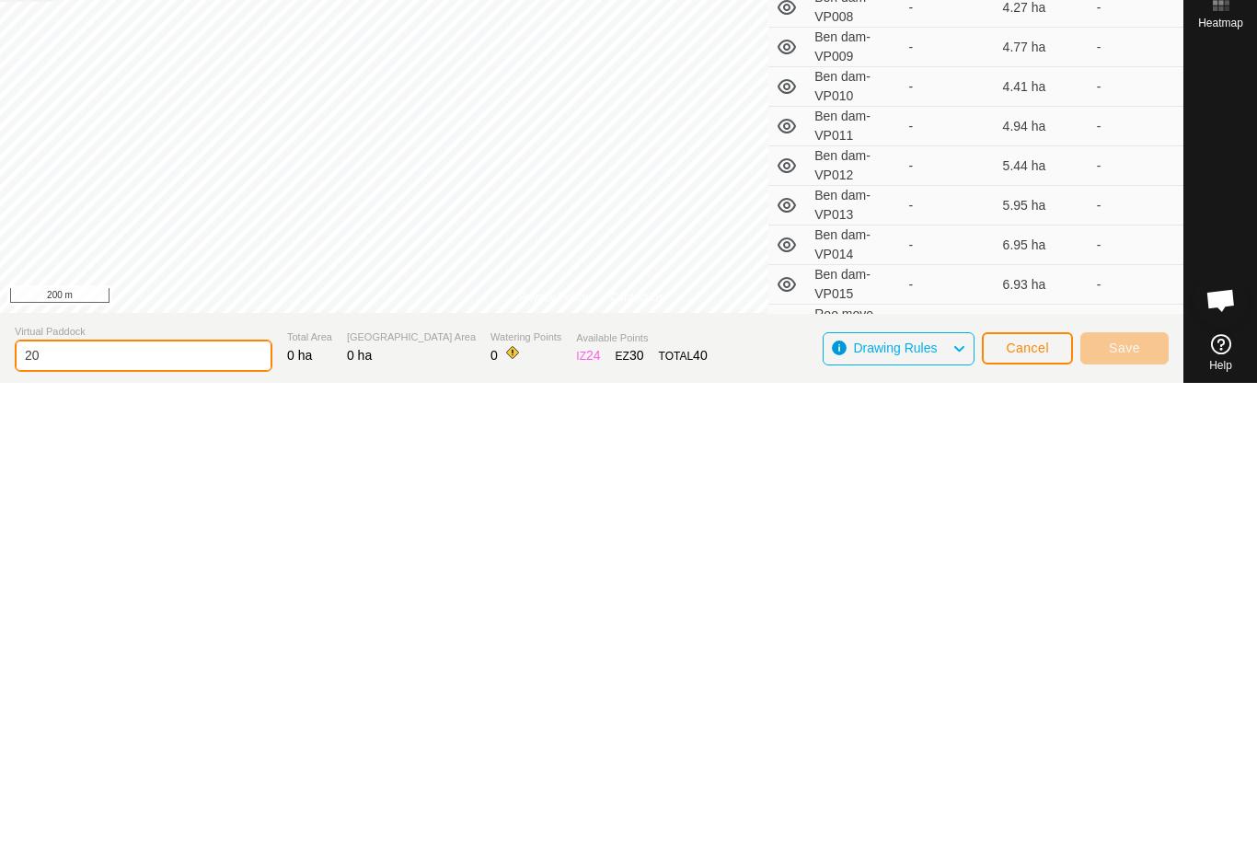
type input "2"
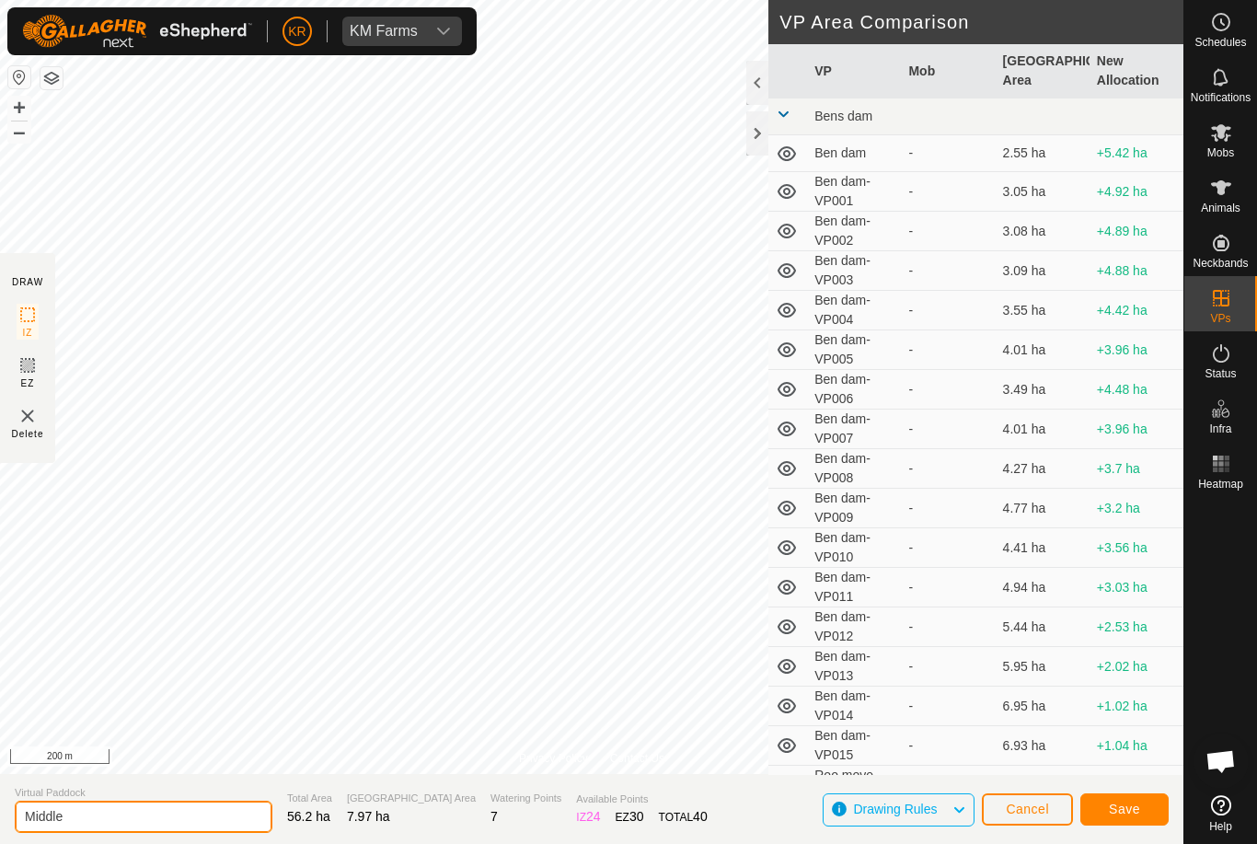
type input "Middle"
click at [1139, 803] on span "Save" at bounding box center [1124, 808] width 31 height 15
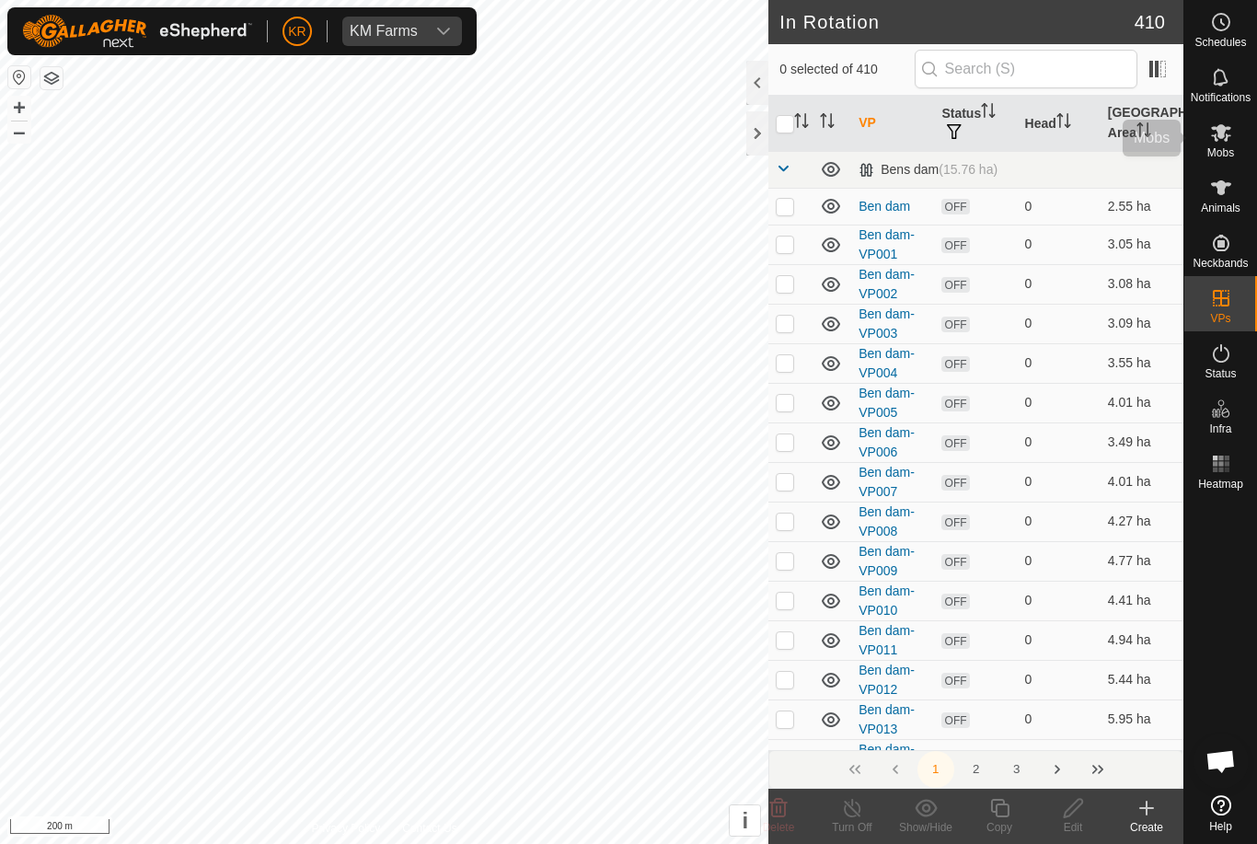
click at [1241, 141] on div "Mobs" at bounding box center [1220, 137] width 73 height 55
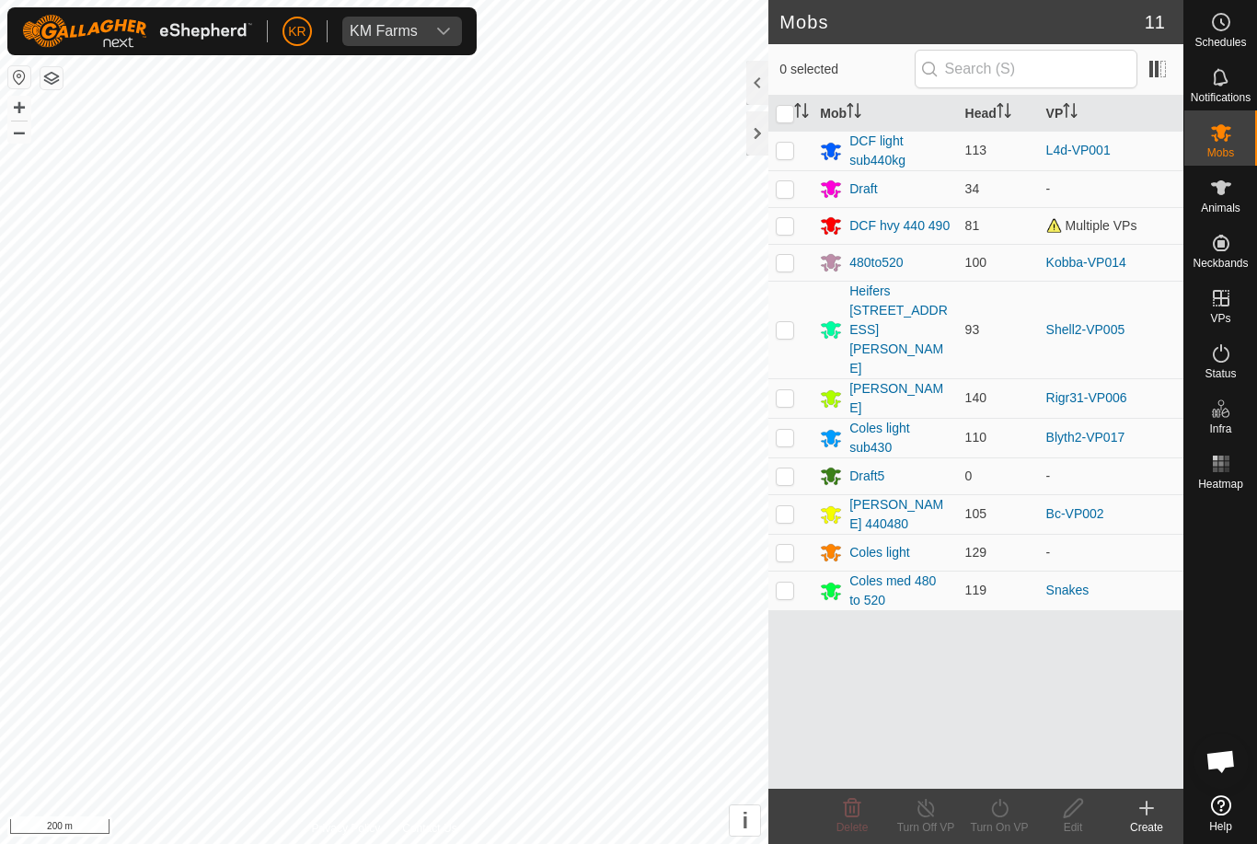
click at [778, 232] on p-checkbox at bounding box center [785, 225] width 18 height 15
checkbox input "true"
click at [1004, 818] on icon at bounding box center [999, 808] width 23 height 22
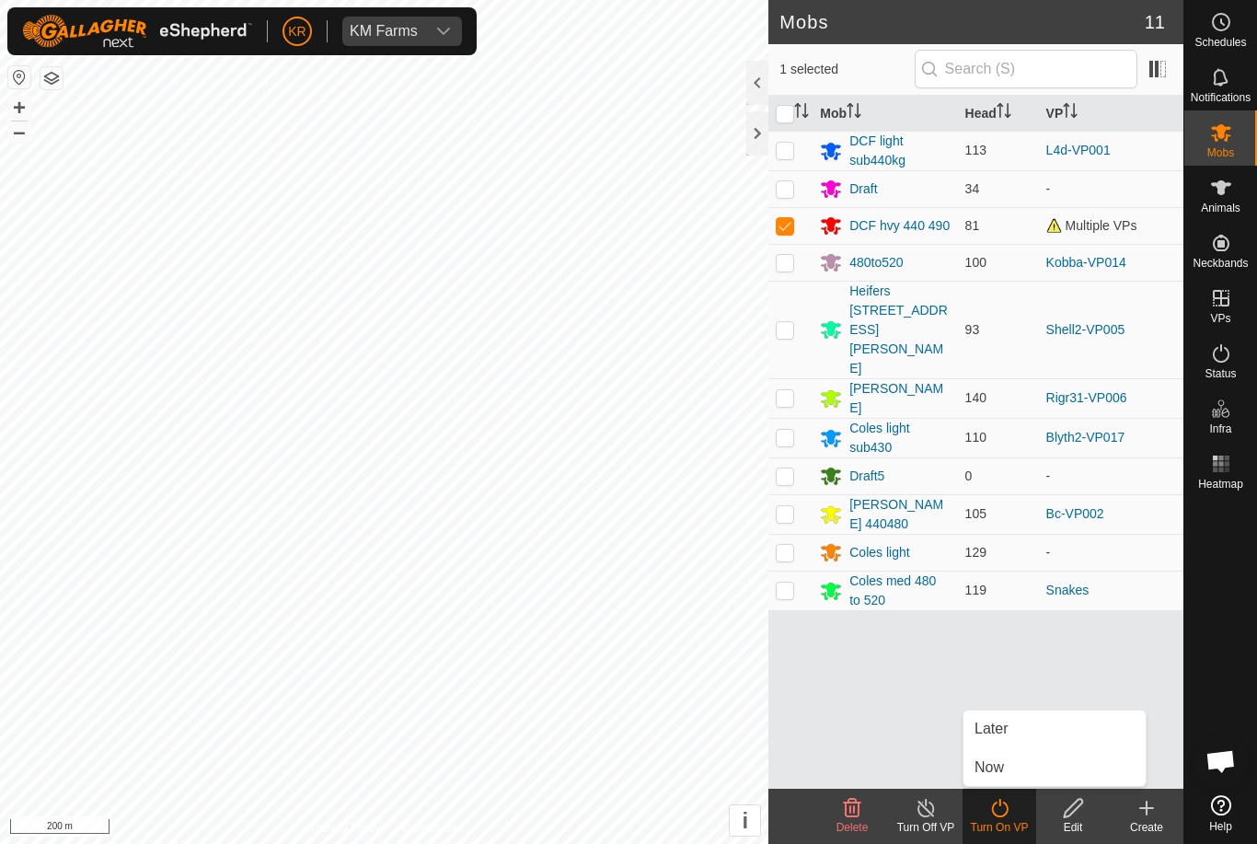
click at [1029, 772] on link "Now" at bounding box center [1054, 767] width 182 height 37
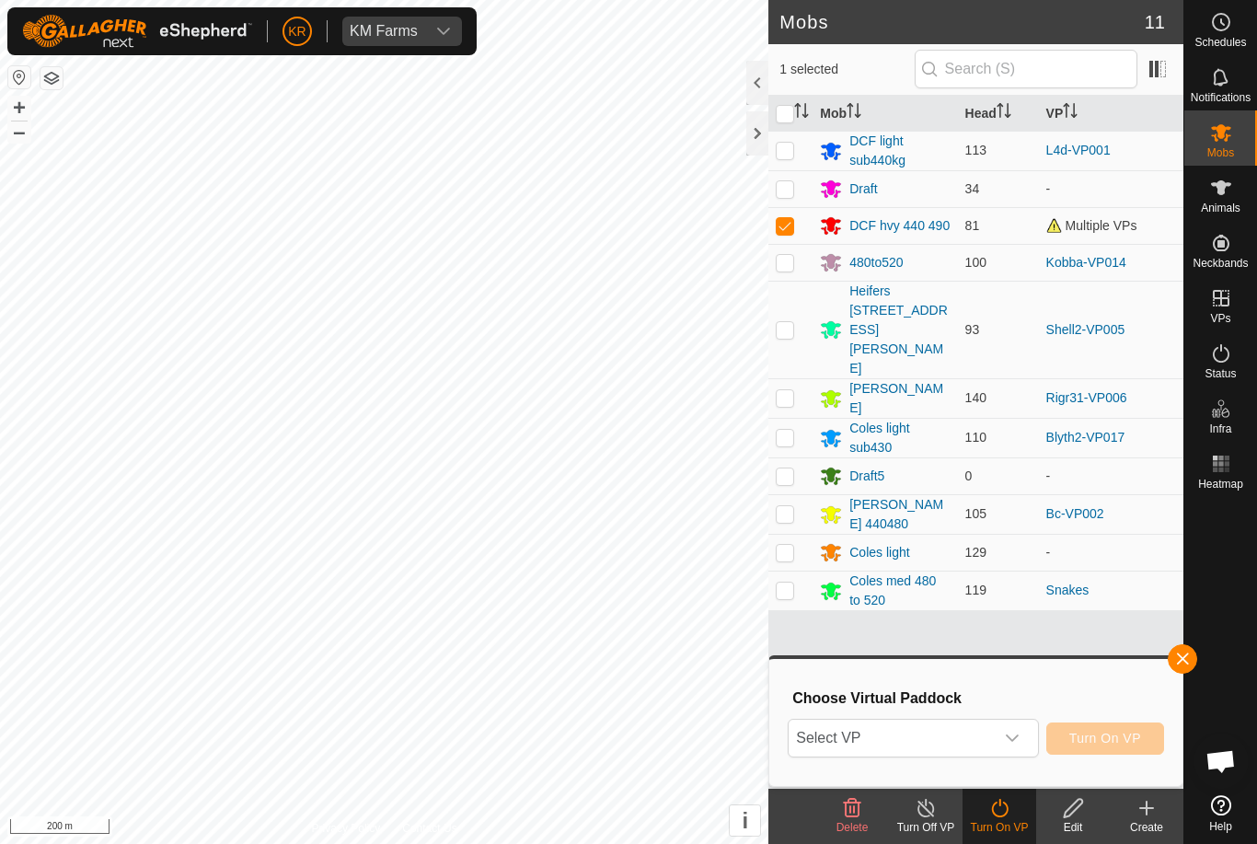
click at [993, 741] on span "Select VP" at bounding box center [891, 738] width 204 height 37
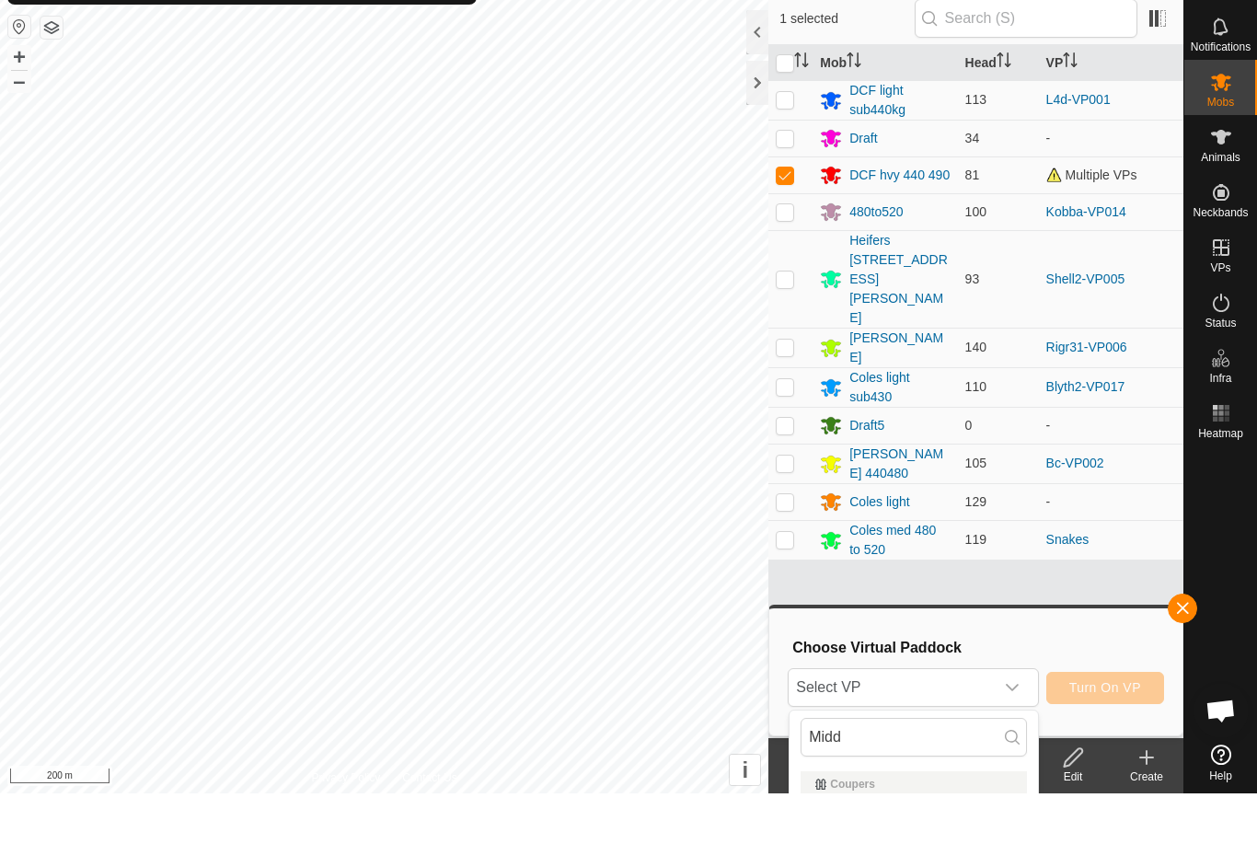
scroll to position [51, 0]
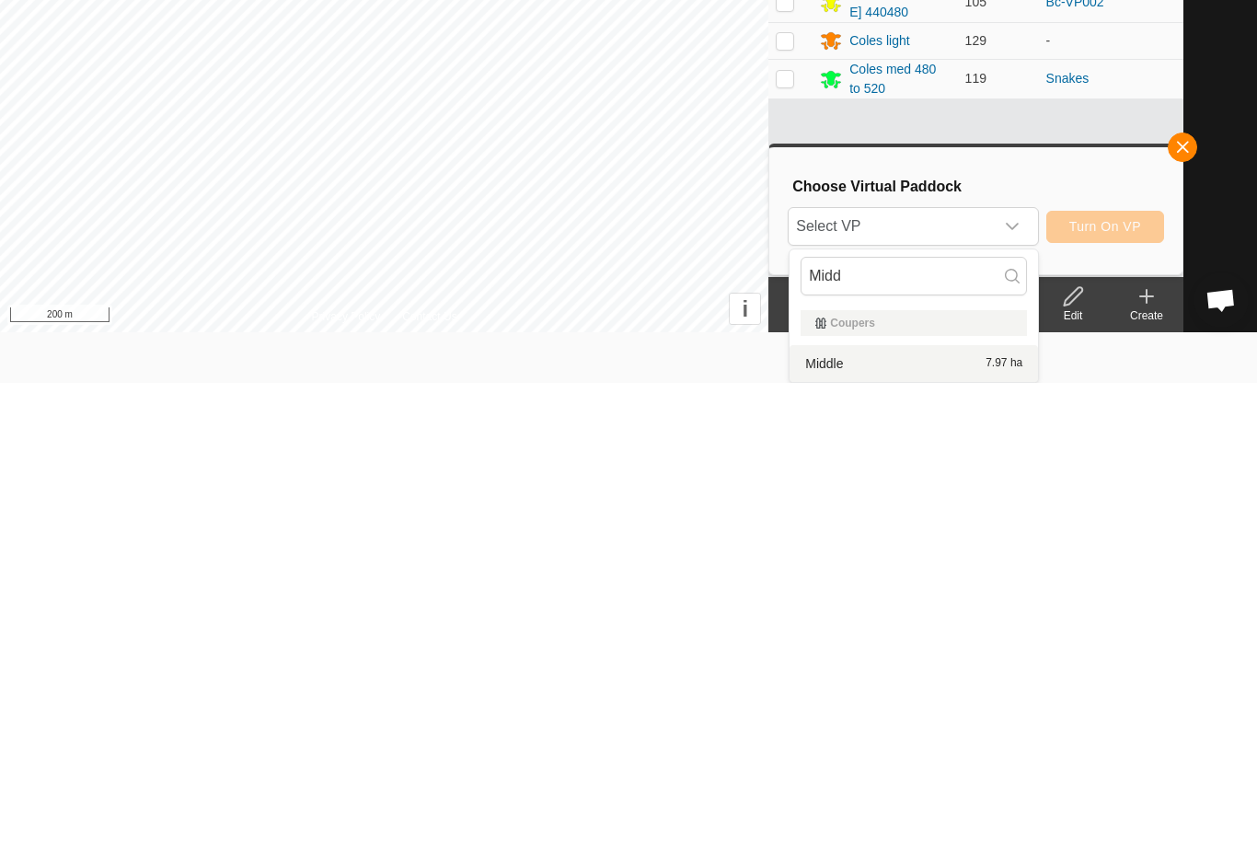
type input "Midd"
click at [898, 813] on div "Middle 7.97 ha" at bounding box center [914, 824] width 226 height 22
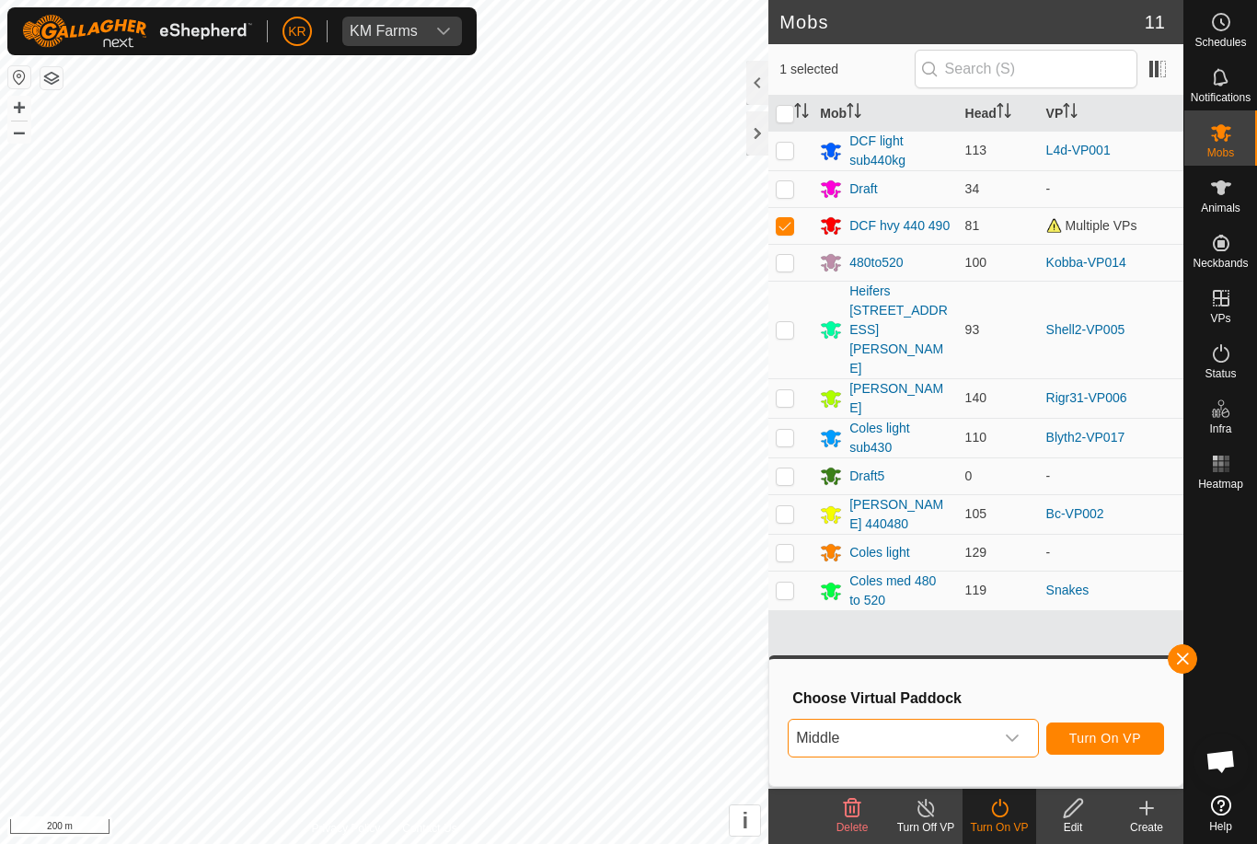
click at [1115, 746] on button "Turn On VP" at bounding box center [1105, 738] width 118 height 32
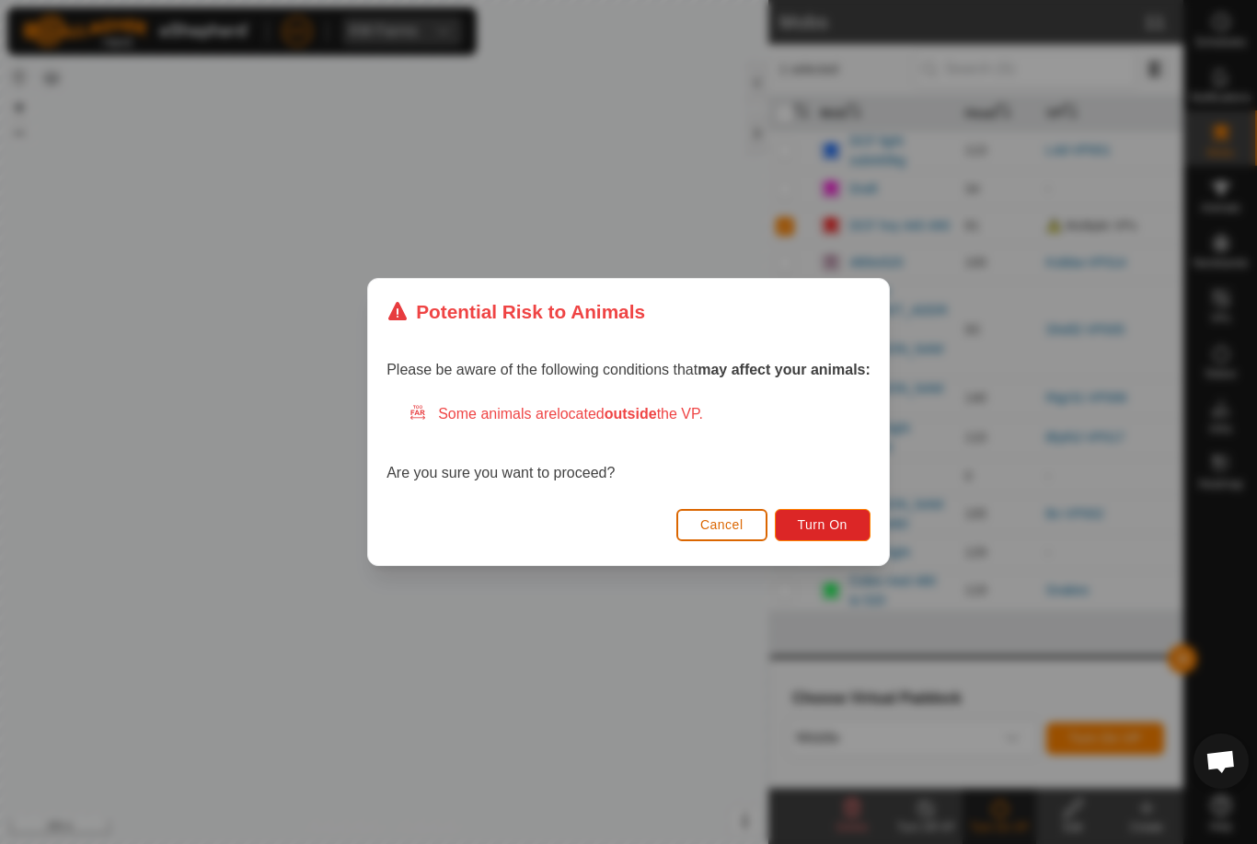
click at [841, 526] on span "Turn On" at bounding box center [823, 524] width 50 height 15
